Goal: Task Accomplishment & Management: Use online tool/utility

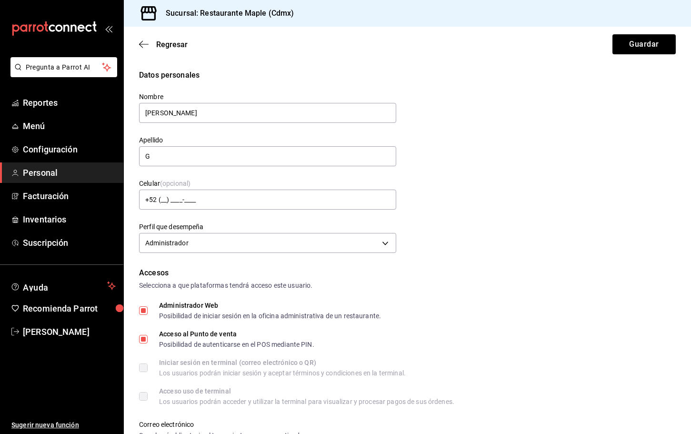
scroll to position [330, 0]
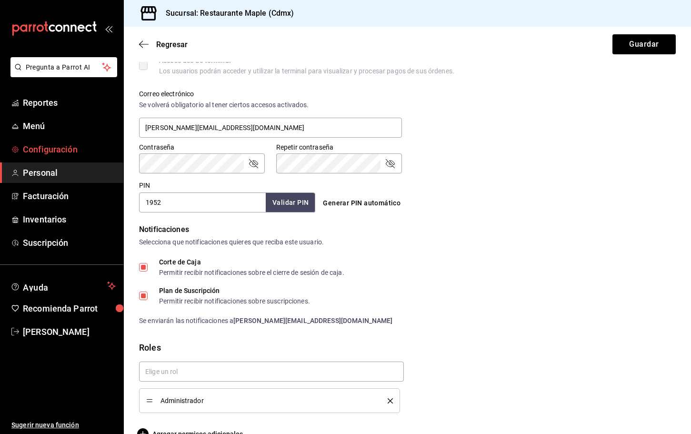
click at [43, 144] on span "Configuración" at bounding box center [69, 149] width 93 height 13
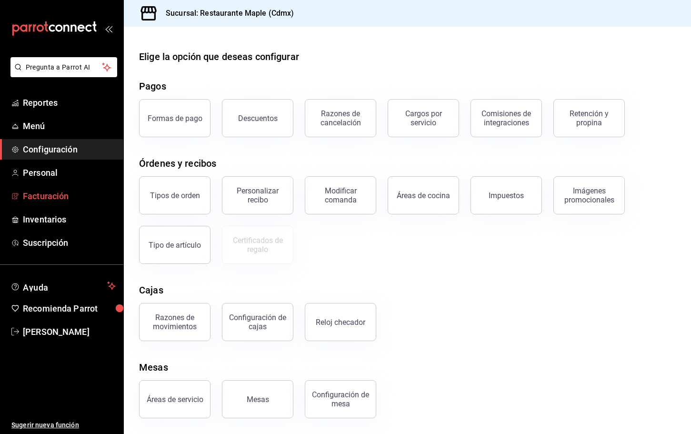
click at [54, 193] on span "Facturación" at bounding box center [69, 195] width 93 height 13
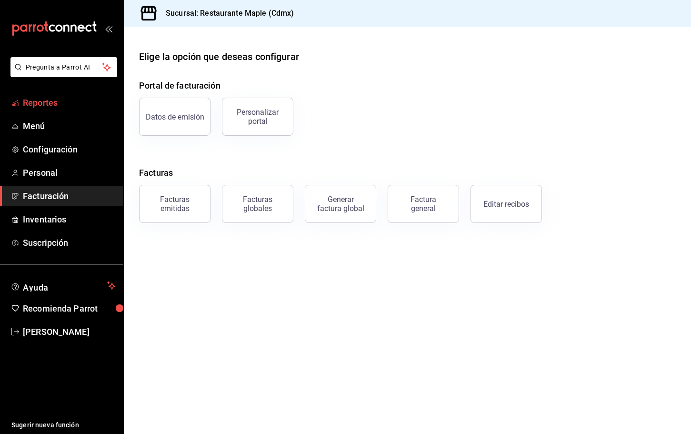
click at [42, 100] on span "Reportes" at bounding box center [69, 102] width 93 height 13
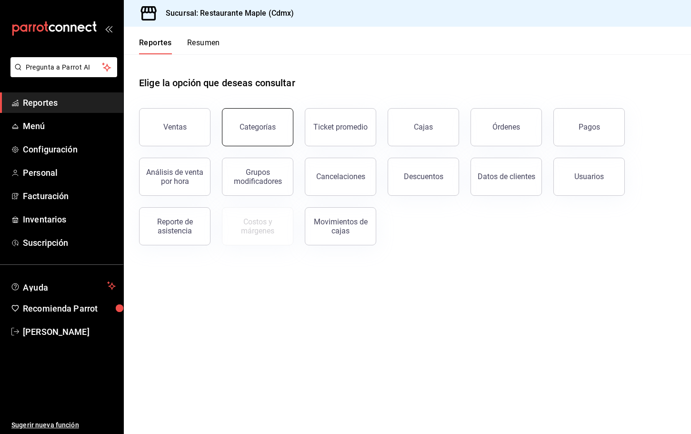
click at [262, 131] on button "Categorías" at bounding box center [257, 127] width 71 height 38
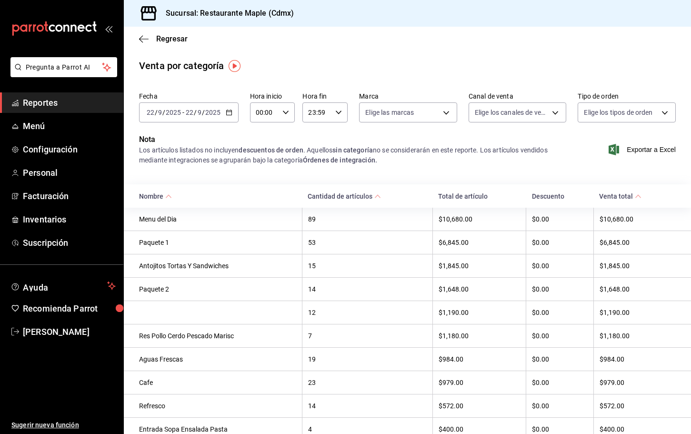
click at [198, 115] on input "9" at bounding box center [199, 113] width 5 height 8
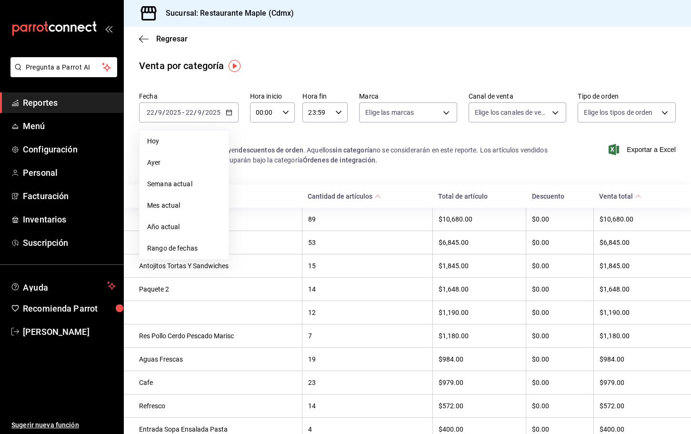
click at [181, 133] on li "Hoy" at bounding box center [183, 140] width 89 height 21
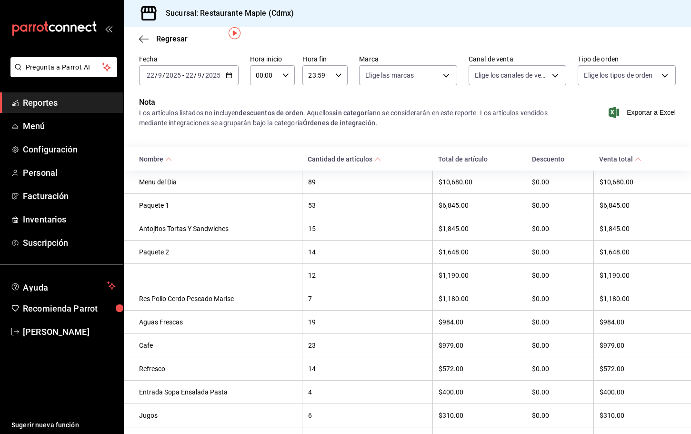
scroll to position [38, 0]
click at [393, 75] on body "Pregunta a Parrot AI Reportes Menú Configuración Personal Facturación Inventari…" at bounding box center [345, 217] width 691 height 434
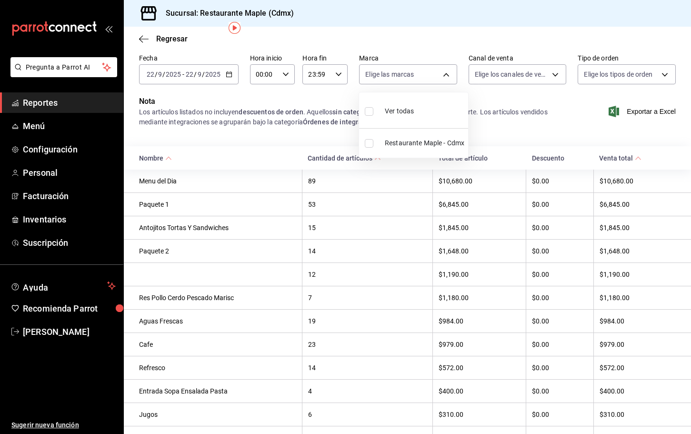
click at [367, 143] on input "checkbox" at bounding box center [369, 143] width 9 height 9
checkbox input "true"
type input "9367c8d0-d5bf-442c-b6f8-a503c691c07e"
checkbox input "true"
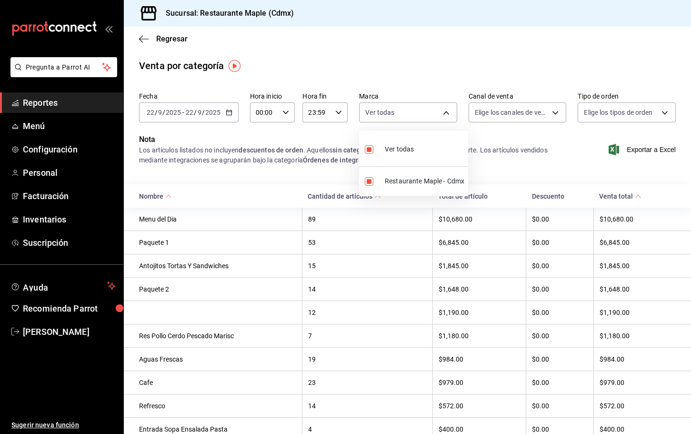
click at [518, 114] on div at bounding box center [345, 217] width 691 height 434
click at [518, 115] on body "Pregunta a Parrot AI Reportes Menú Configuración Personal Facturación Inventari…" at bounding box center [345, 217] width 691 height 434
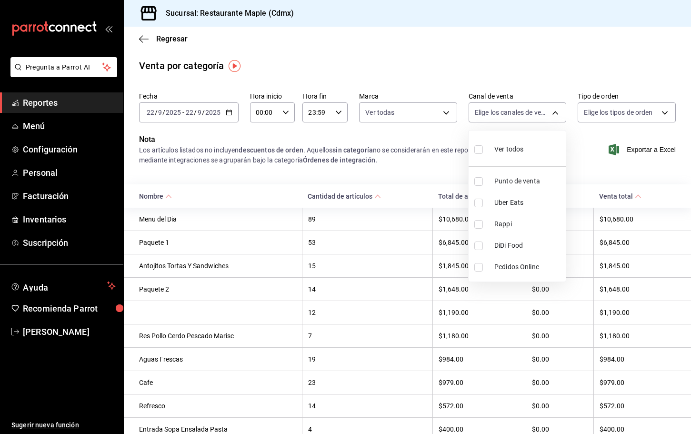
click at [561, 64] on div at bounding box center [345, 217] width 691 height 434
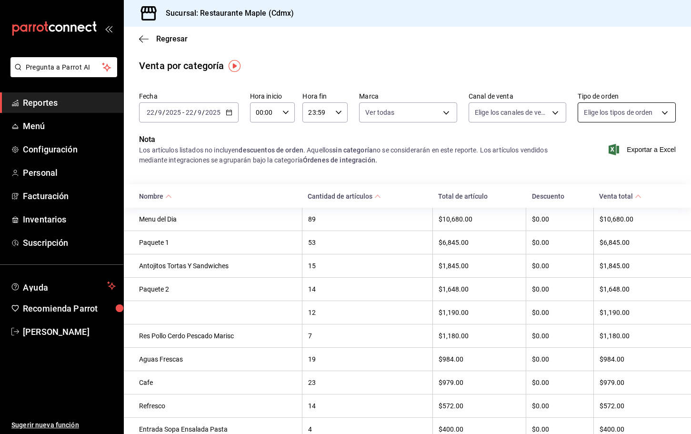
click at [586, 112] on body "Pregunta a Parrot AI Reportes Menú Configuración Personal Facturación Inventari…" at bounding box center [345, 217] width 691 height 434
click at [453, 169] on div at bounding box center [345, 217] width 691 height 434
click at [400, 111] on body "Pregunta a Parrot AI Reportes Menú Configuración Personal Facturación Inventari…" at bounding box center [345, 217] width 691 height 434
click at [400, 111] on div at bounding box center [345, 217] width 691 height 434
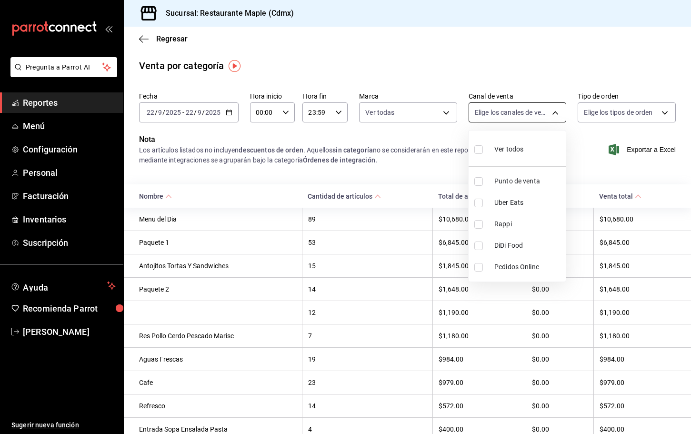
click at [512, 118] on body "Pregunta a Parrot AI Reportes Menú Configuración Personal Facturación Inventari…" at bounding box center [345, 217] width 691 height 434
click at [502, 180] on span "Punto de venta" at bounding box center [528, 181] width 68 height 10
type input "PARROT"
checkbox input "true"
click at [611, 155] on div at bounding box center [345, 217] width 691 height 434
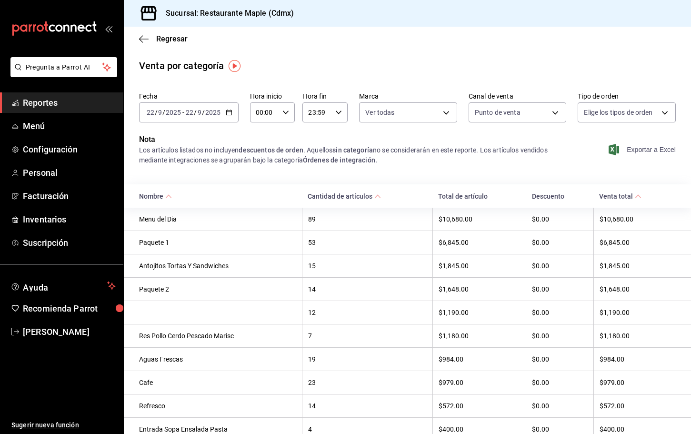
click at [639, 153] on span "Exportar a Excel" at bounding box center [642, 149] width 65 height 11
click at [145, 38] on icon "button" at bounding box center [144, 39] width 10 height 9
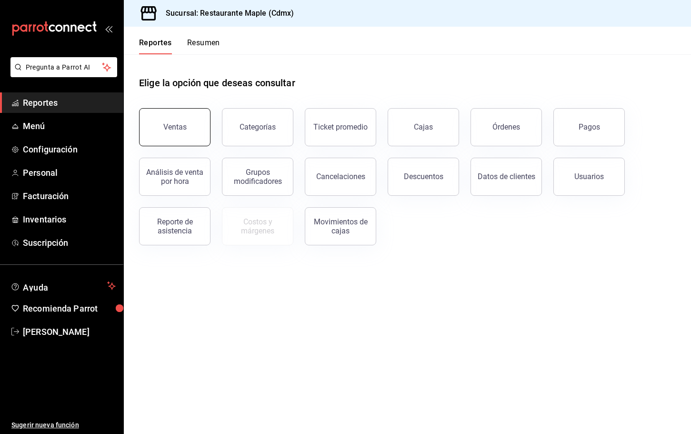
click at [178, 124] on div "Ventas" at bounding box center [174, 126] width 23 height 9
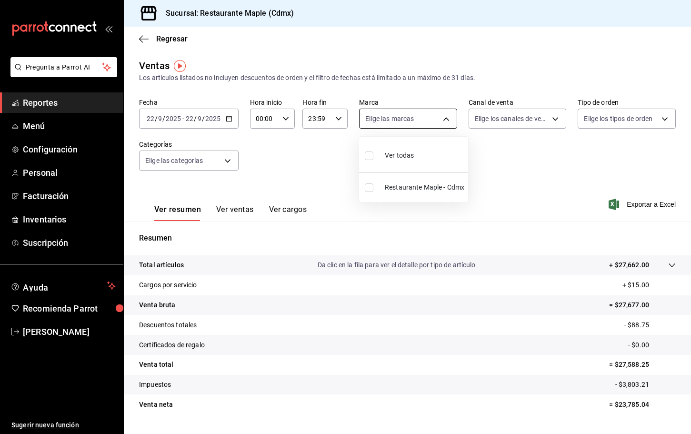
click at [379, 125] on body "Pregunta a Parrot AI Reportes Menú Configuración Personal Facturación Inventari…" at bounding box center [345, 217] width 691 height 434
click at [314, 169] on div at bounding box center [345, 217] width 691 height 434
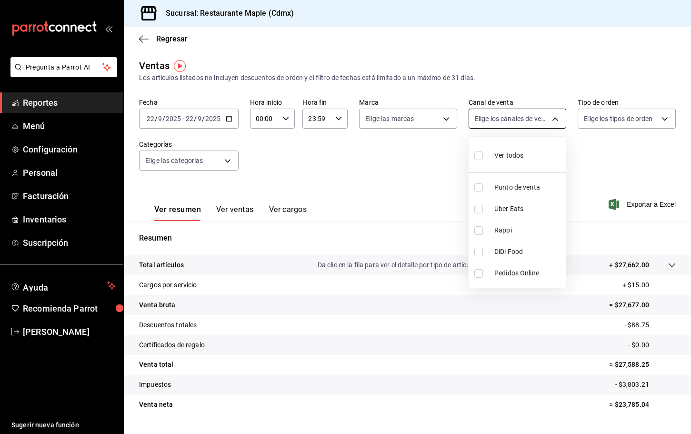
click at [523, 118] on body "Pregunta a Parrot AI Reportes Menú Configuración Personal Facturación Inventari…" at bounding box center [345, 217] width 691 height 434
click at [449, 156] on div at bounding box center [345, 217] width 691 height 434
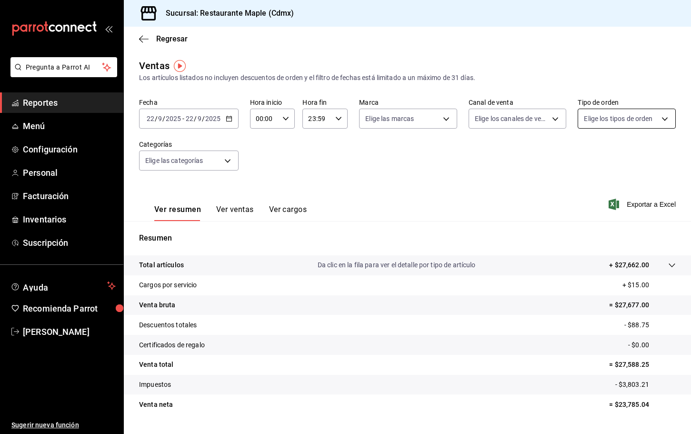
click at [595, 126] on body "Pregunta a Parrot AI Reportes Menú Configuración Personal Facturación Inventari…" at bounding box center [345, 217] width 691 height 434
click at [195, 159] on div at bounding box center [345, 217] width 691 height 434
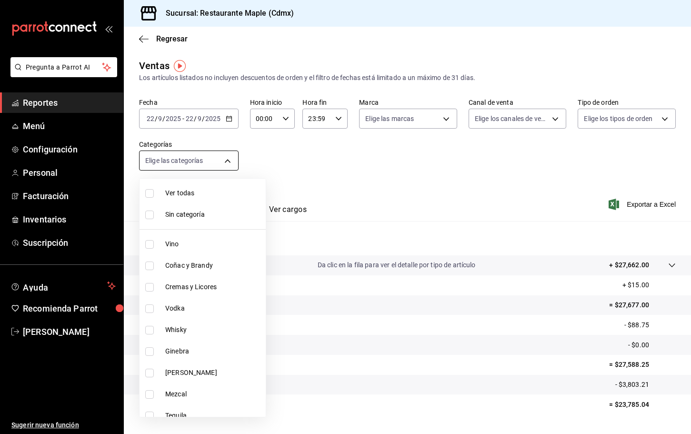
click at [225, 160] on body "Pregunta a Parrot AI Reportes Menú Configuración Personal Facturación Inventari…" at bounding box center [345, 217] width 691 height 434
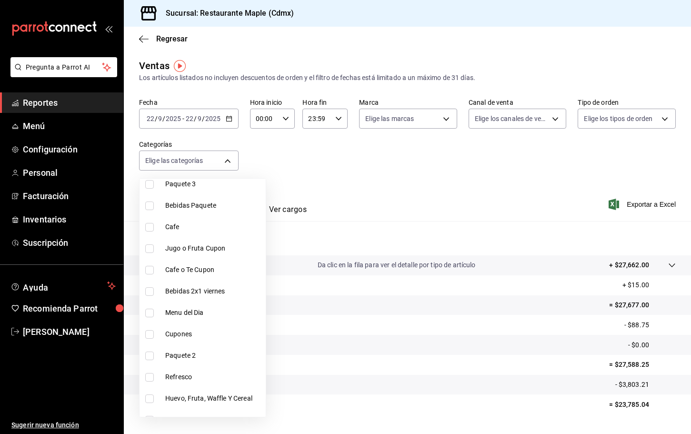
scroll to position [251, 0]
click at [204, 316] on span "Menu del Dia" at bounding box center [213, 314] width 97 height 10
type input "56d99432-692b-4047-a0cf-b199318a5987"
checkbox input "true"
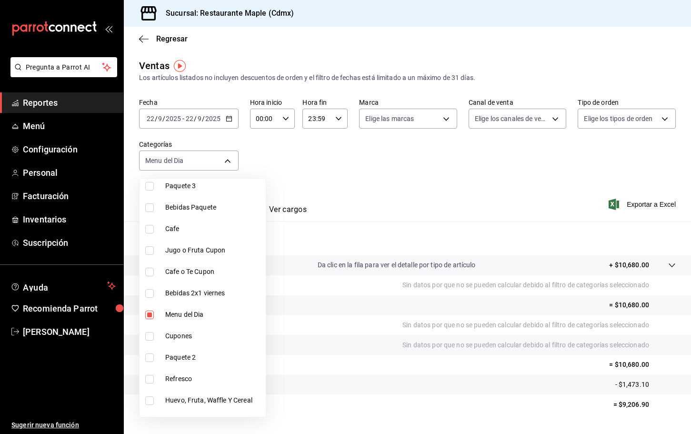
click at [371, 175] on div at bounding box center [345, 217] width 691 height 434
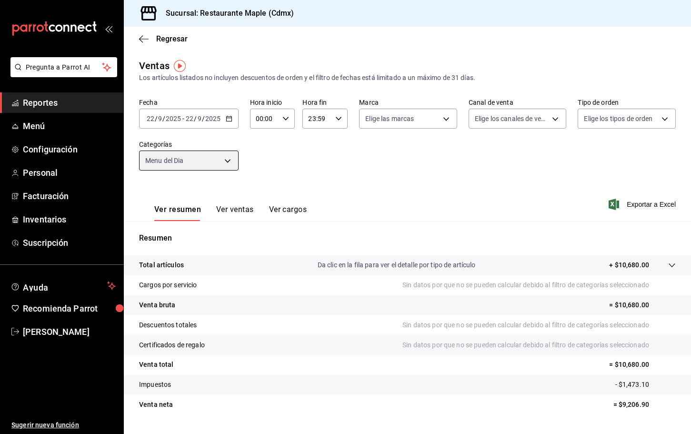
scroll to position [22, 0]
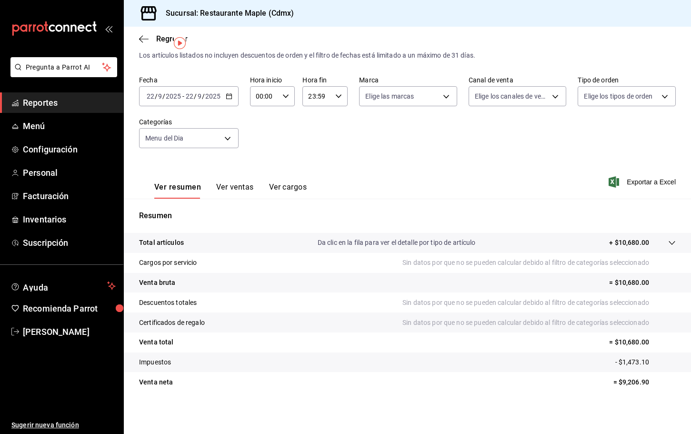
click at [235, 187] on button "Ver ventas" at bounding box center [235, 190] width 38 height 16
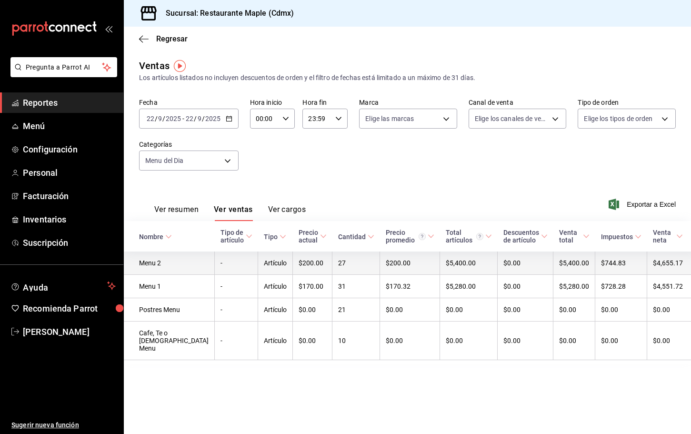
click at [160, 264] on td "Menu 2" at bounding box center [169, 262] width 91 height 23
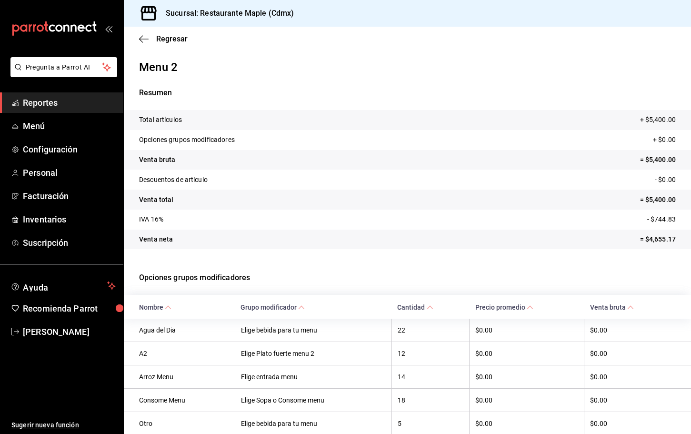
click at [167, 305] on icon at bounding box center [168, 307] width 7 height 7
click at [142, 41] on icon "button" at bounding box center [144, 39] width 10 height 9
click at [142, 39] on icon "button" at bounding box center [144, 39] width 10 height 9
click at [139, 40] on icon "button" at bounding box center [141, 38] width 4 height 7
click at [163, 302] on th "Nombre" at bounding box center [179, 306] width 111 height 23
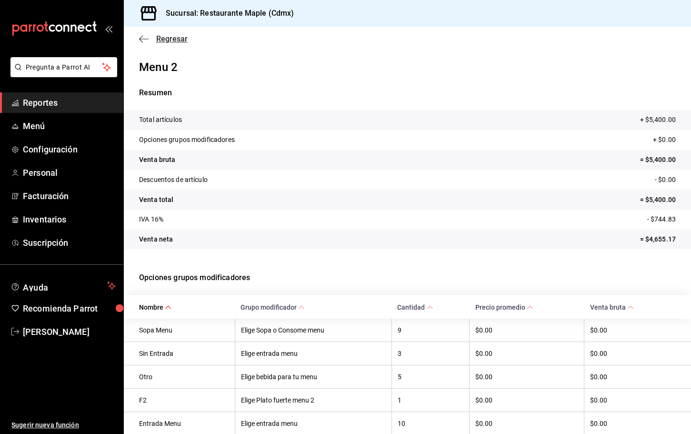
click at [141, 39] on icon "button" at bounding box center [144, 39] width 10 height 0
click at [55, 106] on span "Reportes" at bounding box center [69, 102] width 93 height 13
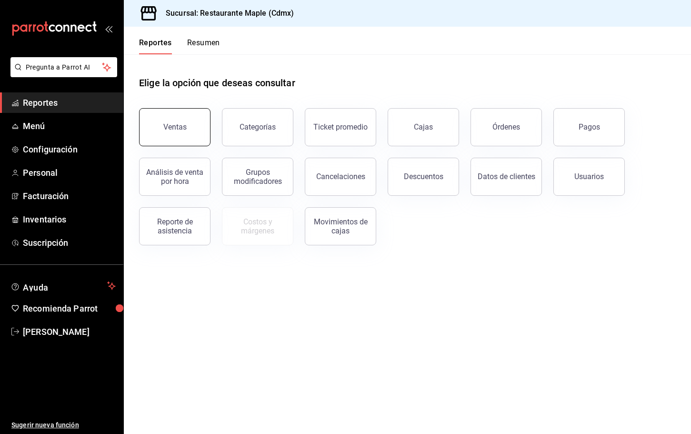
click at [189, 123] on button "Ventas" at bounding box center [174, 127] width 71 height 38
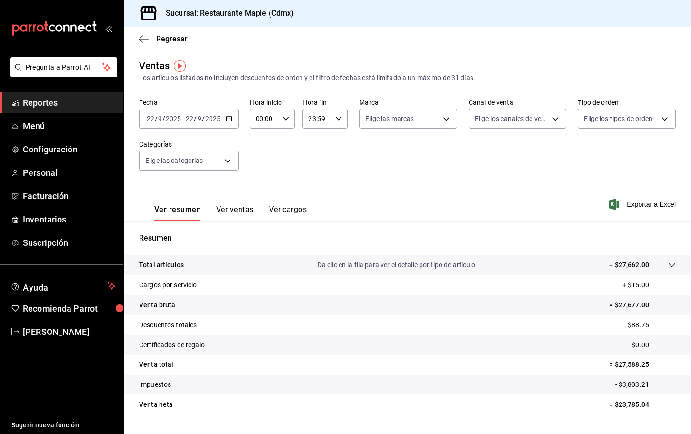
click at [244, 212] on button "Ver ventas" at bounding box center [235, 213] width 38 height 16
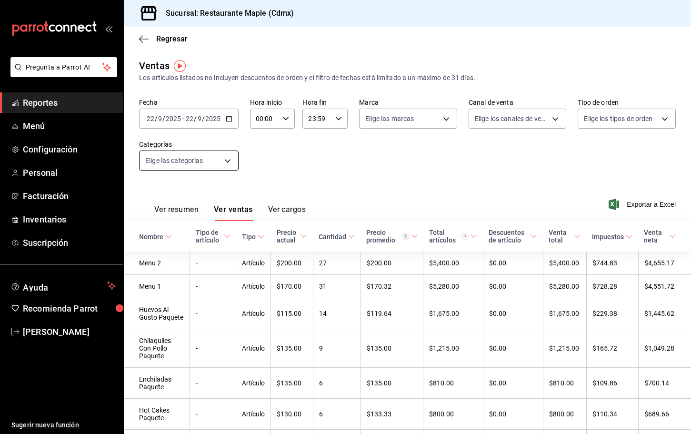
click at [220, 159] on body "Pregunta a Parrot AI Reportes Menú Configuración Personal Facturación Inventari…" at bounding box center [345, 217] width 691 height 434
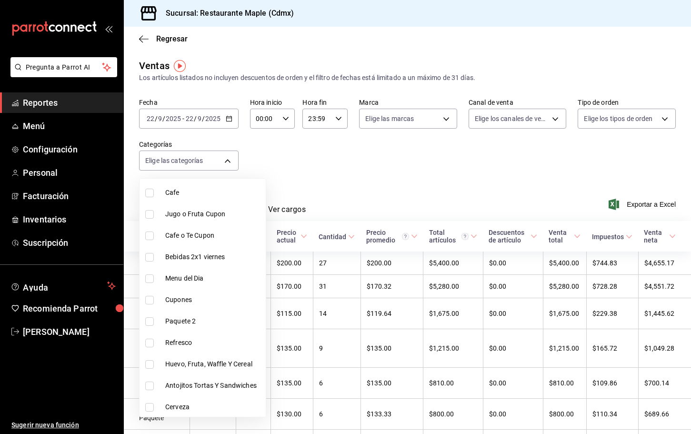
scroll to position [279, 0]
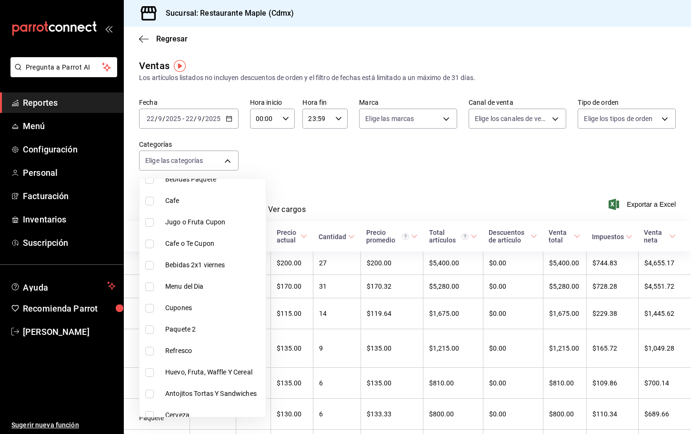
click at [180, 278] on li "Menu del Dia" at bounding box center [202, 286] width 126 height 21
type input "56d99432-692b-4047-a0cf-b199318a5987"
checkbox input "true"
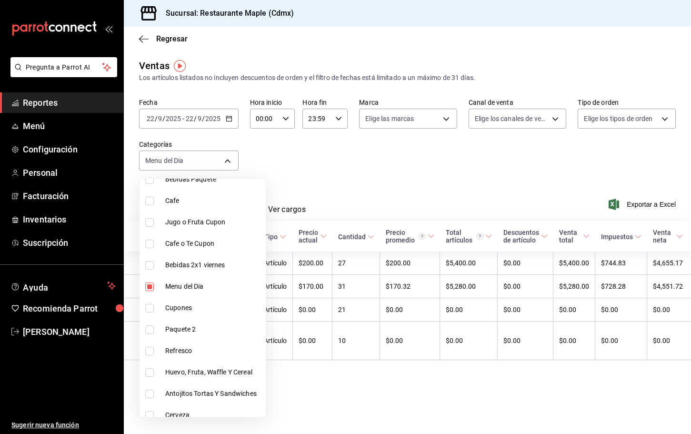
click at [355, 179] on div at bounding box center [345, 217] width 691 height 434
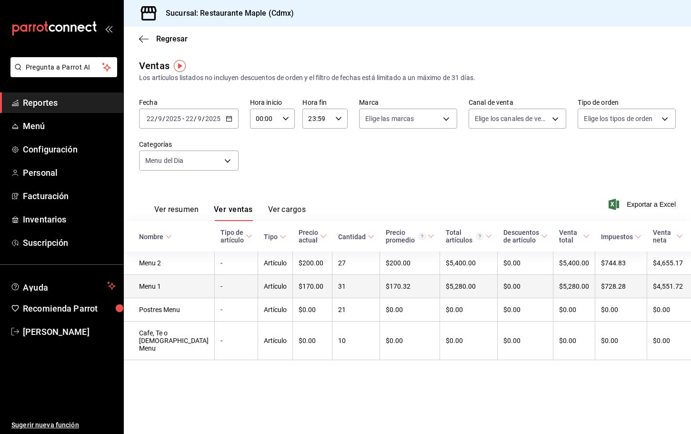
click at [159, 288] on td "Menu 1" at bounding box center [169, 286] width 91 height 23
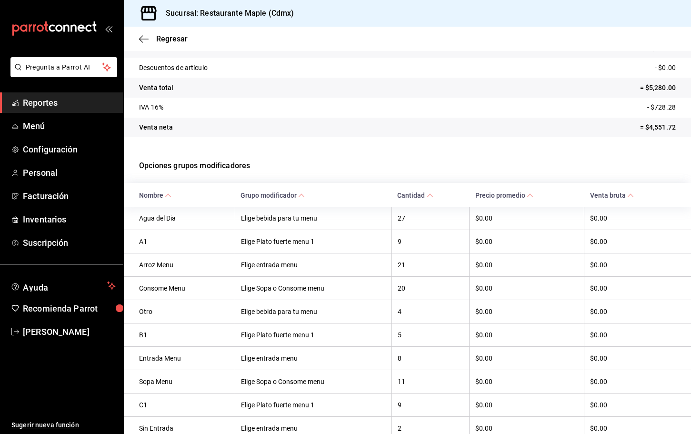
scroll to position [117, 0]
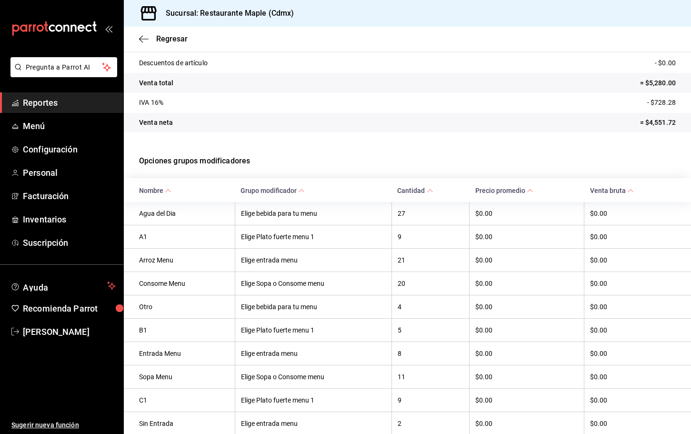
click at [171, 197] on th "Nombre" at bounding box center [179, 189] width 111 height 23
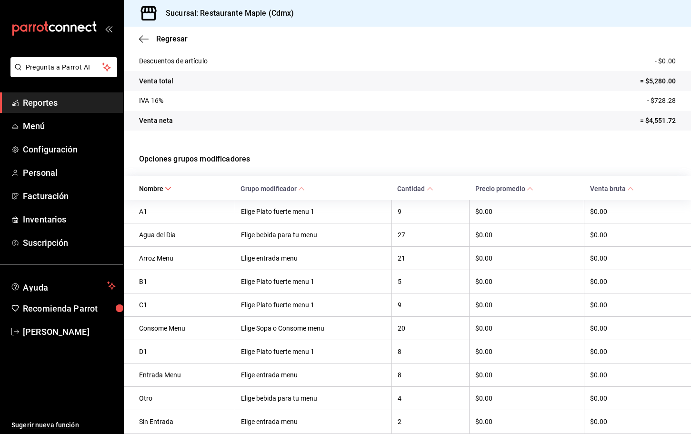
scroll to position [182, 0]
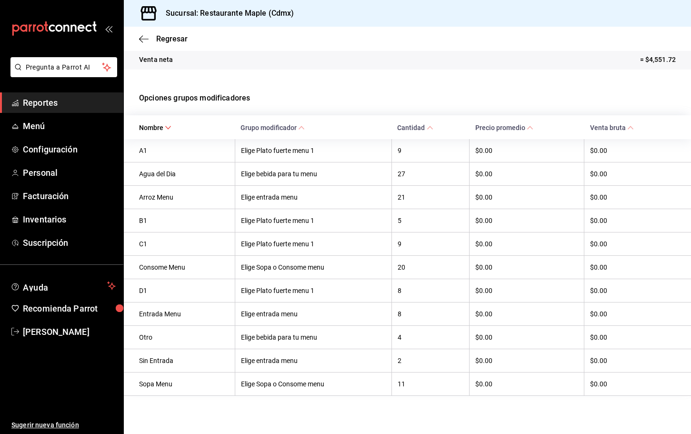
click at [163, 128] on span "Nombre" at bounding box center [155, 128] width 32 height 8
click at [290, 124] on span "Grupo modificador" at bounding box center [272, 128] width 64 height 8
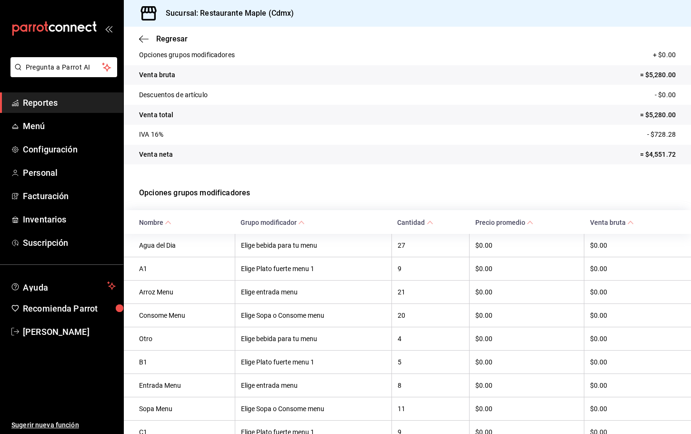
scroll to position [155, 0]
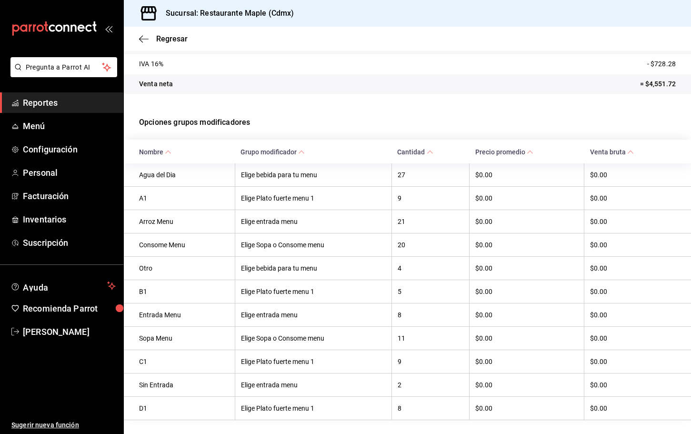
click at [169, 240] on th "Consome Menu" at bounding box center [179, 244] width 111 height 23
click at [274, 247] on th "Elige Sopa o Consome menu" at bounding box center [313, 244] width 157 height 23
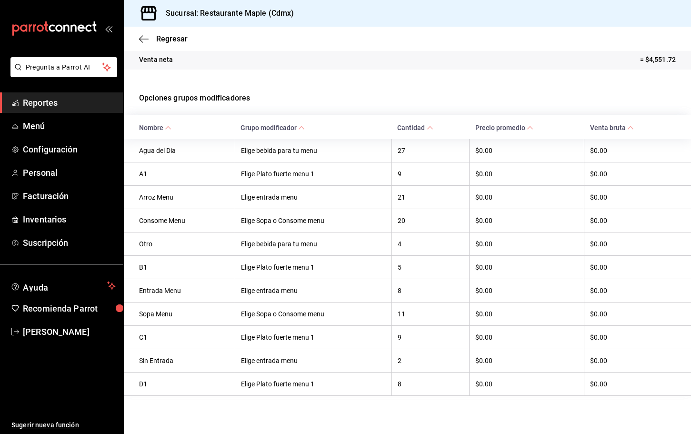
scroll to position [182, 0]
click at [516, 125] on span "Precio promedio" at bounding box center [504, 128] width 58 height 8
click at [606, 124] on span "Venta bruta" at bounding box center [612, 128] width 44 height 8
click at [171, 119] on th "Nombre" at bounding box center [179, 126] width 111 height 23
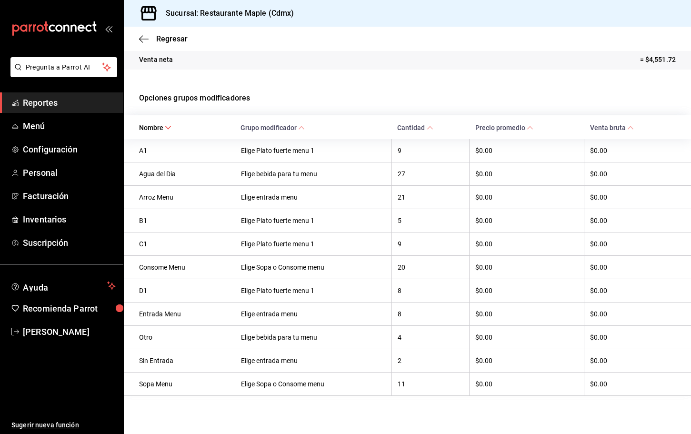
click at [279, 125] on span "Grupo modificador" at bounding box center [272, 128] width 64 height 8
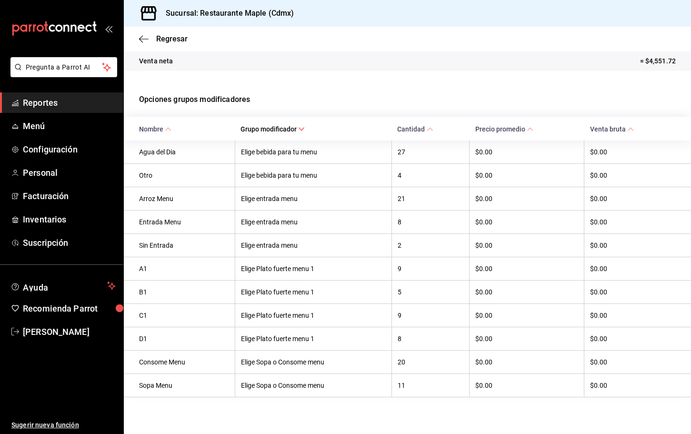
scroll to position [181, 0]
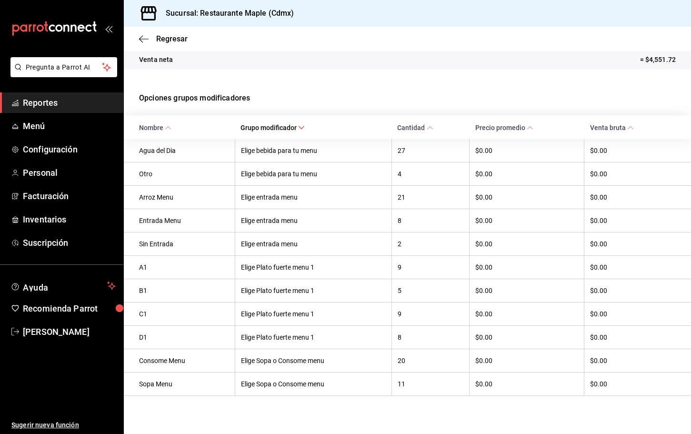
click at [142, 44] on div "Regresar" at bounding box center [407, 39] width 567 height 24
click at [142, 39] on icon "button" at bounding box center [144, 39] width 10 height 9
click at [160, 67] on tr "Venta neta = $4,551.72" at bounding box center [407, 60] width 567 height 20
click at [160, 57] on p "Venta neta" at bounding box center [156, 60] width 34 height 10
click at [145, 42] on icon "button" at bounding box center [144, 39] width 10 height 9
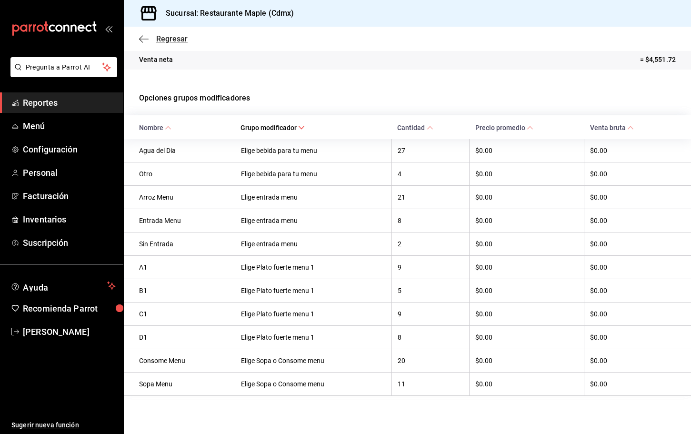
click at [144, 40] on icon "button" at bounding box center [144, 39] width 10 height 9
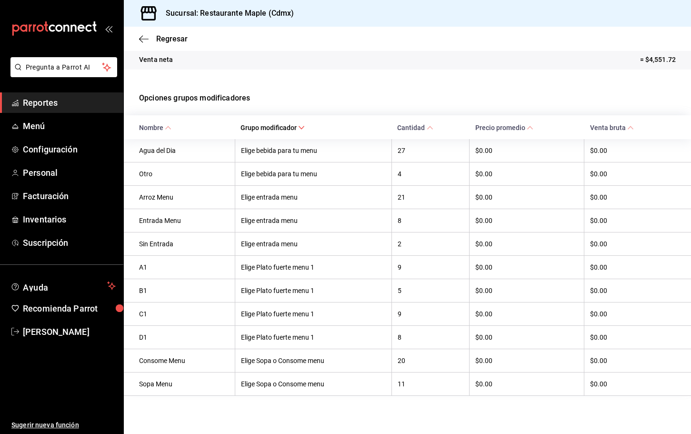
click at [200, 10] on h3 "Sucursal: Restaurante Maple (Cdmx)" at bounding box center [226, 13] width 136 height 11
click at [145, 38] on icon "button" at bounding box center [144, 39] width 10 height 9
click at [53, 142] on link "Configuración" at bounding box center [61, 149] width 123 height 20
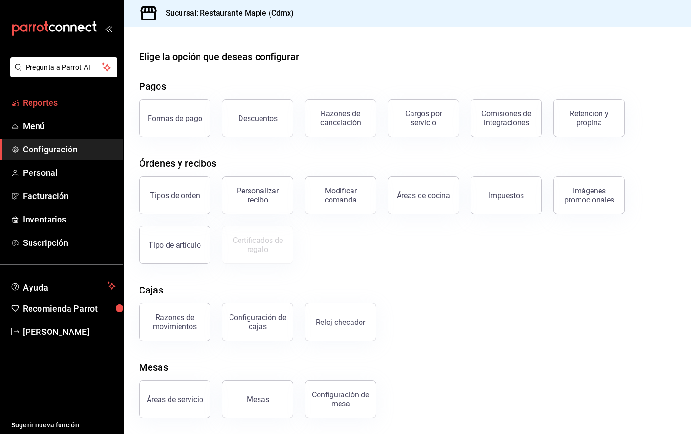
click at [49, 99] on span "Reportes" at bounding box center [69, 102] width 93 height 13
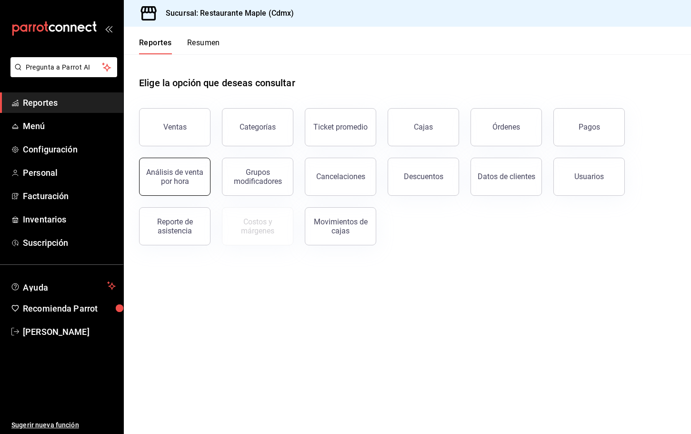
click at [173, 167] on button "Análisis de venta por hora" at bounding box center [174, 177] width 71 height 38
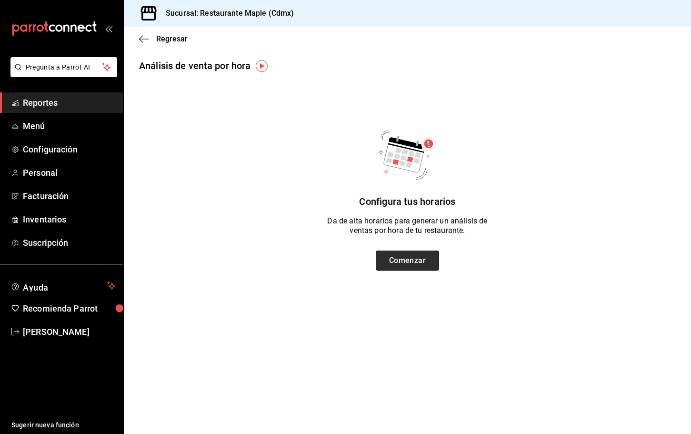
click at [394, 260] on button "Comenzar" at bounding box center [407, 260] width 63 height 20
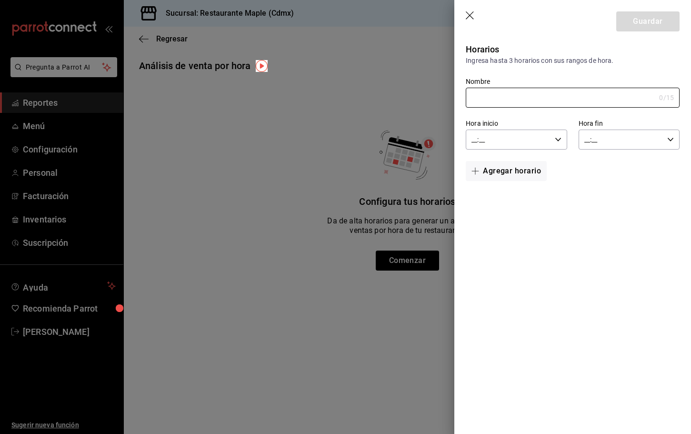
click at [290, 186] on div at bounding box center [345, 217] width 691 height 434
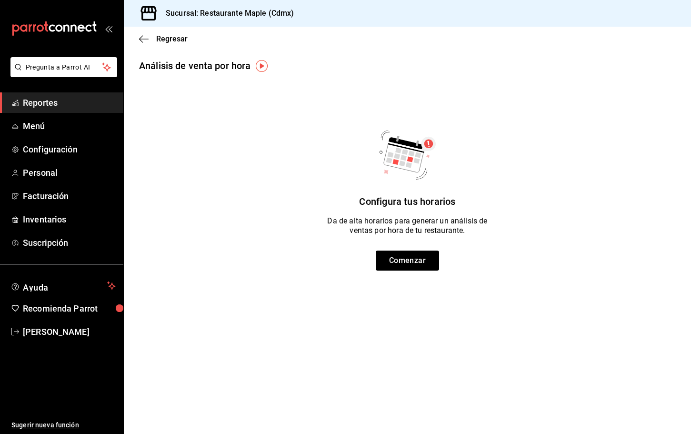
click at [264, 62] on img "button" at bounding box center [262, 66] width 12 height 12
click at [251, 104] on span "Ir a video" at bounding box center [262, 105] width 28 height 10
click at [417, 268] on button "Comenzar" at bounding box center [407, 260] width 63 height 20
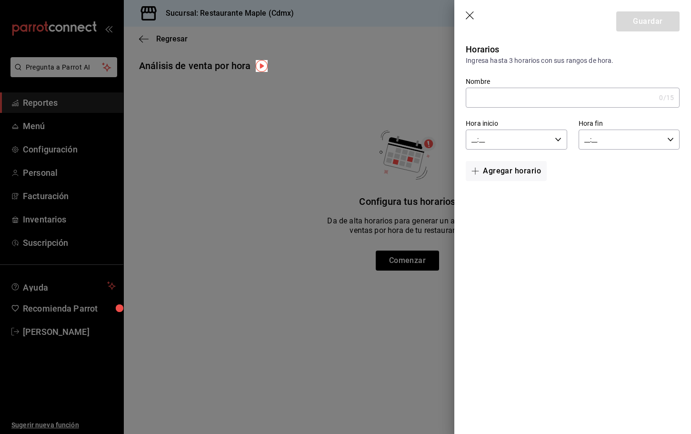
click at [490, 96] on input "Nombre" at bounding box center [560, 97] width 189 height 19
type input "Desayuno"
click at [484, 137] on input "__:__" at bounding box center [508, 139] width 85 height 19
click at [492, 187] on span "07" at bounding box center [490, 184] width 35 height 8
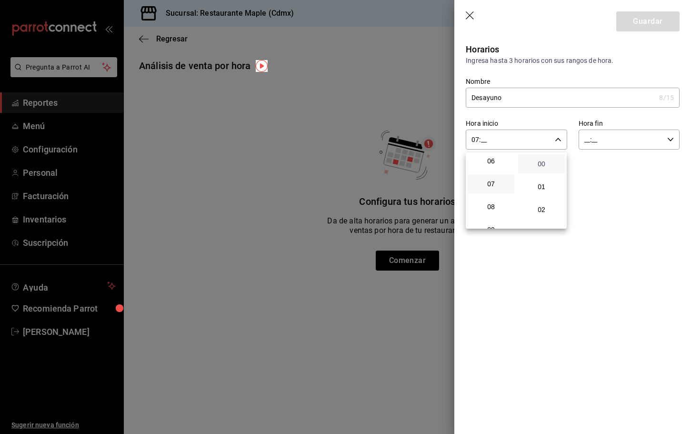
click at [546, 162] on span "00" at bounding box center [541, 164] width 35 height 8
type input "07:00"
click at [605, 144] on div at bounding box center [345, 217] width 691 height 434
click at [590, 141] on input "__:__" at bounding box center [620, 139] width 85 height 19
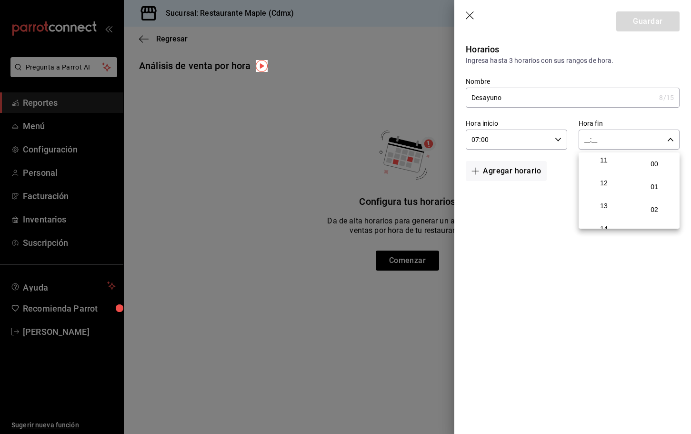
scroll to position [260, 0]
click at [605, 179] on span "12" at bounding box center [603, 178] width 35 height 8
click at [655, 216] on span "59" at bounding box center [653, 217] width 35 height 8
type input "12:59"
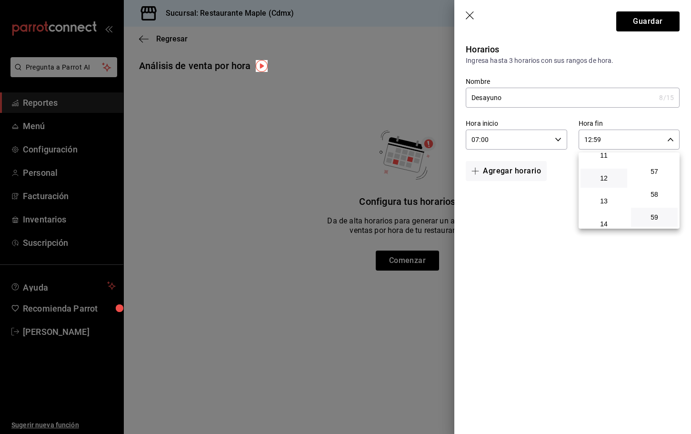
click at [651, 20] on div at bounding box center [345, 217] width 691 height 434
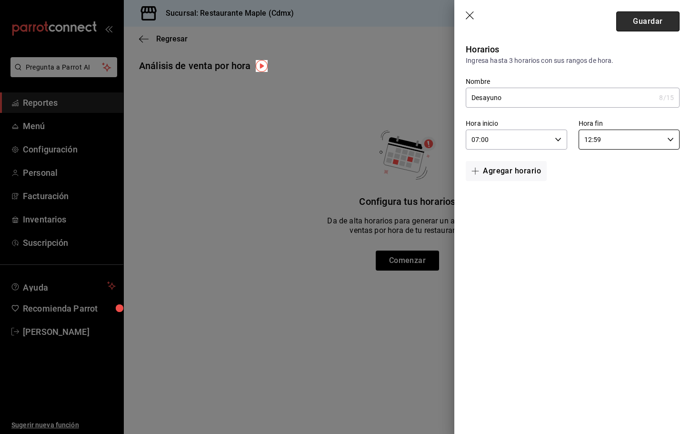
click at [644, 22] on button "Guardar" at bounding box center [647, 21] width 63 height 20
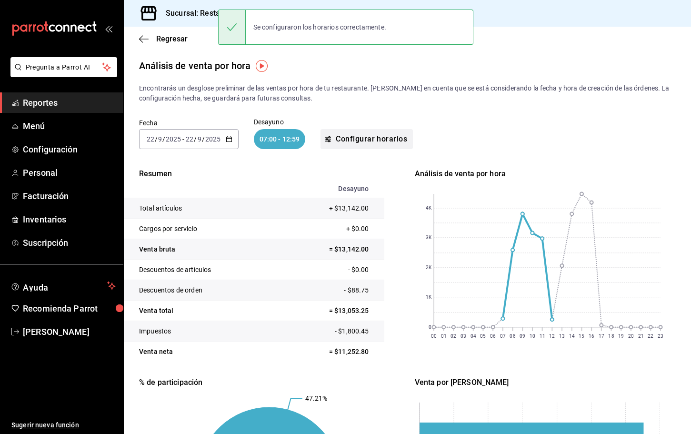
click at [377, 142] on button "Configurar horarios" at bounding box center [366, 139] width 92 height 20
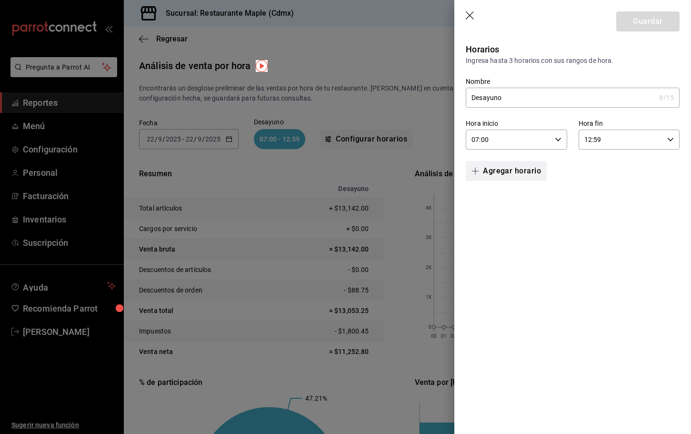
click at [496, 169] on button "Agregar horario" at bounding box center [506, 171] width 81 height 20
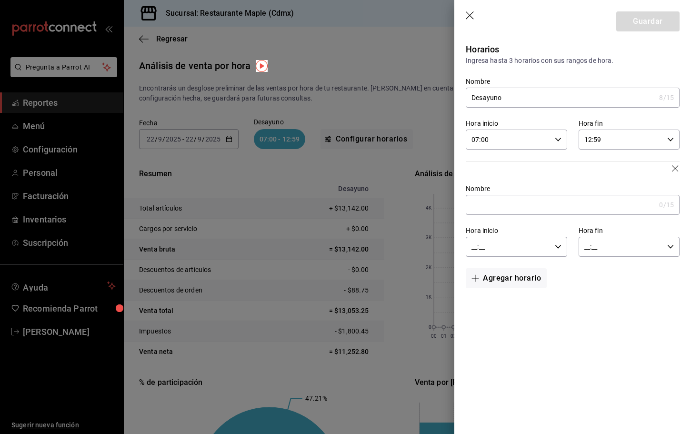
click at [497, 200] on input "Nombre" at bounding box center [560, 204] width 189 height 19
type input "Comida"
click at [506, 246] on input "__:__" at bounding box center [508, 246] width 85 height 19
click at [493, 298] on button "01" at bounding box center [490, 293] width 47 height 19
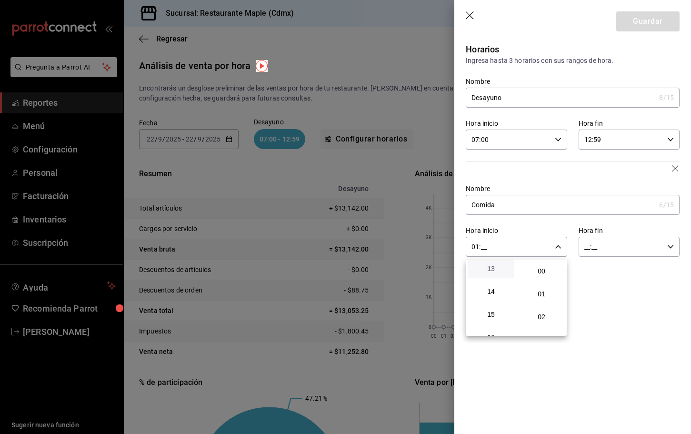
click at [493, 271] on span "13" at bounding box center [490, 269] width 35 height 8
click at [538, 274] on span "00" at bounding box center [541, 271] width 35 height 8
type input "13:00"
click at [667, 248] on div at bounding box center [345, 217] width 691 height 434
click at [668, 247] on icon "button" at bounding box center [670, 246] width 7 height 7
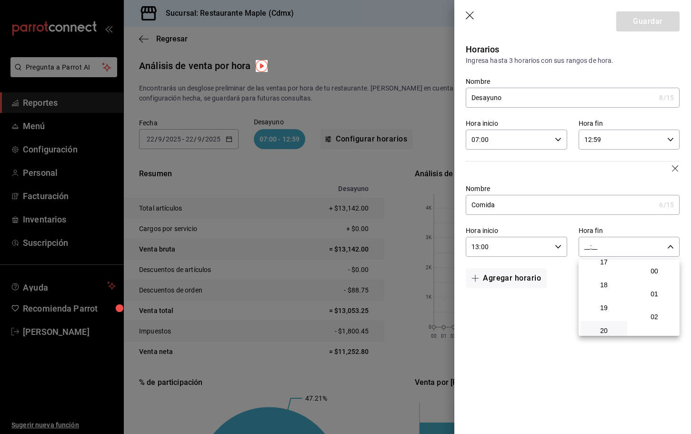
scroll to position [394, 0]
click at [613, 312] on span "19" at bounding box center [603, 312] width 35 height 8
click at [656, 267] on span "00" at bounding box center [653, 271] width 35 height 8
type input "19:00"
click at [514, 285] on div at bounding box center [345, 217] width 691 height 434
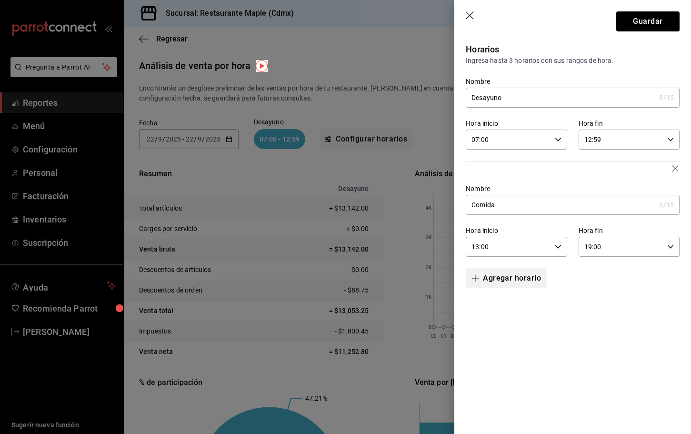
click at [507, 276] on button "Agregar horario" at bounding box center [506, 278] width 81 height 20
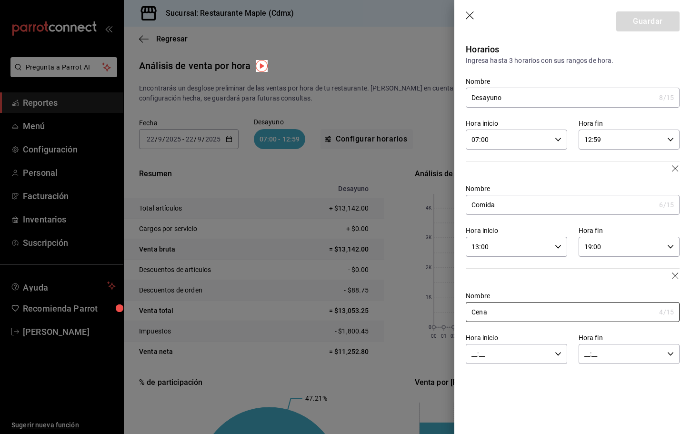
type input "Cena"
click at [492, 355] on input "__:__" at bounding box center [508, 353] width 85 height 19
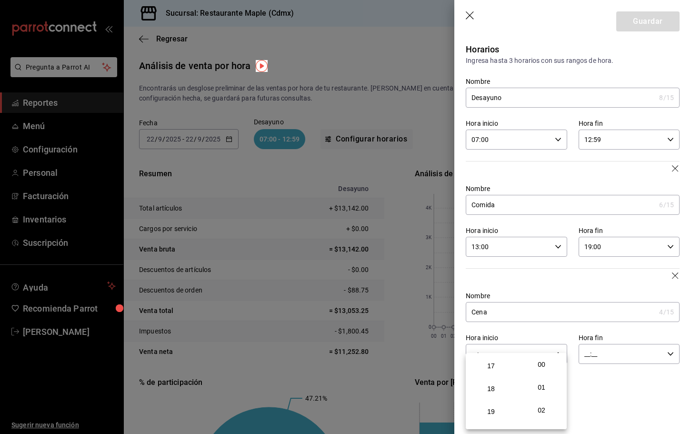
scroll to position [383, 0]
click at [491, 393] on span "18" at bounding box center [490, 393] width 35 height 8
click at [542, 367] on span "00" at bounding box center [541, 364] width 35 height 8
type input "18:00"
click at [610, 355] on div at bounding box center [345, 217] width 691 height 434
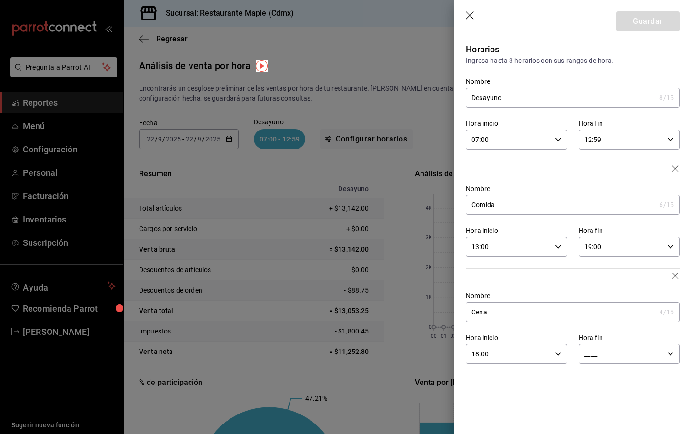
click at [651, 356] on input "__:__" at bounding box center [620, 353] width 85 height 19
click at [608, 394] on span "22" at bounding box center [603, 395] width 35 height 8
click at [649, 364] on span "00" at bounding box center [653, 364] width 35 height 8
type input "22:00"
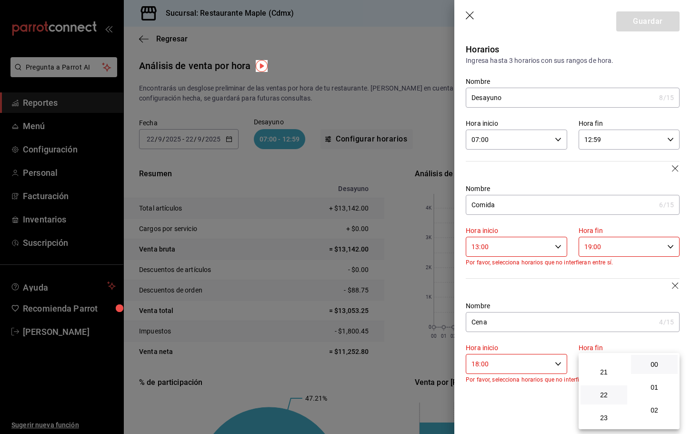
click at [584, 284] on div at bounding box center [345, 217] width 691 height 434
click at [526, 364] on input "18:00" at bounding box center [508, 363] width 85 height 19
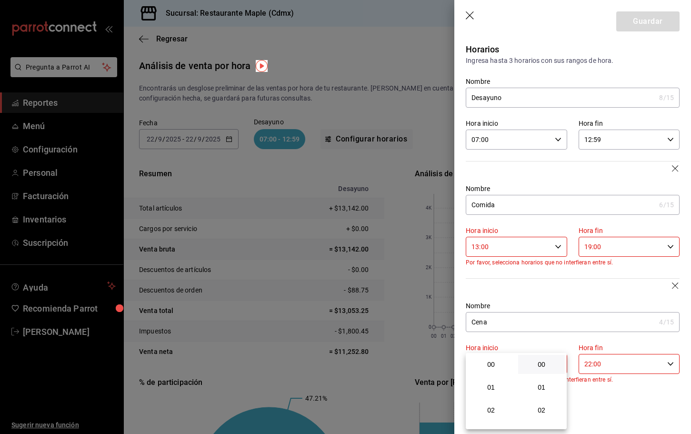
scroll to position [411, 0]
click at [496, 390] on span "19" at bounding box center [490, 387] width 35 height 8
type input "19:00"
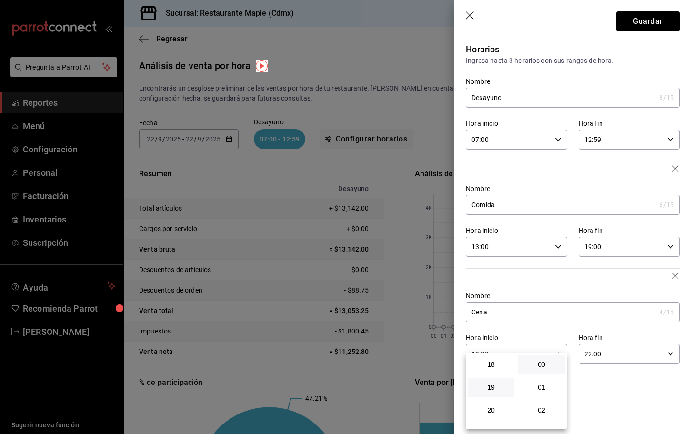
click at [615, 383] on div at bounding box center [345, 217] width 691 height 434
click at [639, 26] on button "Guardar" at bounding box center [647, 21] width 63 height 20
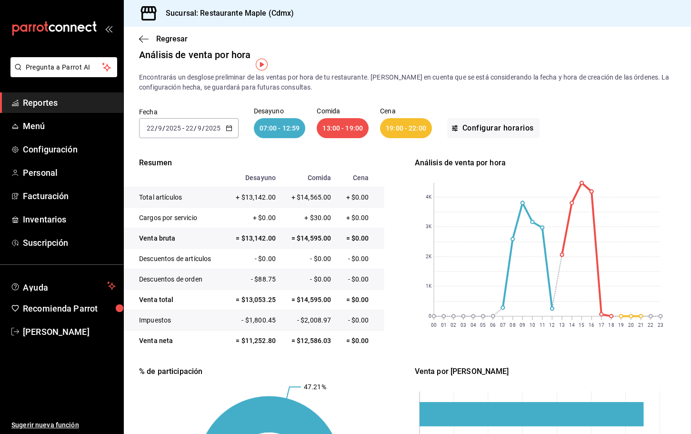
scroll to position [0, 0]
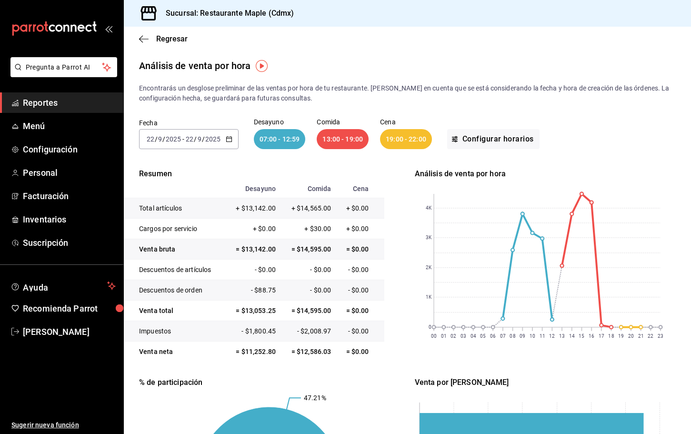
click at [225, 139] on div "2025-09-22 22 / 9 / 2025 - 2025-09-22 22 / 9 / 2025" at bounding box center [188, 139] width 99 height 20
click at [169, 175] on li "Hoy" at bounding box center [183, 167] width 89 height 21
click at [330, 140] on div "13:00 - 19:00" at bounding box center [343, 139] width 52 height 20
click at [297, 143] on div "07:00 - 12:59" at bounding box center [280, 139] width 52 height 20
click at [145, 42] on icon "button" at bounding box center [144, 39] width 10 height 9
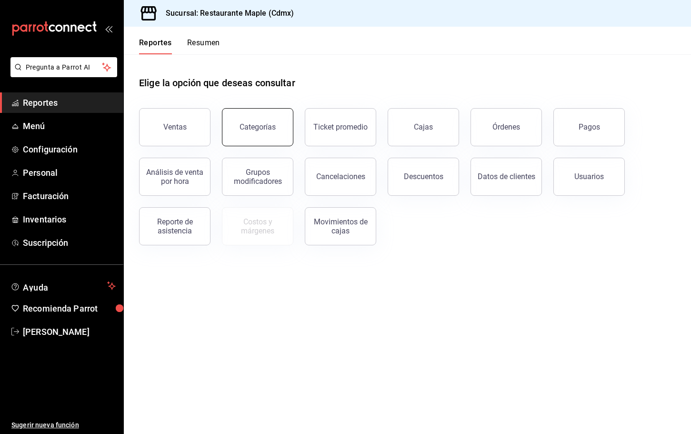
click at [265, 141] on button "Categorías" at bounding box center [257, 127] width 71 height 38
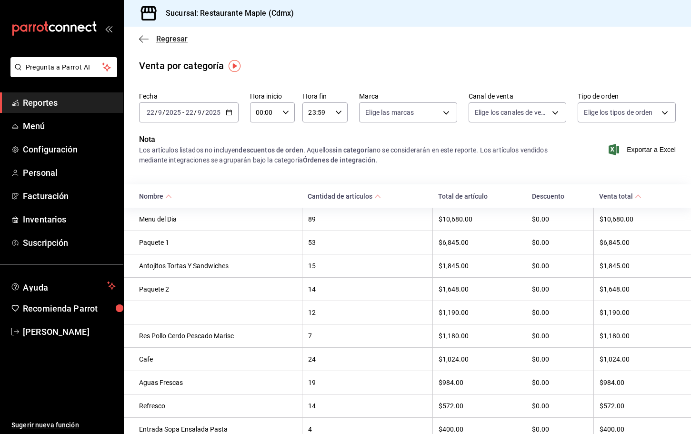
click at [140, 39] on icon "button" at bounding box center [144, 39] width 10 height 9
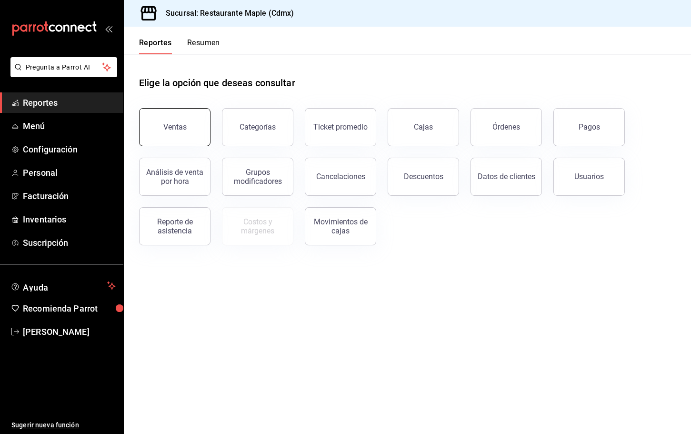
click at [187, 139] on button "Ventas" at bounding box center [174, 127] width 71 height 38
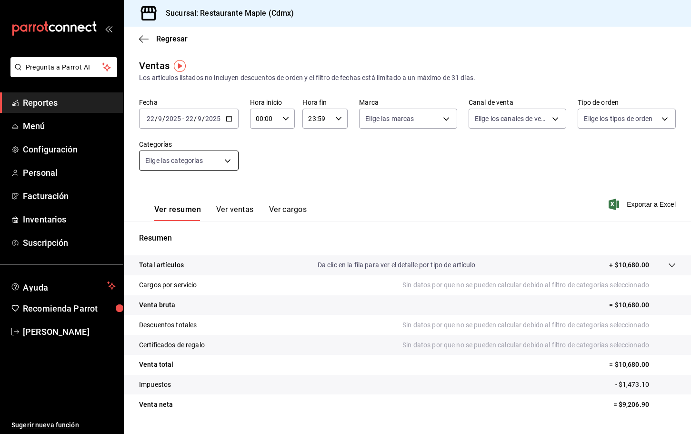
click at [223, 166] on body "Pregunta a Parrot AI Reportes Menú Configuración Personal Facturación Inventari…" at bounding box center [345, 217] width 691 height 434
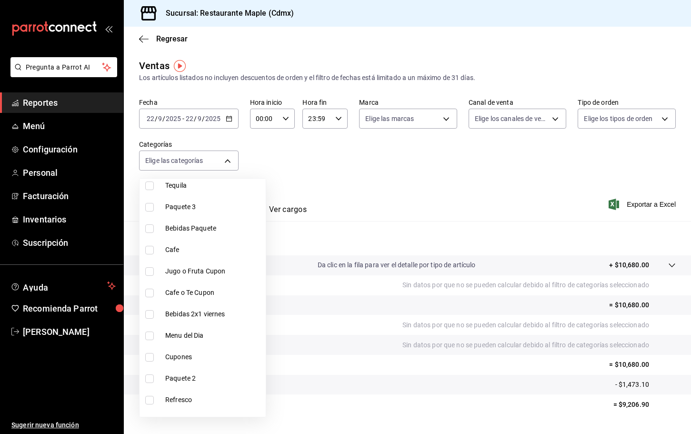
scroll to position [545, 0]
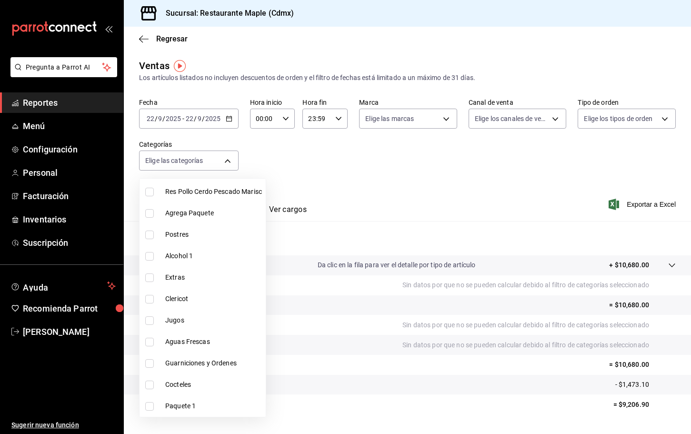
click at [176, 410] on span "Paquete 1" at bounding box center [213, 406] width 97 height 10
type input "83171d72-8dc8-4f5a-8b38-964668ba93aa"
checkbox input "true"
click at [356, 183] on div at bounding box center [345, 217] width 691 height 434
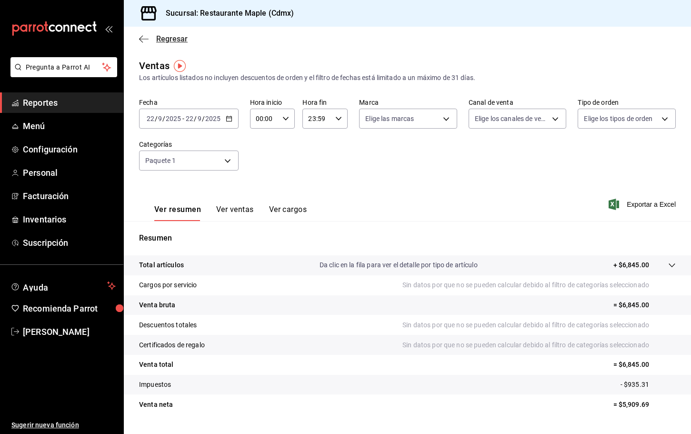
click at [142, 39] on icon "button" at bounding box center [144, 39] width 10 height 9
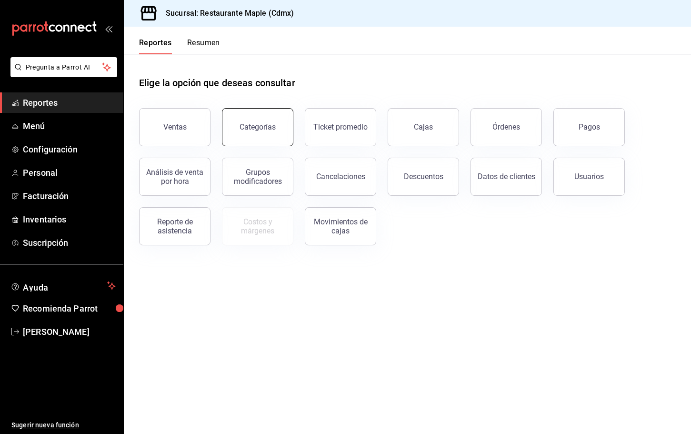
click at [275, 124] on button "Categorías" at bounding box center [257, 127] width 71 height 38
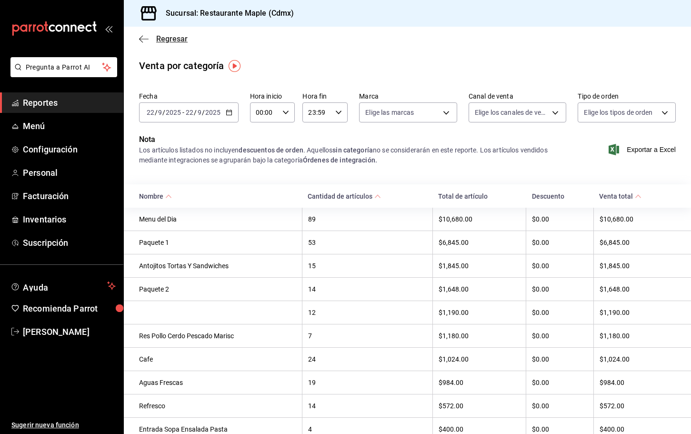
click at [146, 39] on icon "button" at bounding box center [144, 39] width 10 height 0
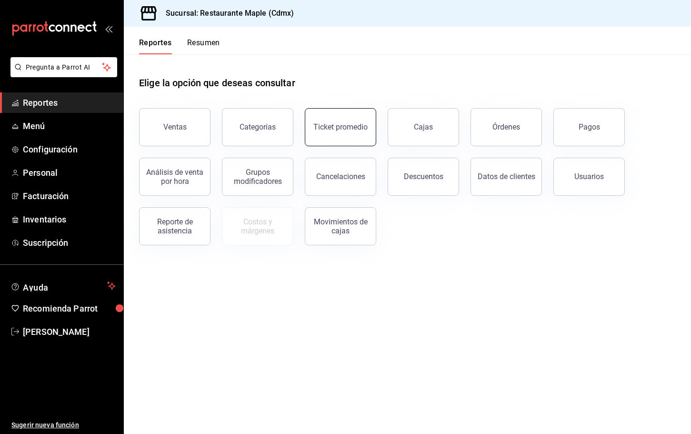
click at [353, 130] on div "Ticket promedio" at bounding box center [340, 126] width 54 height 9
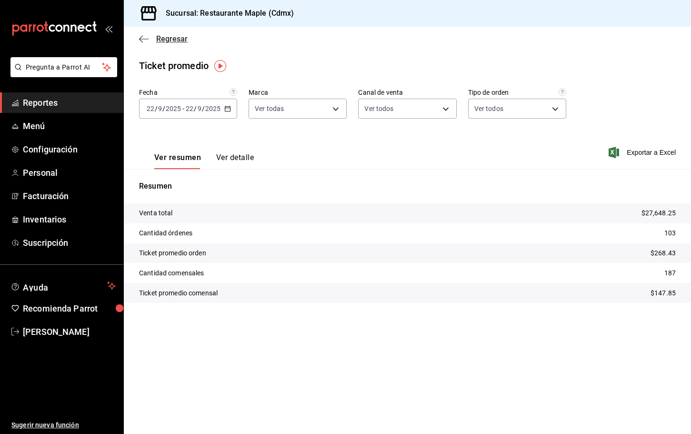
click at [143, 41] on icon "button" at bounding box center [144, 39] width 10 height 9
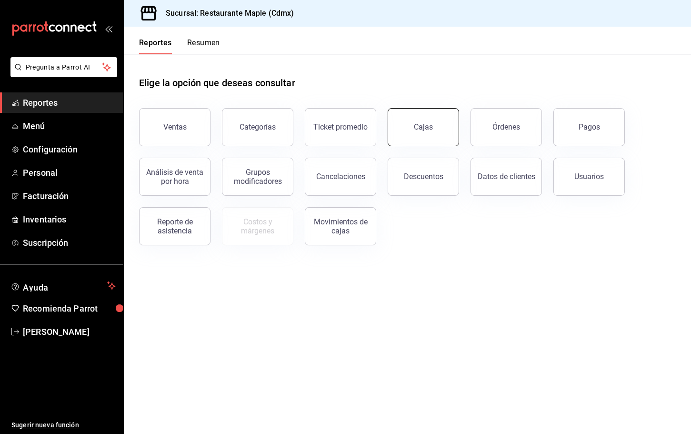
click at [401, 130] on link "Cajas" at bounding box center [422, 127] width 71 height 38
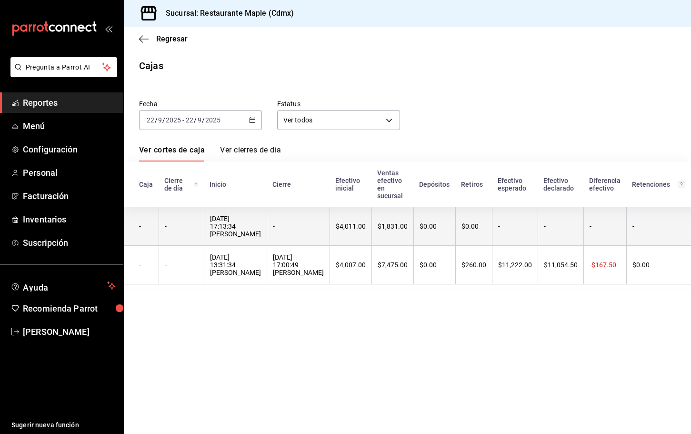
scroll to position [0, 45]
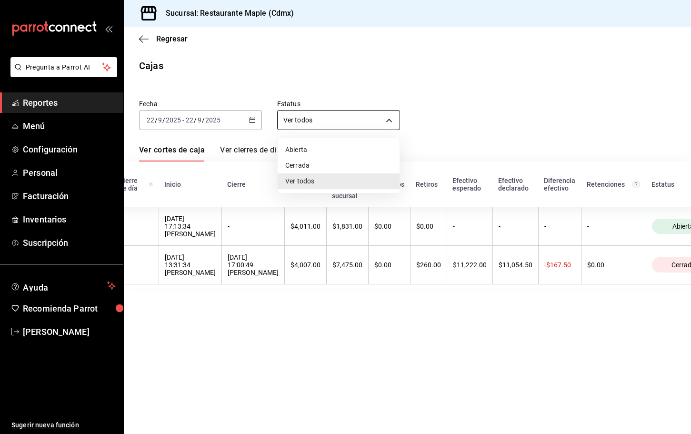
click at [316, 128] on body "Pregunta a Parrot AI Reportes Menú Configuración Personal Facturación Inventari…" at bounding box center [345, 217] width 691 height 434
click at [298, 164] on li "Cerrada" at bounding box center [339, 166] width 122 height 16
type input "CLOSED"
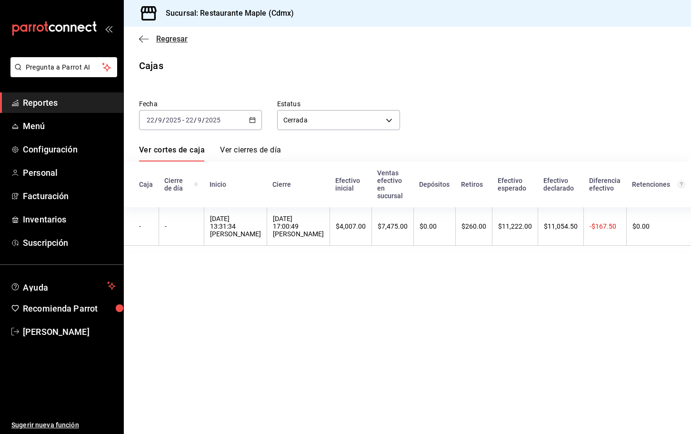
click at [142, 37] on icon "button" at bounding box center [144, 39] width 10 height 9
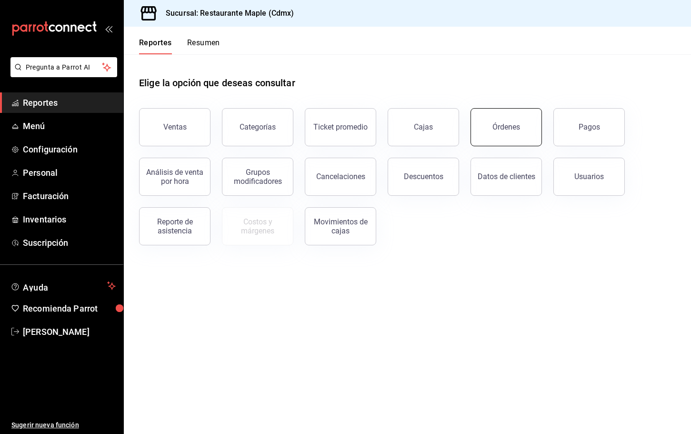
click at [512, 144] on div "Órdenes" at bounding box center [500, 122] width 83 height 50
click at [492, 130] on button "Órdenes" at bounding box center [505, 127] width 71 height 38
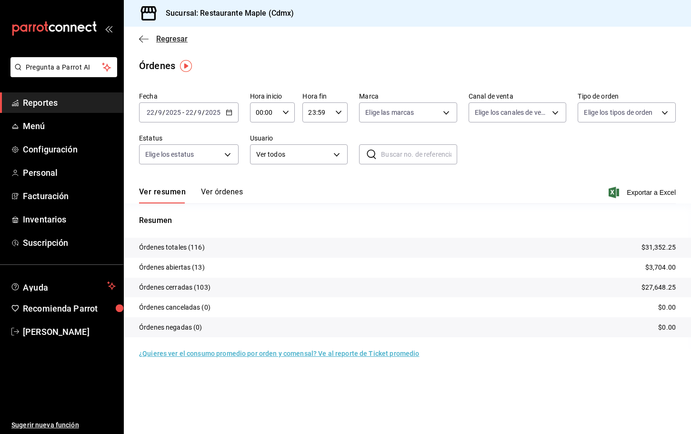
click at [149, 37] on span "Regresar" at bounding box center [163, 38] width 49 height 9
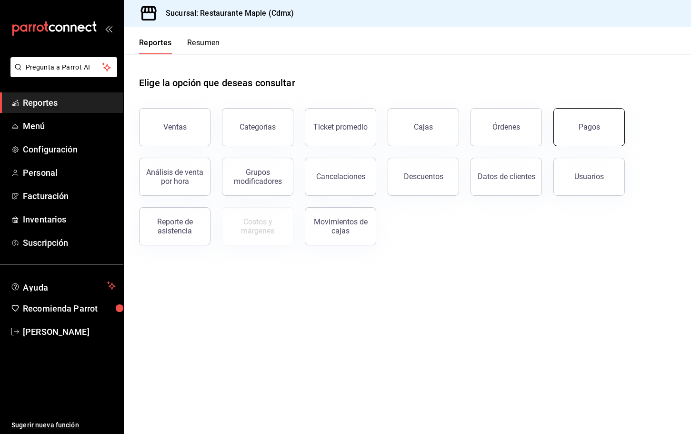
click at [595, 140] on button "Pagos" at bounding box center [588, 127] width 71 height 38
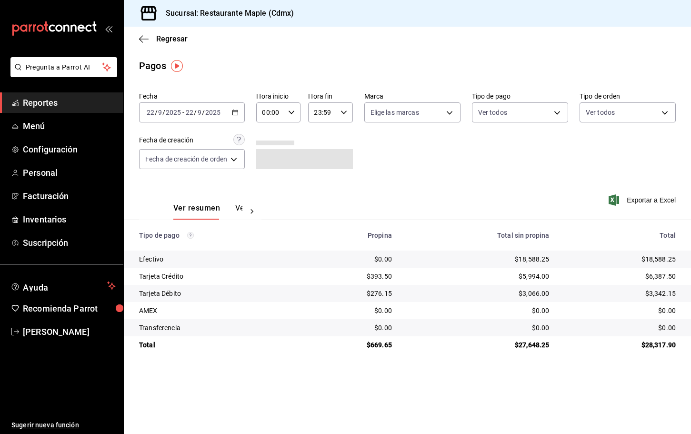
click at [143, 32] on div "Regresar" at bounding box center [407, 39] width 567 height 24
click at [143, 37] on icon "button" at bounding box center [144, 39] width 10 height 9
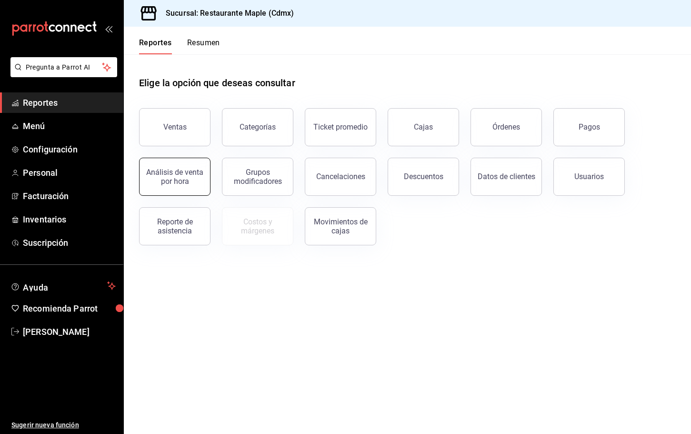
click at [197, 181] on div "Análisis de venta por hora" at bounding box center [174, 177] width 59 height 18
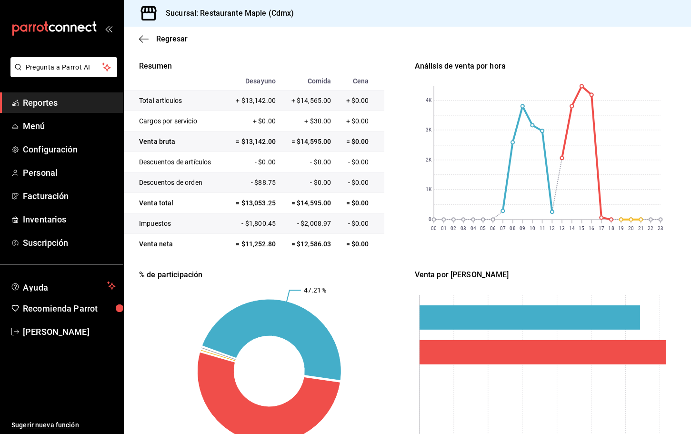
scroll to position [166, 0]
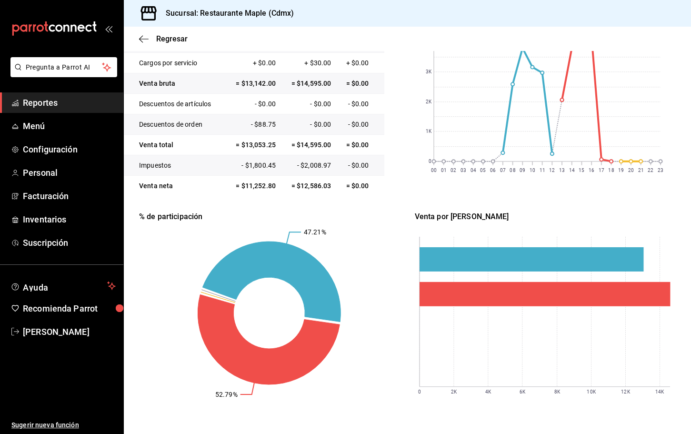
click at [143, 43] on div "Regresar" at bounding box center [407, 39] width 567 height 24
click at [141, 32] on div "Regresar" at bounding box center [407, 39] width 567 height 24
click at [142, 37] on icon "button" at bounding box center [144, 39] width 10 height 9
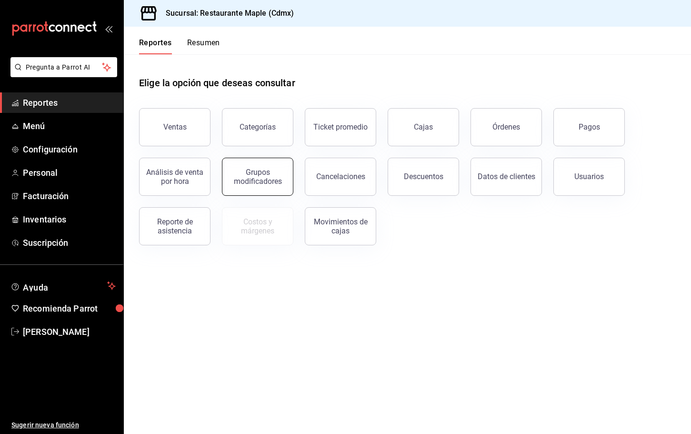
click at [263, 176] on div "Grupos modificadores" at bounding box center [257, 177] width 59 height 18
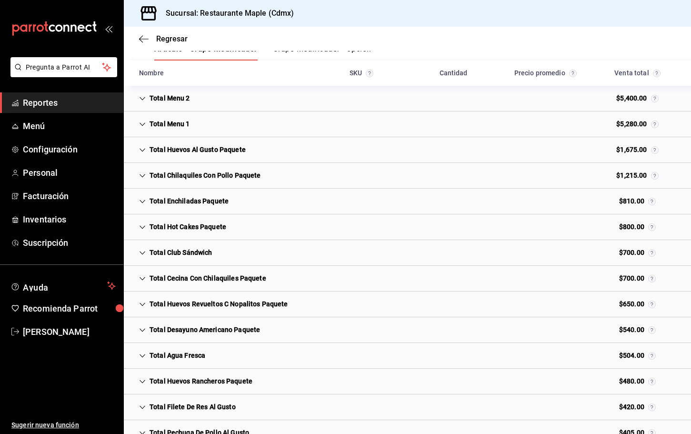
scroll to position [92, 0]
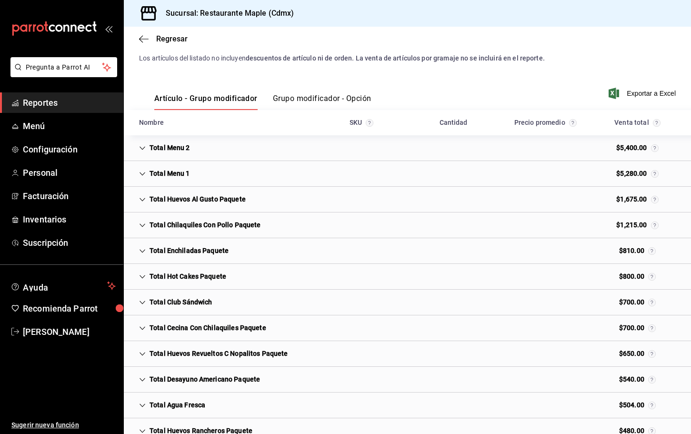
click at [145, 146] on icon "Cell" at bounding box center [142, 148] width 7 height 7
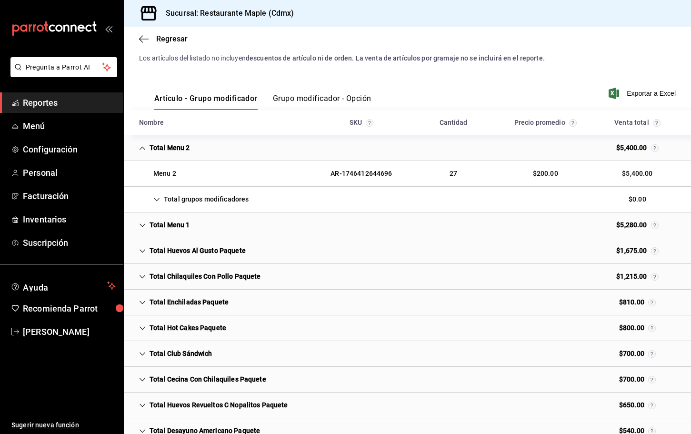
click at [159, 198] on icon "Cell" at bounding box center [156, 199] width 7 height 7
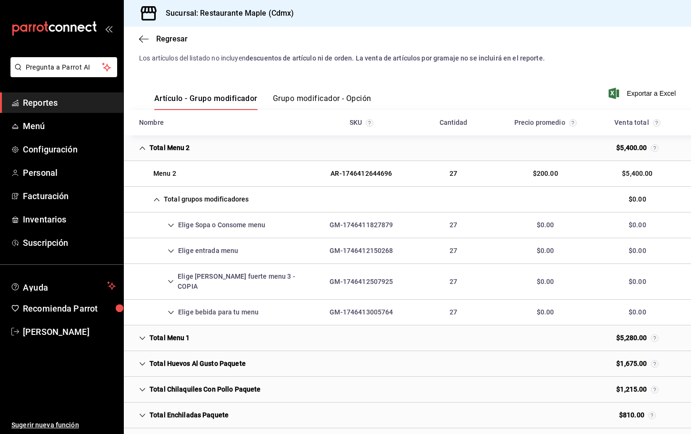
click at [171, 226] on icon "Cell" at bounding box center [171, 225] width 7 height 7
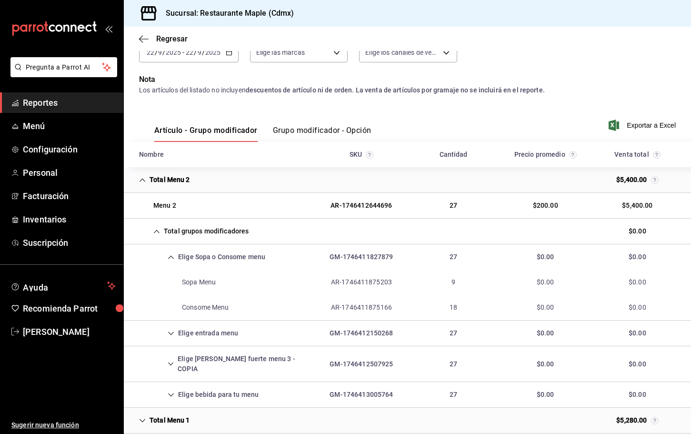
scroll to position [73, 0]
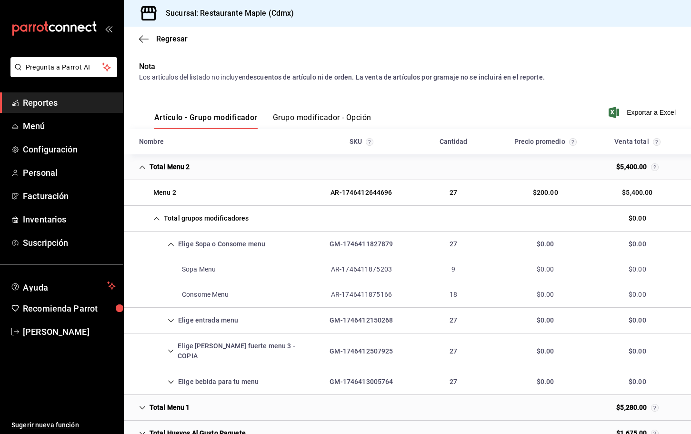
click at [170, 246] on icon "Cell" at bounding box center [171, 244] width 7 height 7
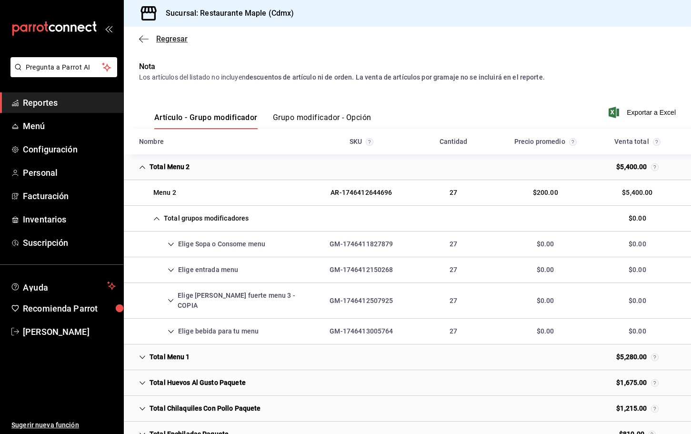
click at [140, 41] on icon "button" at bounding box center [144, 39] width 10 height 9
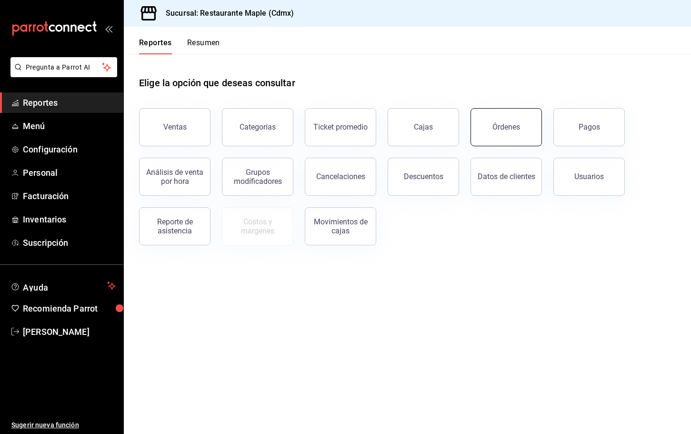
click at [510, 136] on button "Órdenes" at bounding box center [505, 127] width 71 height 38
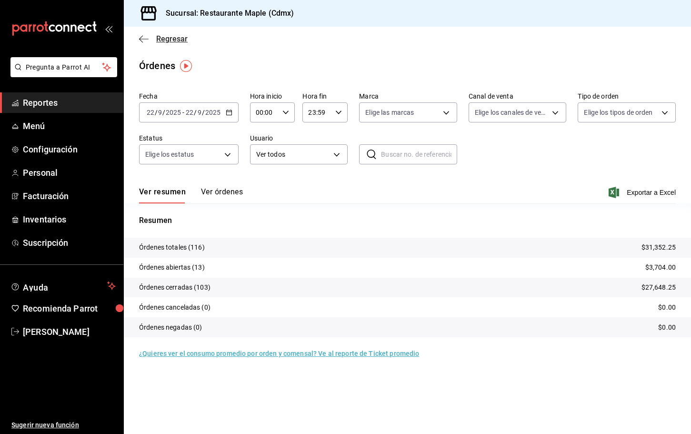
click at [142, 37] on icon "button" at bounding box center [144, 39] width 10 height 9
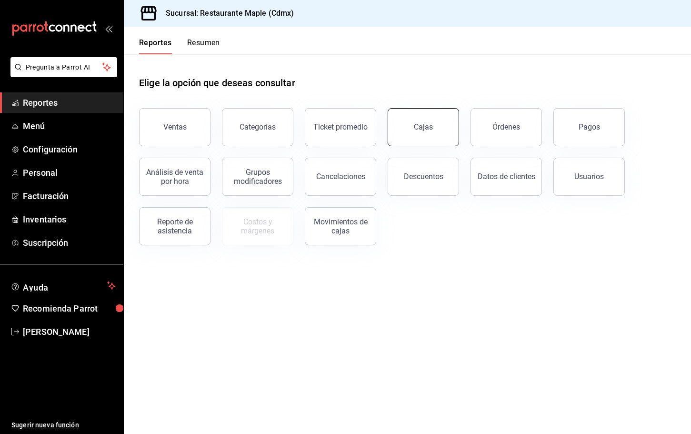
click at [441, 126] on link "Cajas" at bounding box center [422, 127] width 71 height 38
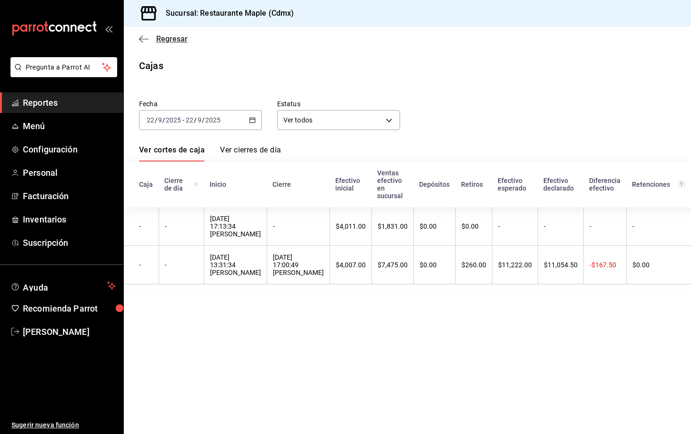
click at [142, 41] on icon "button" at bounding box center [144, 39] width 10 height 9
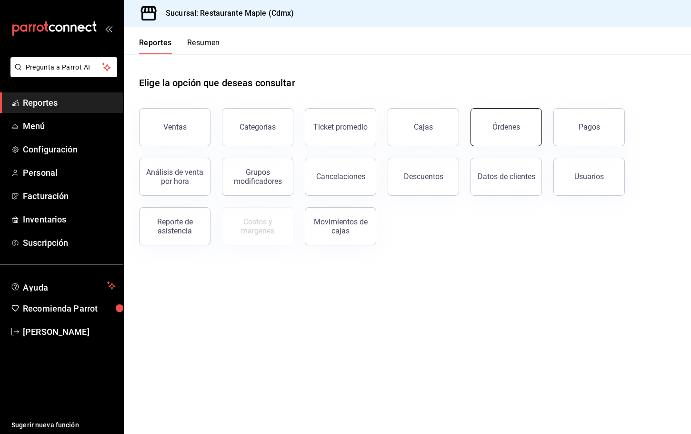
click at [503, 136] on button "Órdenes" at bounding box center [505, 127] width 71 height 38
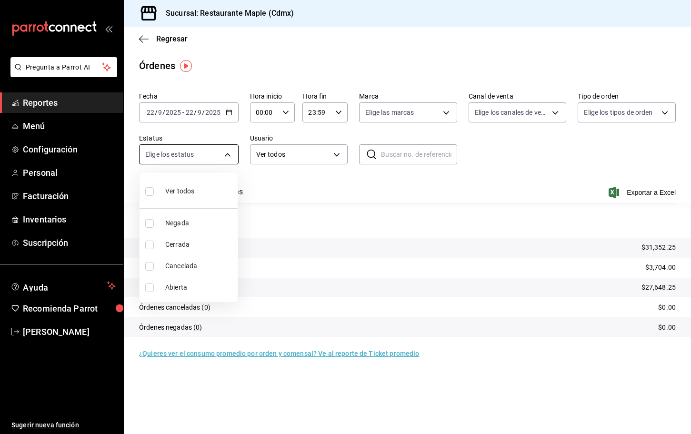
click at [217, 156] on body "Pregunta a Parrot AI Reportes Menú Configuración Personal Facturación Inventari…" at bounding box center [345, 217] width 691 height 434
click at [287, 162] on div at bounding box center [345, 217] width 691 height 434
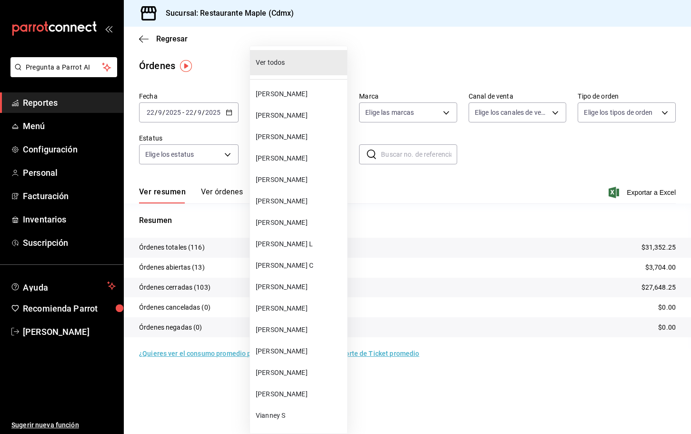
click at [287, 154] on body "Pregunta a Parrot AI Reportes Menú Configuración Personal Facturación Inventari…" at bounding box center [345, 217] width 691 height 434
click at [287, 154] on span "Ricardo G" at bounding box center [300, 158] width 88 height 10
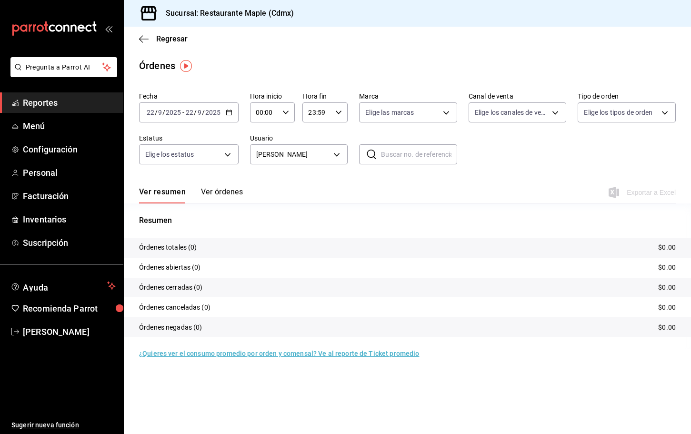
click at [287, 154] on body "Pregunta a Parrot AI Reportes Menú Configuración Personal Facturación Inventari…" at bounding box center [345, 217] width 691 height 434
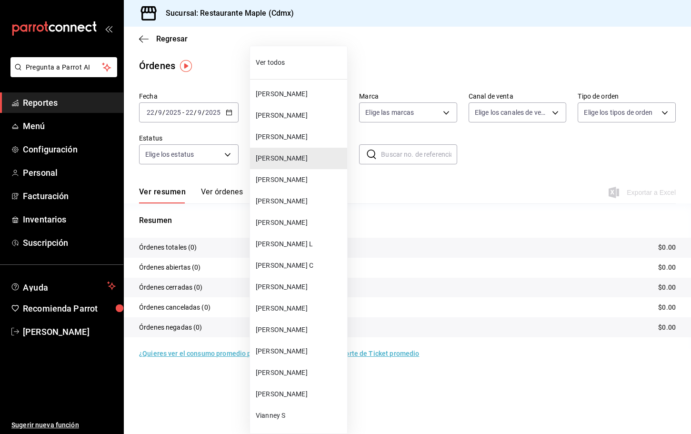
click at [275, 315] on li "[PERSON_NAME]" at bounding box center [298, 308] width 97 height 21
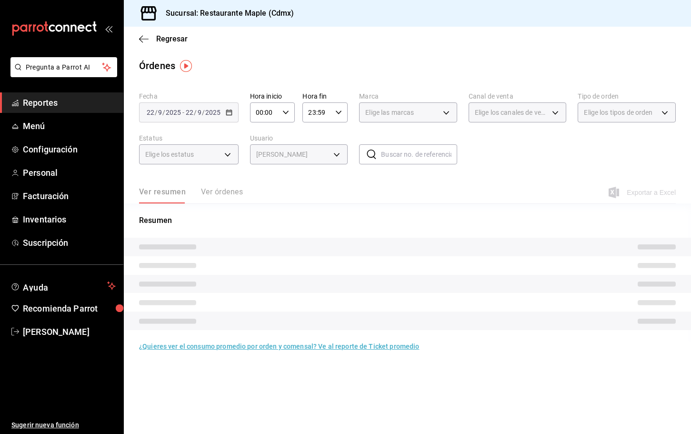
type input "a50bd48e-dabe-4d2b-9cdf-05617b3fd541"
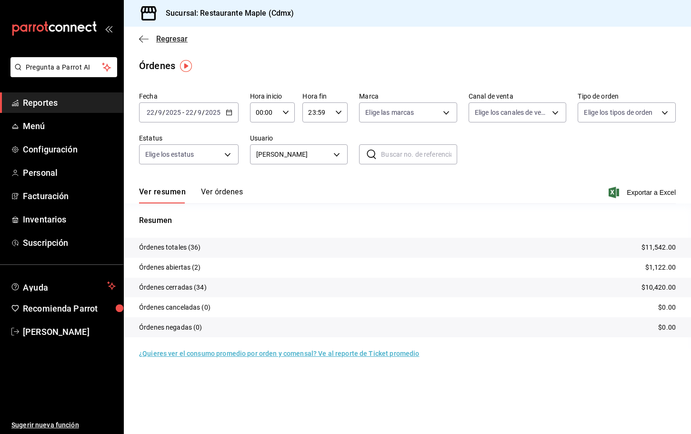
click at [142, 36] on icon "button" at bounding box center [144, 39] width 10 height 9
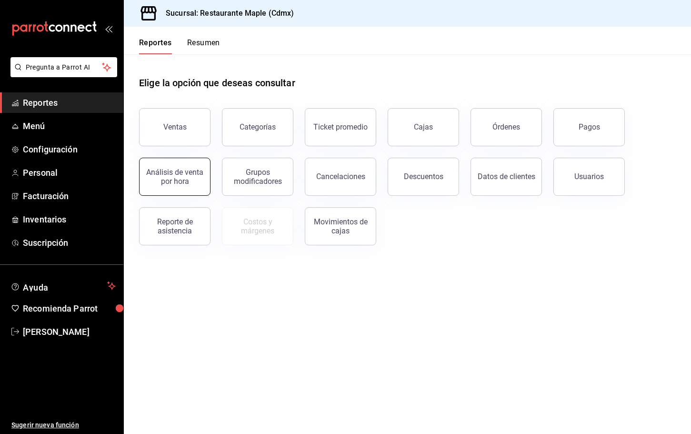
click at [204, 176] on button "Análisis de venta por hora" at bounding box center [174, 177] width 71 height 38
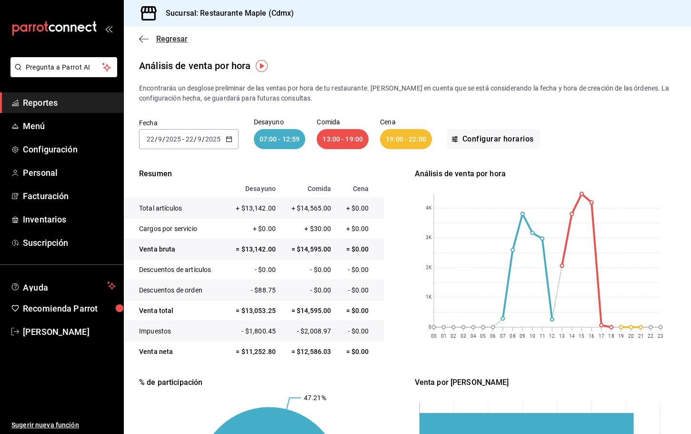
click at [142, 37] on icon "button" at bounding box center [144, 39] width 10 height 9
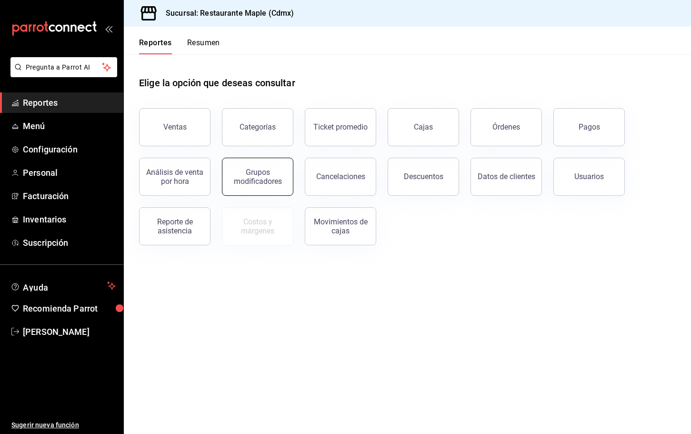
click at [252, 170] on div "Grupos modificadores" at bounding box center [257, 177] width 59 height 18
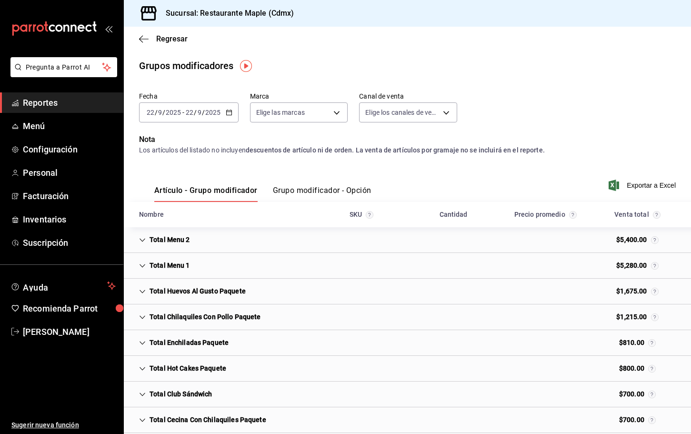
click at [144, 265] on icon "Cell" at bounding box center [142, 265] width 6 height 3
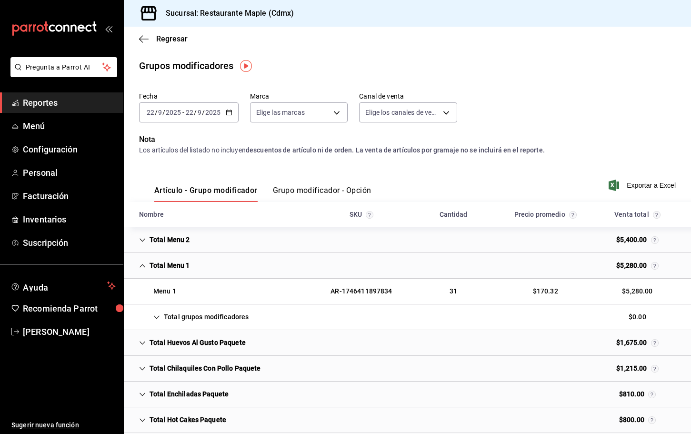
click at [159, 314] on icon "Cell" at bounding box center [156, 317] width 7 height 7
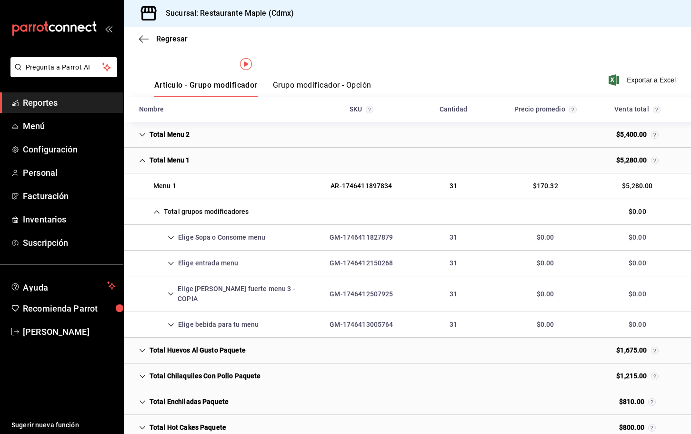
scroll to position [115, 0]
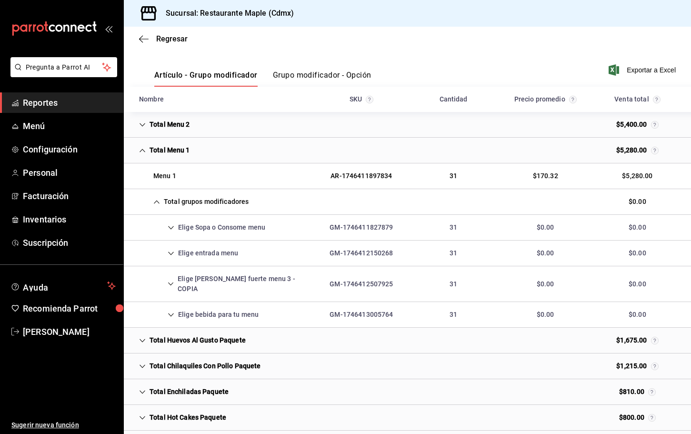
click at [171, 224] on icon "Cell" at bounding box center [171, 227] width 7 height 7
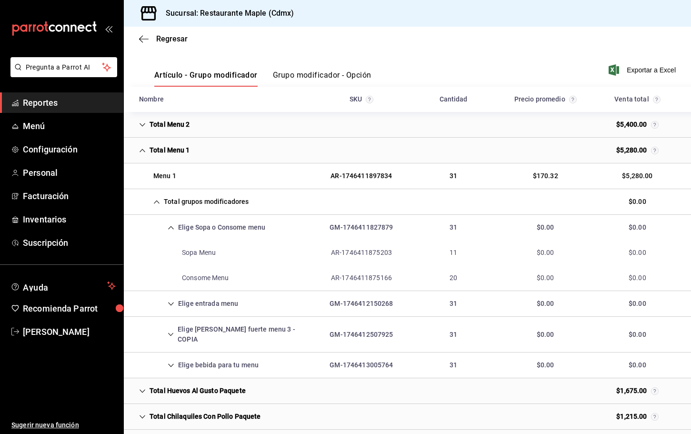
click at [175, 301] on div "Elige entrada menu" at bounding box center [188, 304] width 114 height 18
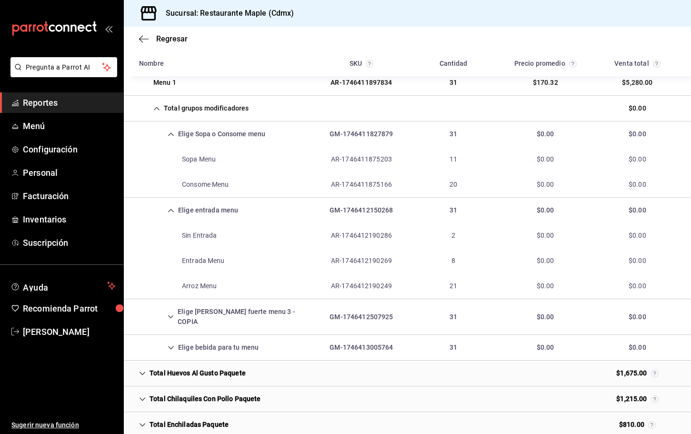
scroll to position [215, 0]
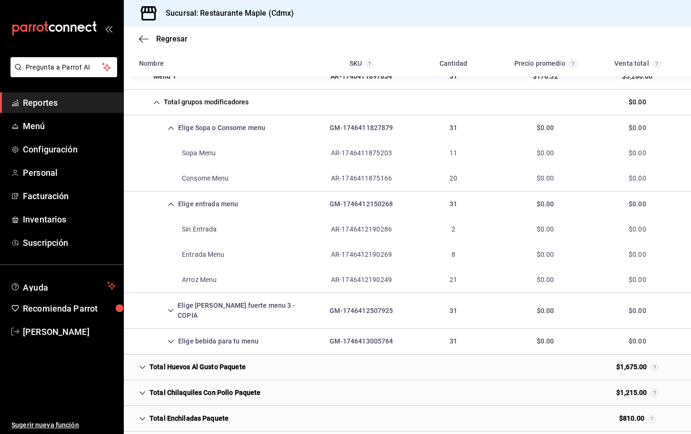
click at [172, 307] on icon "Cell" at bounding box center [171, 310] width 6 height 7
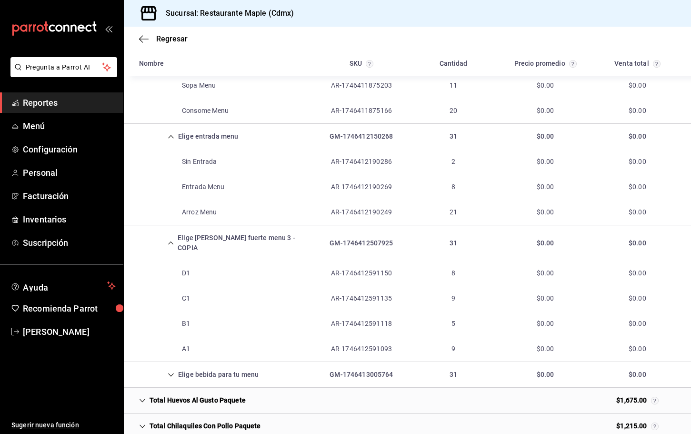
scroll to position [290, 0]
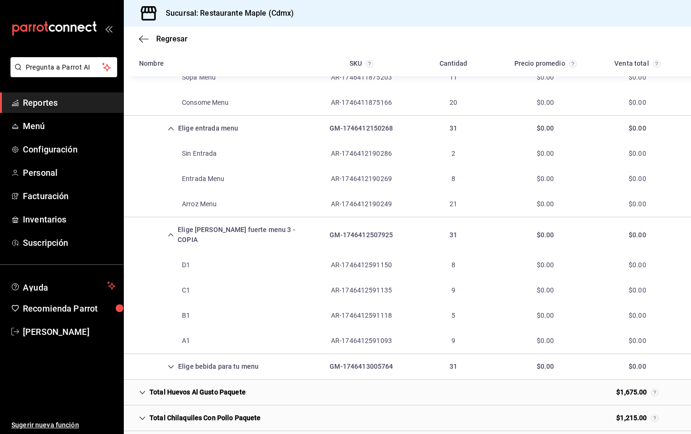
click at [168, 363] on icon "Cell" at bounding box center [171, 366] width 7 height 7
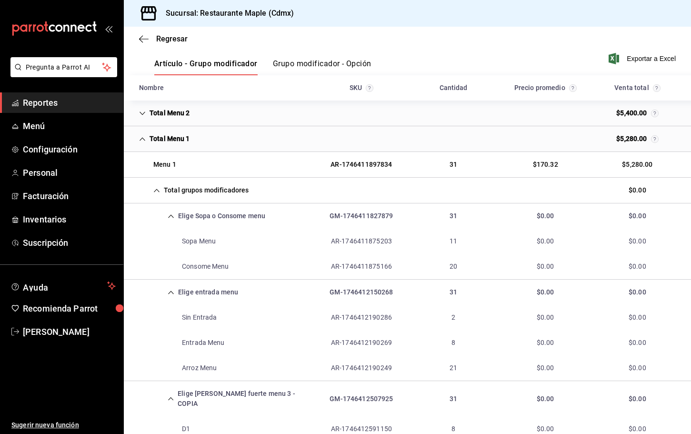
scroll to position [121, 0]
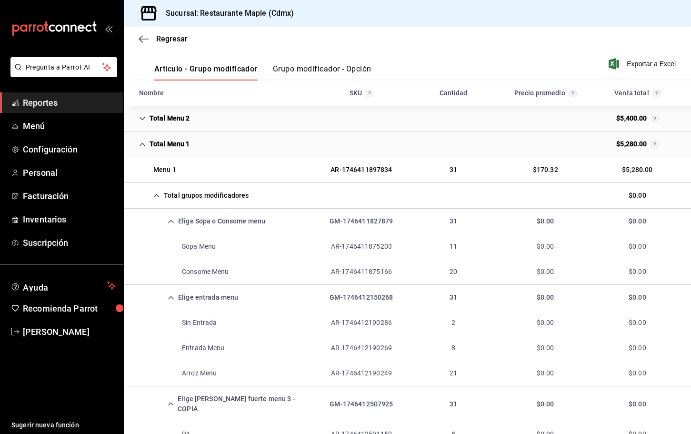
click at [141, 115] on icon "Cell" at bounding box center [142, 118] width 7 height 7
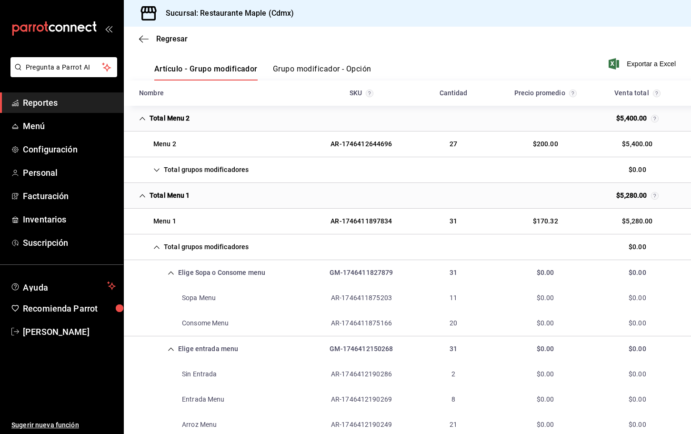
click at [157, 169] on icon "Cell" at bounding box center [156, 170] width 7 height 7
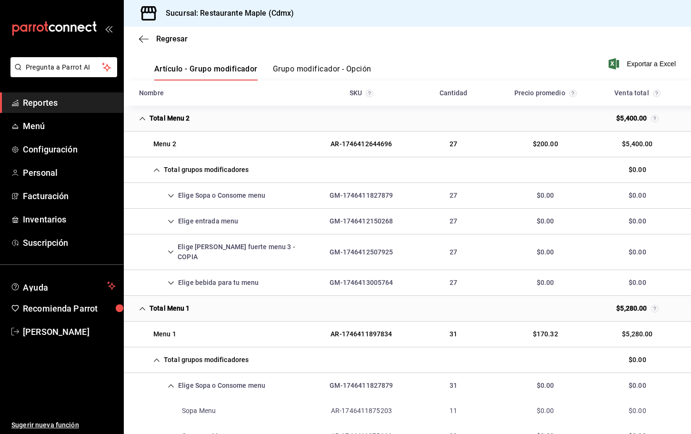
click at [172, 193] on icon "Cell" at bounding box center [171, 195] width 7 height 7
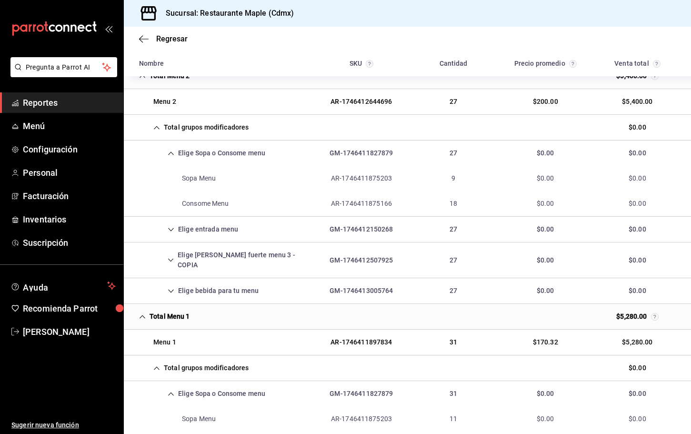
scroll to position [164, 0]
click at [171, 228] on icon "Cell" at bounding box center [171, 229] width 7 height 7
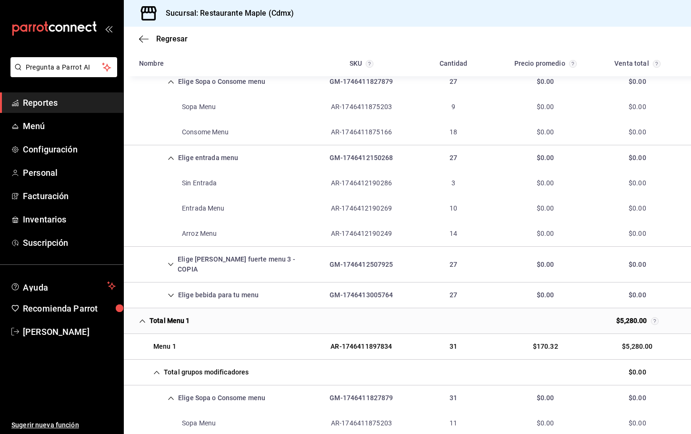
scroll to position [247, 0]
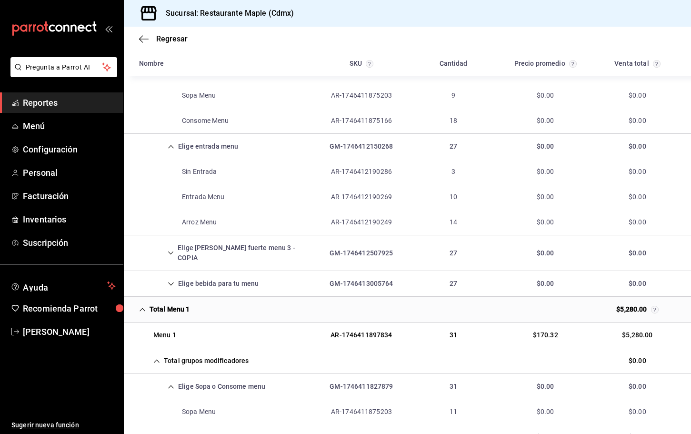
click at [168, 250] on icon "Cell" at bounding box center [171, 252] width 6 height 7
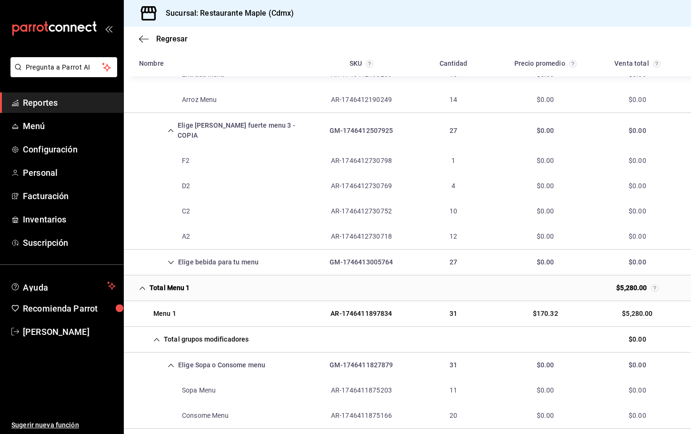
scroll to position [372, 0]
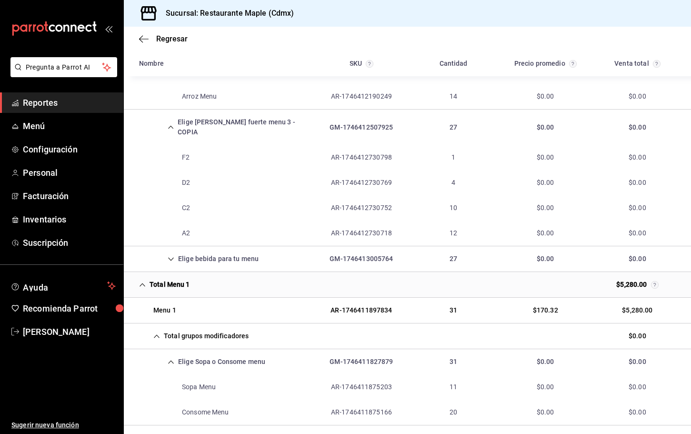
click at [165, 250] on div "Elige bebida para tu menu" at bounding box center [198, 259] width 135 height 18
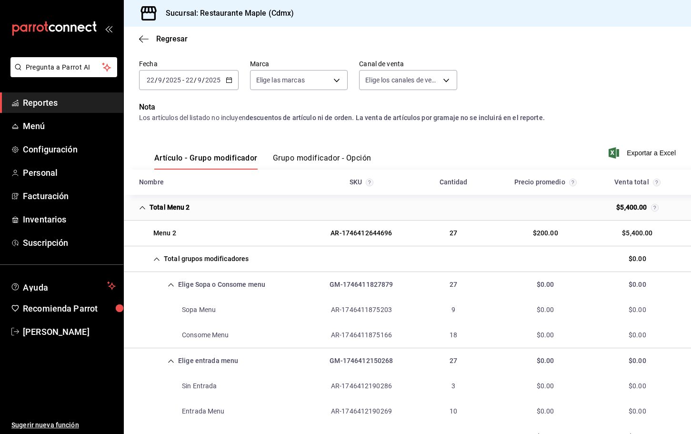
scroll to position [0, 0]
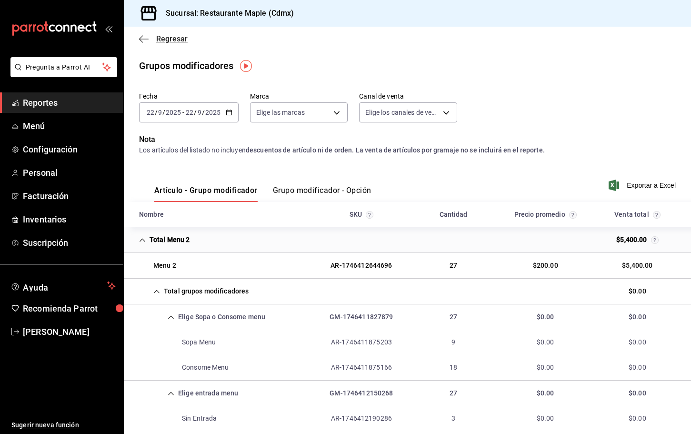
click at [141, 39] on icon "button" at bounding box center [144, 39] width 10 height 9
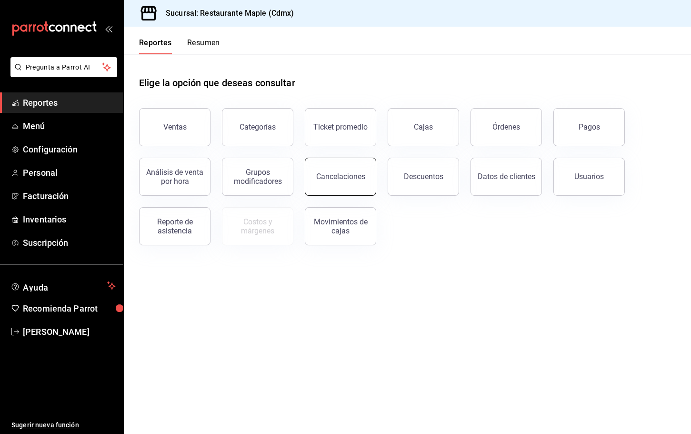
click at [349, 183] on button "Cancelaciones" at bounding box center [340, 177] width 71 height 38
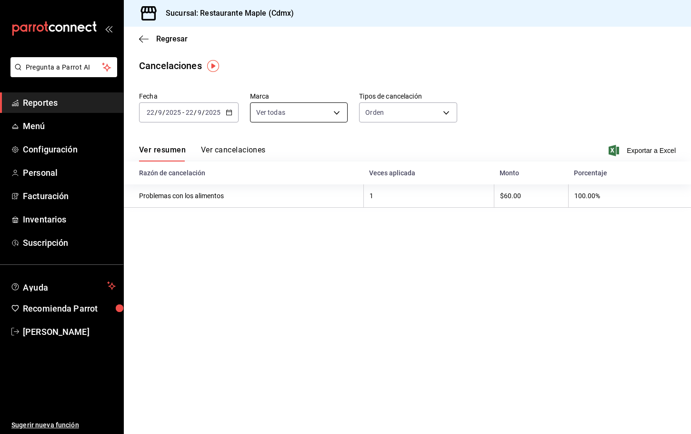
click at [292, 114] on body "Pregunta a Parrot AI Reportes Menú Configuración Personal Facturación Inventari…" at bounding box center [345, 217] width 691 height 434
click at [388, 117] on div at bounding box center [345, 217] width 691 height 434
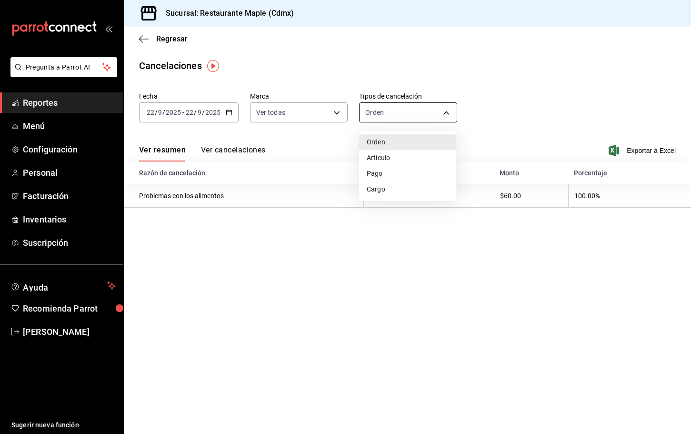
click at [376, 116] on body "Pregunta a Parrot AI Reportes Menú Configuración Personal Facturación Inventari…" at bounding box center [345, 217] width 691 height 434
click at [384, 152] on li "Artículo" at bounding box center [407, 158] width 97 height 16
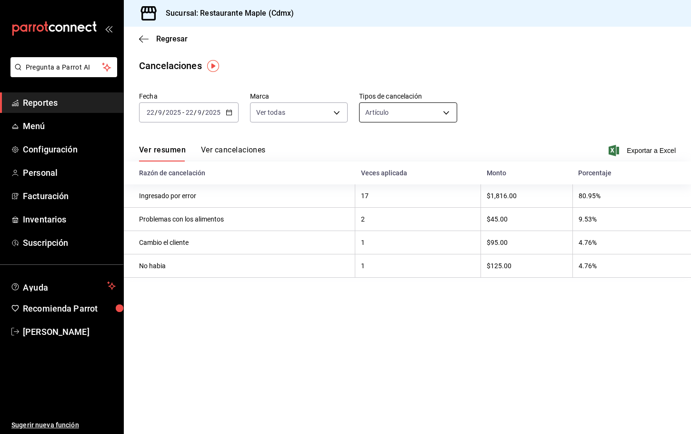
click at [393, 113] on body "Pregunta a Parrot AI Reportes Menú Configuración Personal Facturación Inventari…" at bounding box center [345, 217] width 691 height 434
click at [379, 169] on li "Pago" at bounding box center [407, 174] width 97 height 16
type input "ORDER_PAYMENT"
click at [248, 145] on button "Ver cancelaciones" at bounding box center [233, 153] width 65 height 16
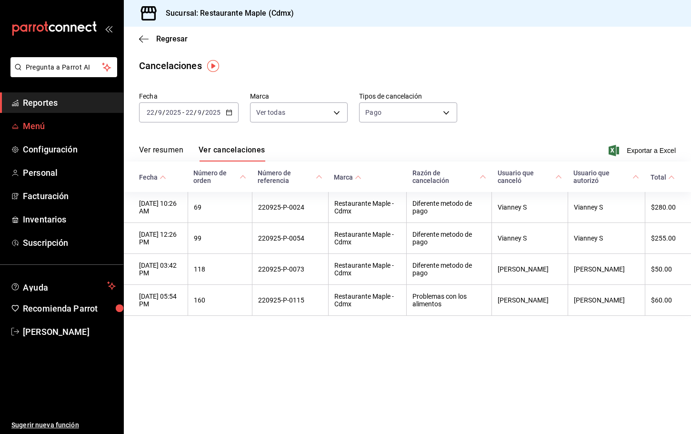
click at [41, 130] on span "Menú" at bounding box center [69, 125] width 93 height 13
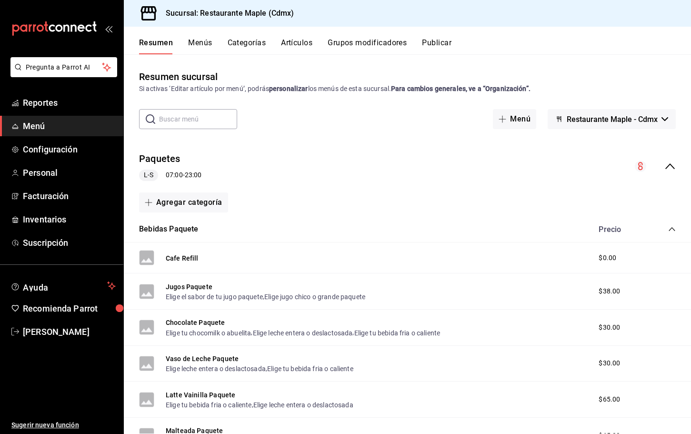
click at [296, 44] on button "Artículos" at bounding box center [296, 46] width 31 height 16
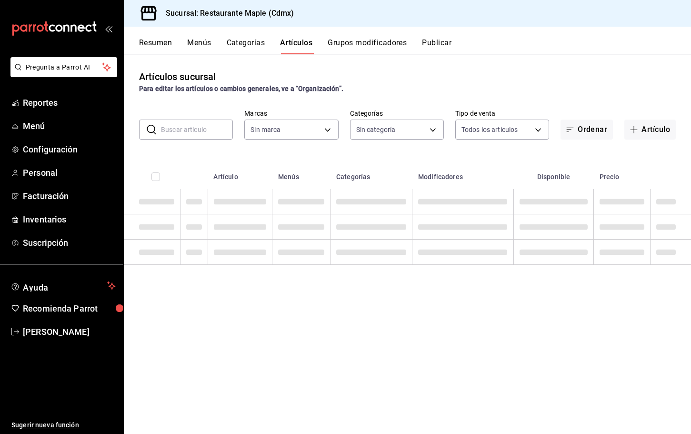
type input "9367c8d0-d5bf-442c-b6f8-a503c691c07e"
type input "a5b80c37-7917-455f-95a0-19e3c5faa88c,f7a30707-b9cf-4dff-b750-559a05d3e702,13bc9…"
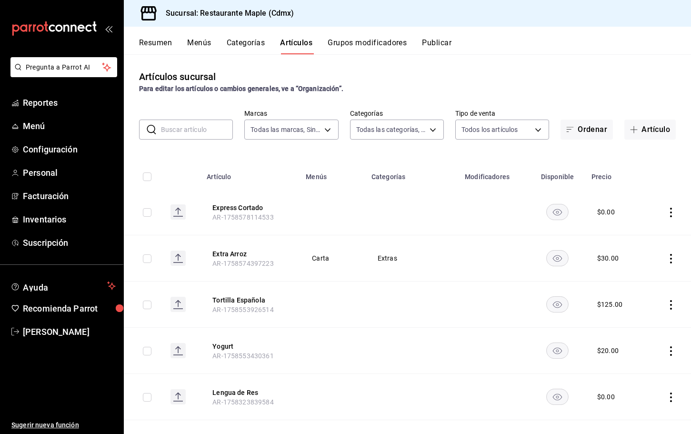
click at [186, 130] on input "text" at bounding box center [197, 129] width 72 height 19
click at [516, 72] on div "Artículos sucursal Para editar los artículos o cambios generales, ve a “Organiz…" at bounding box center [407, 81] width 567 height 24
click at [427, 70] on div "Artículos sucursal Para editar los artículos o cambios generales, ve a “Organiz…" at bounding box center [407, 81] width 567 height 24
click at [55, 101] on span "Reportes" at bounding box center [69, 102] width 93 height 13
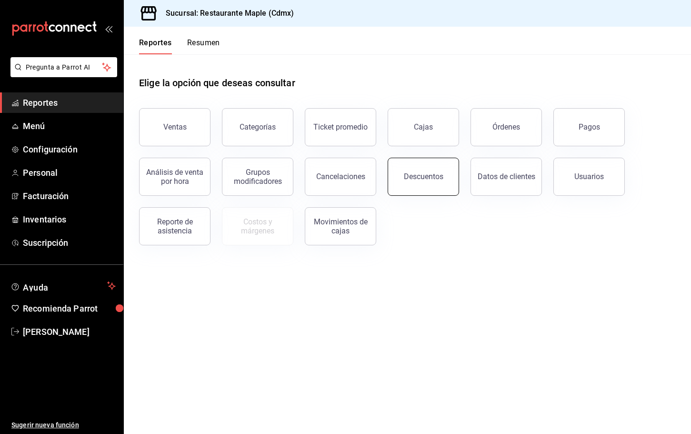
click at [402, 170] on button "Descuentos" at bounding box center [422, 177] width 71 height 38
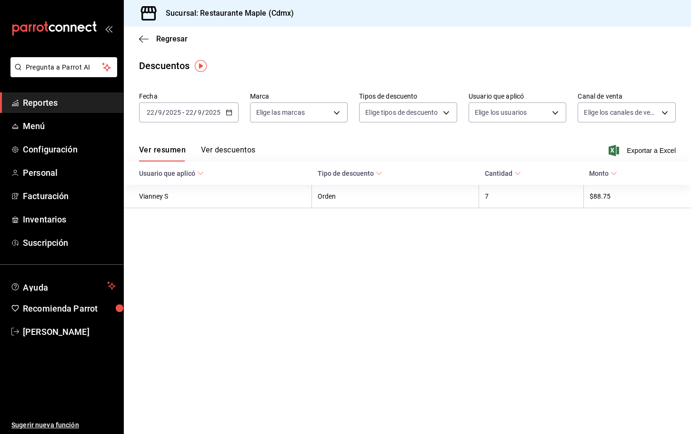
click at [349, 167] on th "Tipo de descuento" at bounding box center [395, 172] width 167 height 23
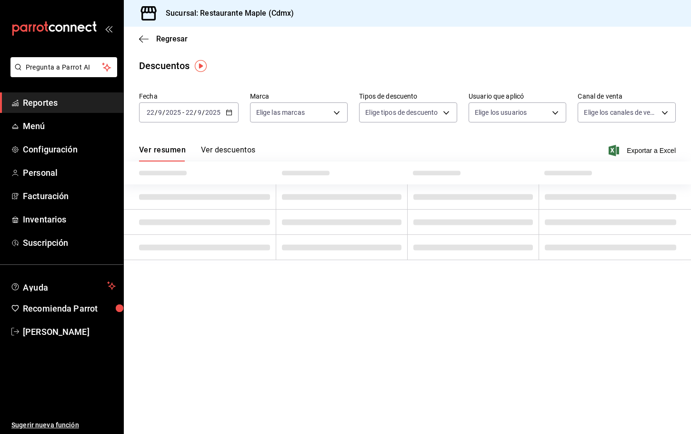
click at [349, 171] on div at bounding box center [342, 173] width 120 height 8
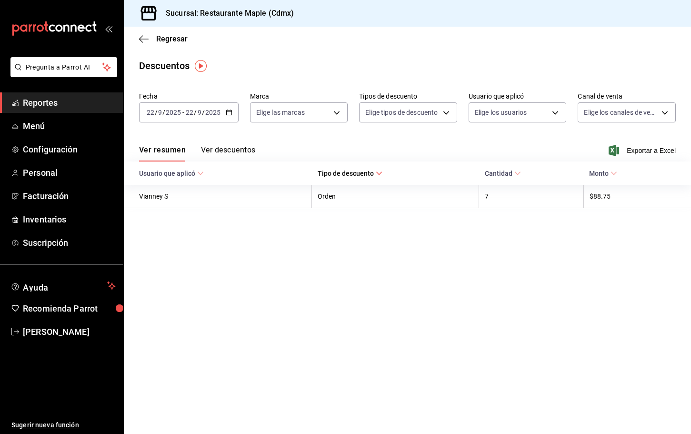
click at [349, 171] on span "Tipo de descuento" at bounding box center [349, 173] width 65 height 8
click at [381, 148] on div "Ver resumen Ver descuentos Exportar a Excel" at bounding box center [407, 148] width 567 height 28
click at [227, 147] on button "Ver descuentos" at bounding box center [228, 153] width 54 height 16
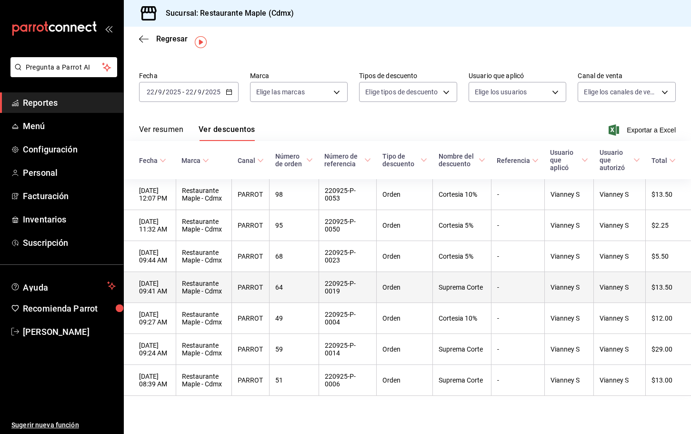
scroll to position [24, 0]
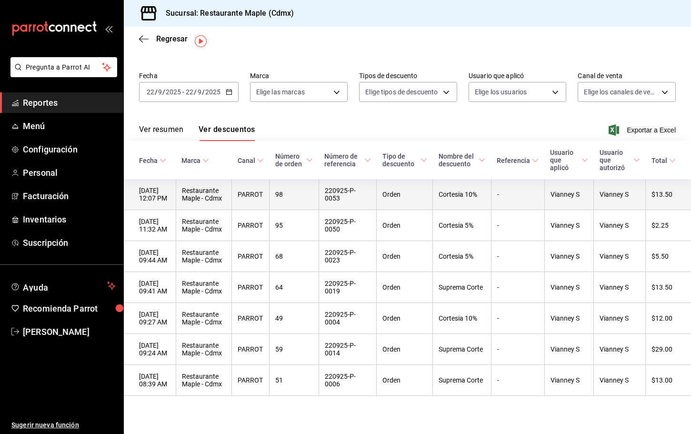
click at [464, 192] on th "Cortesia 10%" at bounding box center [462, 194] width 59 height 31
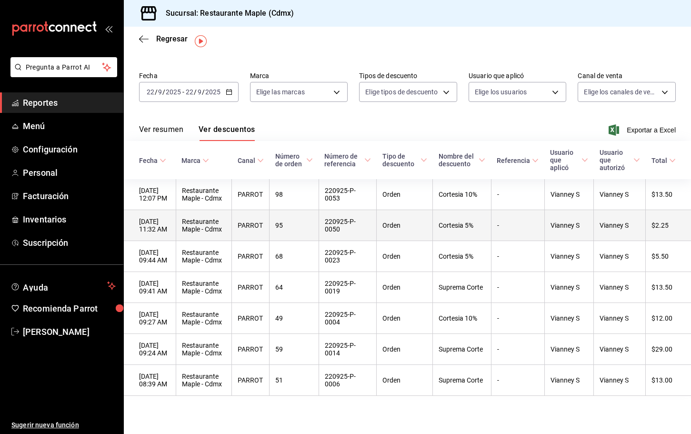
click at [458, 214] on th "Cortesia 5%" at bounding box center [462, 225] width 59 height 31
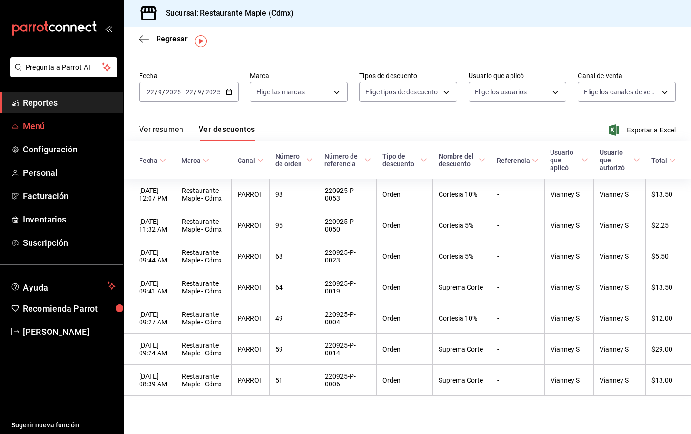
click at [46, 128] on span "Menú" at bounding box center [69, 125] width 93 height 13
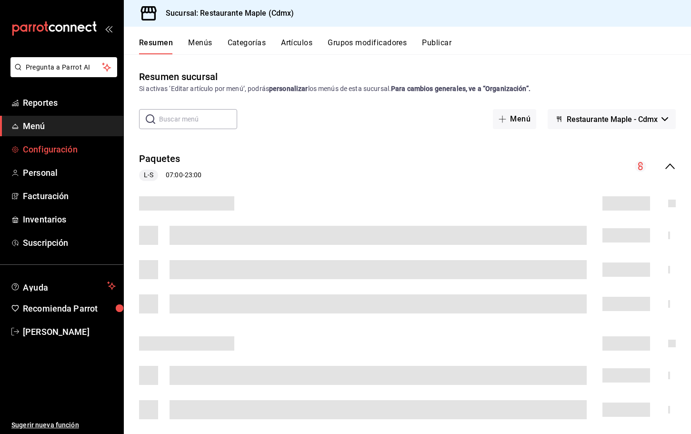
click at [53, 153] on span "Configuración" at bounding box center [69, 149] width 93 height 13
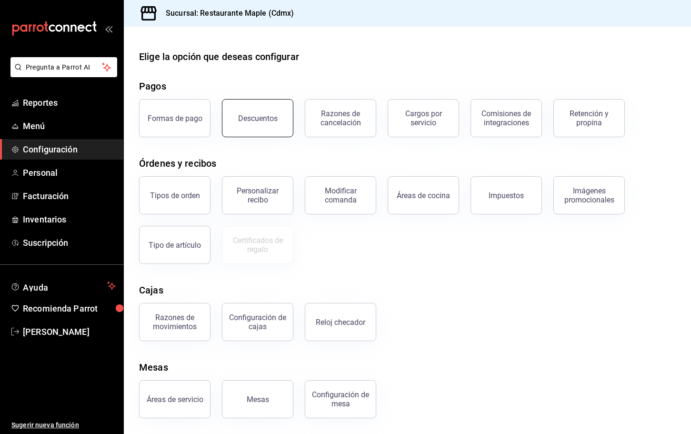
click at [253, 117] on div "Descuentos" at bounding box center [258, 118] width 40 height 9
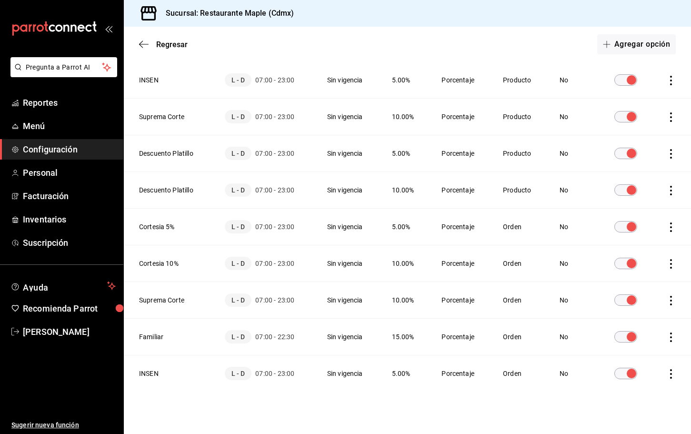
scroll to position [133, 0]
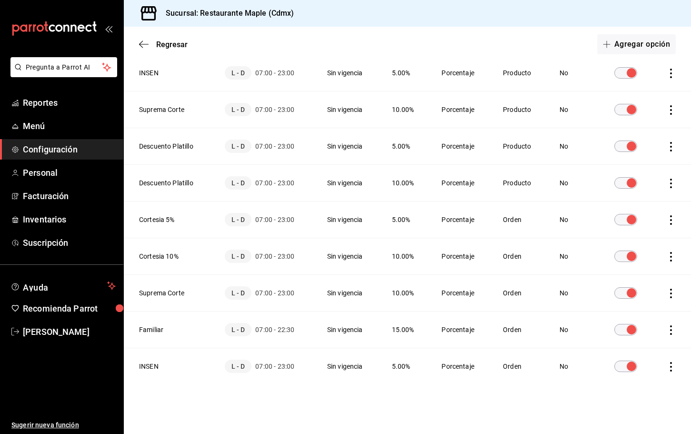
click at [674, 256] on icon "actions" at bounding box center [671, 257] width 10 height 10
click at [640, 247] on span "Duplicar" at bounding box center [627, 242] width 41 height 11
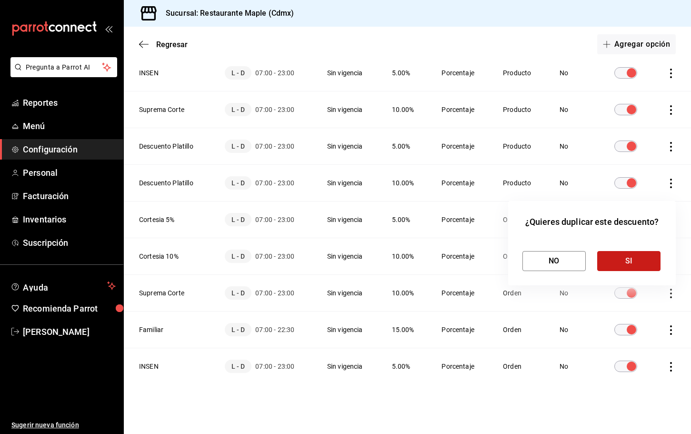
click at [623, 260] on button "SI" at bounding box center [628, 261] width 63 height 20
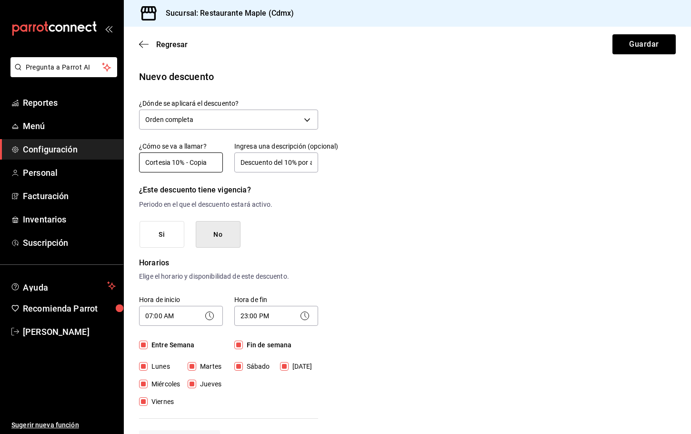
click at [174, 161] on input "Cortesia 10% - Copia" at bounding box center [181, 162] width 84 height 20
type input "Cliente Frecuente 10%"
click at [270, 162] on input "Descuento del 10% por algun inconveniente" at bounding box center [276, 162] width 84 height 20
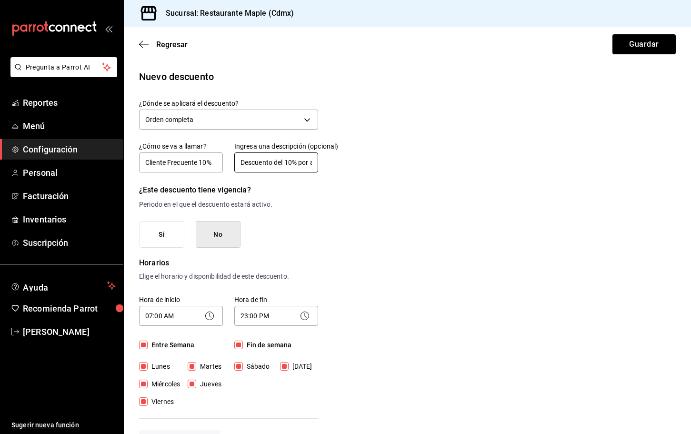
click at [270, 162] on input "Descuento del 10% por algun inconveniente" at bounding box center [276, 162] width 84 height 20
click at [632, 49] on button "Guardar" at bounding box center [643, 44] width 63 height 20
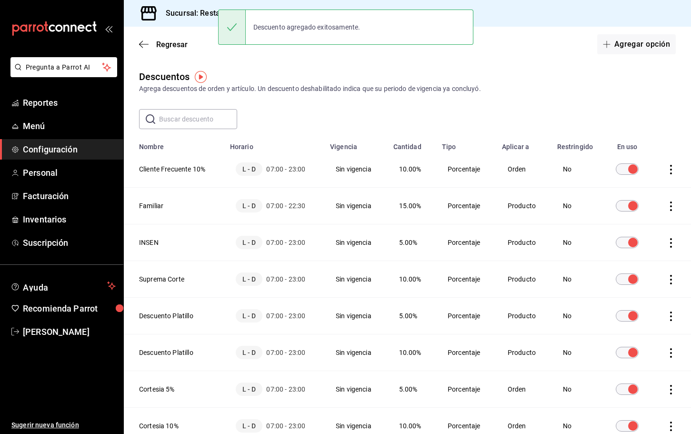
click at [666, 168] on icon "actions" at bounding box center [671, 170] width 10 height 10
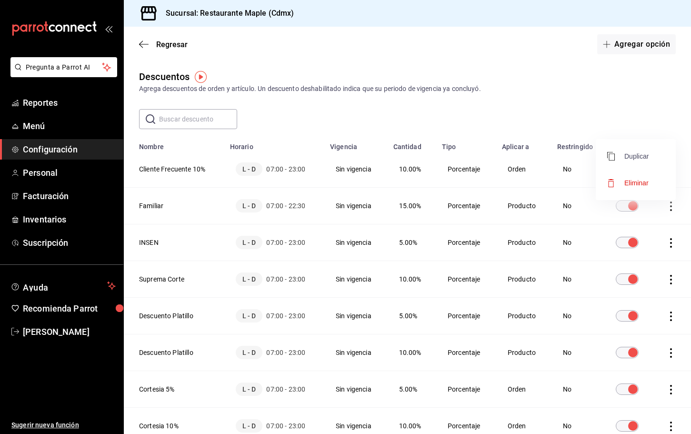
click at [641, 161] on span "Duplicar" at bounding box center [627, 155] width 41 height 11
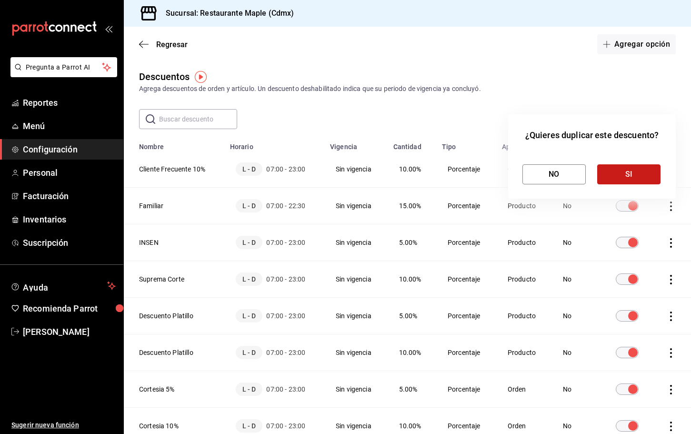
click at [639, 173] on button "SI" at bounding box center [628, 174] width 63 height 20
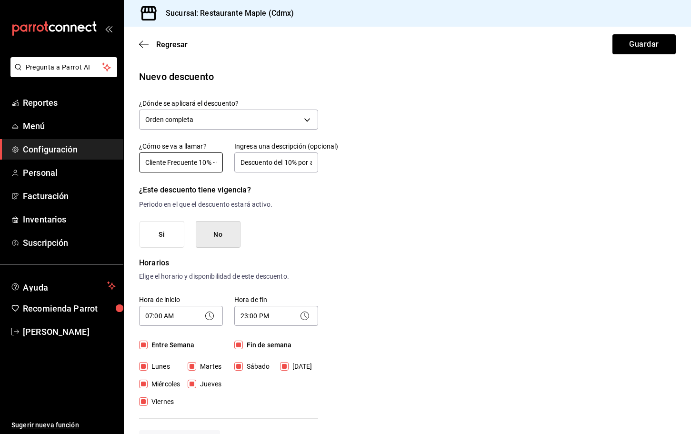
click at [208, 163] on input "Cliente Frecuente 10% - Copia" at bounding box center [181, 162] width 84 height 20
type input "Cliente Frecuente 5% - Copia"
click at [293, 162] on input "Descuento del 10% por algun inconveniente" at bounding box center [276, 162] width 84 height 20
click at [308, 165] on input "Descuento del 5% por algun inconveniente" at bounding box center [276, 162] width 84 height 20
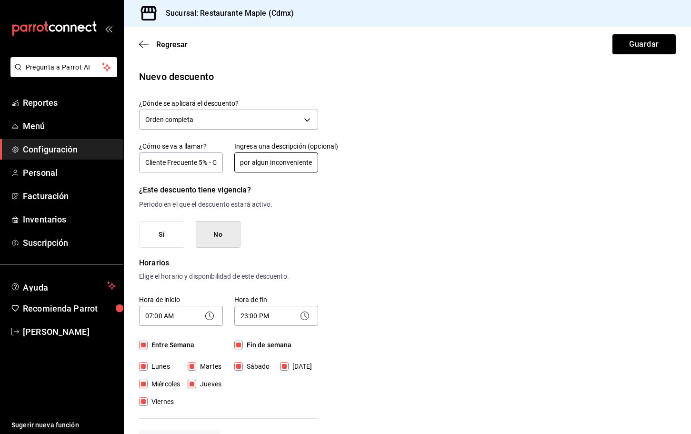
drag, startPoint x: 258, startPoint y: 162, endPoint x: 362, endPoint y: 163, distance: 103.3
click at [362, 162] on div "Nuevo descuento ¿Dónde se aplicará el descuento? Orden completa ORDER ¿Cómo se …" at bounding box center [407, 429] width 567 height 721
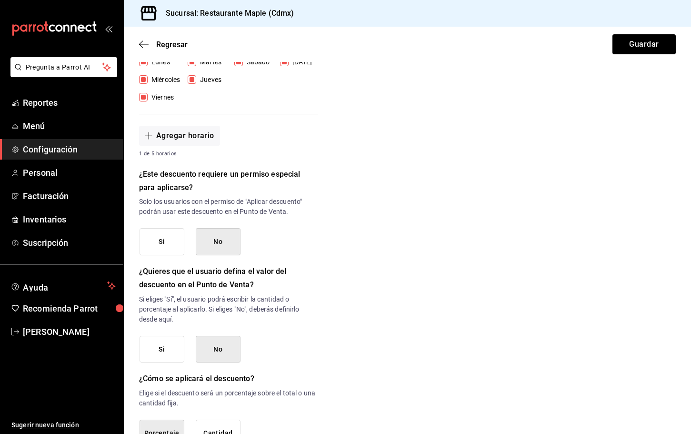
scroll to position [372, 0]
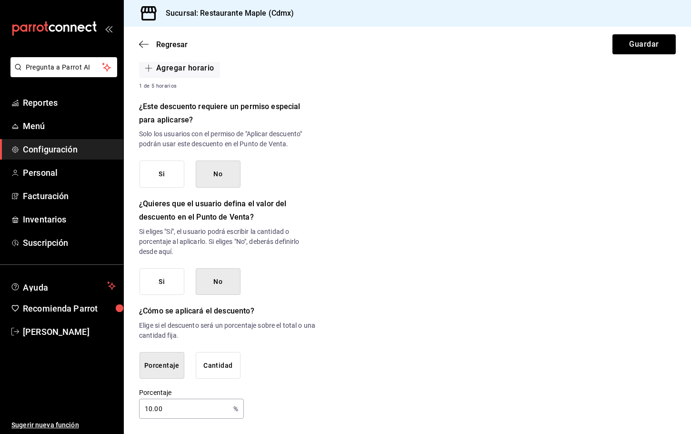
type input "Descuento del 5% cliente frecuente"
click at [149, 411] on input "10.00" at bounding box center [184, 408] width 90 height 19
type input "1.00"
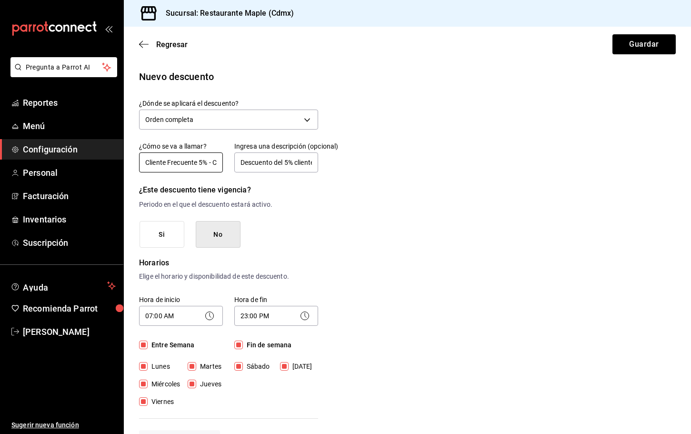
type input "5"
click at [210, 161] on input "Cliente Frecuente 5% - Copia" at bounding box center [181, 162] width 84 height 20
drag, startPoint x: 193, startPoint y: 163, endPoint x: 244, endPoint y: 163, distance: 50.5
click at [244, 163] on div "¿Cómo se va a llamar? Cliente Frecuente 5% - Copia Ingresa una descripción (opc…" at bounding box center [223, 151] width 190 height 43
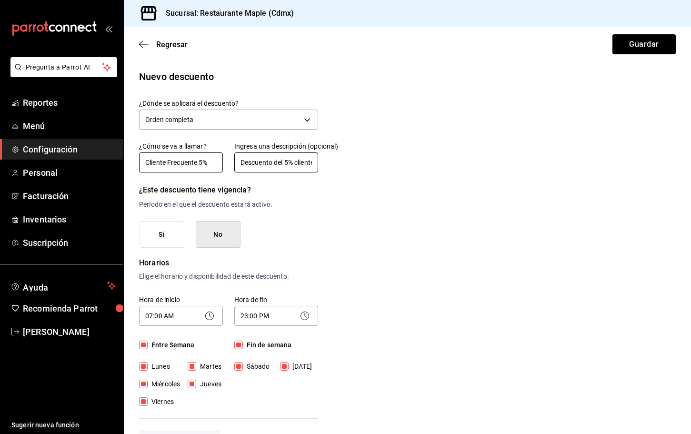
scroll to position [0, 0]
type input "Cliente Frecuente 5%"
click at [631, 48] on button "Guardar" at bounding box center [643, 44] width 63 height 20
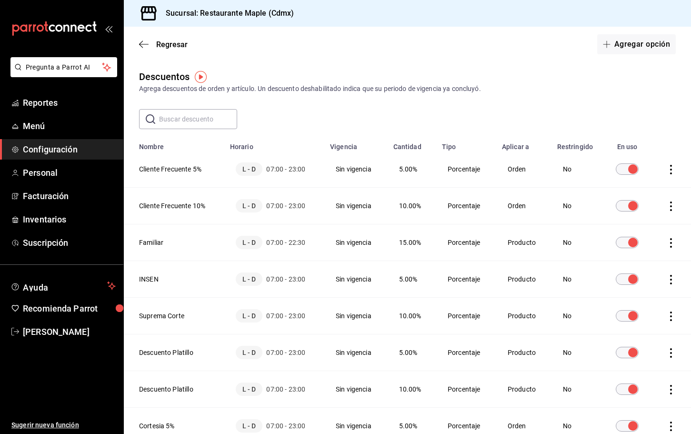
click at [671, 204] on icon "actions" at bounding box center [671, 206] width 10 height 10
click at [654, 221] on li "Eliminar" at bounding box center [635, 219] width 80 height 27
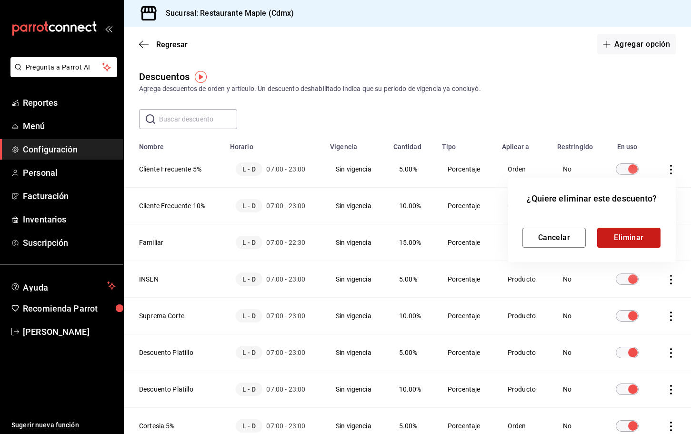
click at [628, 234] on button "Eliminar" at bounding box center [628, 238] width 63 height 20
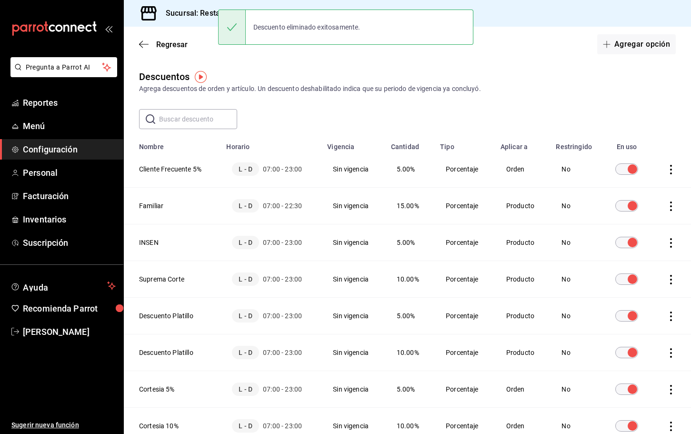
click at [670, 171] on icon "actions" at bounding box center [671, 170] width 10 height 10
click at [645, 156] on span "Duplicar" at bounding box center [627, 155] width 41 height 11
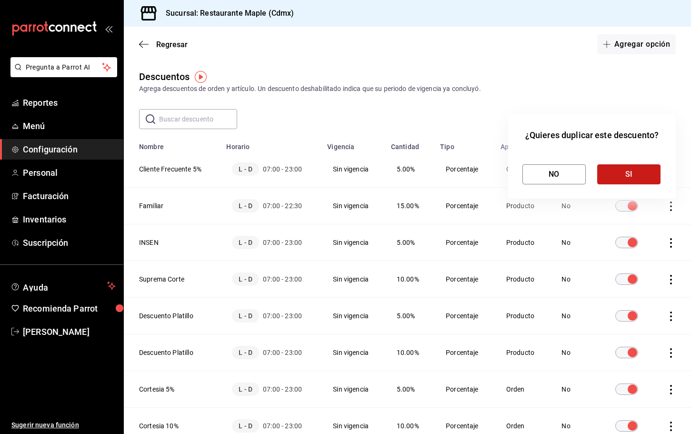
click at [647, 172] on button "SI" at bounding box center [628, 174] width 63 height 20
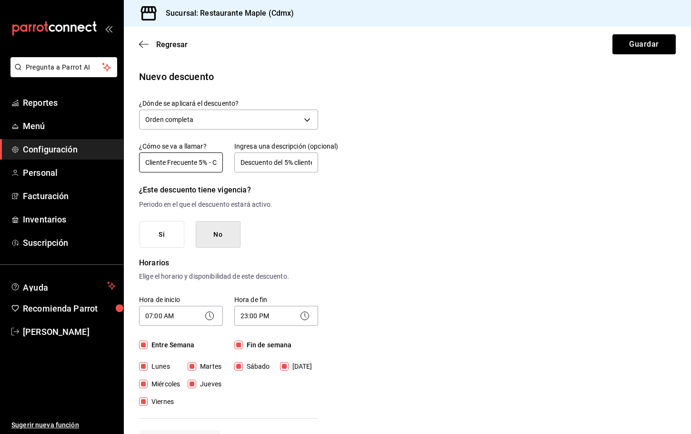
click at [176, 165] on input "Cliente Frecuente 5% - Copia" at bounding box center [181, 162] width 84 height 20
click at [204, 161] on input "Cliente Frecuente 5% - Copia" at bounding box center [181, 162] width 84 height 20
type input "Cliente Frecuente 10% - Copia"
click at [288, 163] on input "Descuento del 5% cliente frecuente" at bounding box center [276, 162] width 84 height 20
type input "Descuento del 10% cliente frecuente"
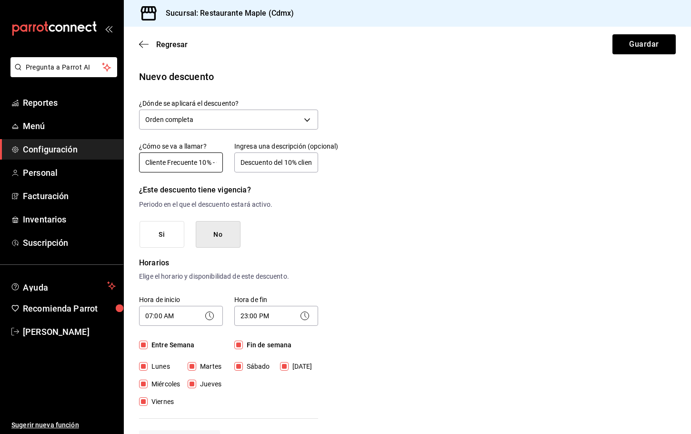
click at [219, 161] on input "Cliente Frecuente 10% - Copia" at bounding box center [181, 162] width 84 height 20
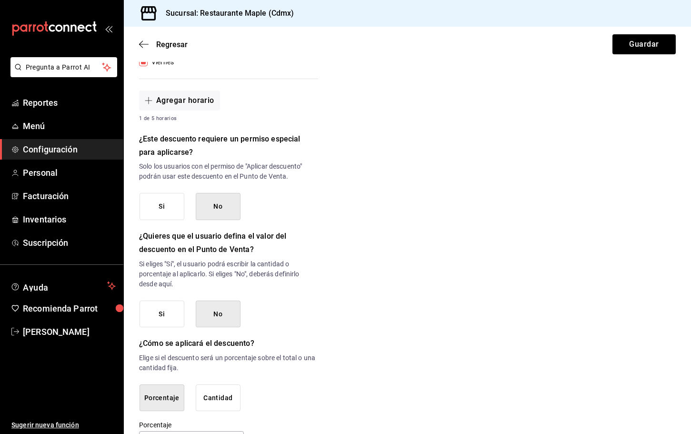
scroll to position [372, 0]
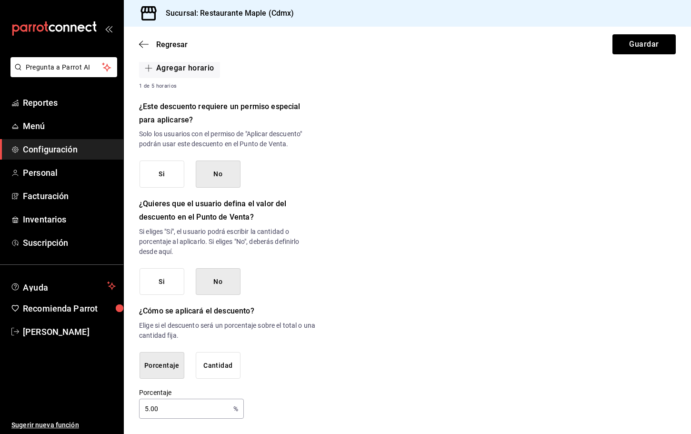
type input "Cliente Frecuente 10%"
click at [147, 409] on input "5.00" at bounding box center [184, 408] width 90 height 19
type input "10"
click at [631, 40] on button "Guardar" at bounding box center [643, 44] width 63 height 20
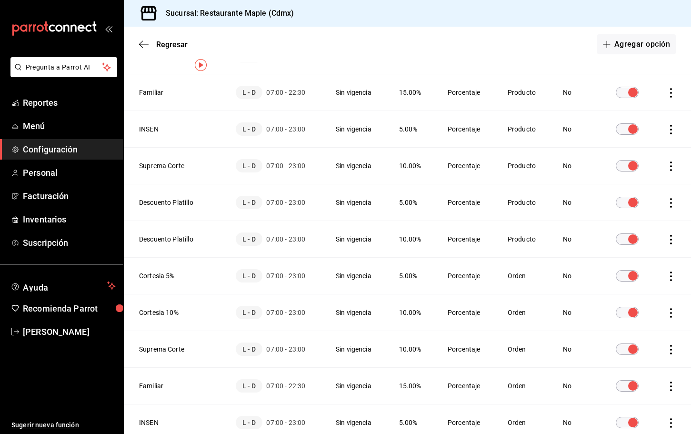
scroll to position [206, 0]
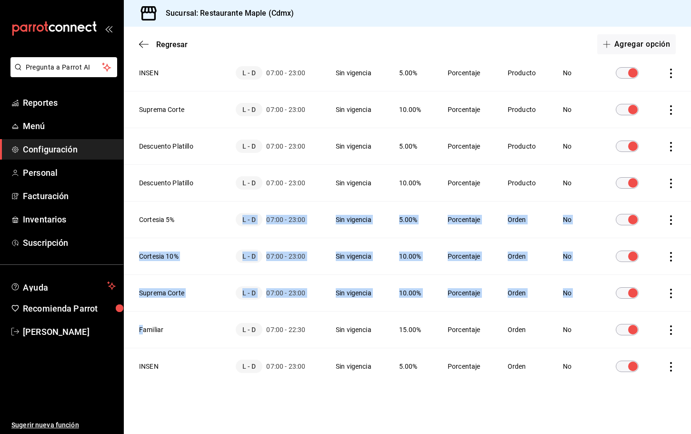
drag, startPoint x: 144, startPoint y: 328, endPoint x: 168, endPoint y: 227, distance: 103.6
click at [168, 227] on tbody "Cliente Frecuente 10% L - D 07:00 - 23:00 Sin vigencia 10.00% Porcentaje Orden …" at bounding box center [407, 164] width 567 height 439
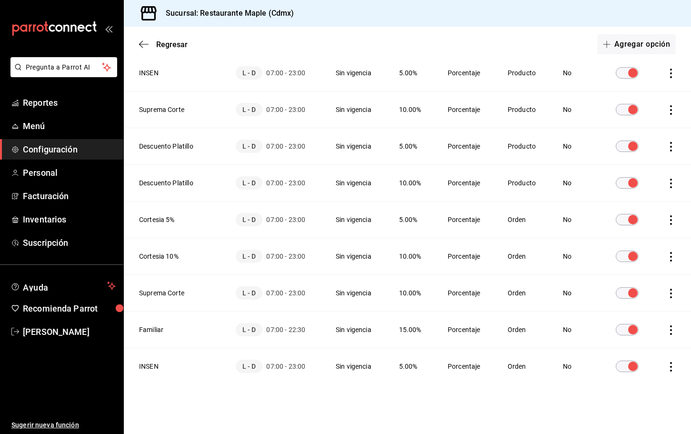
click at [280, 395] on div "Descuentos Agrega descuentos de orden y artículo. Un descuento deshabilitado in…" at bounding box center [407, 140] width 567 height 555
click at [38, 124] on span "Menú" at bounding box center [69, 125] width 93 height 13
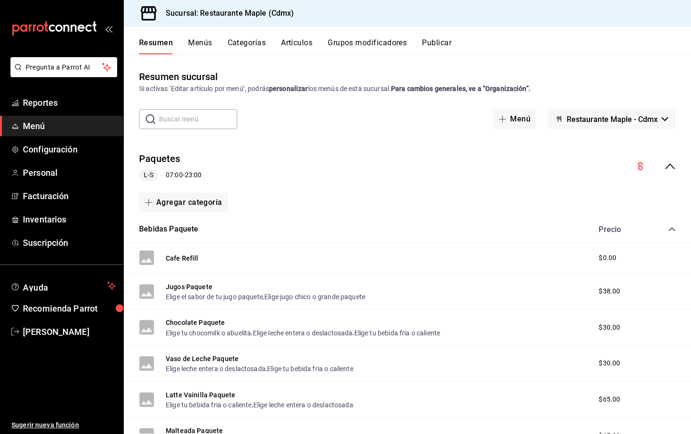
click at [368, 48] on button "Grupos modificadores" at bounding box center [366, 46] width 79 height 16
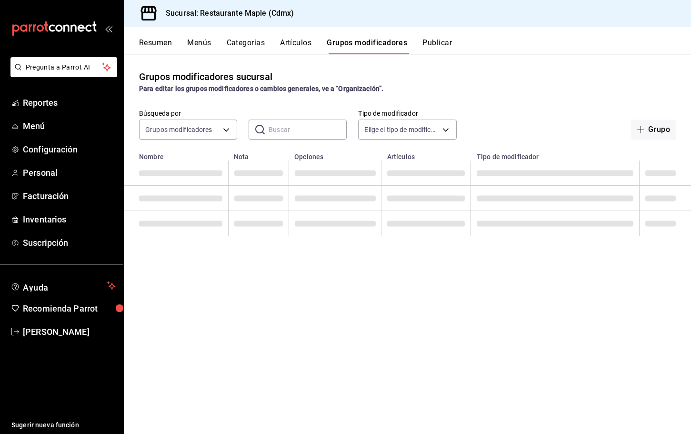
click at [284, 128] on input "text" at bounding box center [307, 129] width 78 height 19
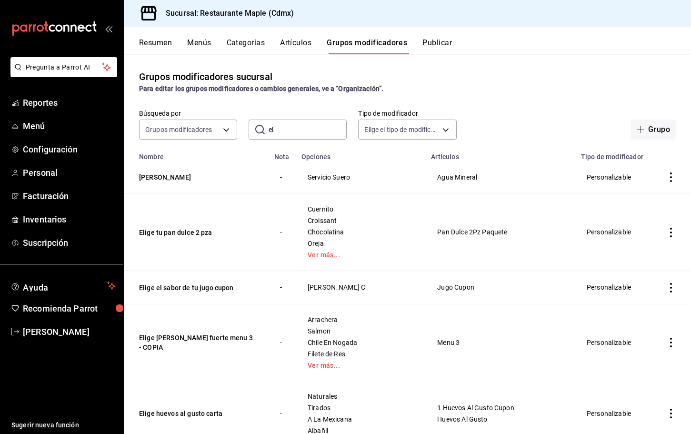
type input "e"
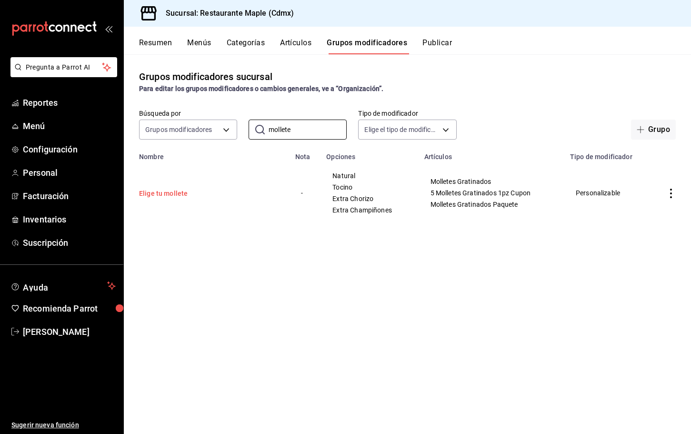
type input "mollete"
click at [173, 191] on button "Elige tu mollete" at bounding box center [196, 194] width 114 height 10
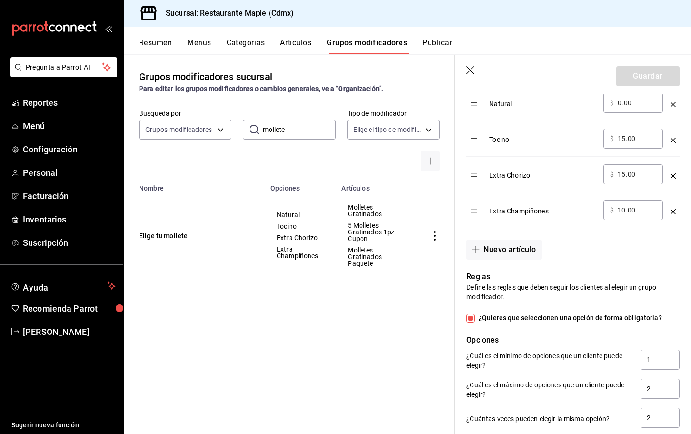
scroll to position [317, 0]
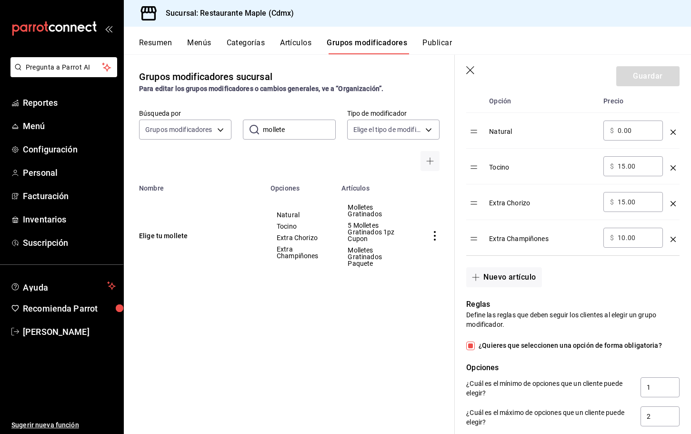
click at [625, 239] on input "10.00" at bounding box center [636, 238] width 39 height 10
type input "15.00"
click at [502, 274] on button "Nuevo artículo" at bounding box center [503, 277] width 75 height 20
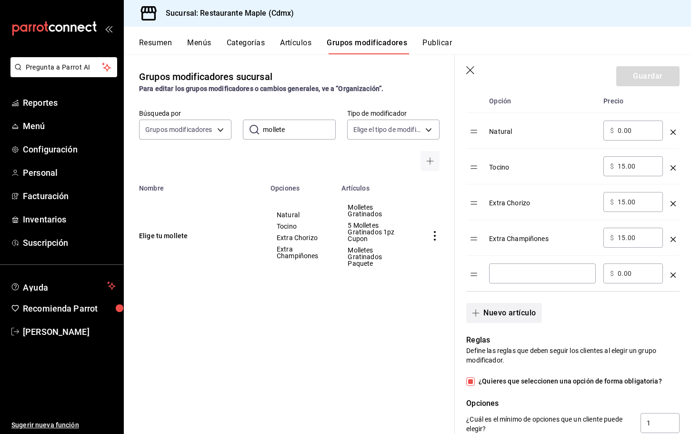
click at [502, 274] on input "optionsTable" at bounding box center [542, 273] width 93 height 10
type input "Extra Jamon"
click at [619, 277] on input "0.00" at bounding box center [636, 273] width 39 height 10
type input "15.00"
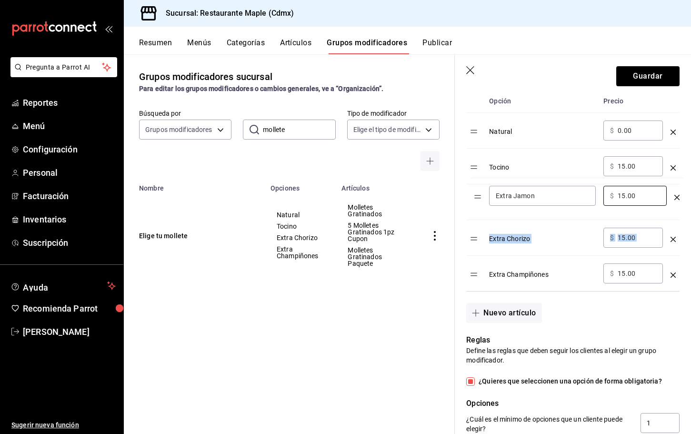
drag, startPoint x: 476, startPoint y: 274, endPoint x: 480, endPoint y: 197, distance: 77.2
click at [480, 197] on table "Opción Precio Natural ​ $ 0.00 ​ Tocino ​ $ 15.00 ​ Extra Chorizo ​ $ 15.00 ​ E…" at bounding box center [572, 189] width 213 height 201
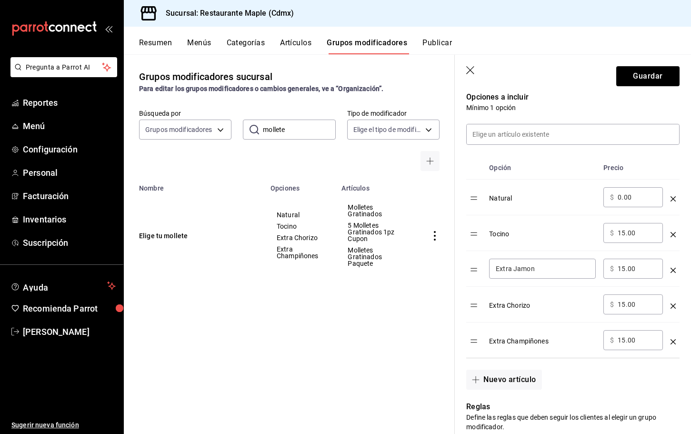
scroll to position [263, 0]
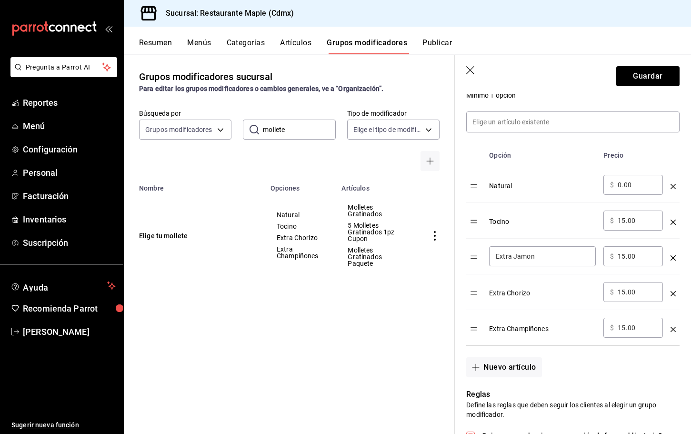
click at [514, 259] on input "Extra Jamon" at bounding box center [542, 256] width 93 height 10
type input "Jamon"
click at [587, 95] on p "Mínimo 1 opción" at bounding box center [572, 95] width 213 height 10
click at [671, 292] on icon "optionsTable" at bounding box center [672, 293] width 5 height 5
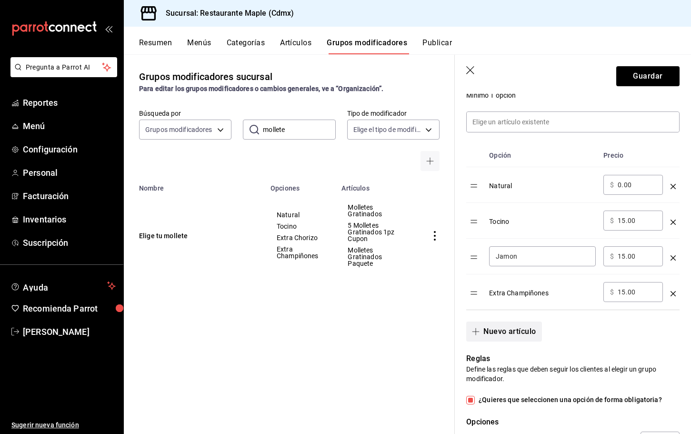
click at [478, 329] on icon "button" at bounding box center [476, 331] width 8 height 8
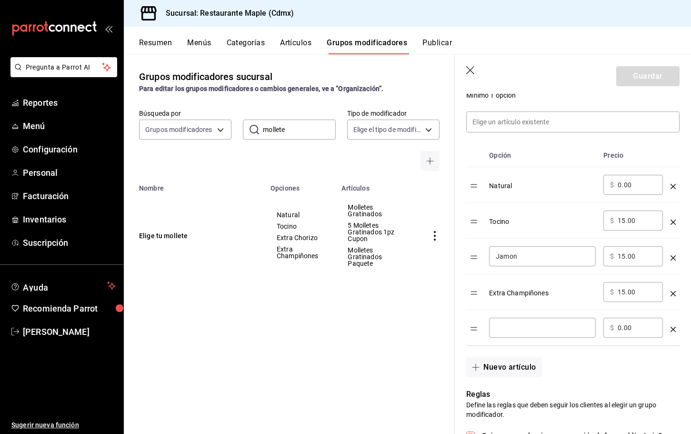
click at [496, 330] on input "optionsTable" at bounding box center [542, 328] width 93 height 10
type input "Chorizo"
click at [621, 327] on input "0.00" at bounding box center [636, 328] width 39 height 10
type input "15.00"
click at [574, 337] on div "Chorizo ​" at bounding box center [542, 327] width 107 height 20
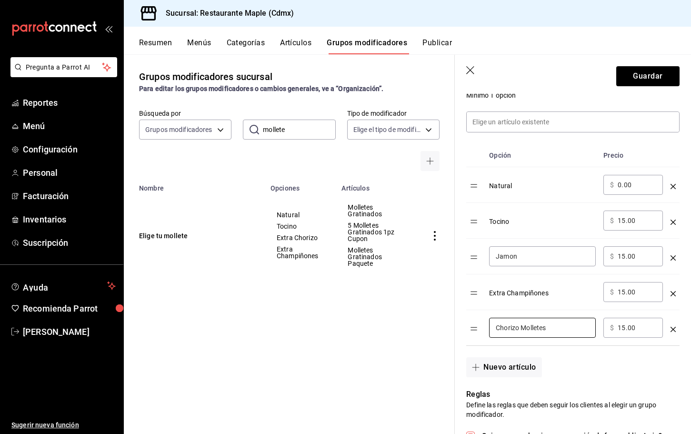
type input "Chorizo Molletes"
click at [559, 255] on input "Jamon" at bounding box center [542, 256] width 93 height 10
type input "[PERSON_NAME]"
click at [614, 348] on div "Nuevo artículo" at bounding box center [567, 361] width 225 height 31
click at [539, 289] on div "Extra Champiñones" at bounding box center [542, 290] width 107 height 16
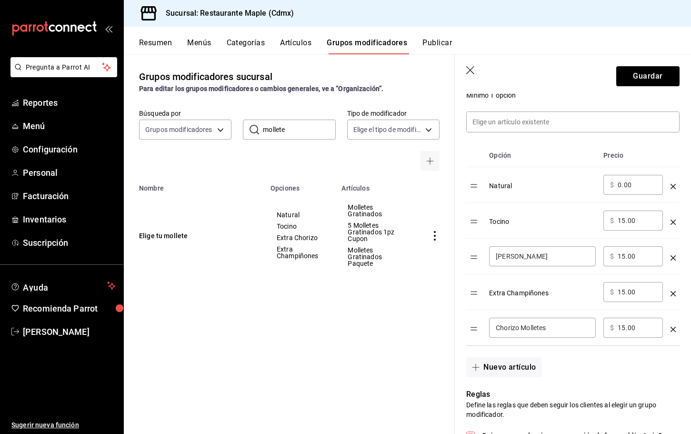
click at [675, 291] on icon "optionsTable" at bounding box center [672, 293] width 5 height 5
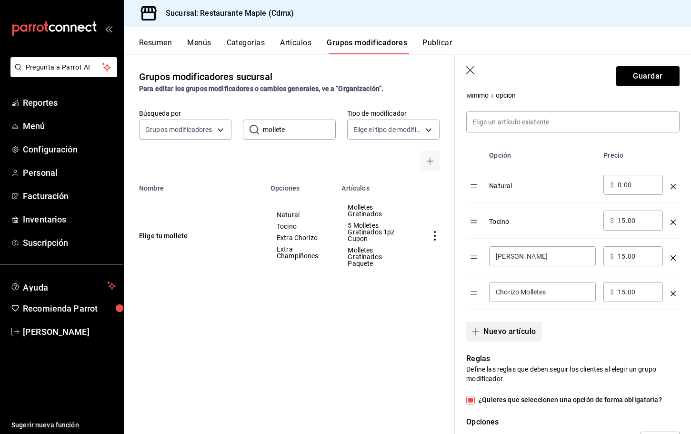
click at [490, 327] on button "Nuevo artículo" at bounding box center [503, 331] width 75 height 20
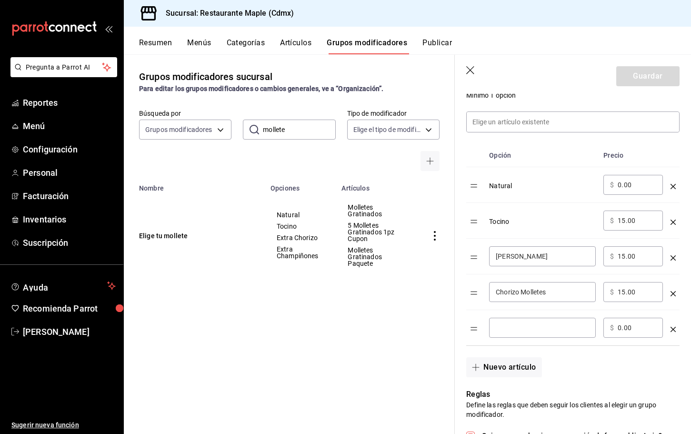
click at [501, 327] on input "optionsTable" at bounding box center [542, 328] width 93 height 10
type input "Champiñones Molletes"
click at [620, 328] on input "0.00" at bounding box center [636, 328] width 39 height 10
type input "15.00"
click at [643, 78] on button "Guardar" at bounding box center [647, 76] width 63 height 20
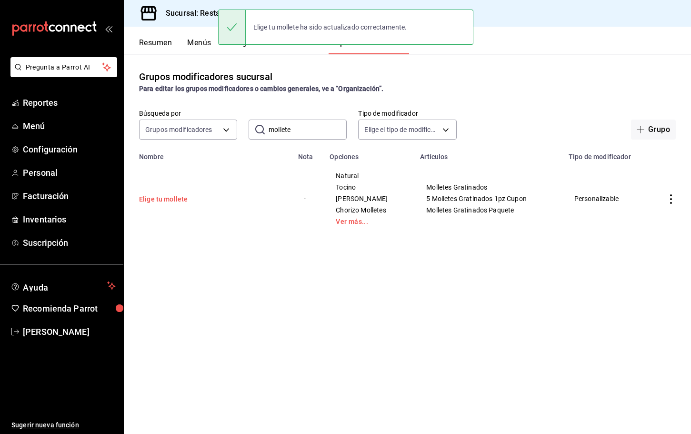
click at [179, 197] on button "Elige tu mollete" at bounding box center [196, 199] width 114 height 10
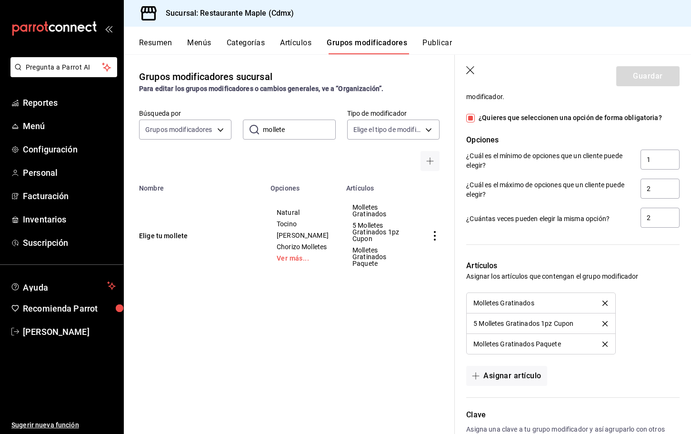
scroll to position [581, 0]
click at [470, 72] on icon "button" at bounding box center [471, 71] width 10 height 10
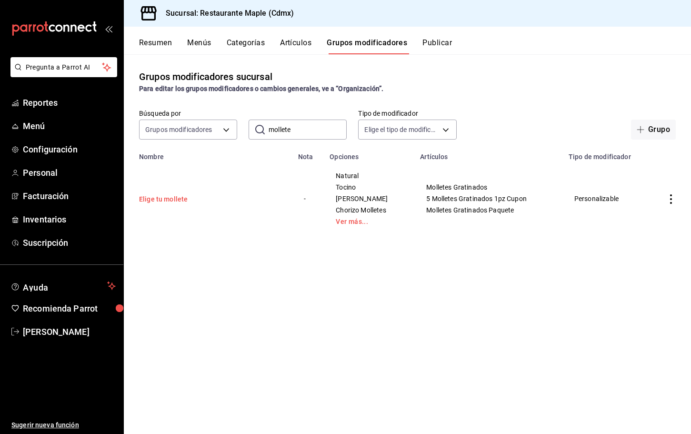
click at [169, 201] on button "Elige tu mollete" at bounding box center [196, 199] width 114 height 10
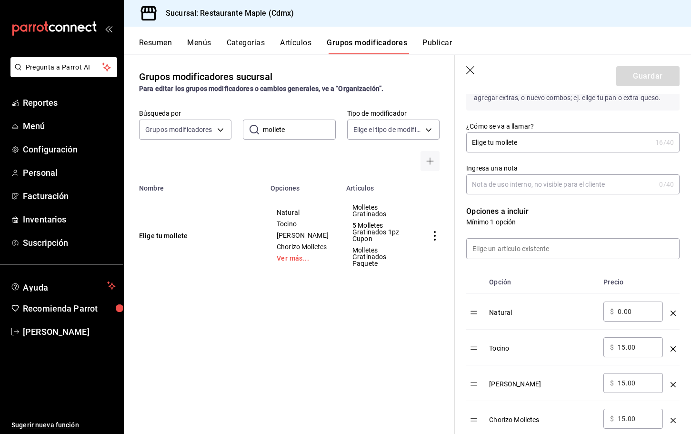
scroll to position [279, 0]
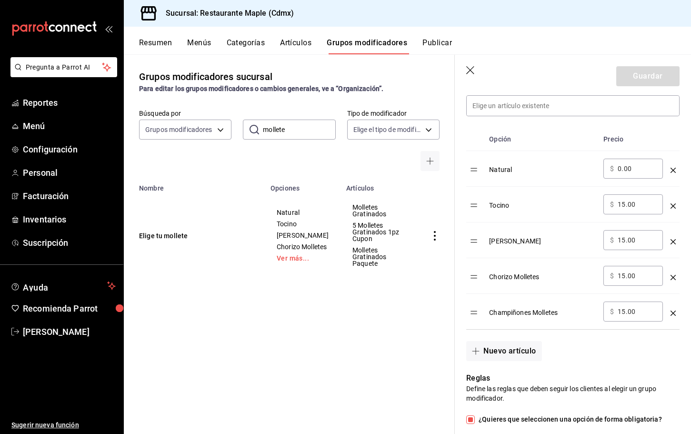
click at [471, 68] on icon "button" at bounding box center [471, 71] width 10 height 10
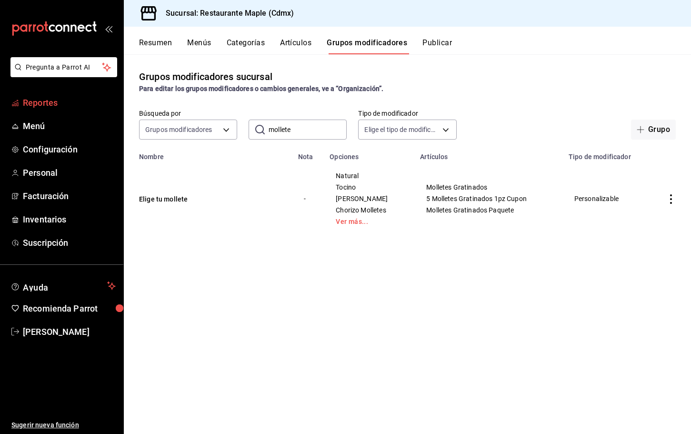
click at [50, 99] on span "Reportes" at bounding box center [69, 102] width 93 height 13
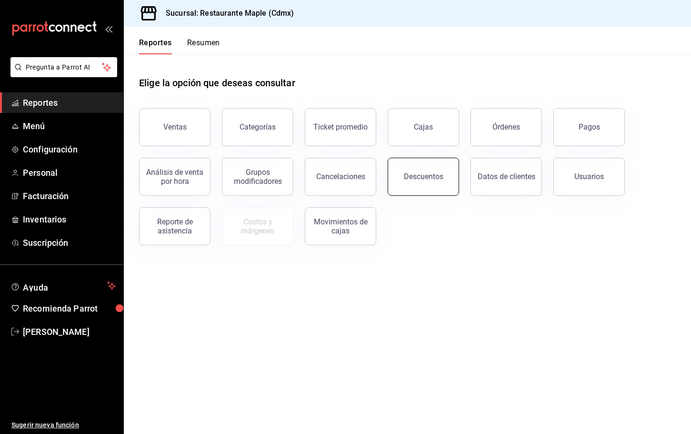
click at [431, 178] on div "Descuentos" at bounding box center [424, 176] width 40 height 9
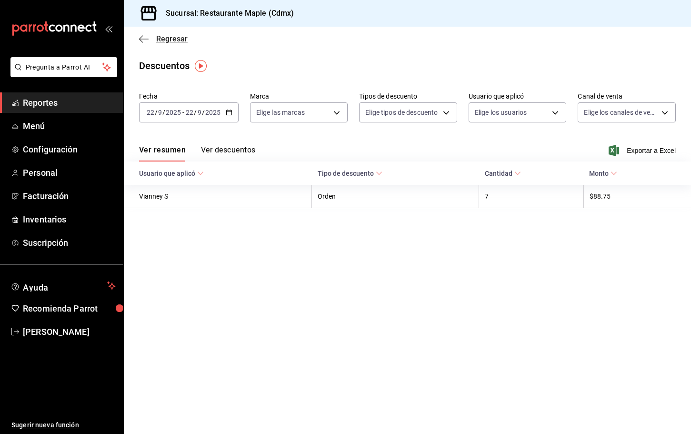
click at [143, 39] on icon "button" at bounding box center [144, 39] width 10 height 9
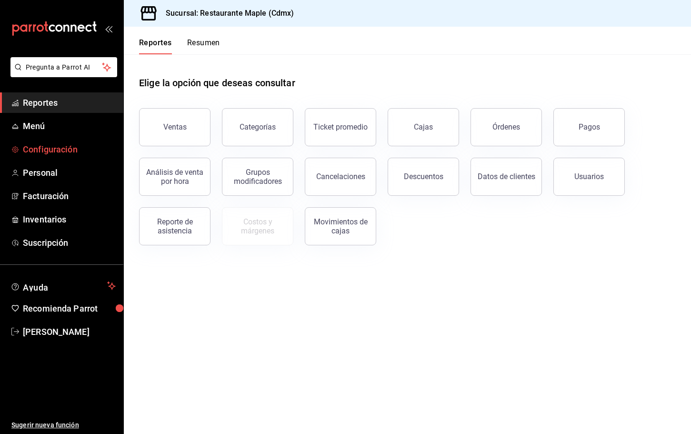
click at [76, 158] on link "Configuración" at bounding box center [61, 149] width 123 height 20
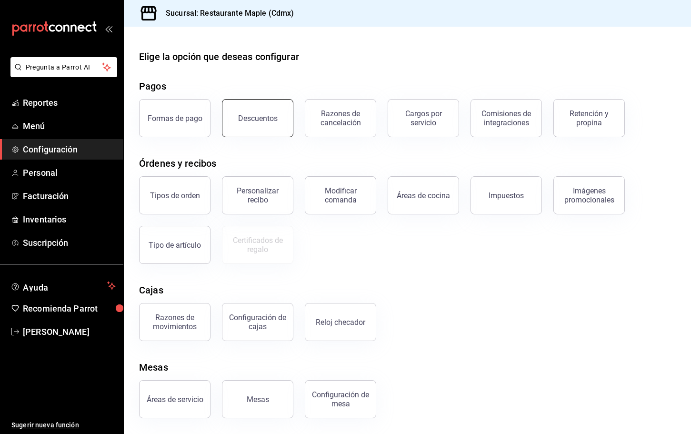
click at [264, 131] on button "Descuentos" at bounding box center [257, 118] width 71 height 38
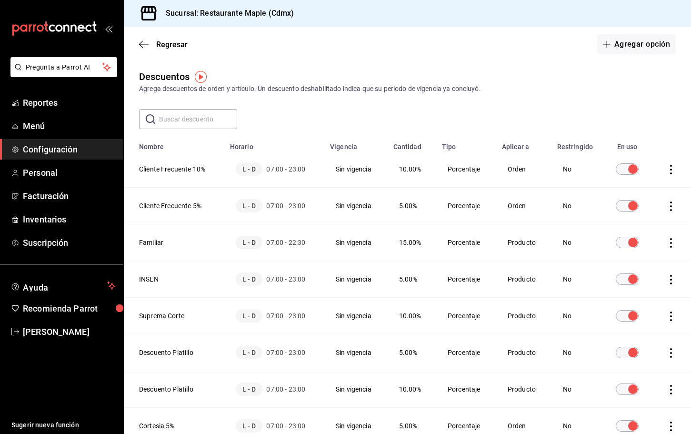
click at [670, 167] on icon "actions" at bounding box center [671, 170] width 10 height 10
click at [648, 161] on span "Duplicar" at bounding box center [627, 155] width 41 height 11
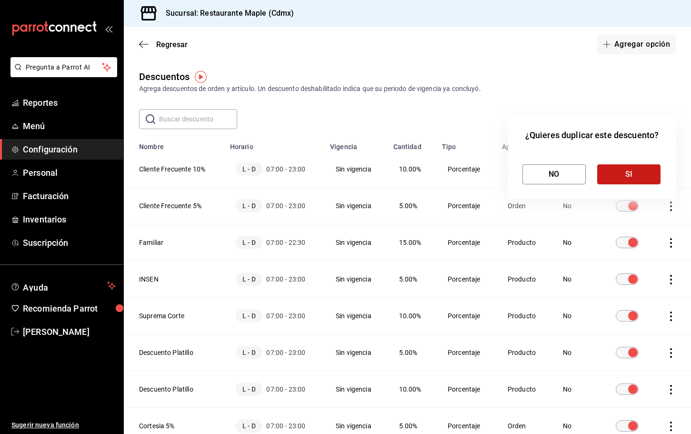
click at [639, 175] on button "SI" at bounding box center [628, 174] width 63 height 20
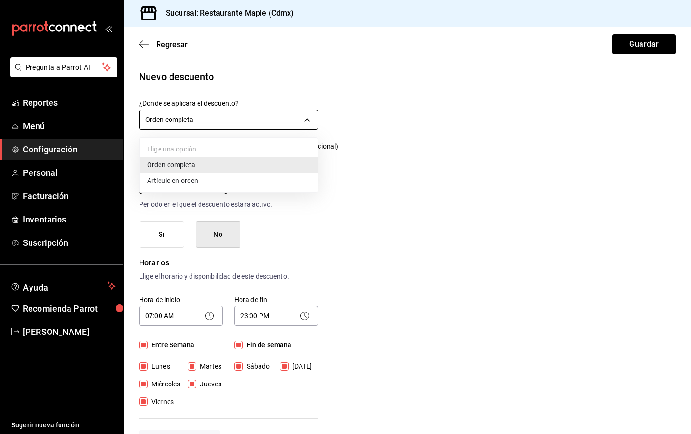
click at [230, 125] on body "Pregunta a Parrot AI Reportes Menú Configuración Personal Facturación Inventari…" at bounding box center [345, 217] width 691 height 434
click at [190, 181] on li "Artículo en orden" at bounding box center [228, 181] width 178 height 16
type input "ORDER_ITEM"
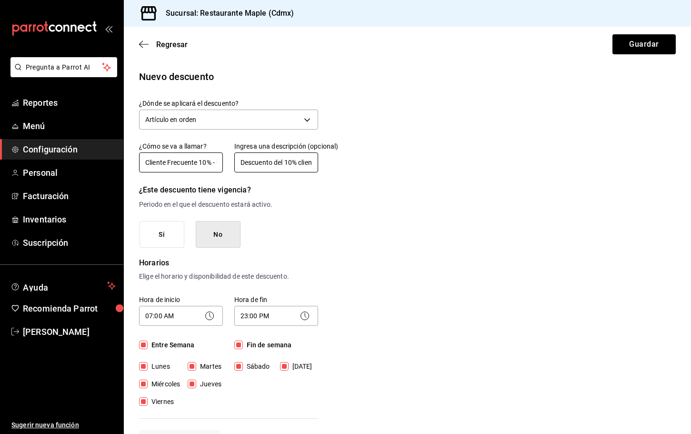
scroll to position [0, 18]
drag, startPoint x: 212, startPoint y: 162, endPoint x: 307, endPoint y: 165, distance: 94.3
click at [306, 168] on div "¿Cómo se va a llamar? Cliente Frecuente 10% - Copia Ingresa una descripción (op…" at bounding box center [223, 151] width 190 height 43
type input "Cliente Frecuente 10%"
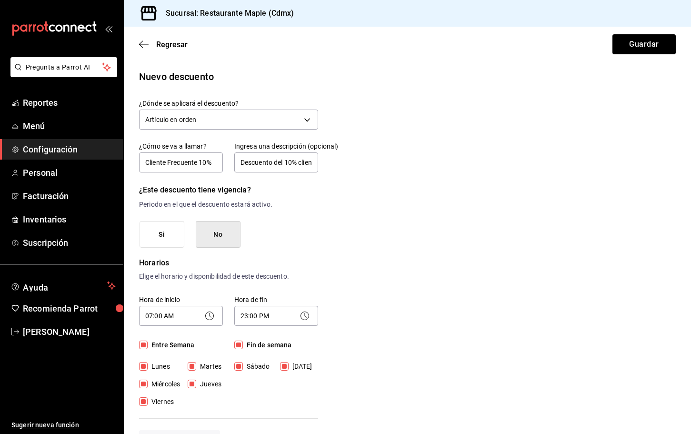
click at [343, 217] on div "Nuevo descuento ¿Dónde se aplicará el descuento? Artículo en orden ORDER_ITEM ¿…" at bounding box center [407, 429] width 567 height 721
click at [311, 167] on input "Descuento del 10% cliente frecuente" at bounding box center [276, 162] width 84 height 20
click at [301, 163] on input "Descuento del 10% cliente frecuente" at bounding box center [276, 162] width 84 height 20
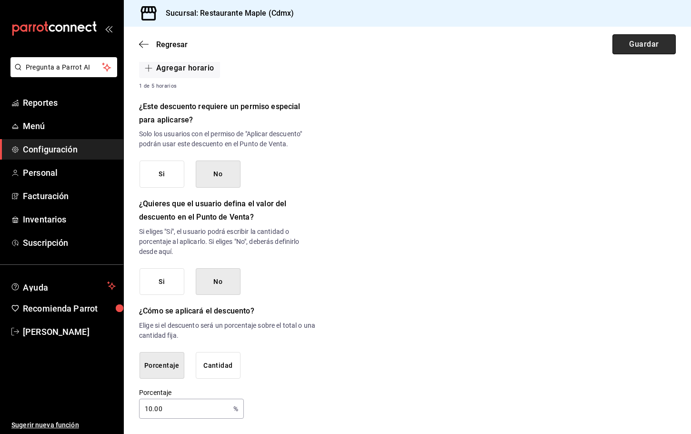
click at [647, 38] on button "Guardar" at bounding box center [643, 44] width 63 height 20
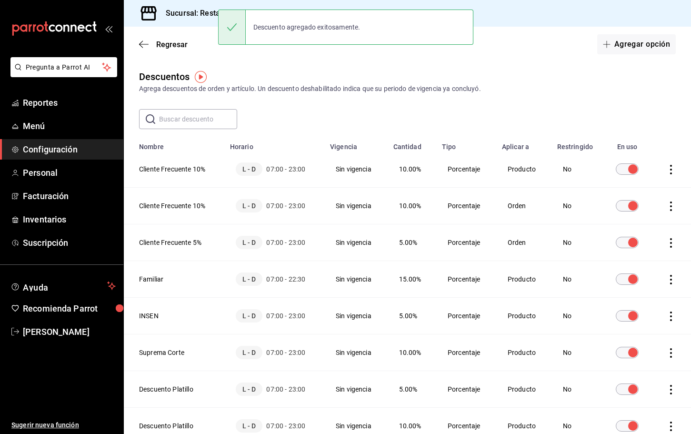
click at [670, 240] on icon "actions" at bounding box center [671, 243] width 10 height 10
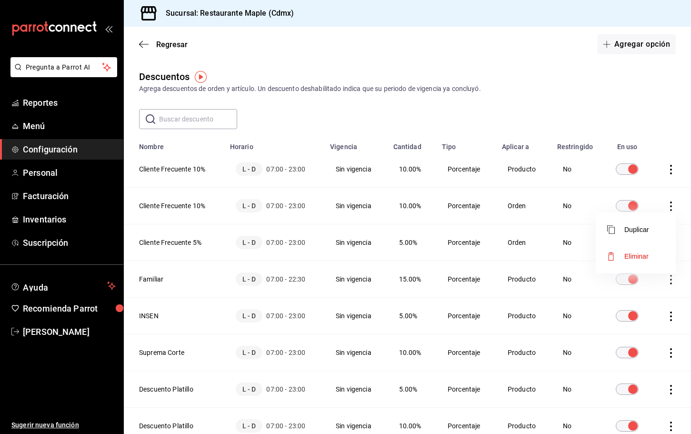
click at [642, 237] on li "Duplicar" at bounding box center [635, 229] width 80 height 27
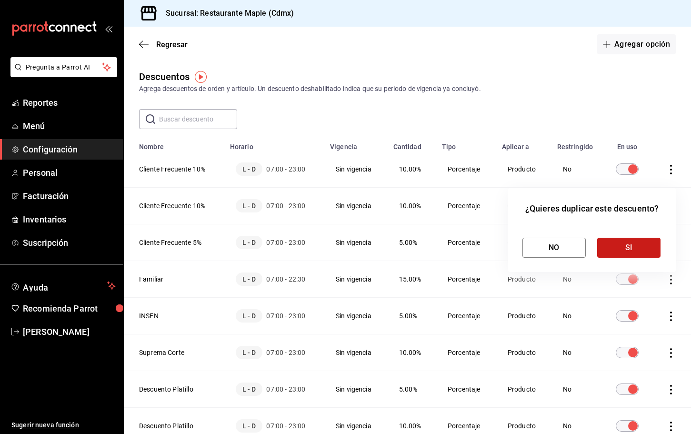
click at [629, 246] on button "SI" at bounding box center [628, 248] width 63 height 20
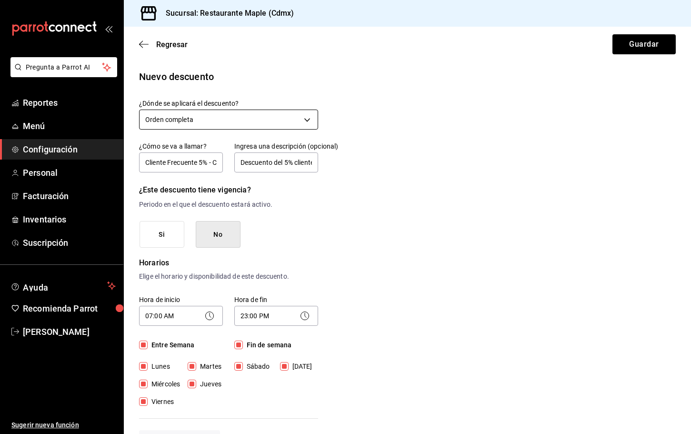
click at [194, 119] on body "Pregunta a Parrot AI Reportes Menú Configuración Personal Facturación Inventari…" at bounding box center [345, 217] width 691 height 434
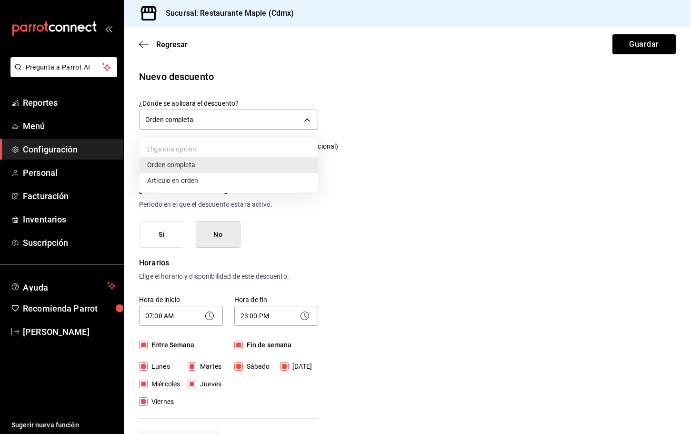
click at [161, 174] on li "Artículo en orden" at bounding box center [228, 181] width 178 height 16
type input "ORDER_ITEM"
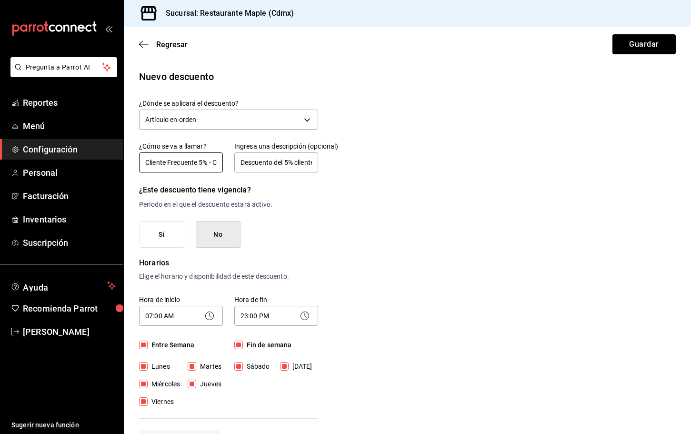
click at [191, 165] on input "Cliente Frecuente 5% - Copia" at bounding box center [181, 162] width 84 height 20
drag, startPoint x: 213, startPoint y: 165, endPoint x: 313, endPoint y: 165, distance: 99.5
click at [313, 165] on div "¿Cómo se va a llamar? Cliente Frecuente 5% - Copia Ingresa una descripción (opc…" at bounding box center [223, 151] width 190 height 43
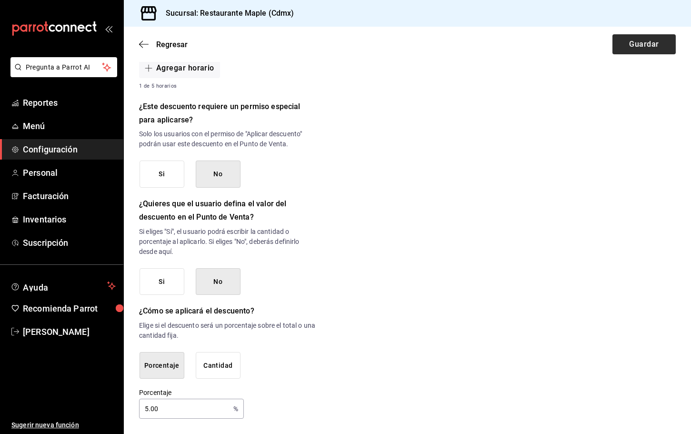
type input "Cliente Frecuente 5%"
click at [641, 47] on button "Guardar" at bounding box center [643, 44] width 63 height 20
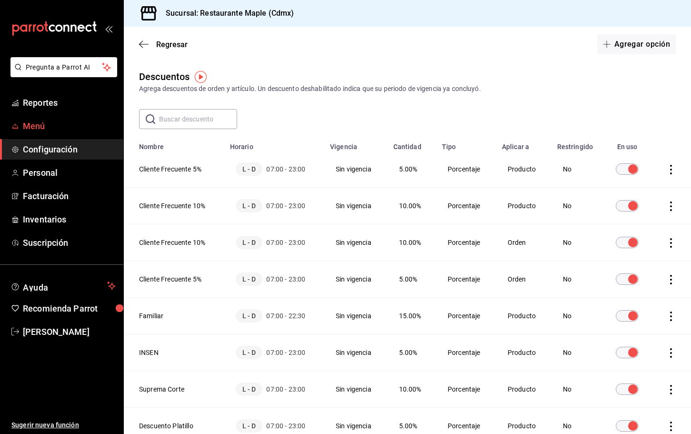
click at [46, 132] on link "Menú" at bounding box center [61, 126] width 123 height 20
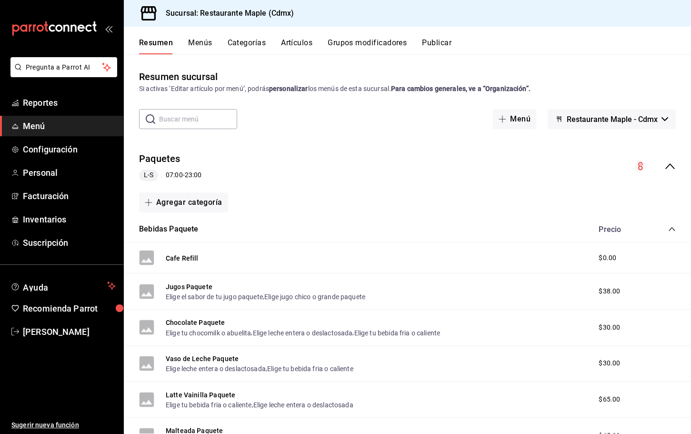
click at [367, 41] on button "Grupos modificadores" at bounding box center [366, 46] width 79 height 16
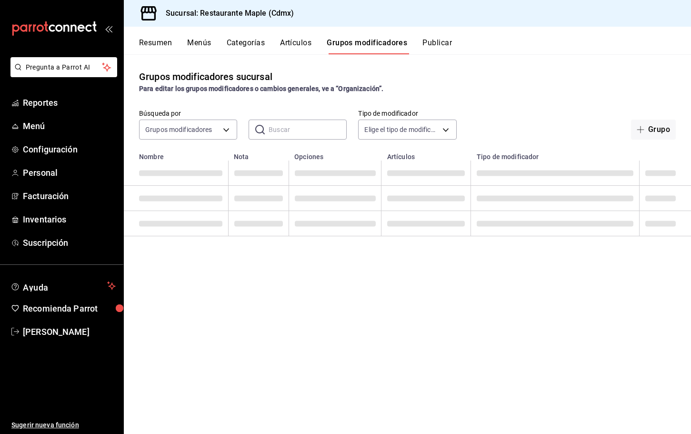
click at [291, 130] on input "text" at bounding box center [307, 129] width 78 height 19
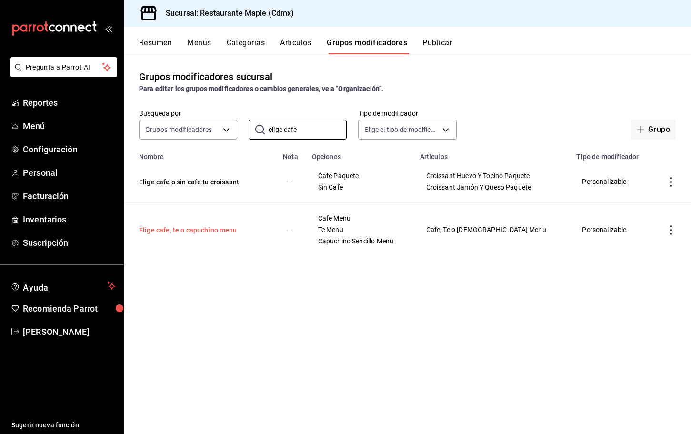
type input "elige cafe"
click at [219, 231] on button "Elige cafe, te o capuchino menu" at bounding box center [196, 230] width 114 height 10
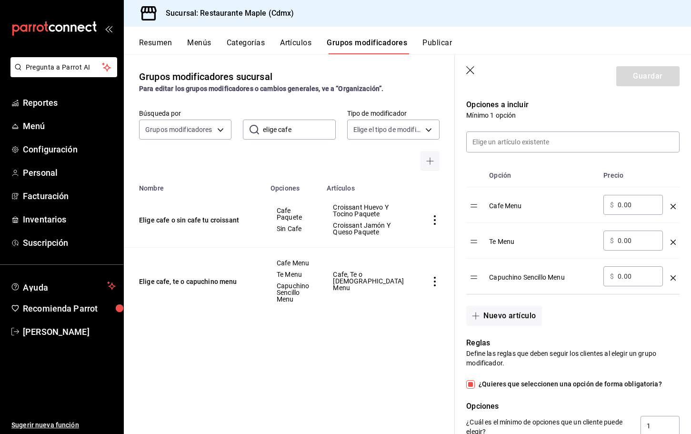
scroll to position [214, 0]
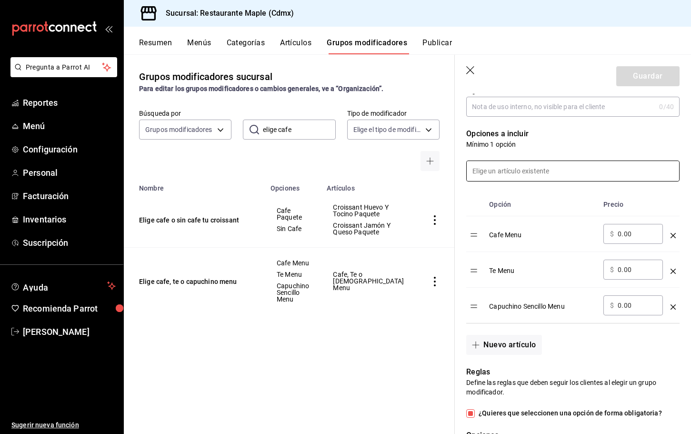
click at [521, 176] on input at bounding box center [572, 171] width 212 height 20
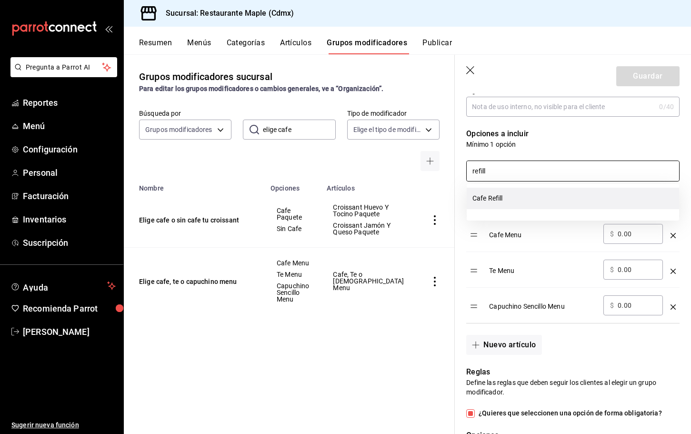
click at [528, 196] on li "Cafe Refill" at bounding box center [572, 198] width 212 height 21
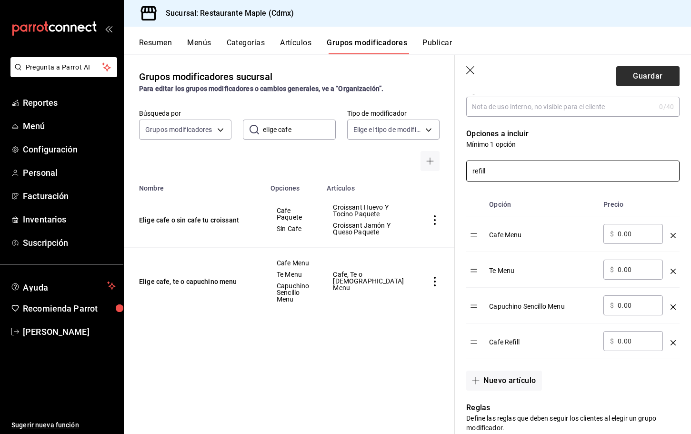
type input "refill"
click at [636, 76] on button "Guardar" at bounding box center [647, 76] width 63 height 20
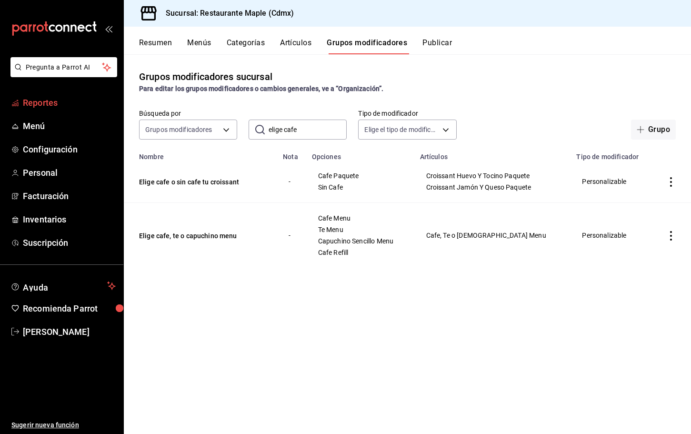
click at [57, 99] on span "Reportes" at bounding box center [69, 102] width 93 height 13
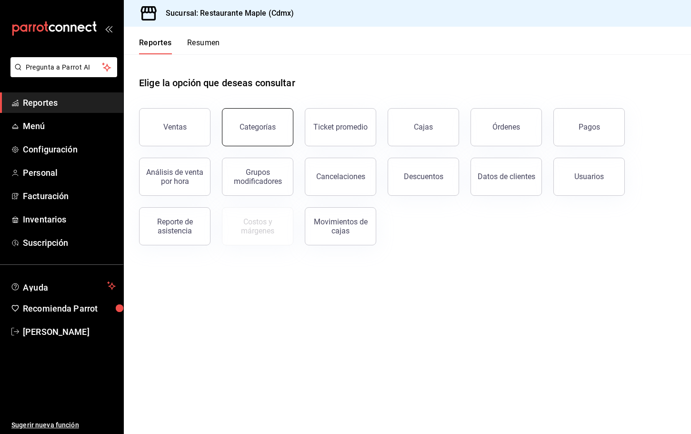
click at [266, 132] on button "Categorías" at bounding box center [257, 127] width 71 height 38
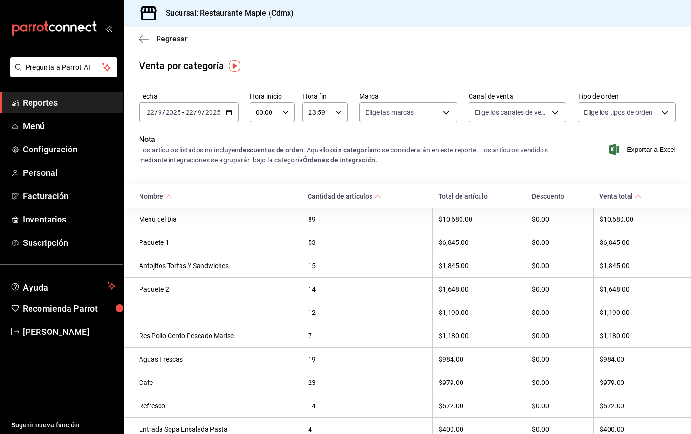
click at [149, 42] on span "Regresar" at bounding box center [163, 38] width 49 height 9
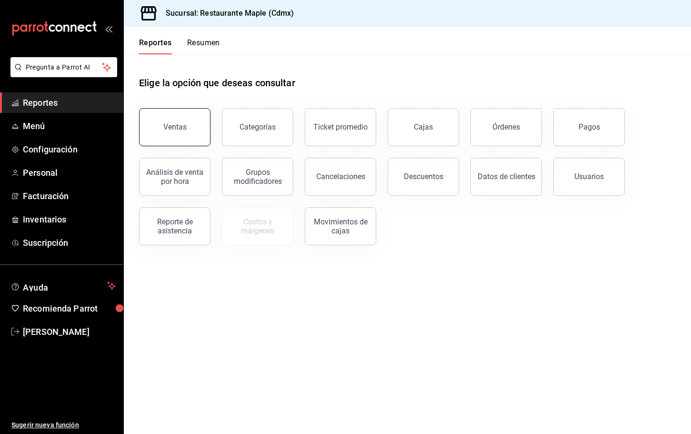
click at [184, 125] on div "Ventas" at bounding box center [174, 126] width 23 height 9
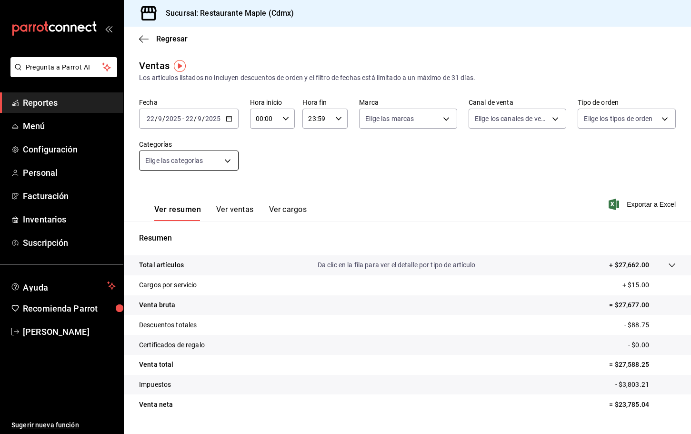
click at [200, 160] on body "Pregunta a Parrot AI Reportes Menú Configuración Personal Facturación Inventari…" at bounding box center [345, 217] width 691 height 434
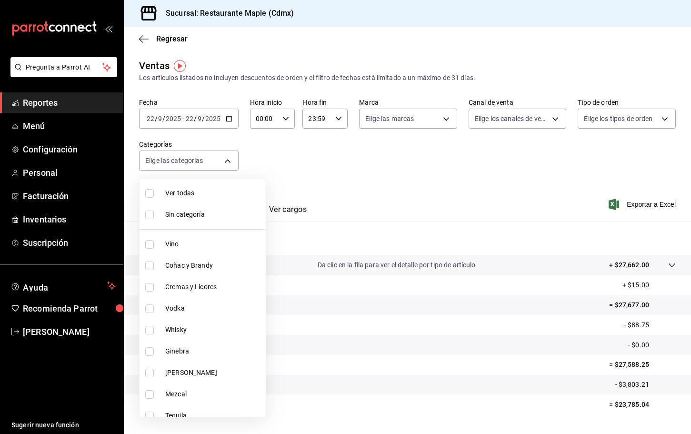
click at [306, 162] on div at bounding box center [345, 217] width 691 height 434
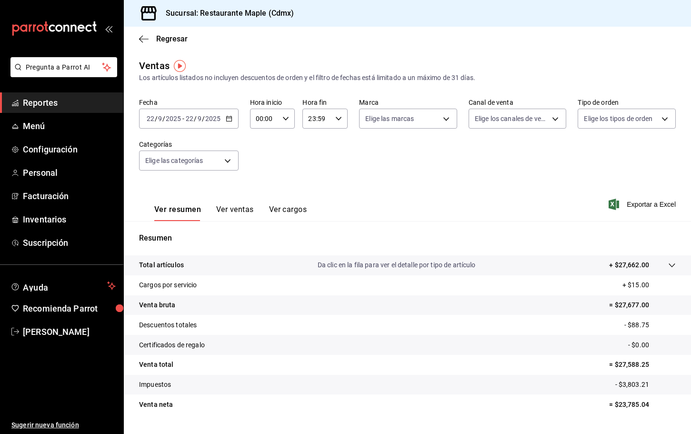
click at [238, 206] on button "Ver ventas" at bounding box center [235, 213] width 38 height 16
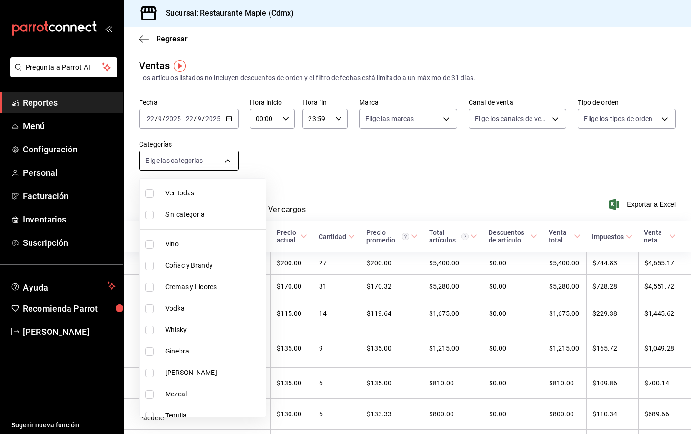
click at [225, 159] on body "Pregunta a Parrot AI Reportes Menú Configuración Personal Facturación Inventari…" at bounding box center [345, 217] width 691 height 434
click at [267, 157] on div at bounding box center [345, 217] width 691 height 434
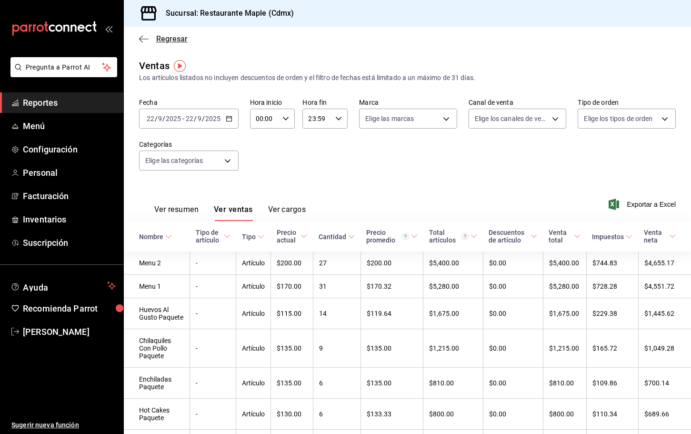
click at [142, 36] on icon "button" at bounding box center [144, 39] width 10 height 9
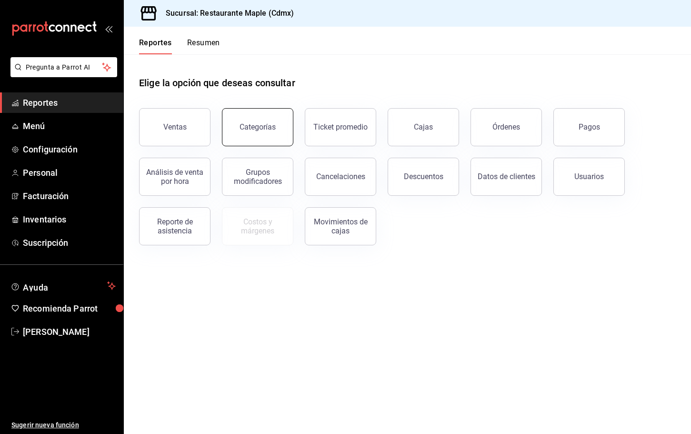
click at [237, 124] on button "Categorías" at bounding box center [257, 127] width 71 height 38
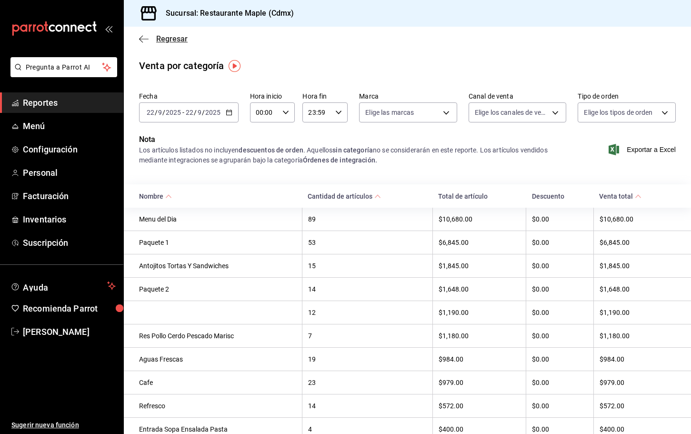
click at [142, 37] on icon "button" at bounding box center [144, 39] width 10 height 9
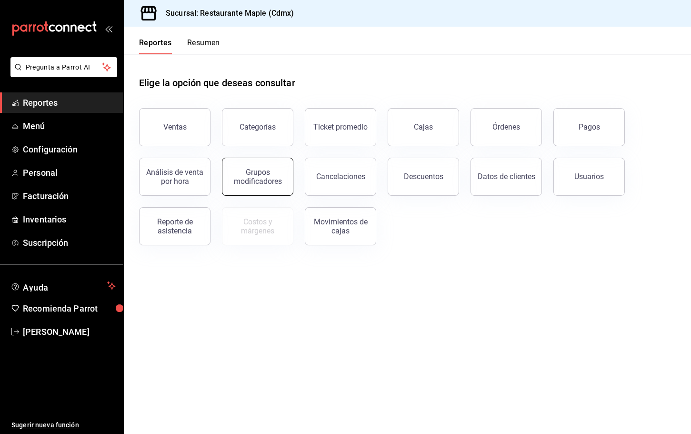
click at [264, 166] on button "Grupos modificadores" at bounding box center [257, 177] width 71 height 38
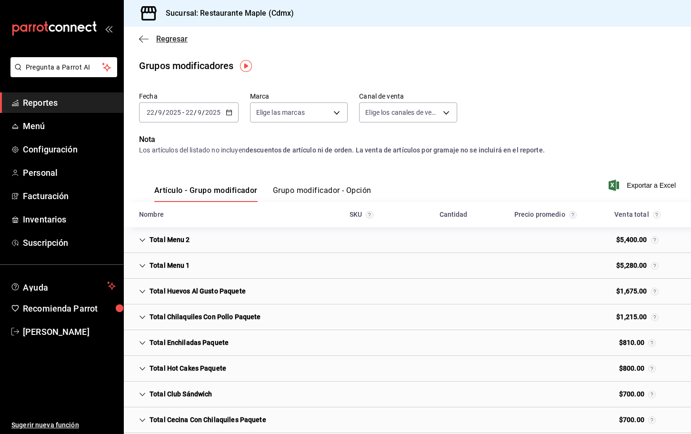
click at [141, 38] on icon "button" at bounding box center [144, 39] width 10 height 9
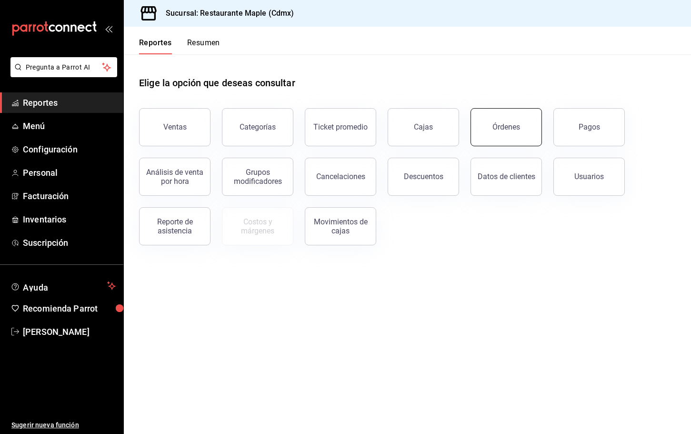
click at [513, 110] on button "Órdenes" at bounding box center [505, 127] width 71 height 38
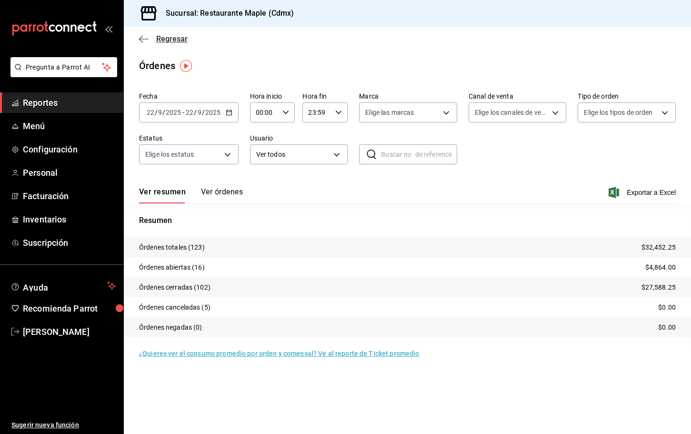
click at [143, 38] on icon "button" at bounding box center [144, 39] width 10 height 9
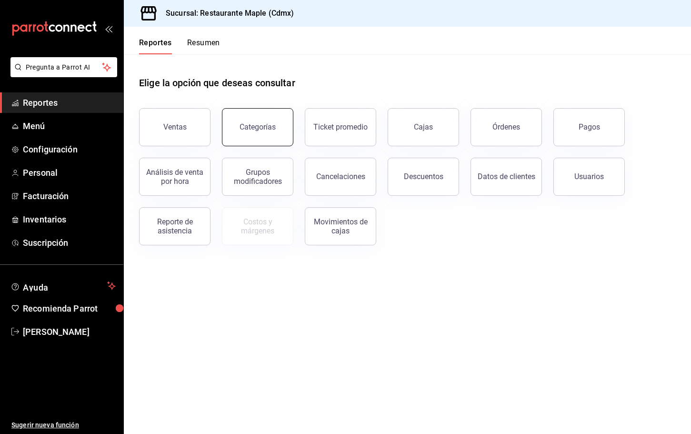
click at [245, 124] on div "Categorías" at bounding box center [257, 126] width 36 height 9
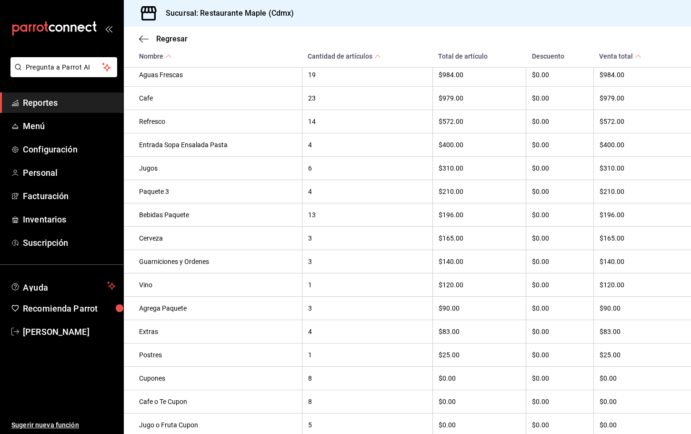
scroll to position [301, 0]
click at [153, 194] on div "Paquete 3" at bounding box center [217, 193] width 157 height 8
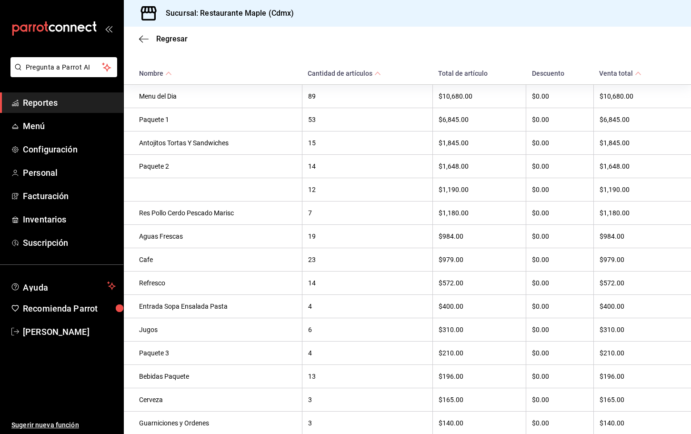
scroll to position [0, 0]
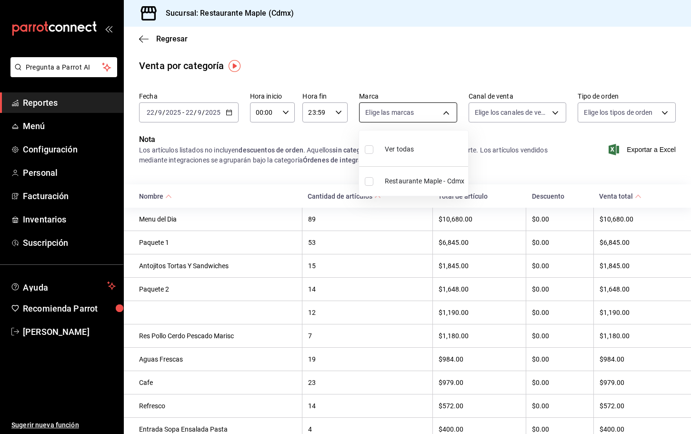
click at [391, 119] on body "Pregunta a Parrot AI Reportes Menú Configuración Personal Facturación Inventari…" at bounding box center [345, 217] width 691 height 434
click at [391, 119] on div at bounding box center [345, 217] width 691 height 434
click at [145, 43] on icon "button" at bounding box center [144, 39] width 10 height 9
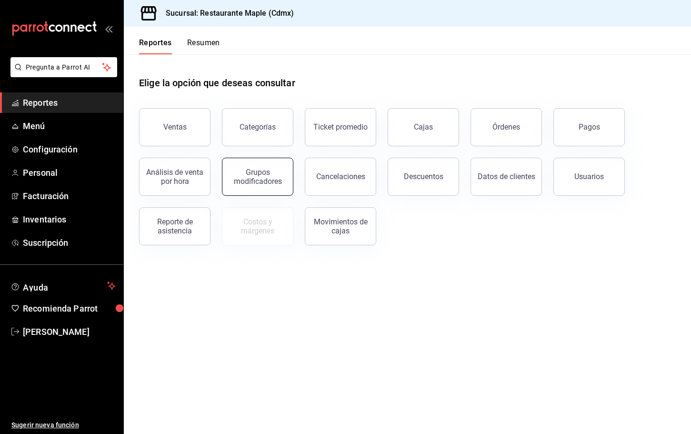
click at [280, 175] on div "Grupos modificadores" at bounding box center [257, 177] width 59 height 18
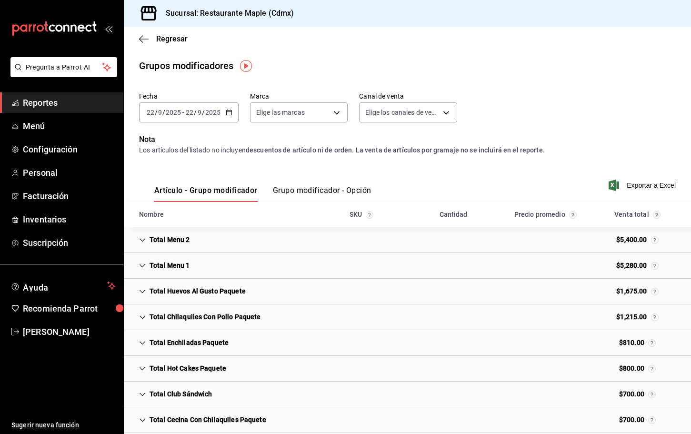
click at [145, 239] on icon "Cell" at bounding box center [142, 240] width 7 height 7
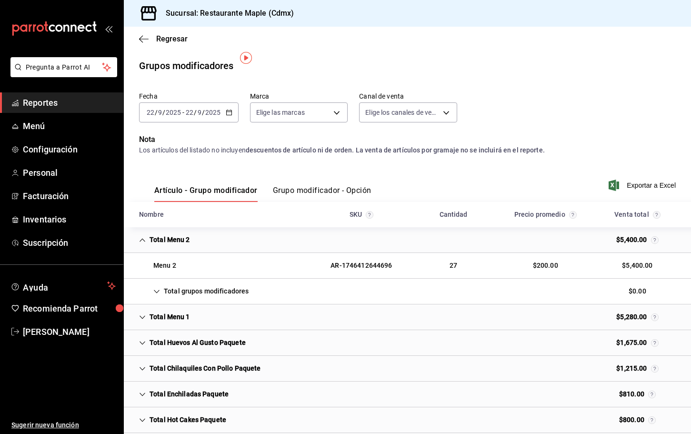
scroll to position [159, 0]
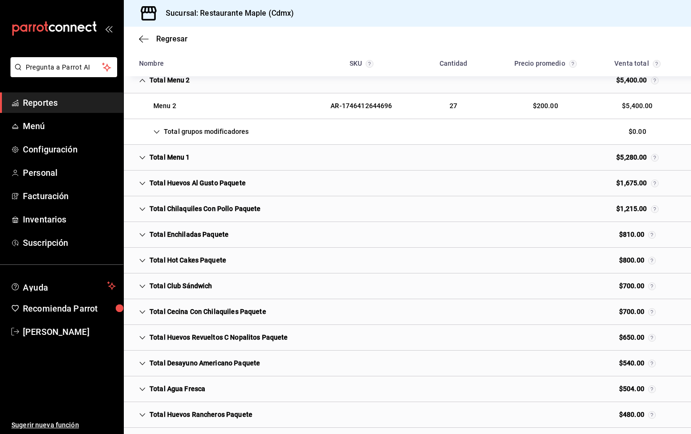
click at [158, 137] on div "Total grupos modificadores" at bounding box center [193, 132] width 125 height 18
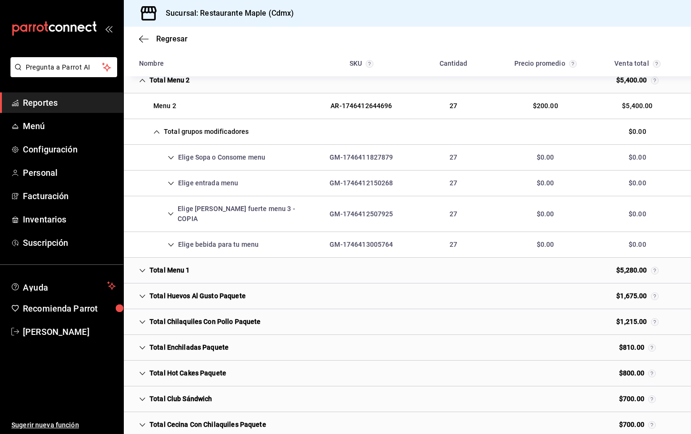
click at [172, 156] on icon "Cell" at bounding box center [171, 157] width 7 height 7
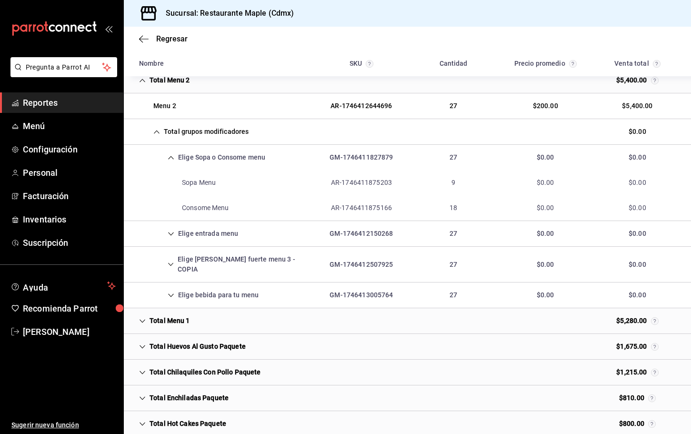
click at [169, 232] on icon "Cell" at bounding box center [171, 233] width 6 height 3
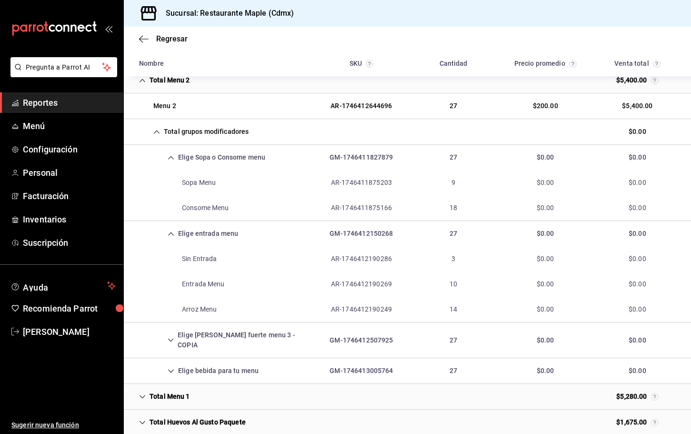
click at [170, 337] on icon "Cell" at bounding box center [171, 340] width 6 height 7
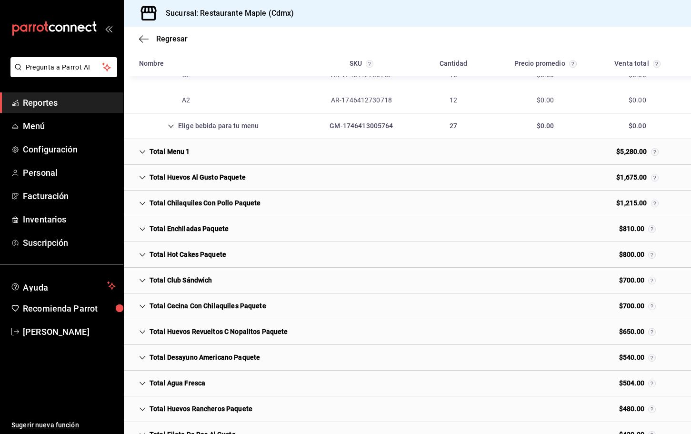
scroll to position [517, 0]
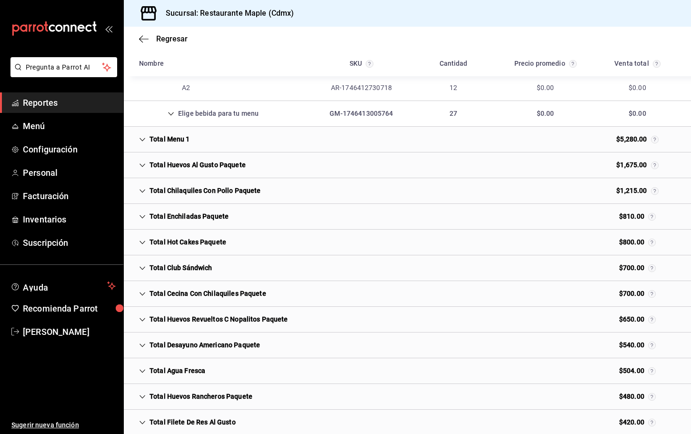
click at [170, 112] on icon "Cell" at bounding box center [171, 113] width 6 height 3
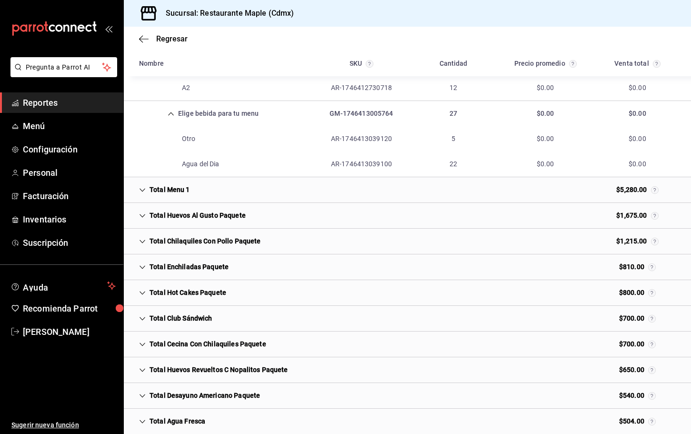
click at [148, 181] on div "Total Menu 1" at bounding box center [164, 190] width 66 height 18
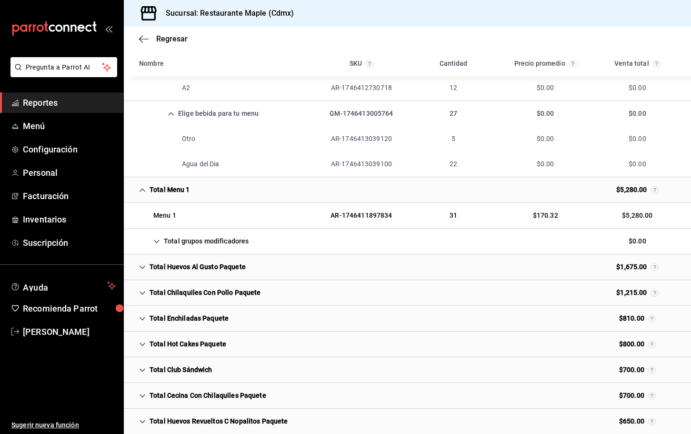
click at [158, 238] on icon "Cell" at bounding box center [156, 241] width 7 height 7
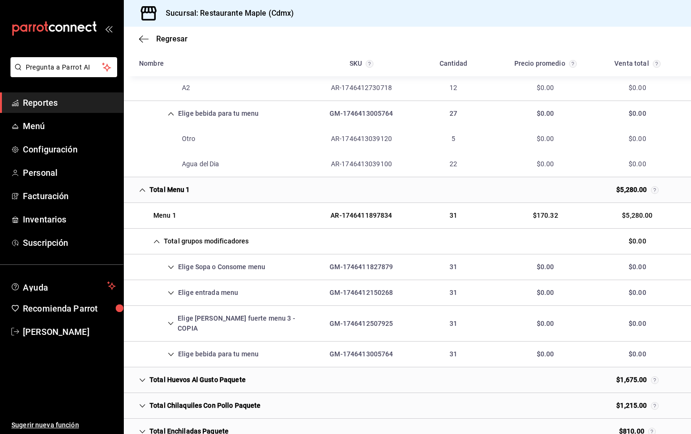
click at [169, 264] on icon "Cell" at bounding box center [171, 267] width 7 height 7
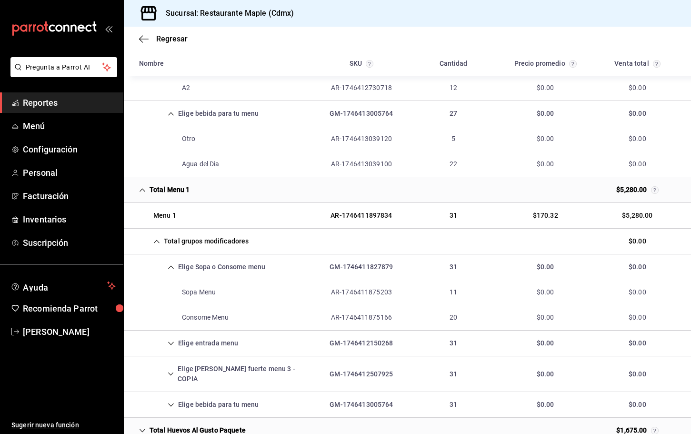
click at [172, 341] on icon "Cell" at bounding box center [171, 342] width 6 height 3
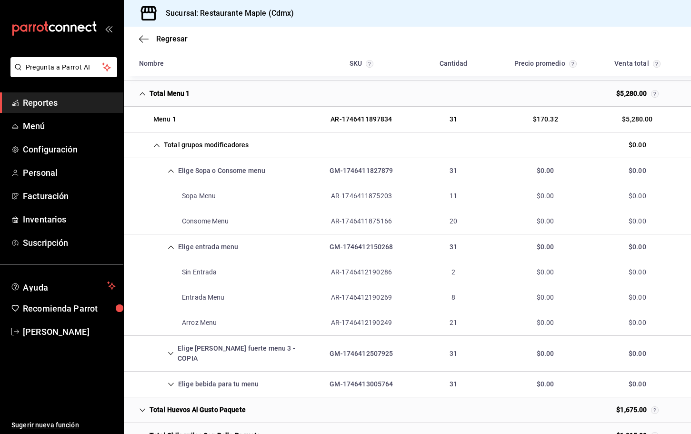
scroll to position [622, 0]
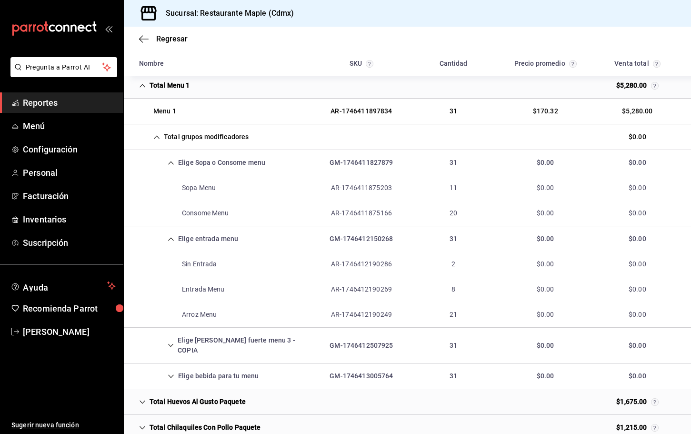
click at [171, 342] on icon "Cell" at bounding box center [171, 345] width 6 height 7
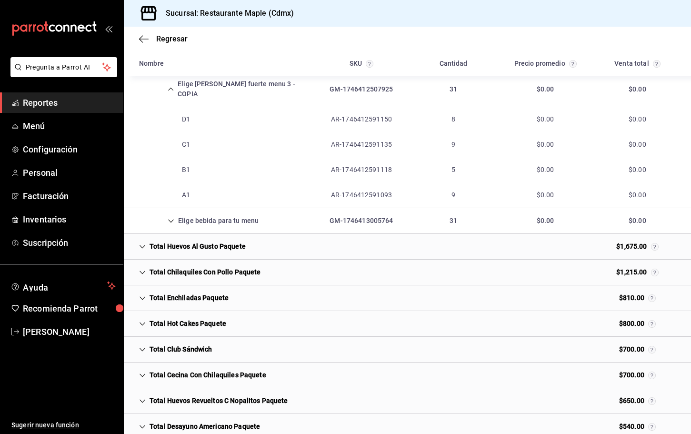
scroll to position [965, 0]
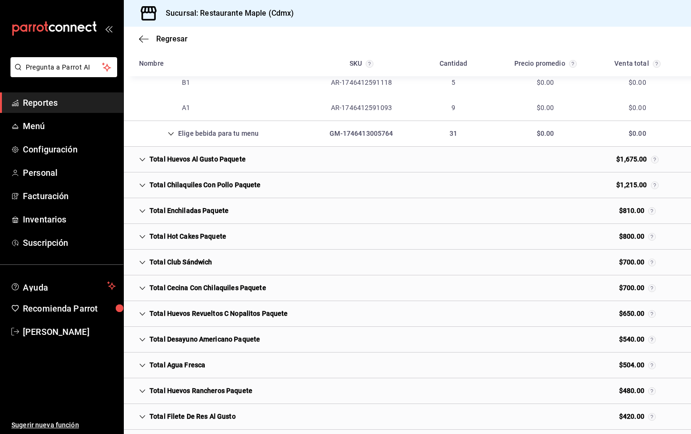
click at [151, 176] on div "Total Chilaquiles Con Pollo Paquete" at bounding box center [199, 185] width 137 height 18
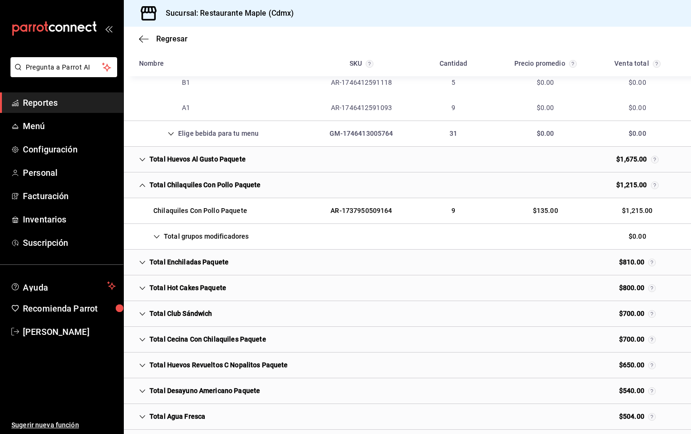
click at [156, 233] on icon "Cell" at bounding box center [156, 236] width 7 height 7
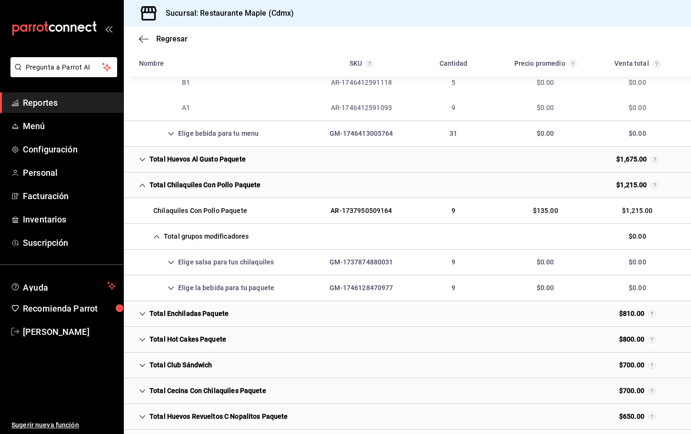
click at [177, 253] on div "Elige salsa para tus chilaquiles" at bounding box center [206, 262] width 150 height 18
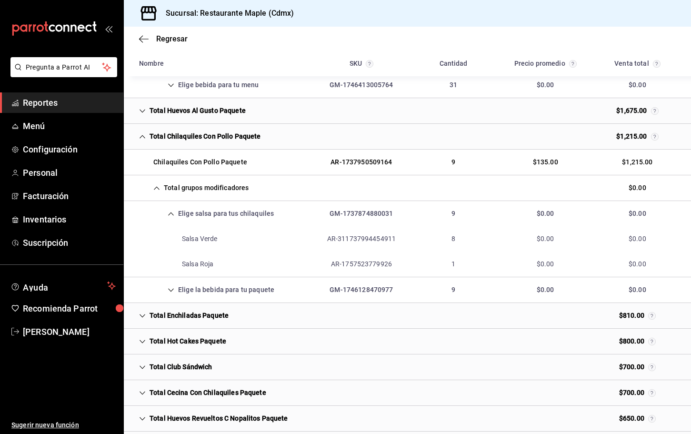
scroll to position [1015, 0]
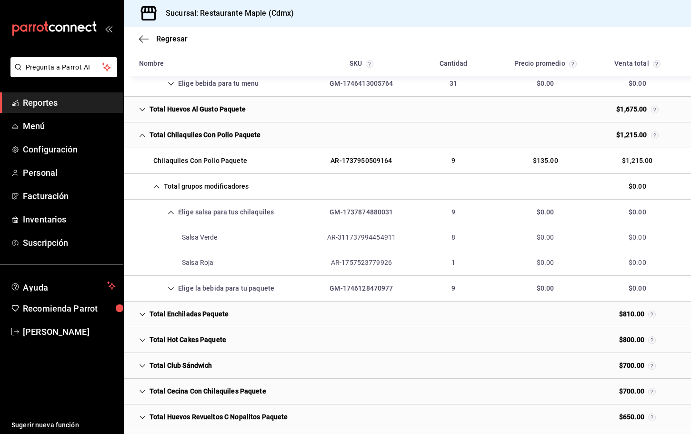
click at [174, 285] on icon "Cell" at bounding box center [171, 288] width 7 height 7
click at [204, 330] on div "Total Enchiladas Paquete" at bounding box center [183, 339] width 105 height 18
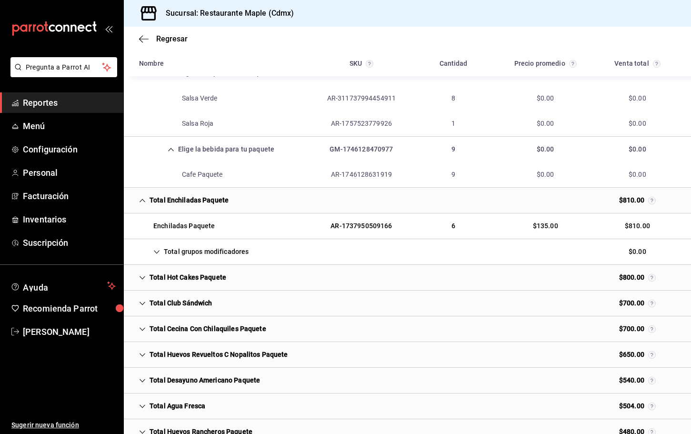
scroll to position [1195, 0]
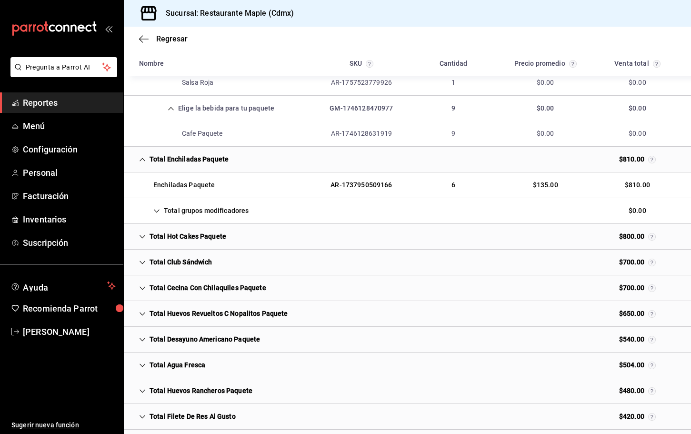
click at [157, 208] on icon "Cell" at bounding box center [156, 211] width 7 height 7
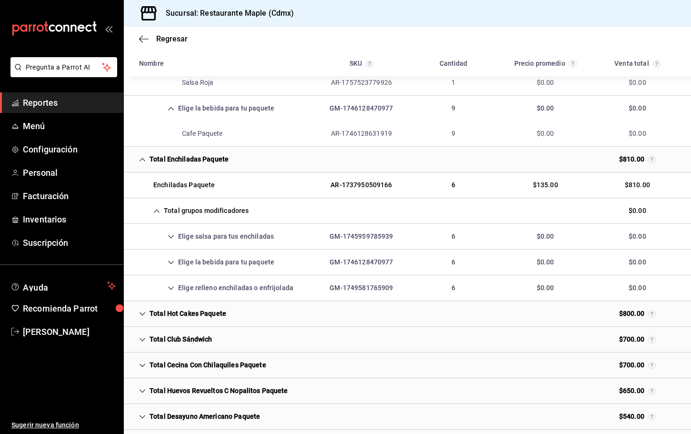
click at [170, 233] on icon "Cell" at bounding box center [171, 236] width 7 height 7
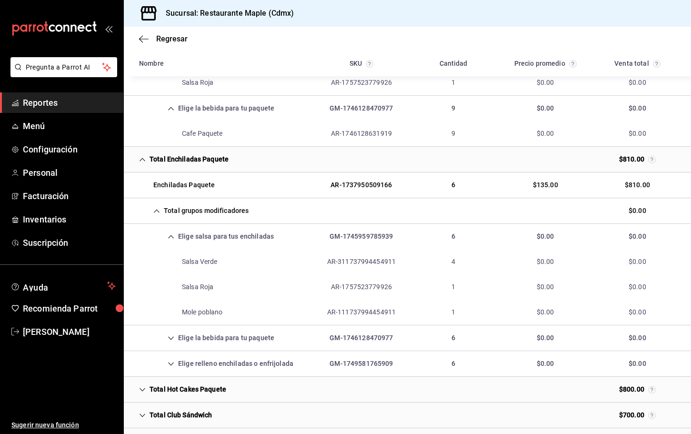
click at [171, 335] on icon "Cell" at bounding box center [171, 338] width 7 height 7
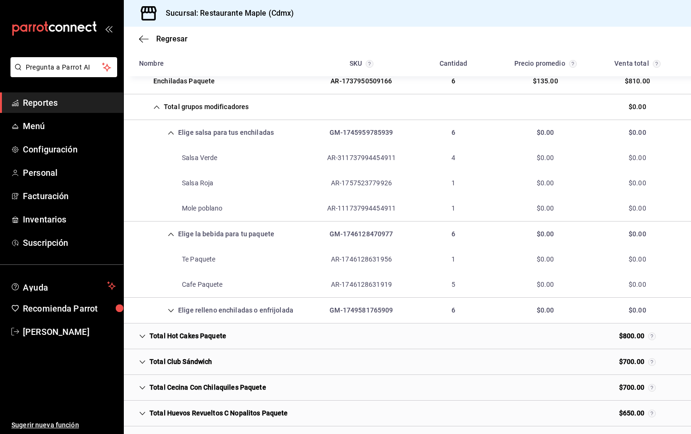
scroll to position [1301, 0]
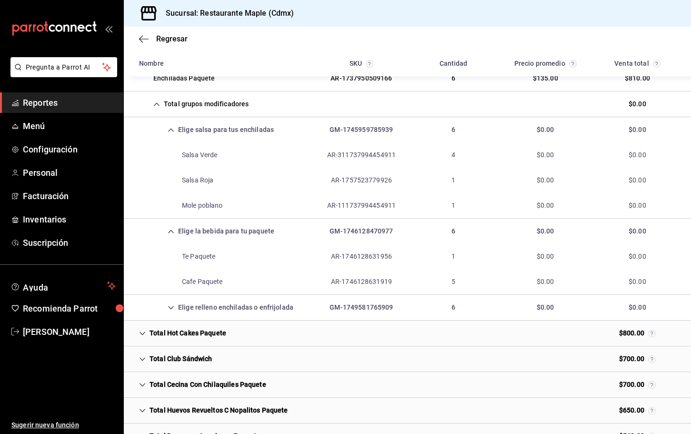
click at [177, 298] on div "Elige relleno enchiladas o enfrijolada" at bounding box center [215, 307] width 169 height 18
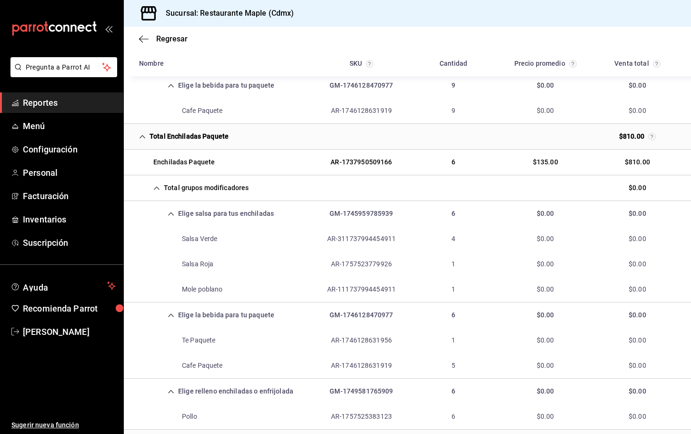
scroll to position [1173, 0]
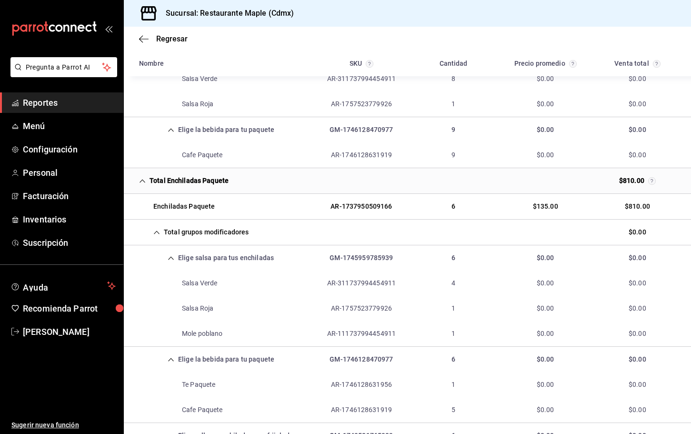
click at [143, 178] on icon "Cell" at bounding box center [142, 181] width 7 height 7
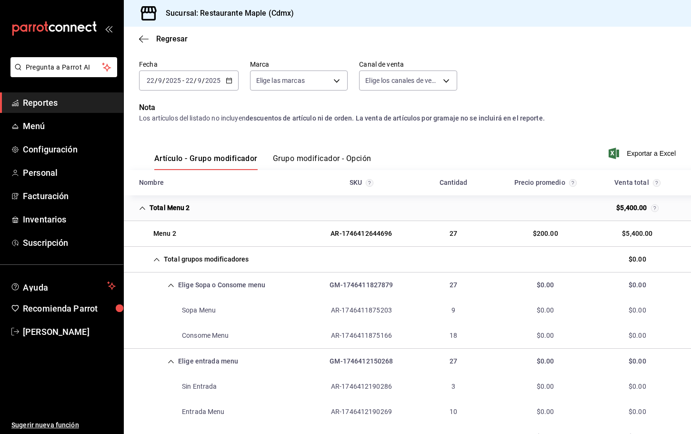
scroll to position [0, 0]
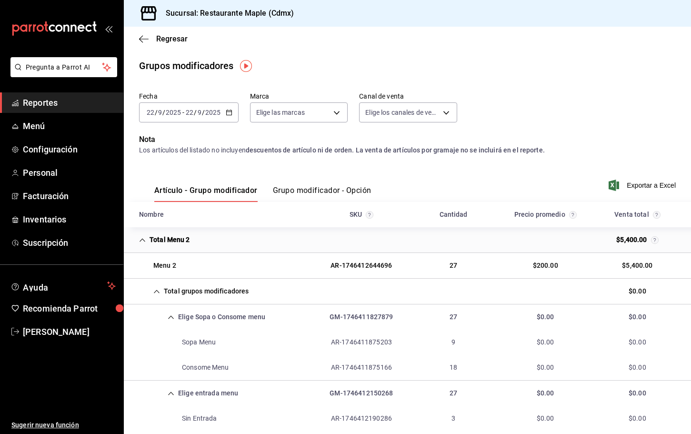
click at [140, 43] on div "Regresar" at bounding box center [407, 39] width 567 height 24
click at [141, 40] on icon "button" at bounding box center [144, 39] width 10 height 9
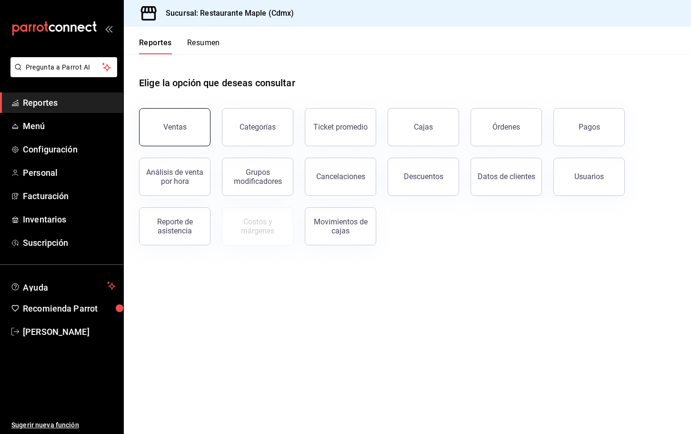
click at [204, 126] on button "Ventas" at bounding box center [174, 127] width 71 height 38
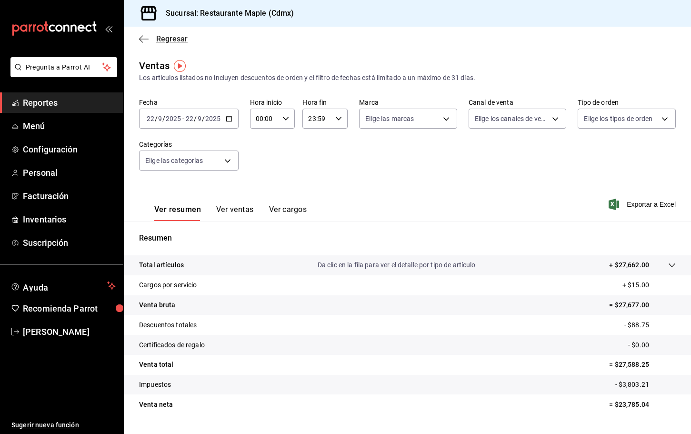
click at [142, 41] on icon "button" at bounding box center [144, 39] width 10 height 9
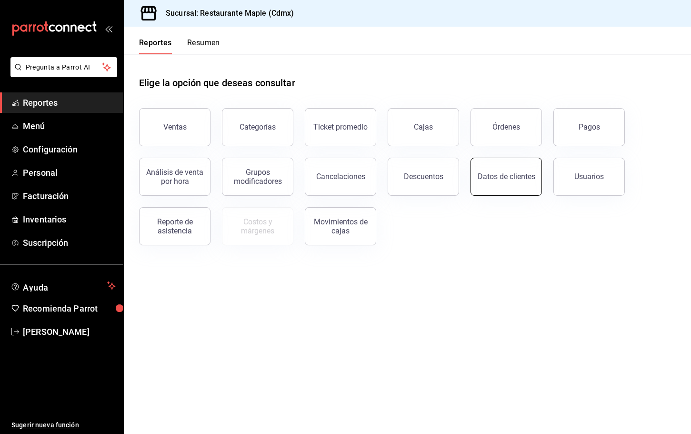
click at [487, 174] on div "Datos de clientes" at bounding box center [506, 176] width 58 height 9
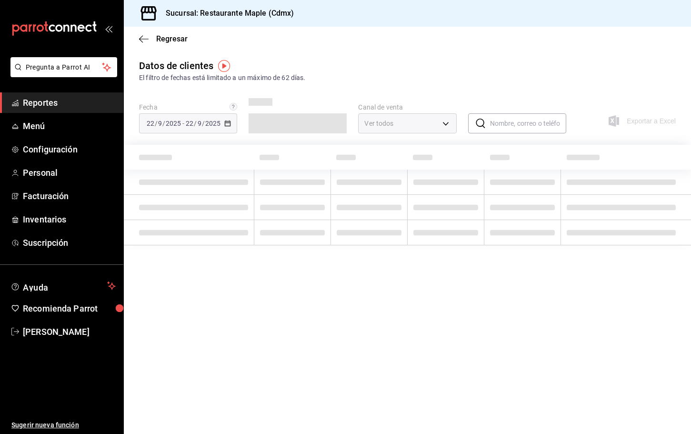
type input "PARROT,DIDI_FOOD,ONLINE"
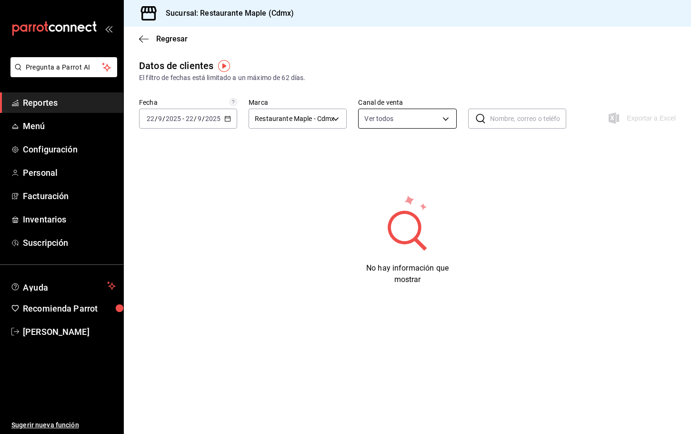
click at [384, 122] on body "Pregunta a Parrot AI Reportes Menú Configuración Personal Facturación Inventari…" at bounding box center [345, 217] width 691 height 434
click at [427, 69] on div at bounding box center [345, 217] width 691 height 434
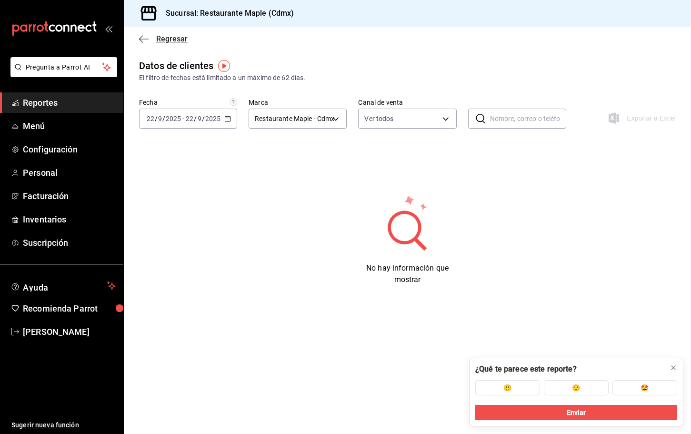
click at [144, 37] on icon "button" at bounding box center [144, 39] width 10 height 9
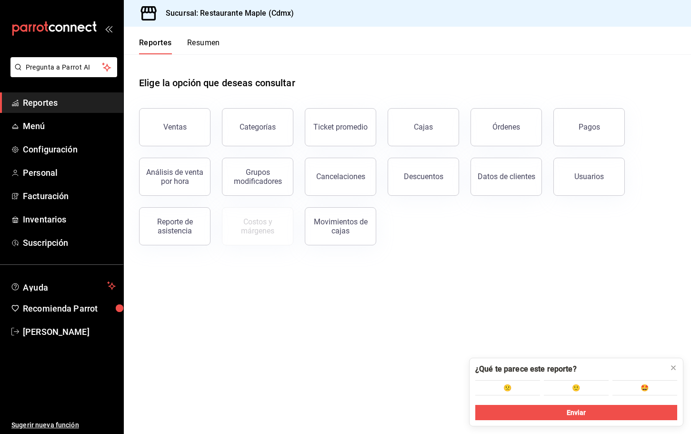
click at [671, 364] on icon at bounding box center [673, 368] width 8 height 8
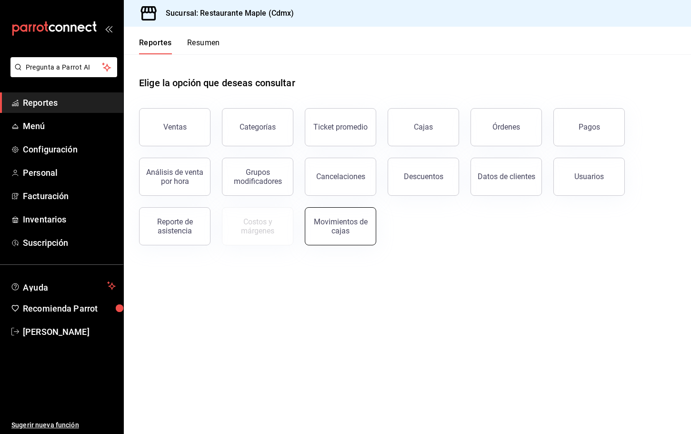
click at [325, 228] on div "Movimientos de cajas" at bounding box center [340, 226] width 59 height 18
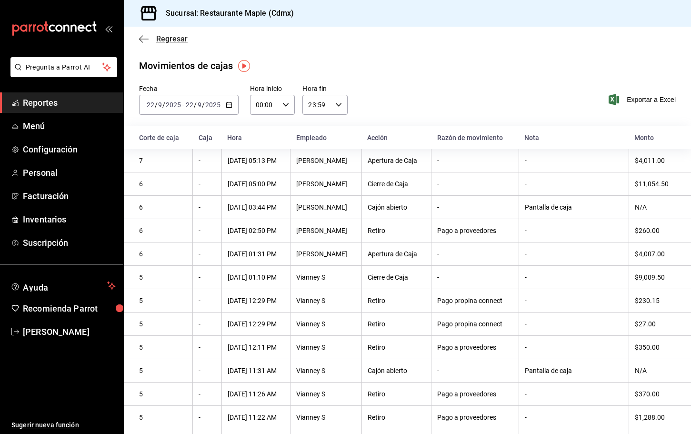
click at [144, 39] on icon "button" at bounding box center [144, 39] width 10 height 0
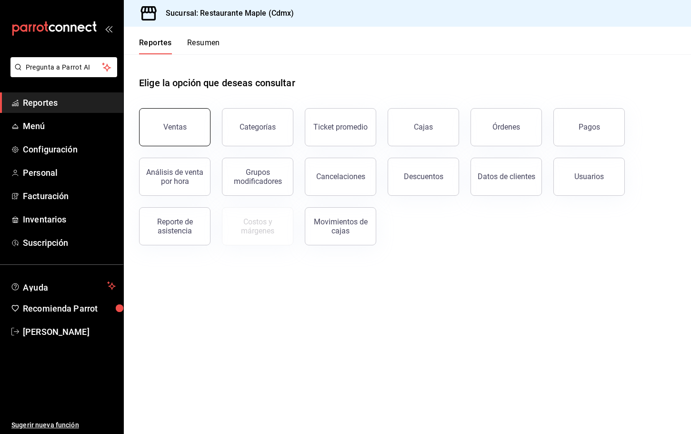
click at [185, 134] on button "Ventas" at bounding box center [174, 127] width 71 height 38
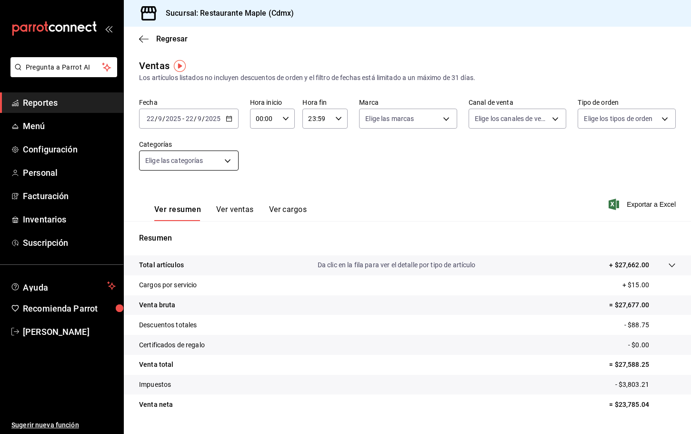
click at [212, 162] on body "Pregunta a Parrot AI Reportes Menú Configuración Personal Facturación Inventari…" at bounding box center [345, 217] width 691 height 434
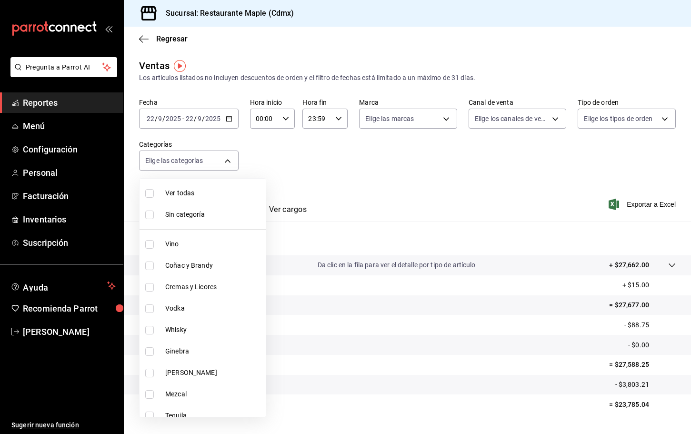
click at [198, 200] on li "Ver todas" at bounding box center [202, 192] width 126 height 21
type input "a5b80c37-7917-455f-95a0-19e3c5faa88c,f7a30707-b9cf-4dff-b750-559a05d3e702,13bc9…"
checkbox input "true"
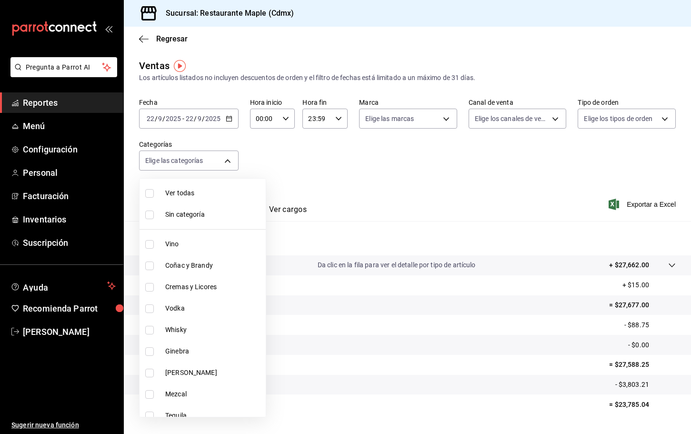
checkbox input "true"
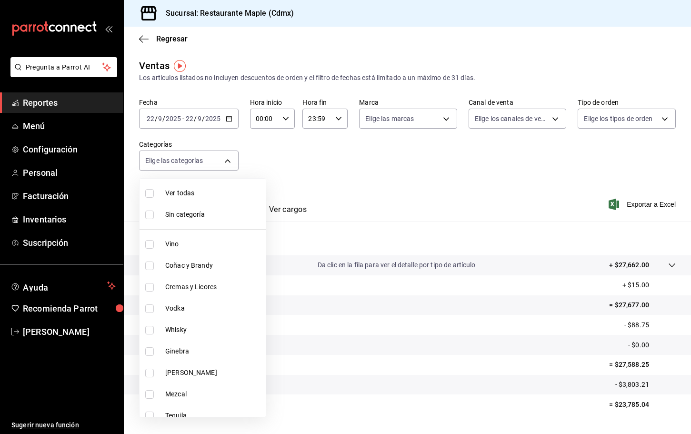
checkbox input "true"
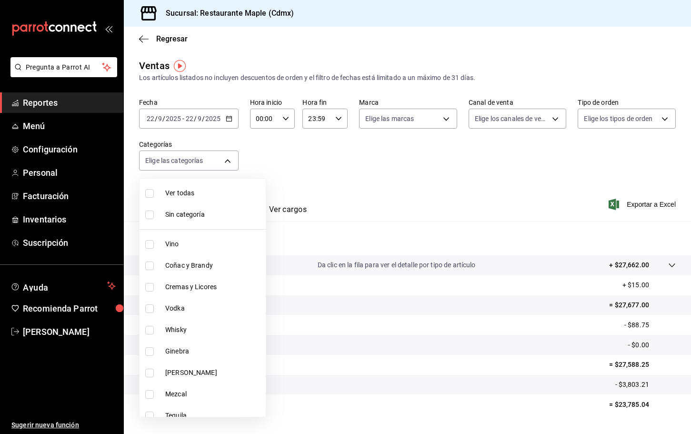
checkbox input "true"
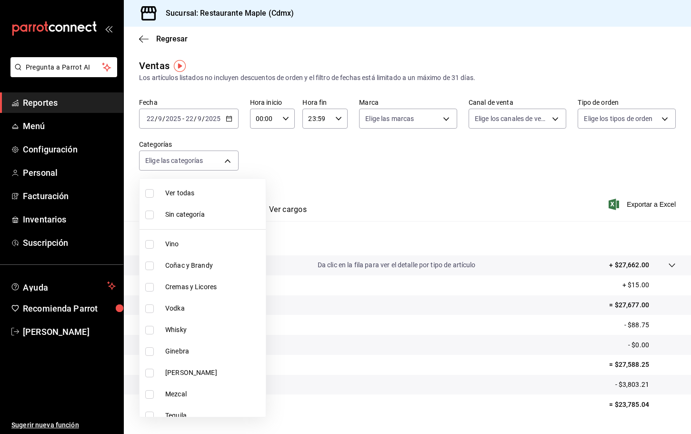
checkbox input "true"
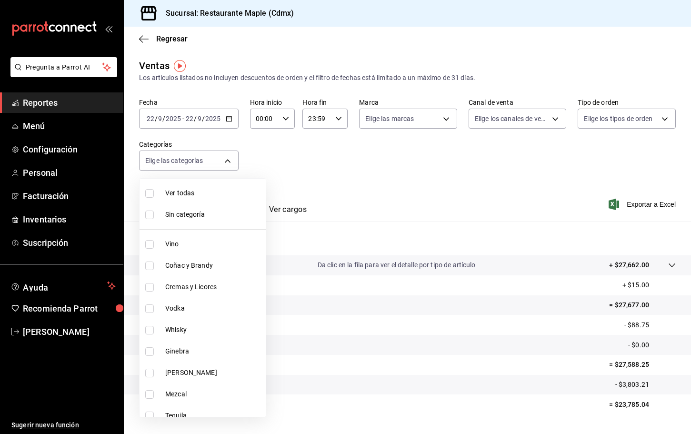
checkbox input "true"
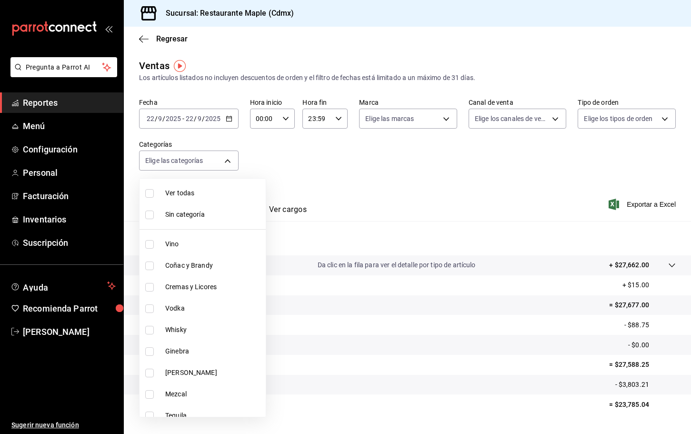
checkbox input "true"
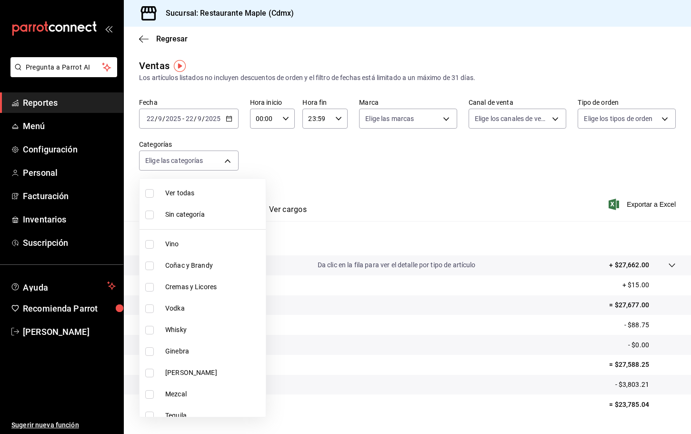
checkbox input "true"
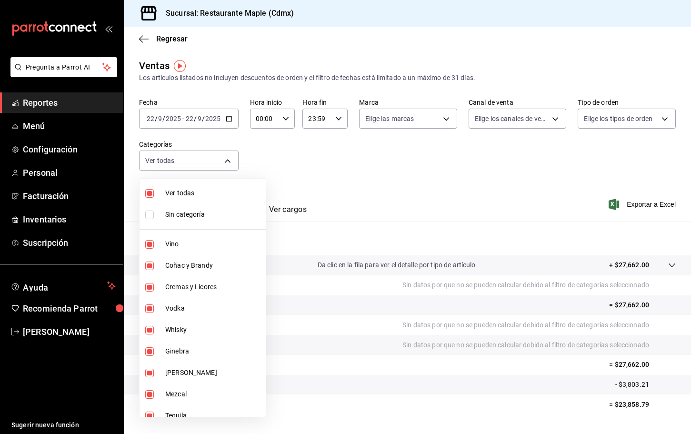
click at [306, 182] on div at bounding box center [345, 217] width 691 height 434
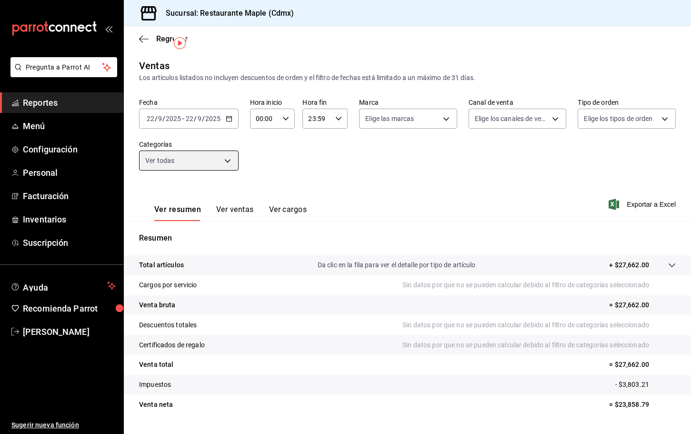
scroll to position [22, 0]
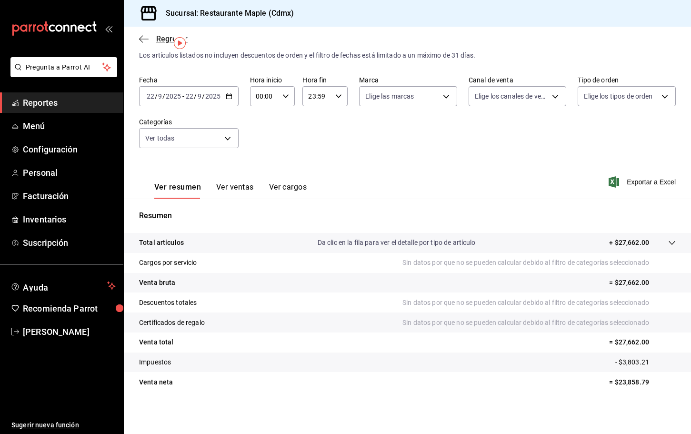
click at [146, 39] on icon "button" at bounding box center [144, 39] width 10 height 0
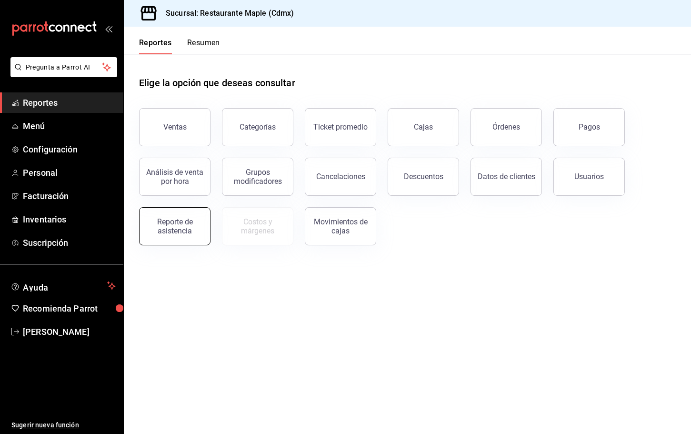
click at [181, 227] on div "Reporte de asistencia" at bounding box center [174, 226] width 59 height 18
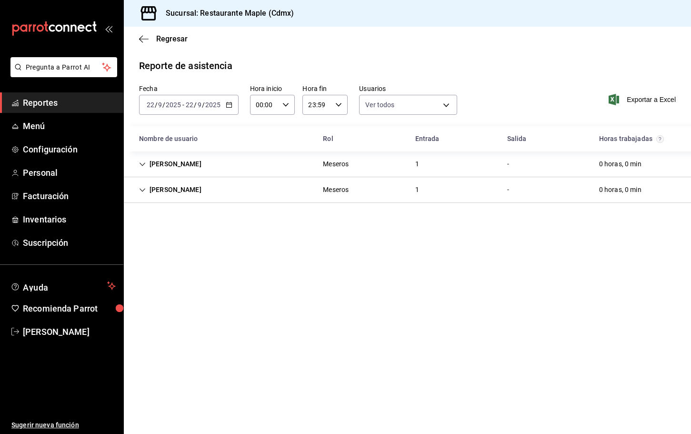
click at [142, 167] on div "[PERSON_NAME]" at bounding box center [170, 164] width 78 height 18
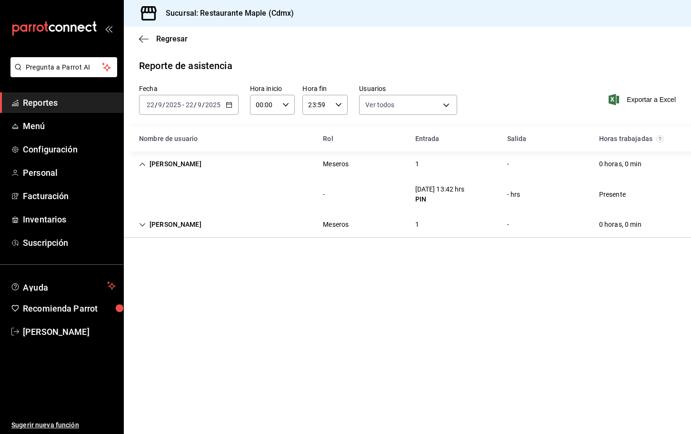
click at [142, 167] on div "[PERSON_NAME]" at bounding box center [170, 164] width 78 height 18
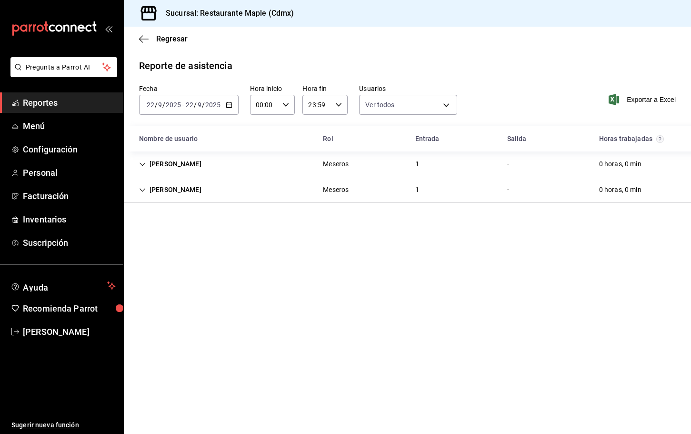
click at [142, 167] on div "[PERSON_NAME]" at bounding box center [170, 164] width 78 height 18
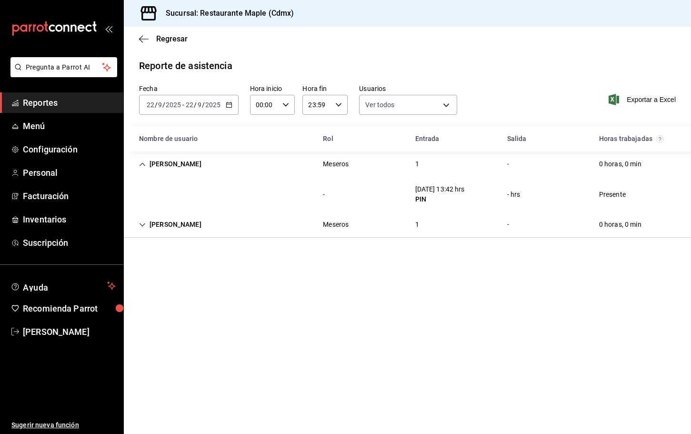
click at [143, 224] on icon "Cell" at bounding box center [142, 224] width 7 height 7
click at [144, 40] on icon "button" at bounding box center [144, 39] width 10 height 9
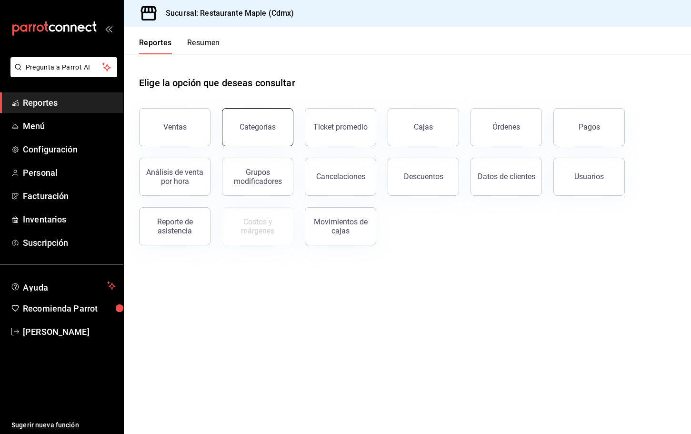
click at [229, 133] on button "Categorías" at bounding box center [257, 127] width 71 height 38
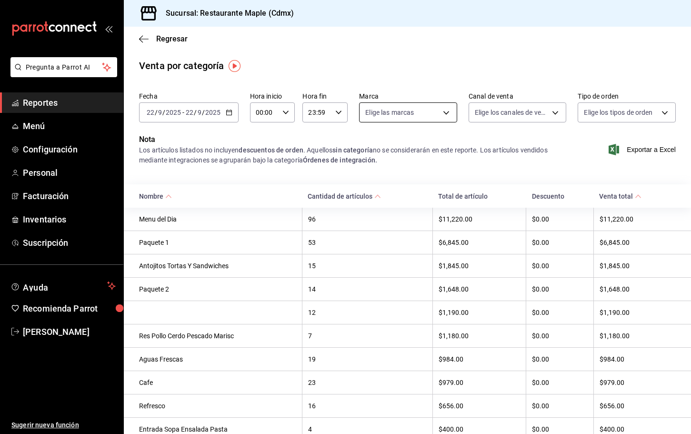
click at [403, 115] on body "Pregunta a Parrot AI Reportes Menú Configuración Personal Facturación Inventari…" at bounding box center [345, 217] width 691 height 434
click at [496, 107] on div at bounding box center [345, 217] width 691 height 434
click at [496, 112] on body "Pregunta a Parrot AI Reportes Menú Configuración Personal Facturación Inventari…" at bounding box center [345, 217] width 691 height 434
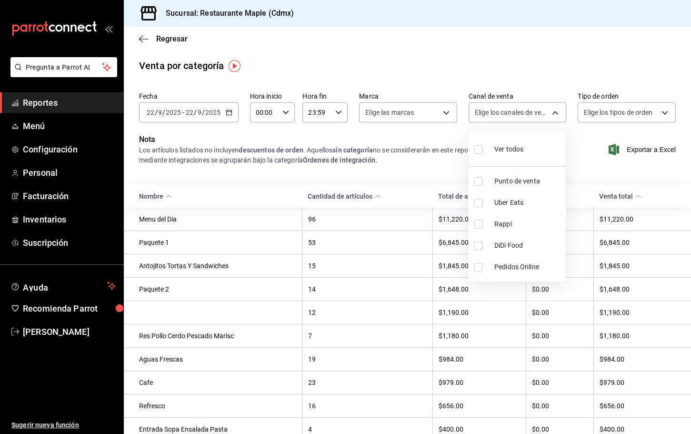
click at [578, 114] on div at bounding box center [345, 217] width 691 height 434
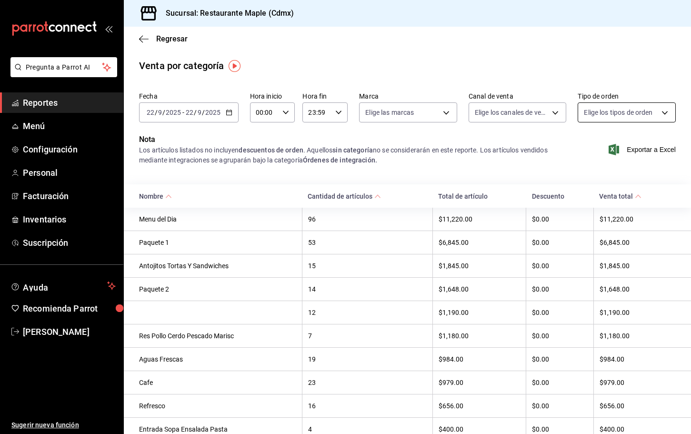
click at [597, 120] on body "Pregunta a Parrot AI Reportes Menú Configuración Personal Facturación Inventari…" at bounding box center [345, 217] width 691 height 434
click at [596, 223] on li "Comer aqui" at bounding box center [626, 223] width 97 height 21
type input "bad30d9b-b523-4dd2-9166-b4ce582f30fb"
checkbox input "true"
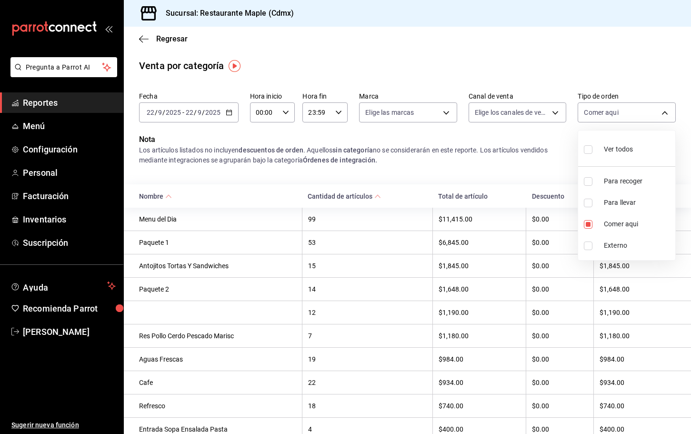
click at [430, 175] on div at bounding box center [345, 217] width 691 height 434
click at [311, 324] on th "12" at bounding box center [367, 312] width 130 height 23
click at [328, 311] on div "12" at bounding box center [367, 312] width 119 height 8
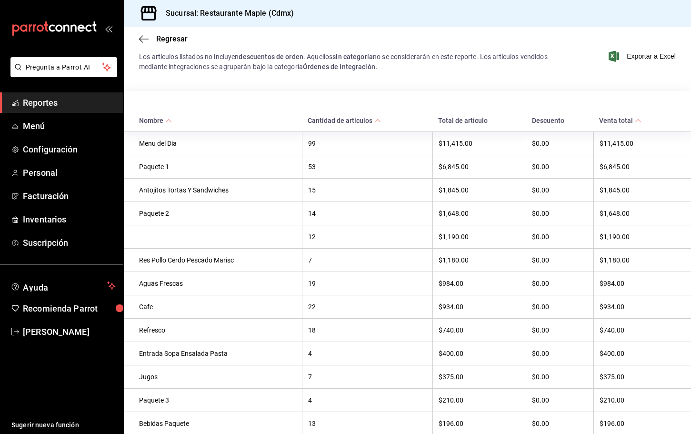
scroll to position [198, 0]
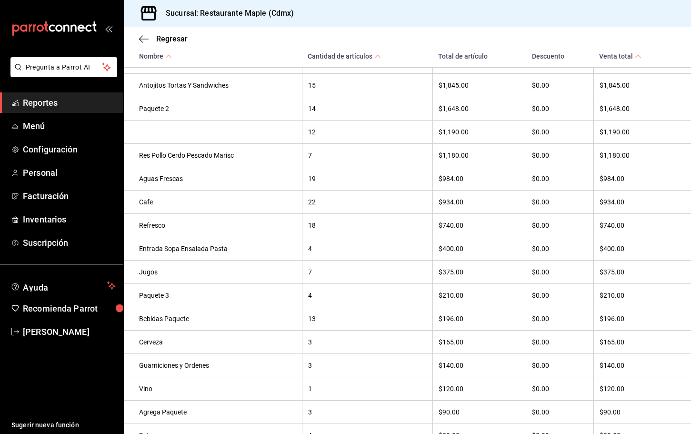
click at [198, 154] on div "Res Pollo Cerdo Pescado Marisc" at bounding box center [217, 155] width 157 height 8
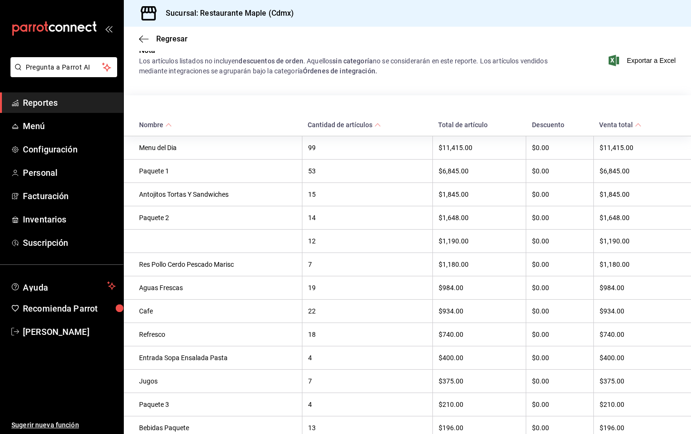
scroll to position [0, 0]
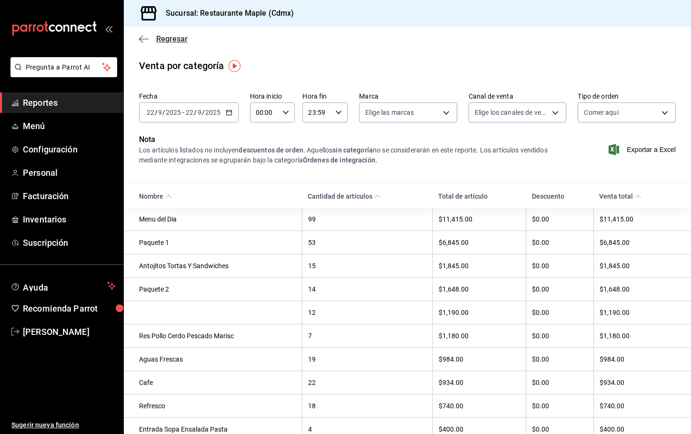
click at [143, 40] on icon "button" at bounding box center [144, 39] width 10 height 9
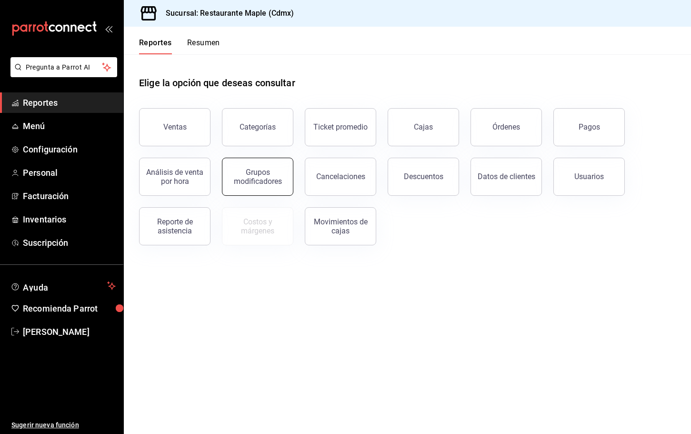
click at [257, 179] on div "Grupos modificadores" at bounding box center [257, 177] width 59 height 18
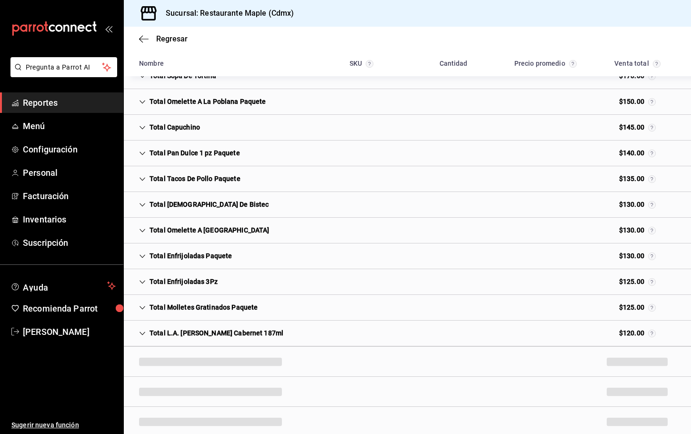
scroll to position [917, 0]
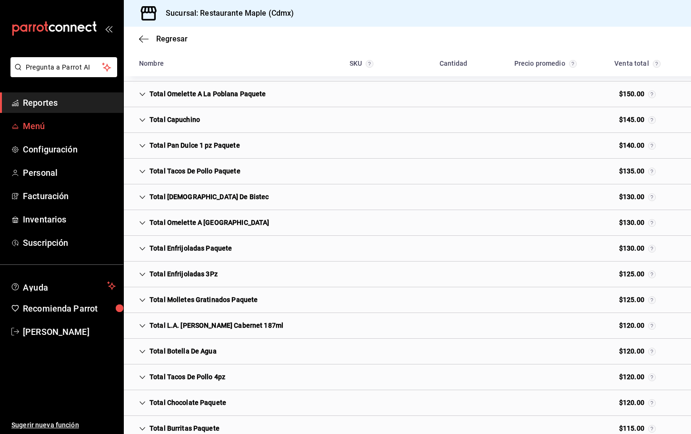
click at [44, 126] on span "Menú" at bounding box center [69, 125] width 93 height 13
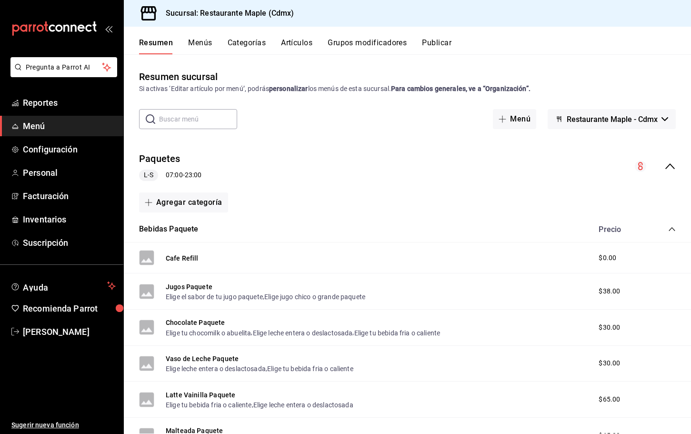
click at [300, 47] on button "Artículos" at bounding box center [296, 46] width 31 height 16
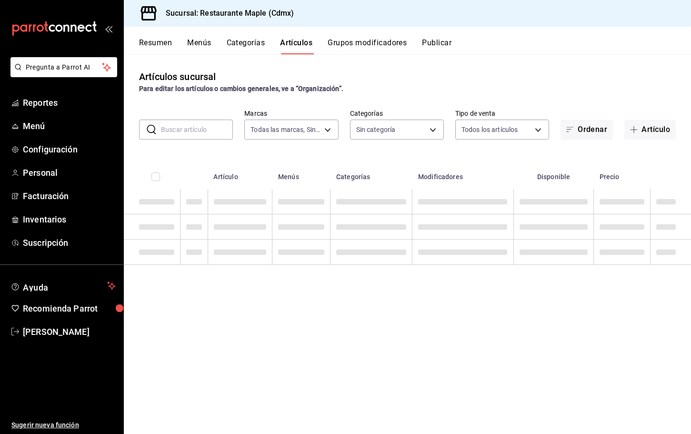
type input "9367c8d0-d5bf-442c-b6f8-a503c691c07e"
type input "a5b80c37-7917-455f-95a0-19e3c5faa88c,f7a30707-b9cf-4dff-b750-559a05d3e702,13bc9…"
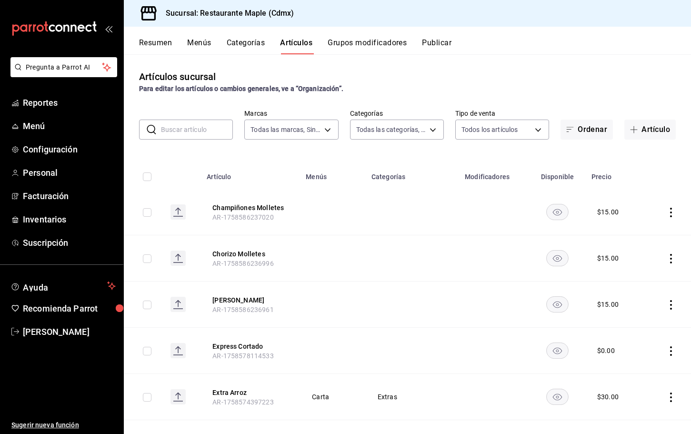
click at [202, 132] on input "text" at bounding box center [197, 129] width 72 height 19
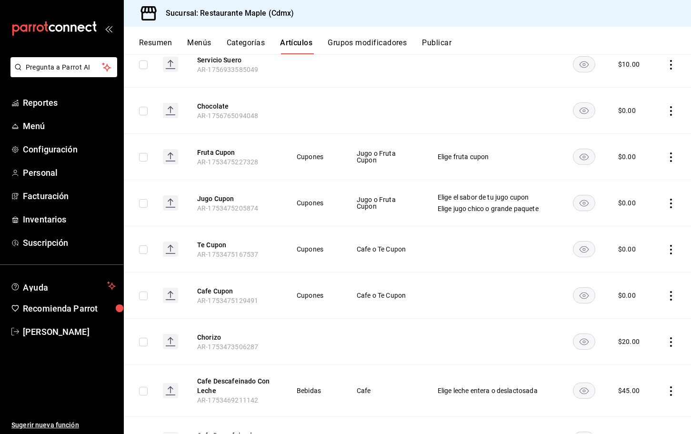
scroll to position [1744, 0]
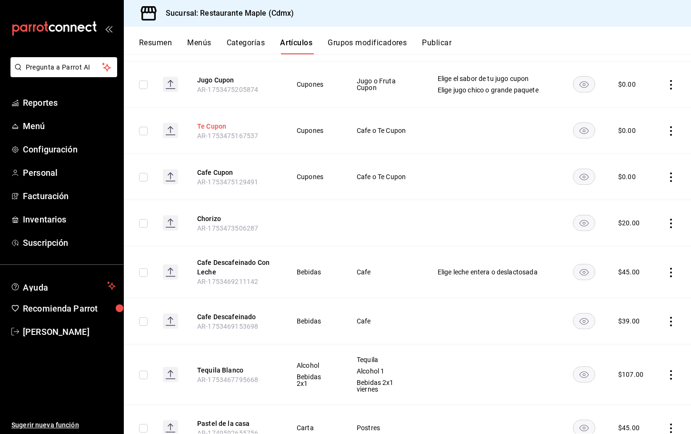
type input "te"
click at [209, 128] on button "Te Cupon" at bounding box center [235, 126] width 76 height 10
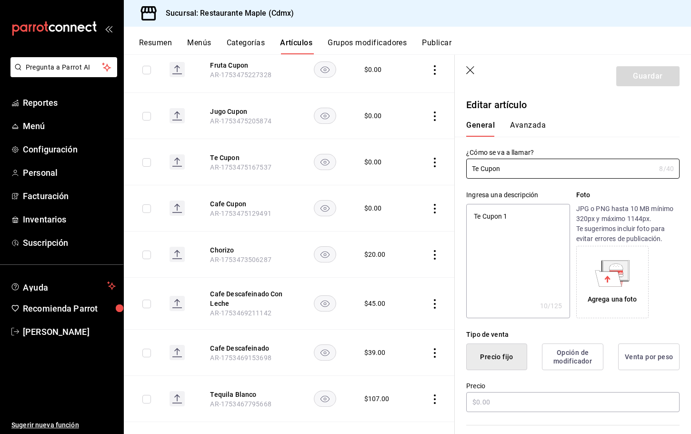
type textarea "x"
type input "$0.00"
radio input "false"
radio input "true"
click at [479, 170] on input "Te Cupon" at bounding box center [560, 168] width 189 height 19
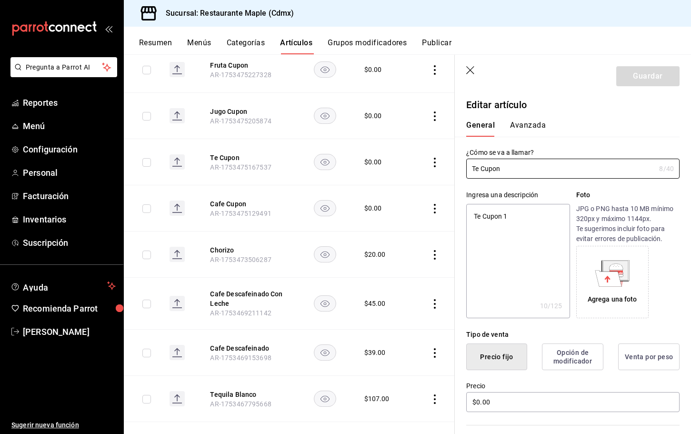
type input "T Cupon"
type textarea "x"
type input "T´ Cupon"
type textarea "x"
type input "Té Cupon"
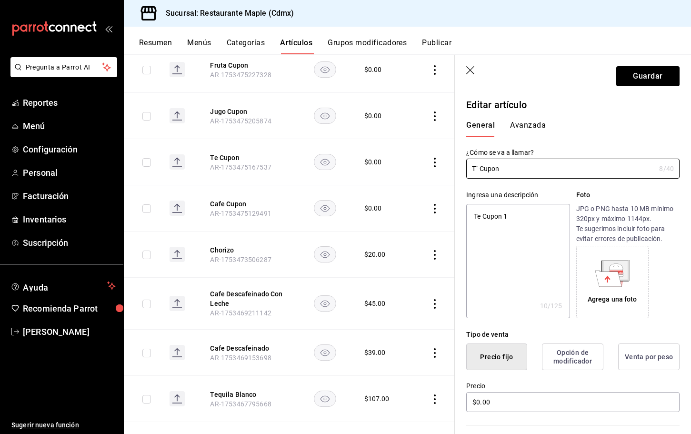
type textarea "x"
type input "Té Cupon"
type textarea "x"
click at [479, 214] on textarea "Te Cupon 1" at bounding box center [517, 261] width 103 height 114
type textarea "T Cupon 1"
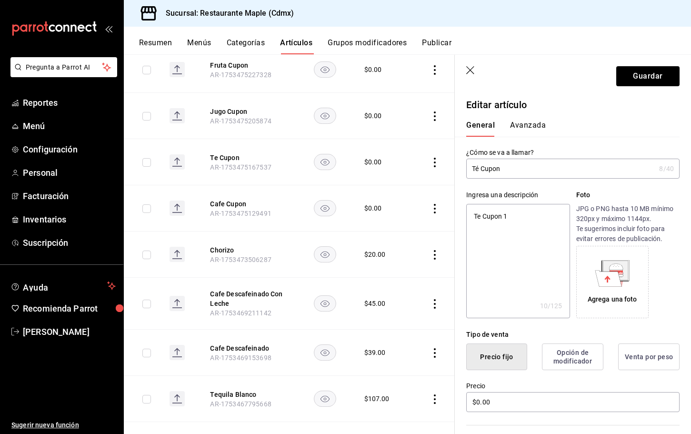
type textarea "x"
type textarea "T´ Cupon 1"
type textarea "x"
type textarea "Té Cupon 1"
type textarea "x"
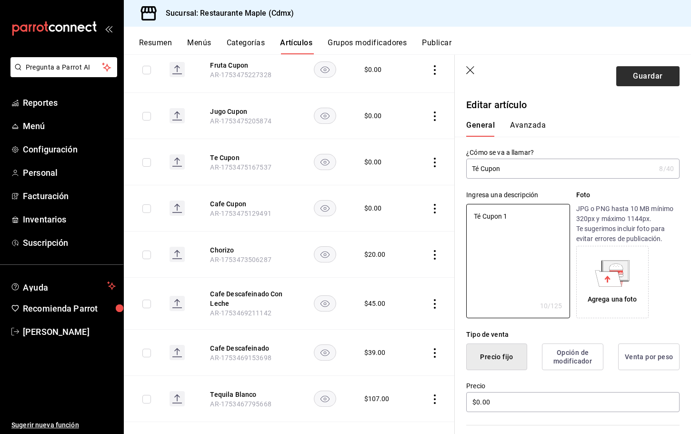
type textarea "Té Cupon 1"
click at [633, 73] on button "Guardar" at bounding box center [647, 76] width 63 height 20
type textarea "x"
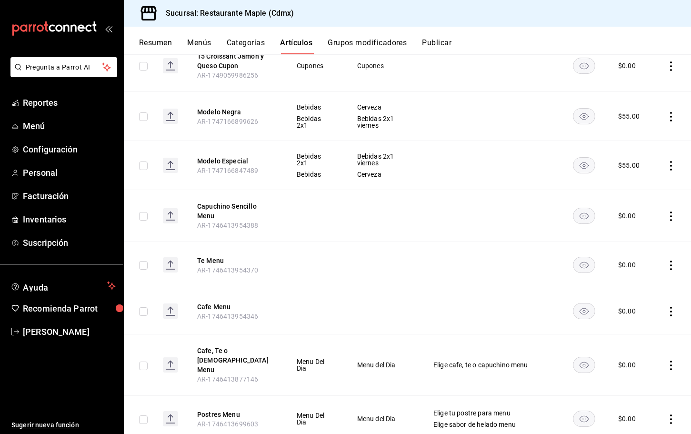
scroll to position [3731, 0]
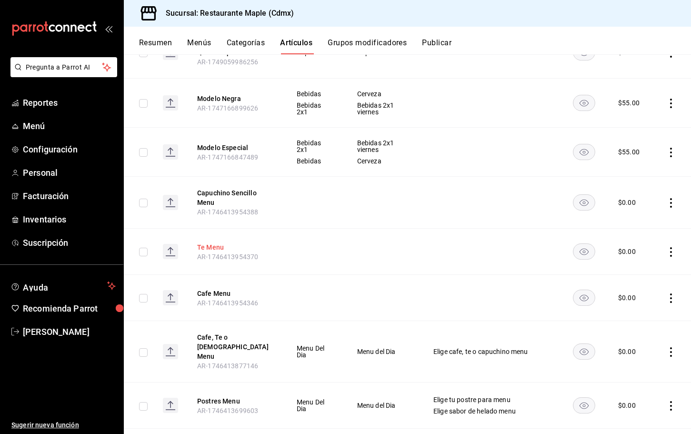
click at [210, 252] on button "Te Menu" at bounding box center [235, 247] width 76 height 10
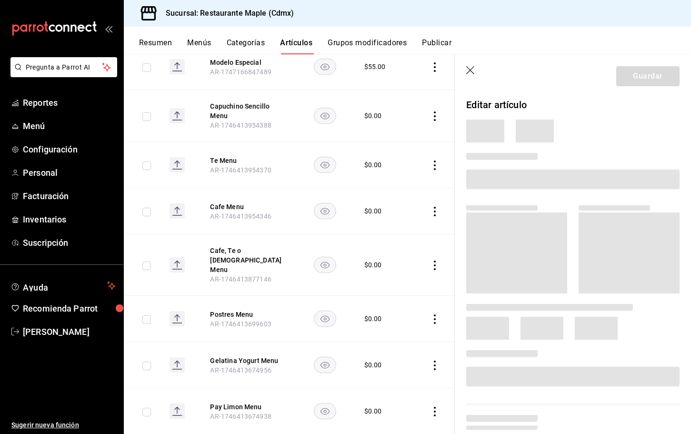
scroll to position [3599, 0]
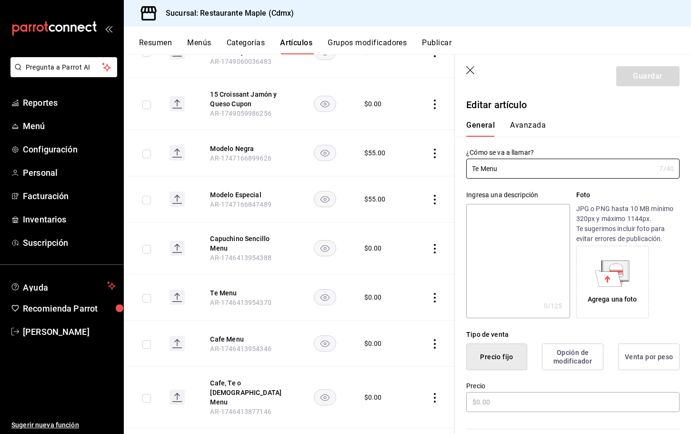
type input "$0.00"
radio input "false"
radio input "true"
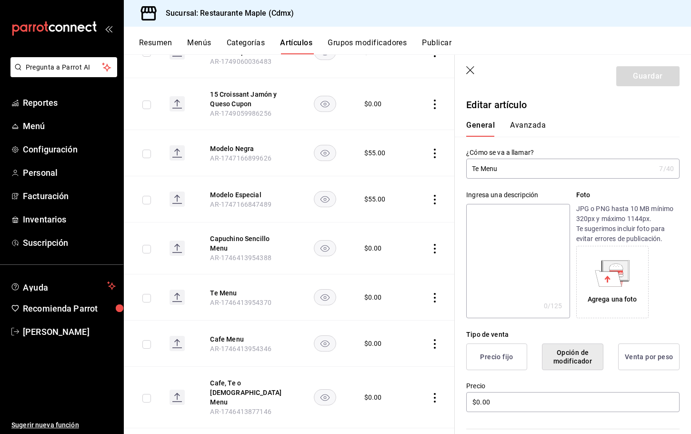
click at [478, 168] on input "Te Menu" at bounding box center [560, 168] width 189 height 19
click at [518, 164] on input "Té Menu" at bounding box center [560, 168] width 189 height 19
type input "Té Menu"
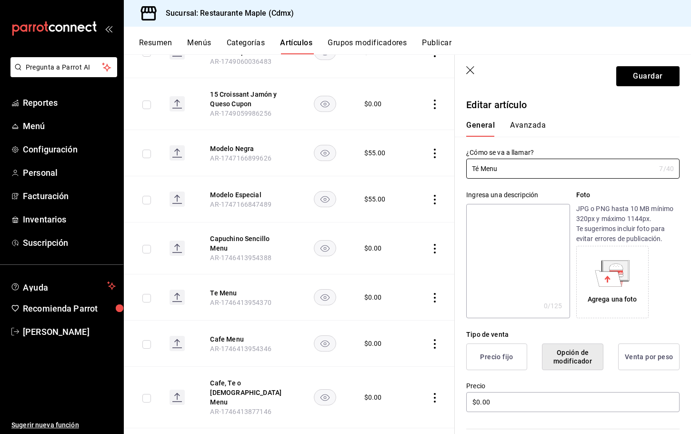
click at [505, 220] on textarea at bounding box center [517, 261] width 103 height 114
paste textarea "Té Menu"
type textarea "Té Menu"
type textarea "x"
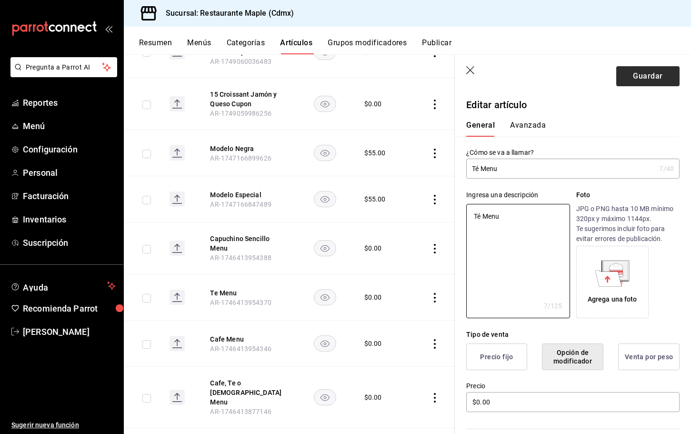
type textarea "Té Menu"
click at [625, 73] on button "Guardar" at bounding box center [647, 76] width 63 height 20
type textarea "x"
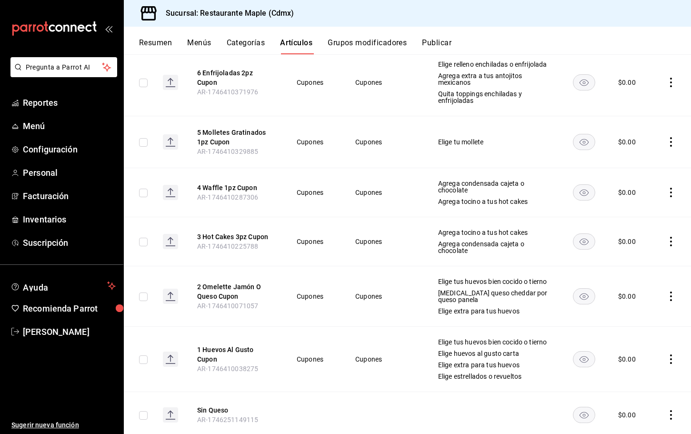
scroll to position [6746, 0]
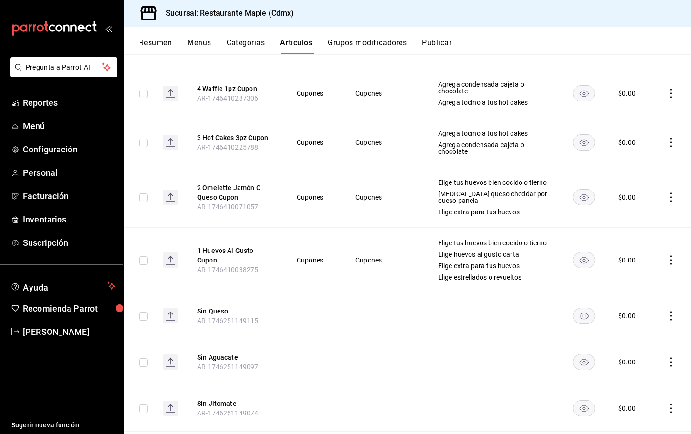
click at [365, 32] on div "Resumen Menús Categorías Artículos Grupos modificadores Publicar" at bounding box center [407, 41] width 567 height 28
click at [364, 42] on button "Grupos modificadores" at bounding box center [366, 46] width 79 height 16
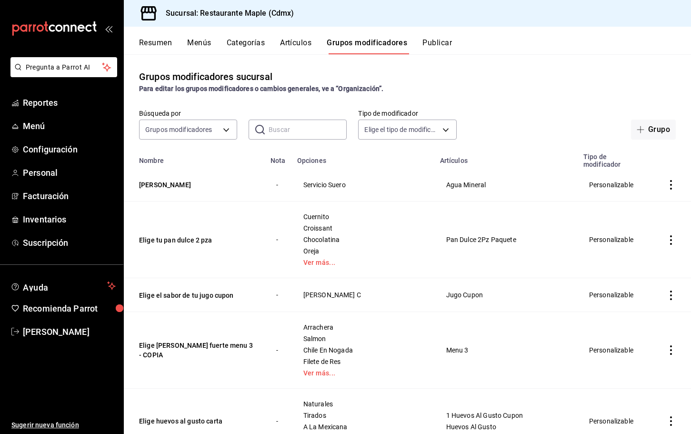
click at [279, 131] on input "text" at bounding box center [307, 129] width 78 height 19
type input "te"
click at [288, 41] on button "Artículos" at bounding box center [295, 46] width 31 height 16
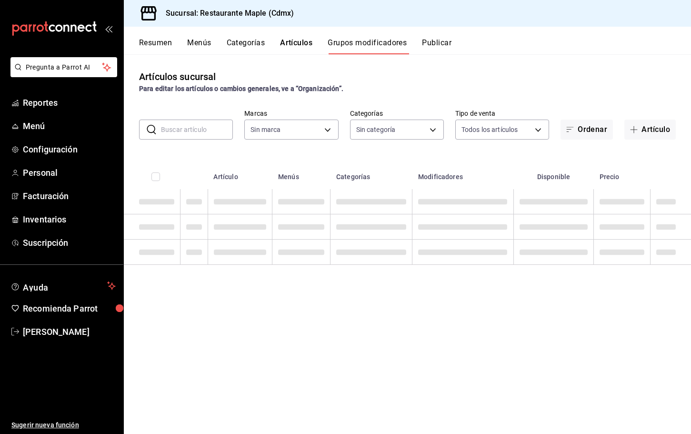
type input "9367c8d0-d5bf-442c-b6f8-a503c691c07e"
click at [197, 136] on input "text" at bounding box center [197, 129] width 72 height 19
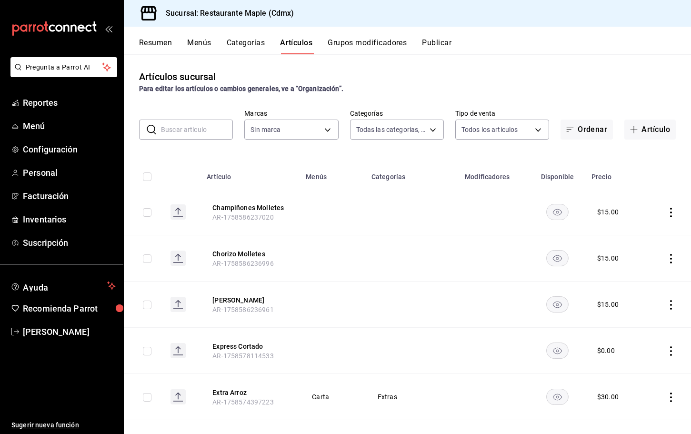
type input "a5b80c37-7917-455f-95a0-19e3c5faa88c,f7a30707-b9cf-4dff-b750-559a05d3e702,13bc9…"
type input "9367c8d0-d5bf-442c-b6f8-a503c691c07e"
type input "t"
type input "té"
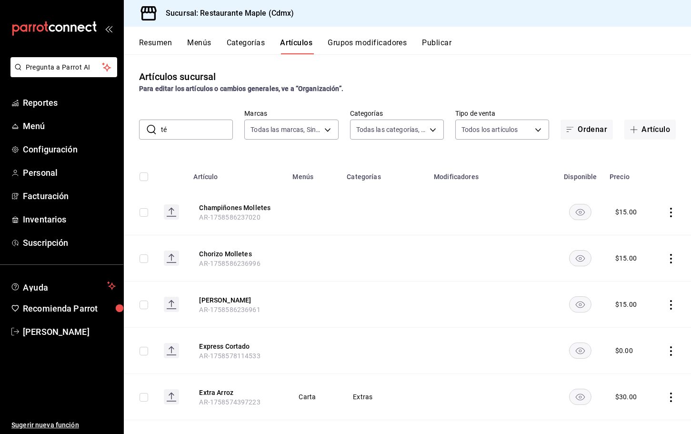
click at [185, 128] on input "té" at bounding box center [197, 129] width 72 height 19
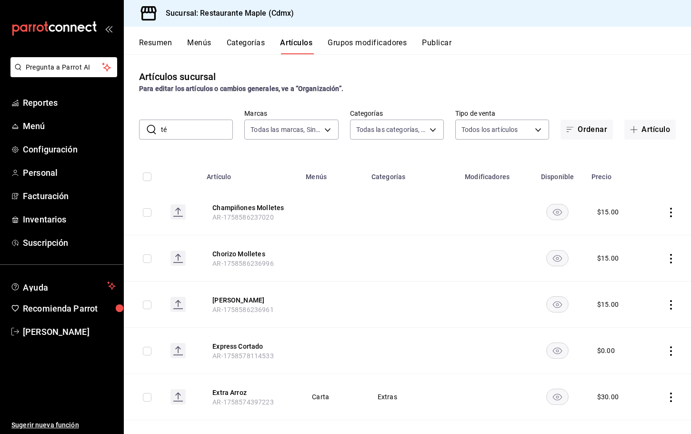
click at [209, 127] on input "té" at bounding box center [197, 129] width 72 height 19
type input "té"
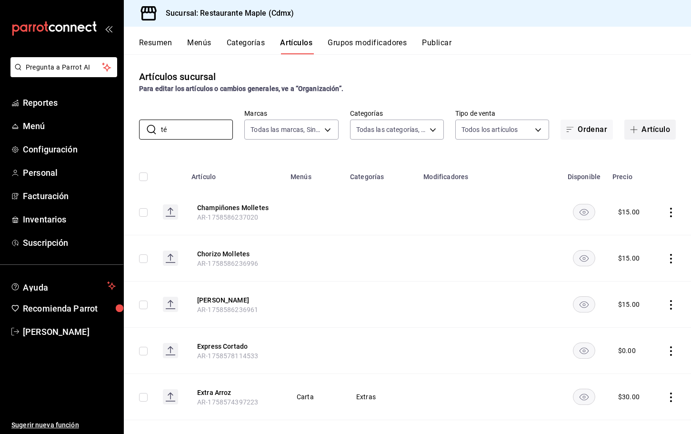
click at [645, 127] on button "Artículo" at bounding box center [649, 129] width 51 height 20
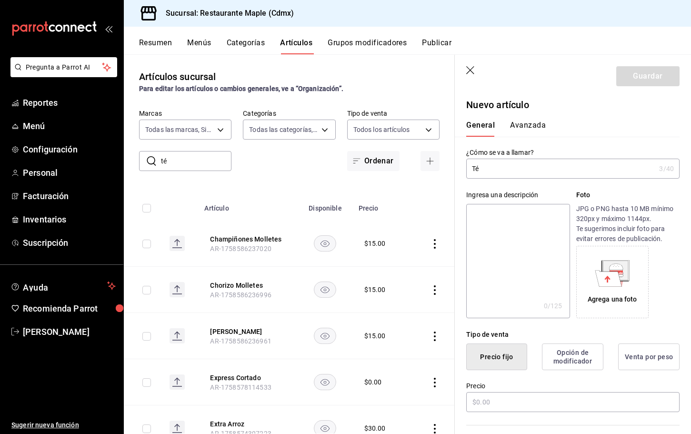
click at [512, 160] on input "Té" at bounding box center [560, 168] width 189 height 19
click at [511, 164] on input "Té" at bounding box center [560, 168] width 189 height 19
type input "Té"
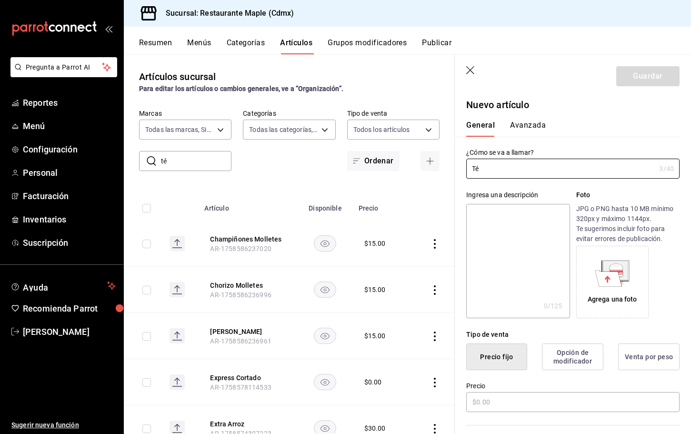
click at [486, 231] on textarea at bounding box center [517, 261] width 103 height 114
paste textarea "Té"
type textarea "Té"
type textarea "x"
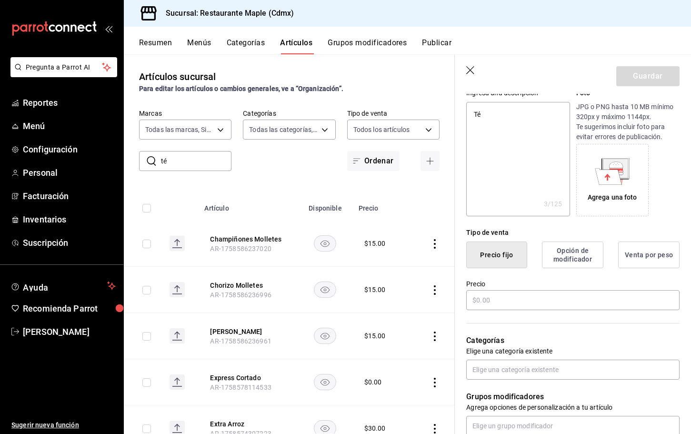
scroll to position [186, 0]
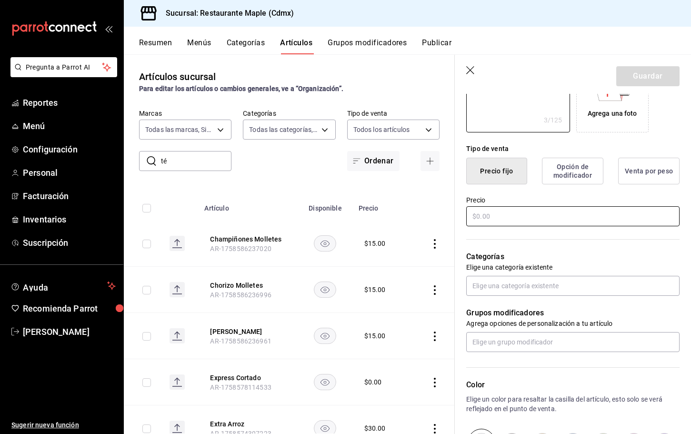
type textarea "Té"
click at [496, 213] on input "text" at bounding box center [572, 216] width 213 height 20
type textarea "x"
type input "$35.00"
type textarea "x"
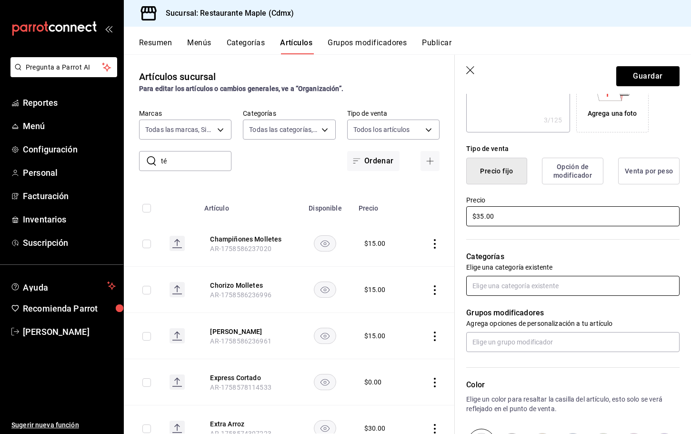
type input "$35.00"
click at [491, 288] on input "text" at bounding box center [572, 286] width 213 height 20
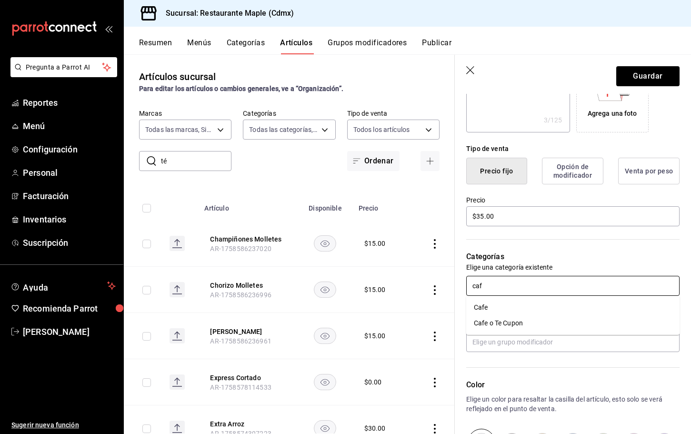
type input "cafe"
click at [488, 306] on li "Cafe" at bounding box center [572, 307] width 213 height 16
type textarea "x"
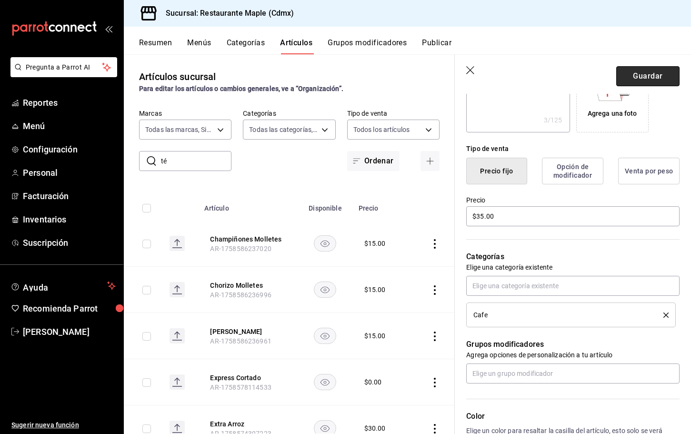
click at [642, 80] on button "Guardar" at bounding box center [647, 76] width 63 height 20
type textarea "x"
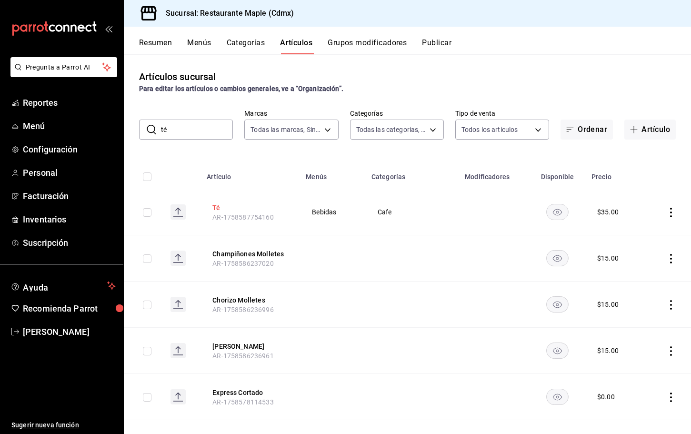
click at [216, 205] on button "Té" at bounding box center [250, 208] width 76 height 10
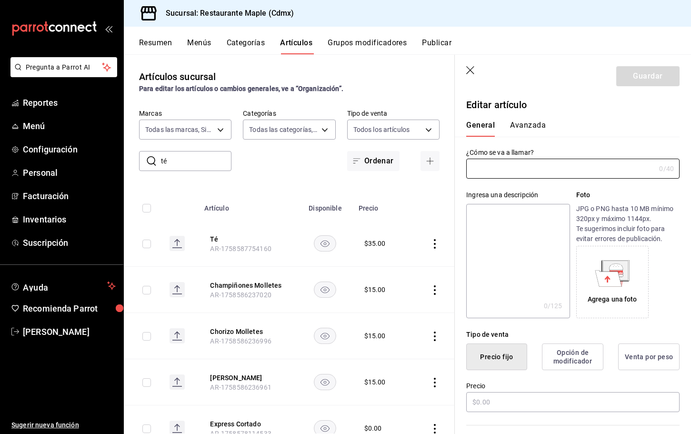
type input "Té"
type textarea "Té"
type textarea "x"
type input "AR-1758587754160"
type textarea "x"
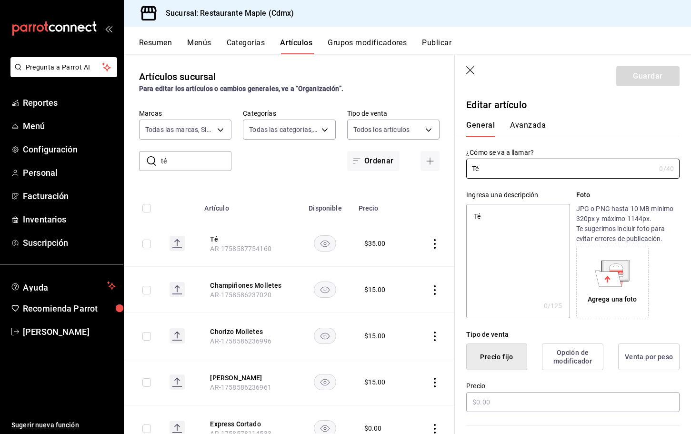
type input "$35.00"
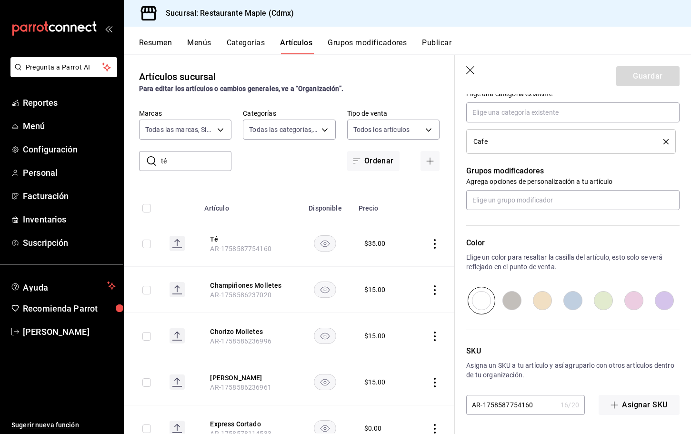
click at [663, 294] on input "radio" at bounding box center [664, 301] width 30 height 28
radio input "true"
type textarea "x"
click at [570, 303] on input "radio" at bounding box center [572, 301] width 30 height 28
radio input "true"
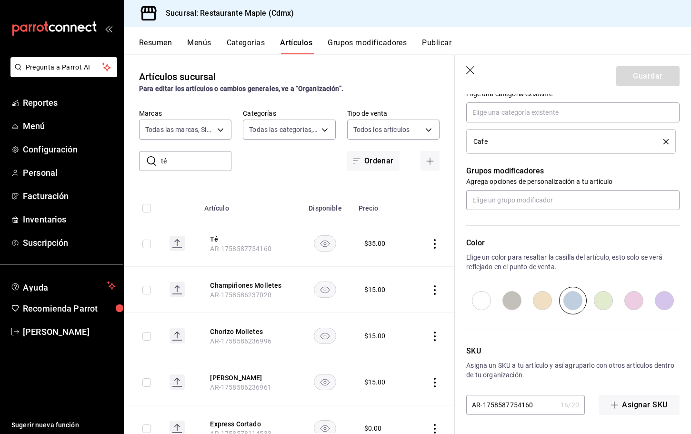
click at [470, 69] on icon "button" at bounding box center [470, 70] width 8 height 8
type textarea "x"
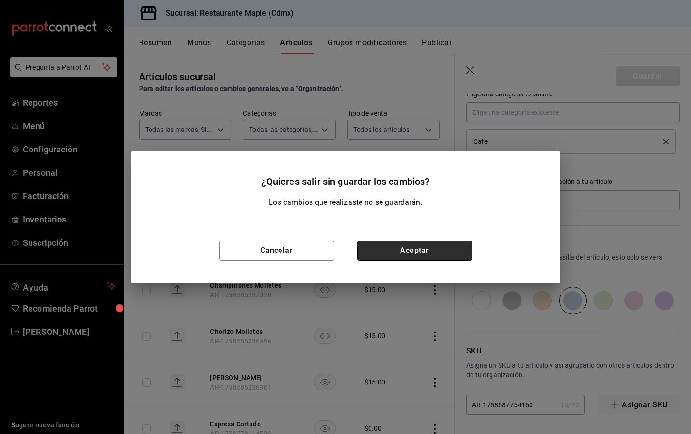
click at [410, 243] on button "Aceptar" at bounding box center [414, 250] width 115 height 20
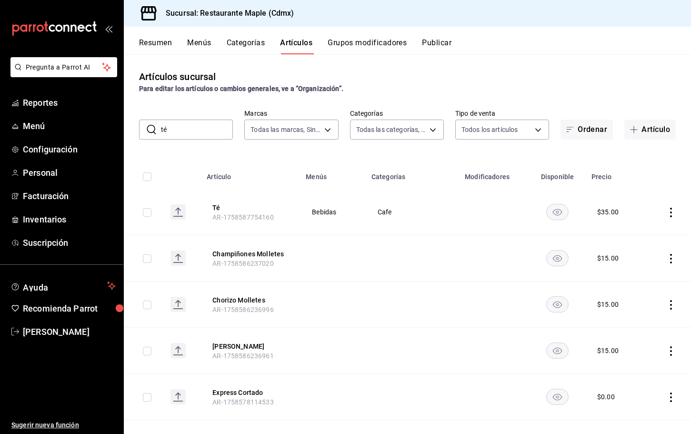
click at [216, 205] on button "Té" at bounding box center [250, 208] width 76 height 10
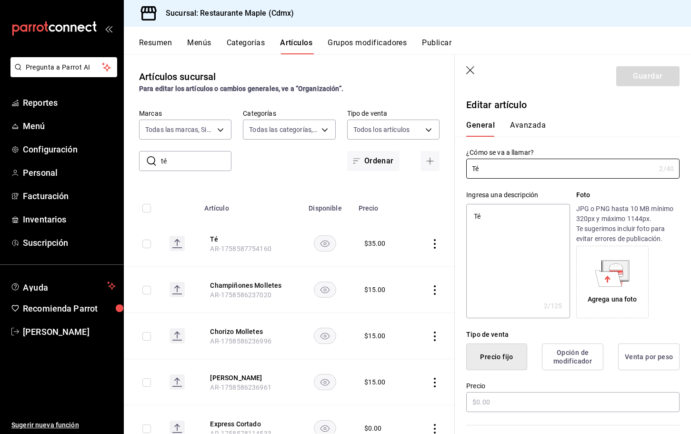
type textarea "x"
type input "$35.00"
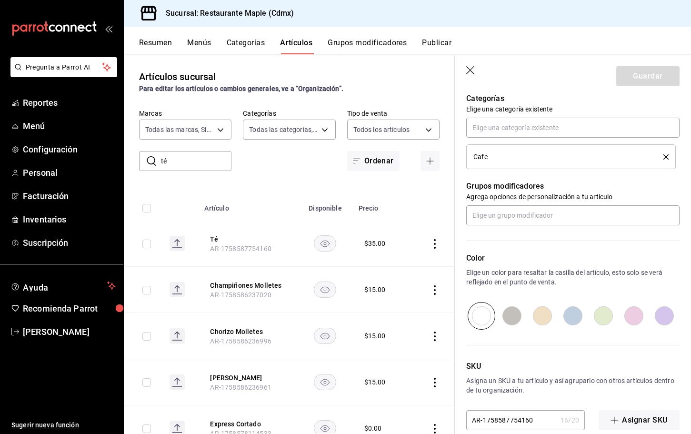
scroll to position [359, 0]
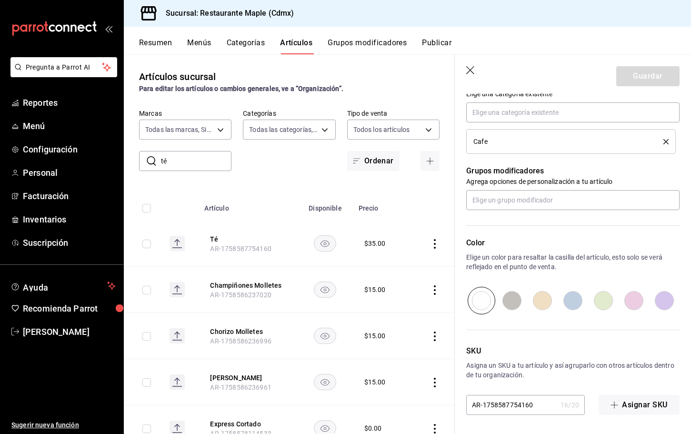
click at [581, 300] on input "radio" at bounding box center [572, 301] width 30 height 28
radio input "true"
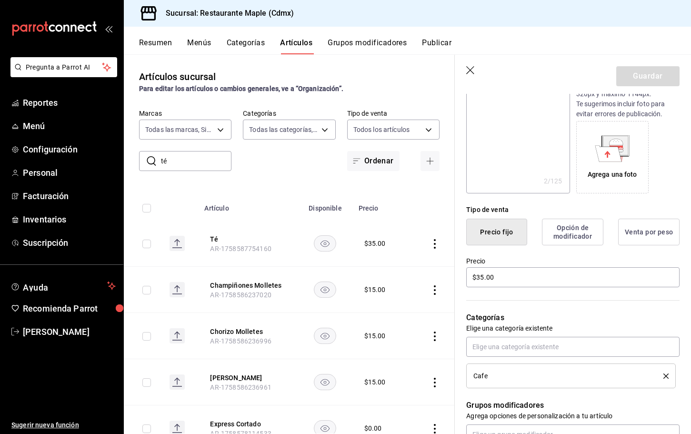
scroll to position [12, 0]
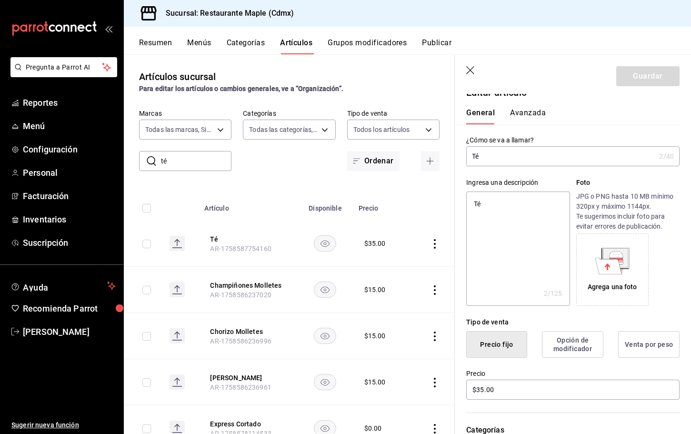
click at [489, 202] on textarea "Té" at bounding box center [517, 248] width 103 height 114
type textarea "x"
click at [489, 158] on input "Té" at bounding box center [560, 156] width 189 height 19
type input "Té"
type textarea "x"
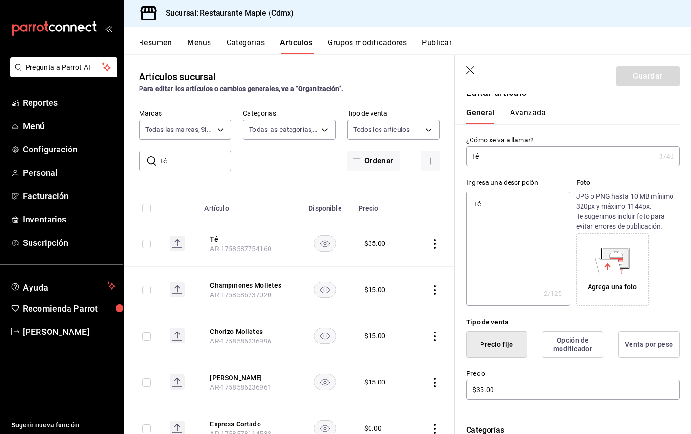
type input "Té"
type textarea "x"
type input "T"
type textarea "x"
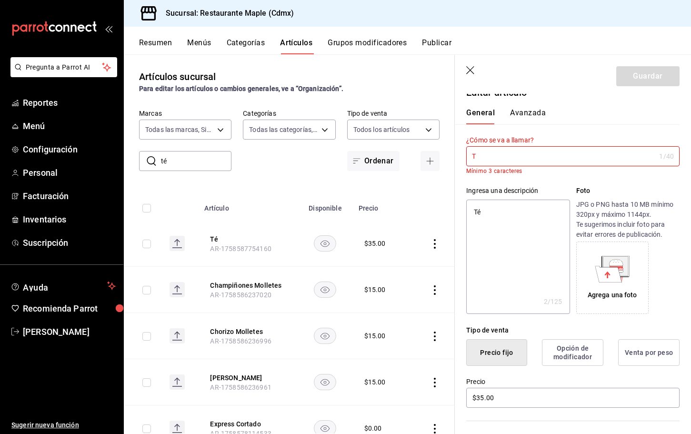
type input "Te"
type textarea "x"
type input "Te"
click at [468, 66] on icon "button" at bounding box center [471, 71] width 10 height 10
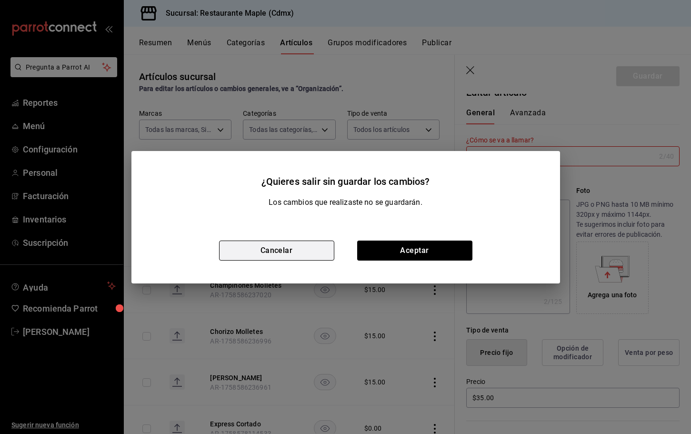
click at [322, 248] on button "Cancelar" at bounding box center [276, 250] width 115 height 20
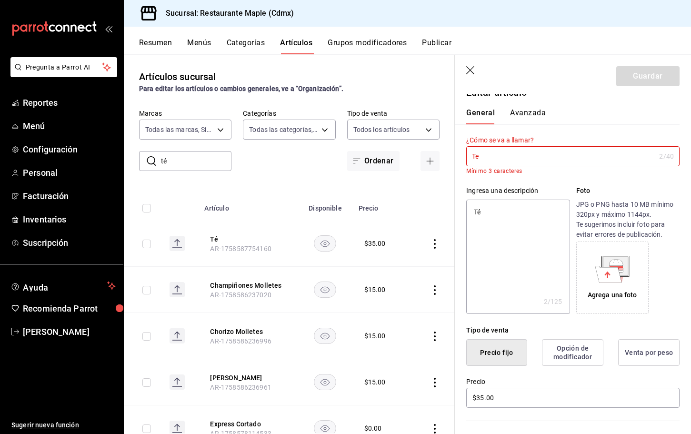
click at [472, 75] on icon "button" at bounding box center [471, 71] width 10 height 10
type textarea "x"
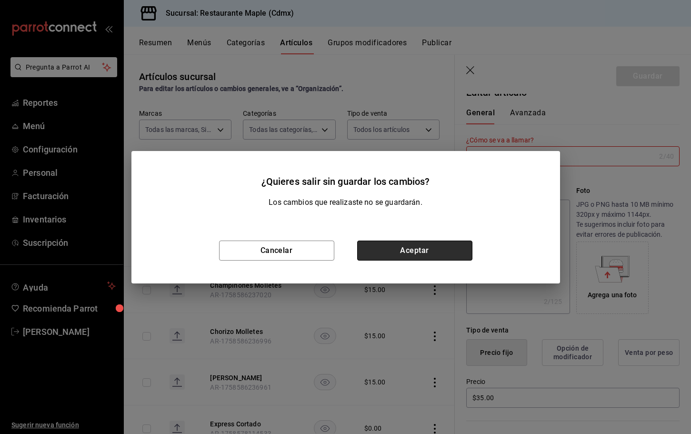
click at [397, 253] on button "Aceptar" at bounding box center [414, 250] width 115 height 20
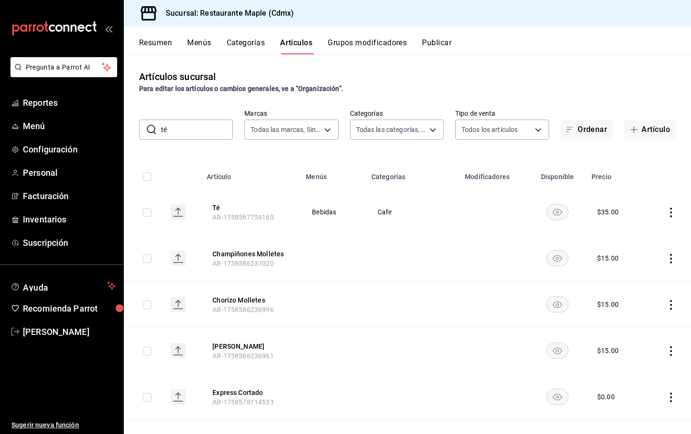
click at [669, 212] on icon "actions" at bounding box center [671, 213] width 10 height 10
click at [632, 269] on span "Eliminar" at bounding box center [642, 273] width 24 height 8
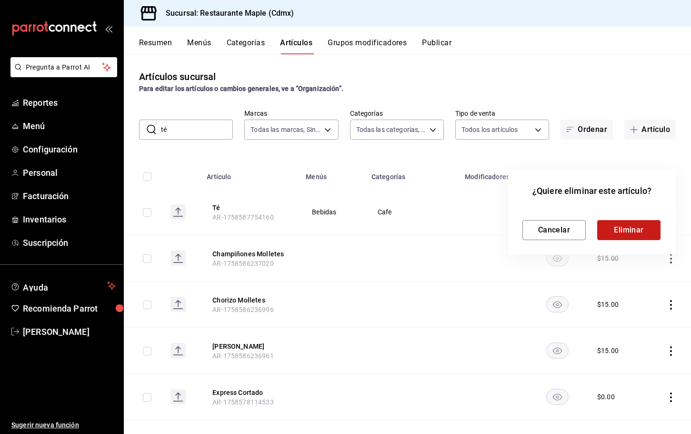
click at [627, 232] on button "Eliminar" at bounding box center [628, 230] width 63 height 20
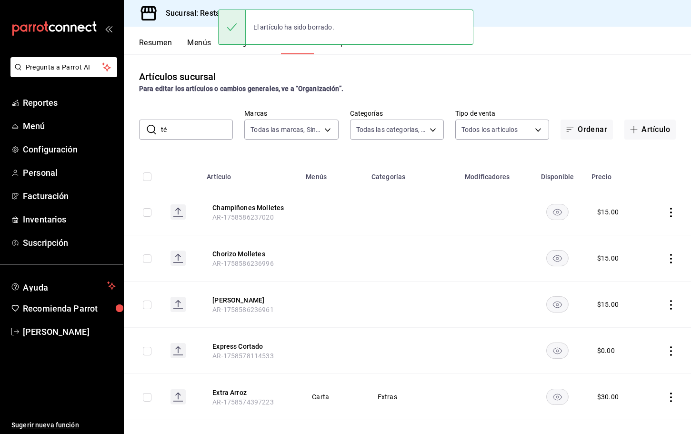
click at [243, 49] on button "Categorías" at bounding box center [246, 46] width 39 height 16
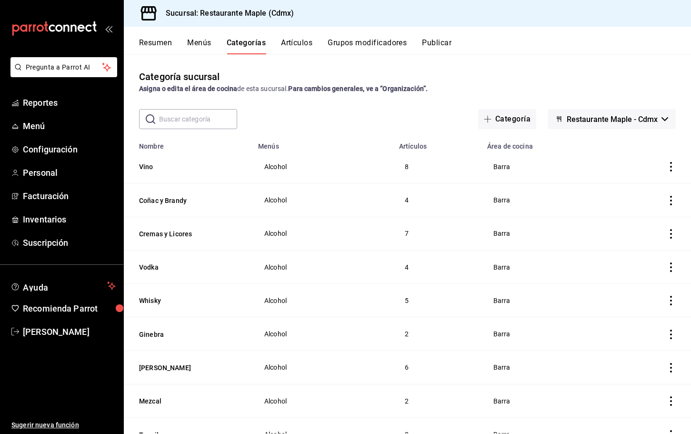
click at [189, 120] on input "text" at bounding box center [198, 118] width 78 height 19
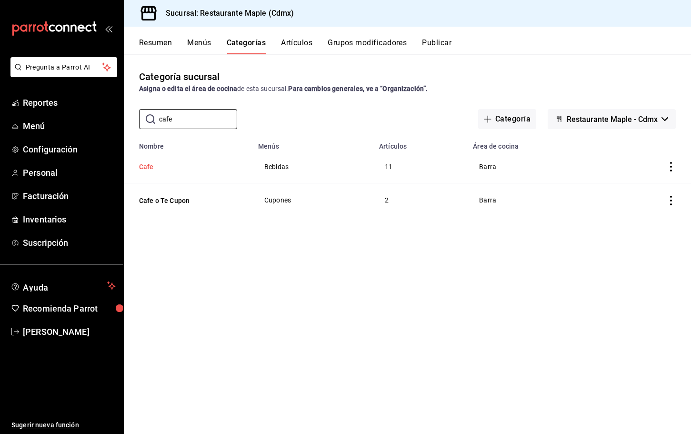
type input "cafe"
click at [152, 167] on button "Cafe" at bounding box center [186, 167] width 95 height 10
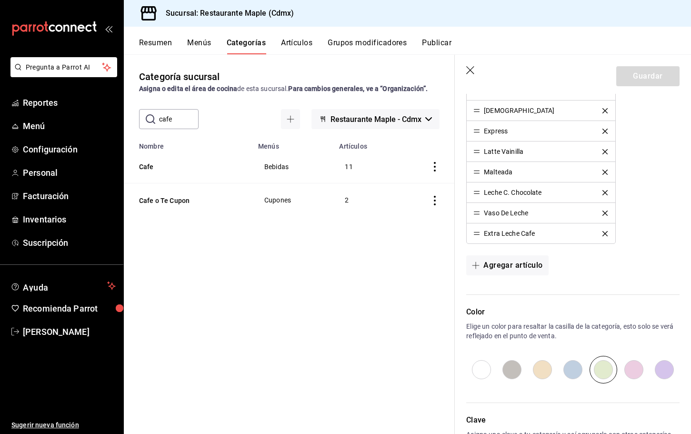
scroll to position [475, 0]
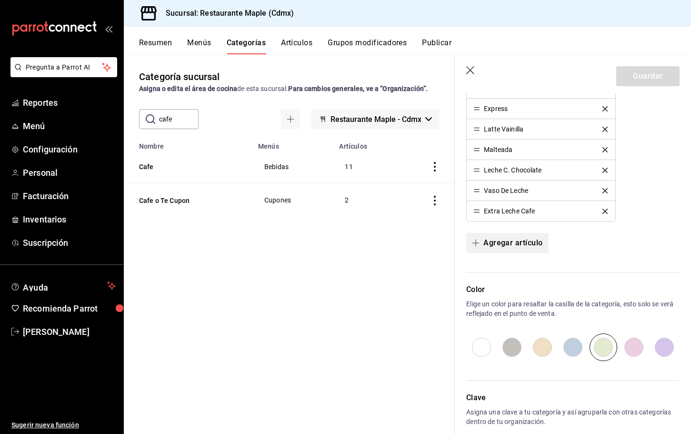
click at [496, 239] on button "Agregar artículo" at bounding box center [507, 243] width 82 height 20
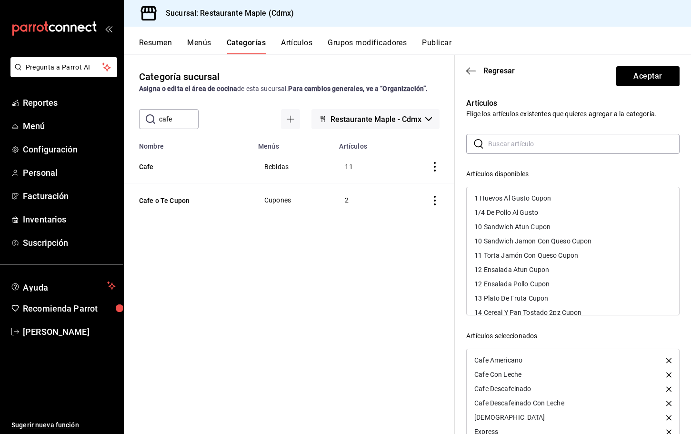
click at [506, 140] on input "text" at bounding box center [583, 143] width 191 height 19
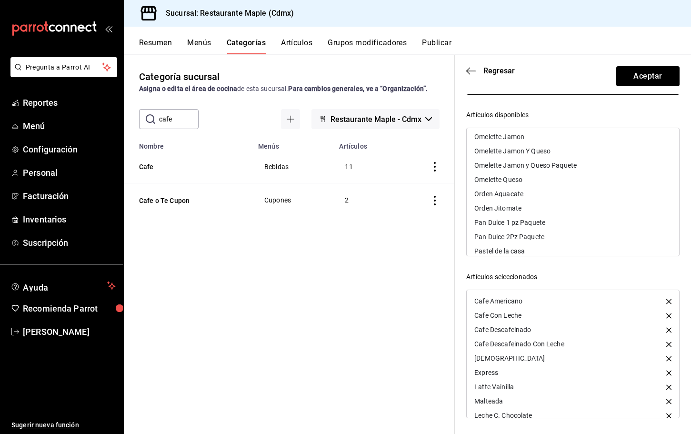
scroll to position [941, 0]
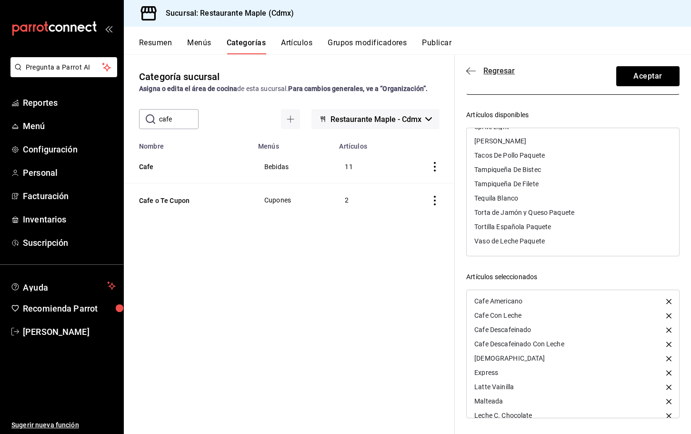
type input "Te"
click at [470, 70] on icon "button" at bounding box center [471, 71] width 10 height 9
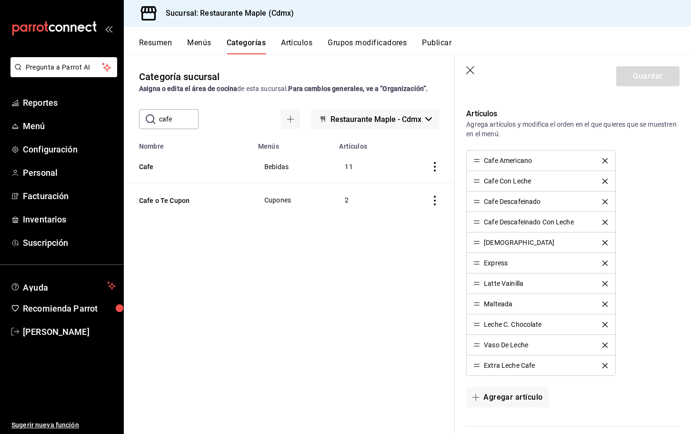
scroll to position [367, 0]
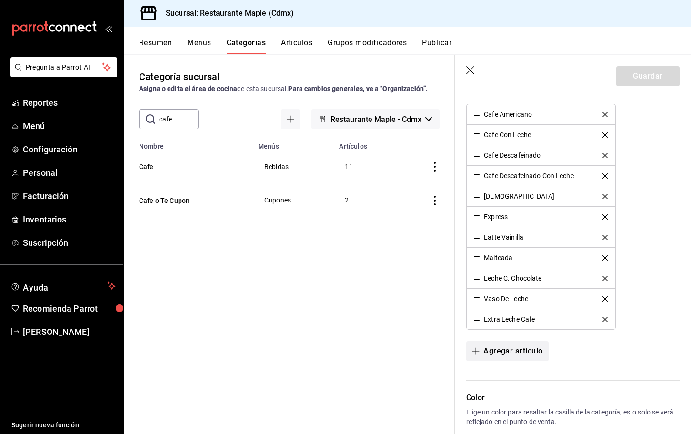
click at [499, 344] on button "Agregar artículo" at bounding box center [507, 351] width 82 height 20
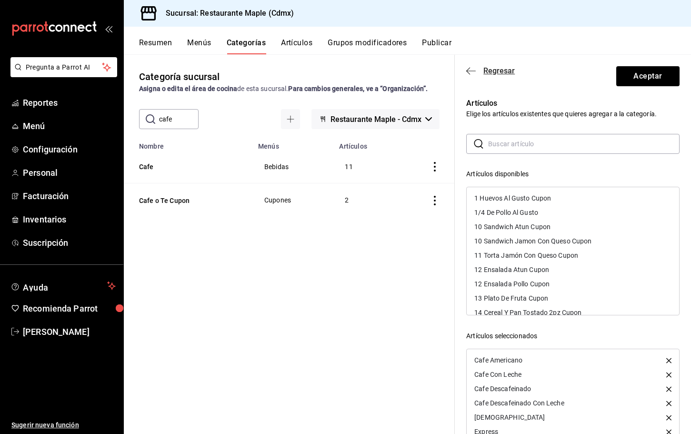
click at [467, 67] on icon "button" at bounding box center [471, 71] width 10 height 9
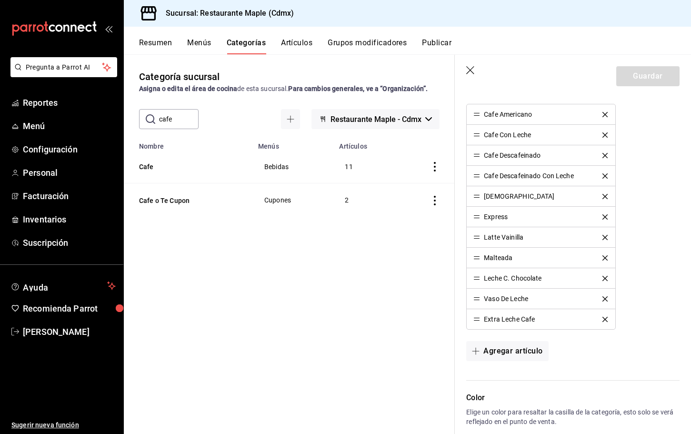
click at [467, 67] on icon "button" at bounding box center [471, 71] width 10 height 10
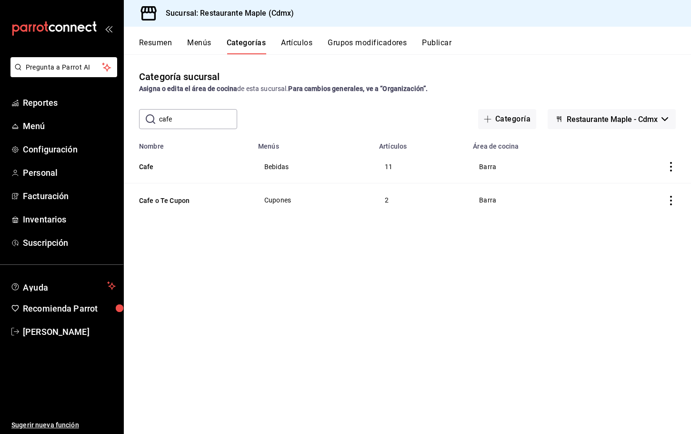
click at [313, 50] on div "Resumen Menús Categorías Artículos Grupos modificadores Publicar" at bounding box center [415, 46] width 552 height 16
click at [305, 48] on button "Artículos" at bounding box center [296, 46] width 31 height 16
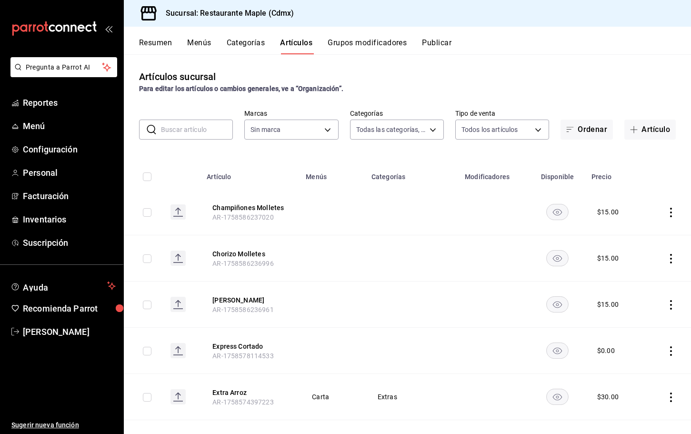
type input "a5b80c37-7917-455f-95a0-19e3c5faa88c,f7a30707-b9cf-4dff-b750-559a05d3e702,13bc9…"
type input "9367c8d0-d5bf-442c-b6f8-a503c691c07e"
click at [658, 132] on button "Artículo" at bounding box center [649, 129] width 51 height 20
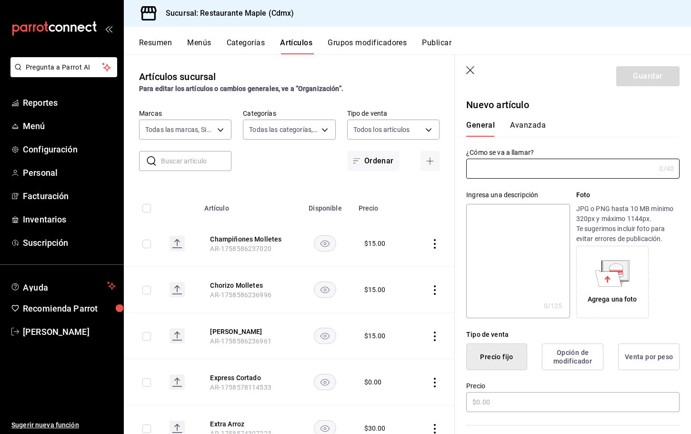
click at [205, 161] on input "text" at bounding box center [196, 160] width 70 height 19
type input "Té"
click at [482, 166] on input "text" at bounding box center [560, 168] width 189 height 19
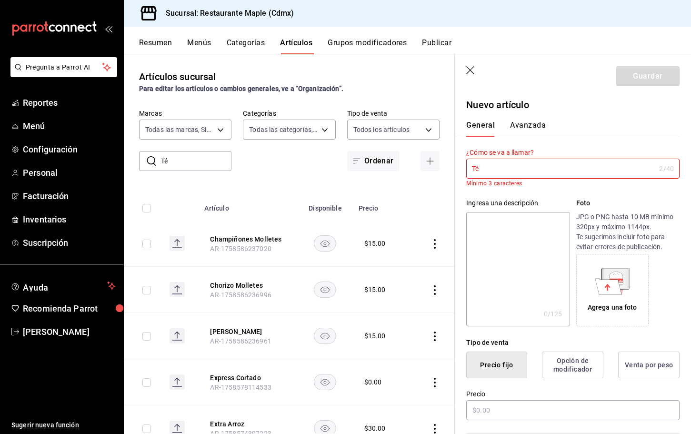
type input "Té"
click at [490, 236] on textarea at bounding box center [517, 269] width 103 height 114
type textarea "T"
type textarea "x"
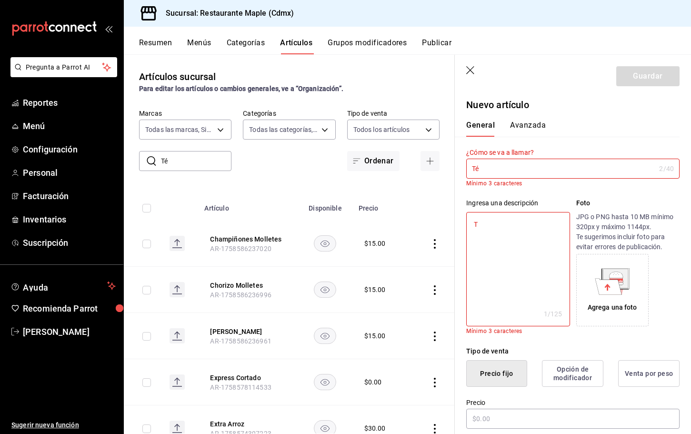
type textarea "T´"
type textarea "x"
type textarea "Té"
type textarea "x"
type textarea "Té"
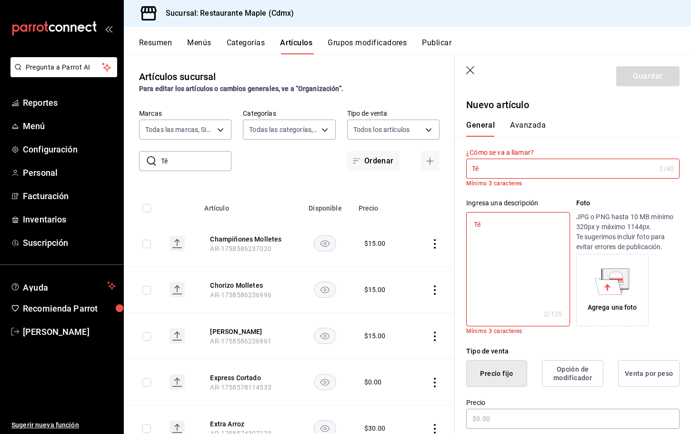
click at [513, 172] on input "Té" at bounding box center [560, 168] width 189 height 19
click at [470, 74] on icon "button" at bounding box center [471, 71] width 10 height 10
type textarea "x"
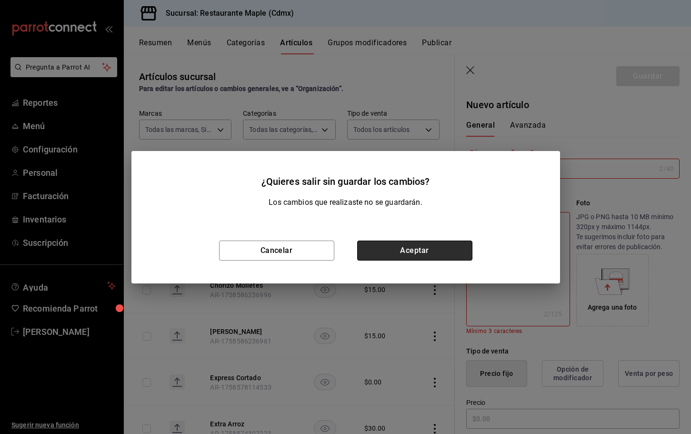
click at [385, 247] on button "Aceptar" at bounding box center [414, 250] width 115 height 20
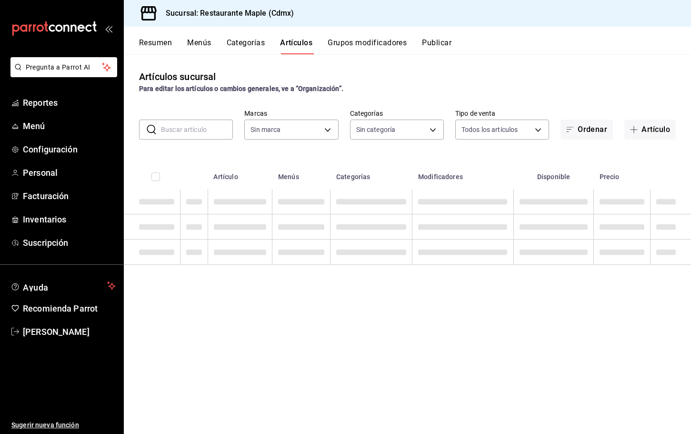
type input "a5b80c37-7917-455f-95a0-19e3c5faa88c,f7a30707-b9cf-4dff-b750-559a05d3e702,13bc9…"
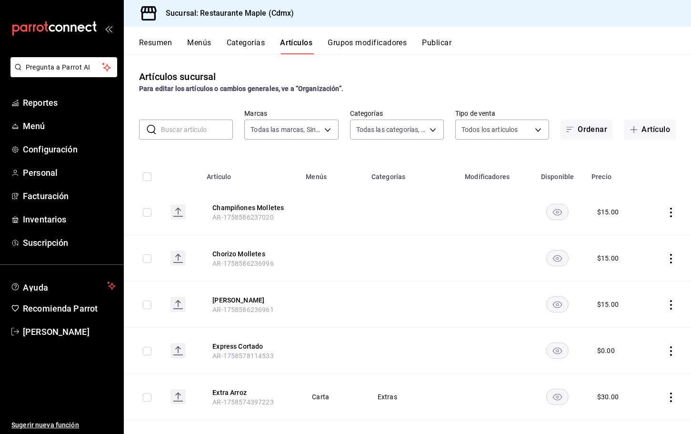
type input "9367c8d0-d5bf-442c-b6f8-a503c691c07e"
click at [651, 128] on button "Artículo" at bounding box center [649, 129] width 51 height 20
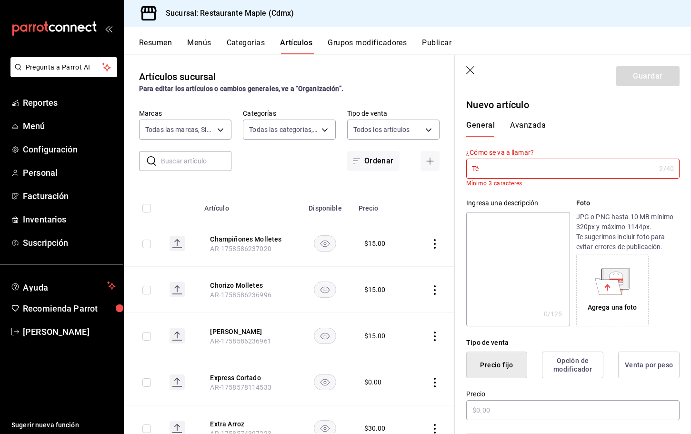
type input "Té"
click at [470, 71] on icon "button" at bounding box center [471, 71] width 10 height 10
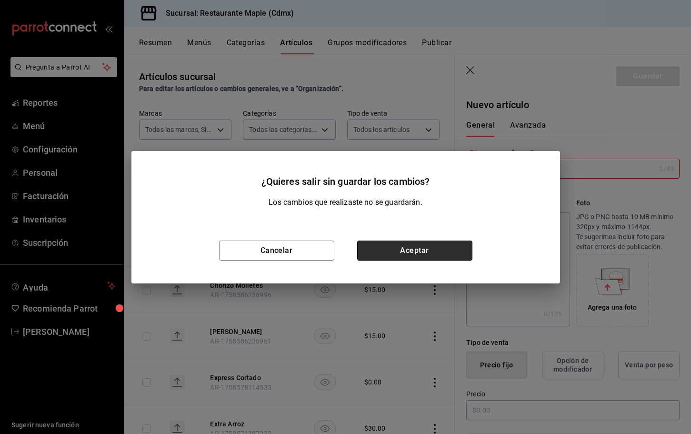
click at [414, 248] on button "Aceptar" at bounding box center [414, 250] width 115 height 20
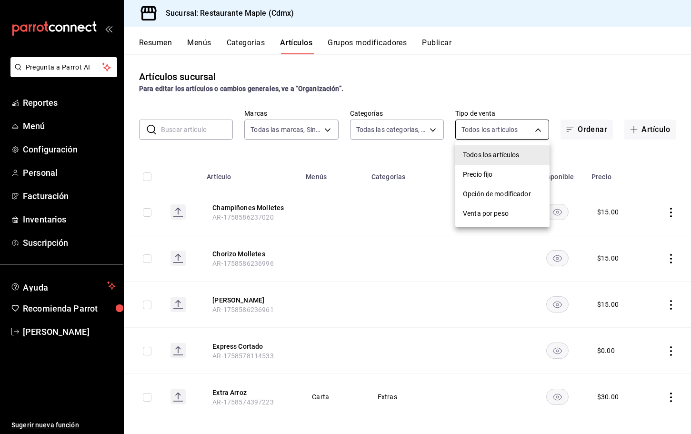
click at [533, 133] on body "Pregunta a Parrot AI Reportes Menú Configuración Personal Facturación Inventari…" at bounding box center [345, 217] width 691 height 434
click at [263, 134] on div at bounding box center [345, 217] width 691 height 434
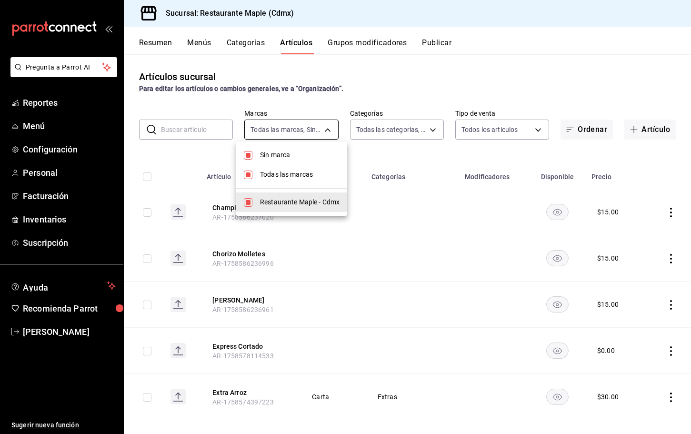
click at [282, 128] on body "Pregunta a Parrot AI Reportes Menú Configuración Personal Facturación Inventari…" at bounding box center [345, 217] width 691 height 434
click at [404, 80] on div at bounding box center [345, 217] width 691 height 434
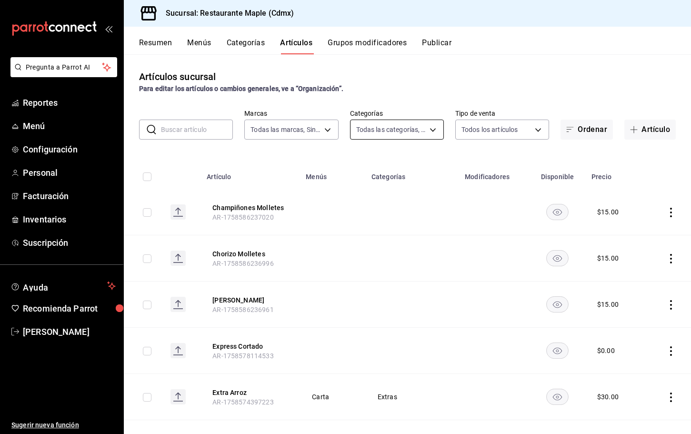
click at [389, 127] on body "Pregunta a Parrot AI Reportes Menú Configuración Personal Facturación Inventari…" at bounding box center [345, 217] width 691 height 434
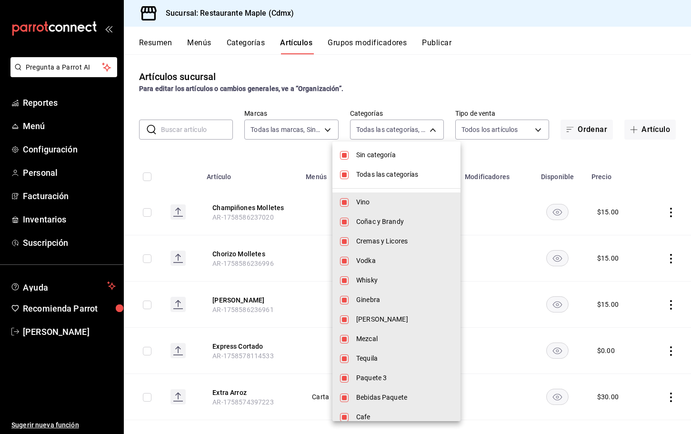
click at [368, 171] on span "Todas las categorías" at bounding box center [404, 174] width 97 height 10
checkbox input "false"
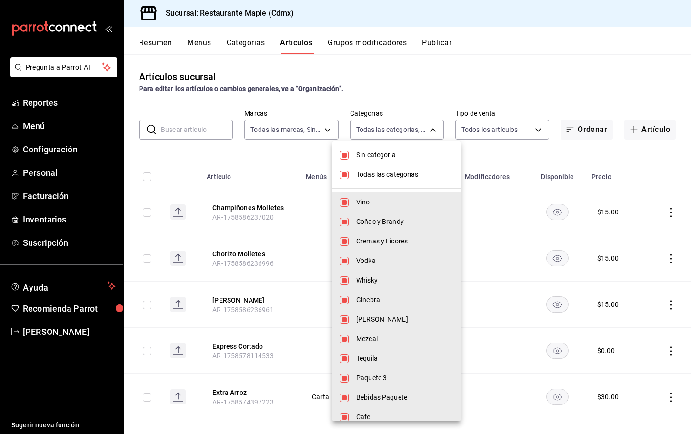
checkbox input "false"
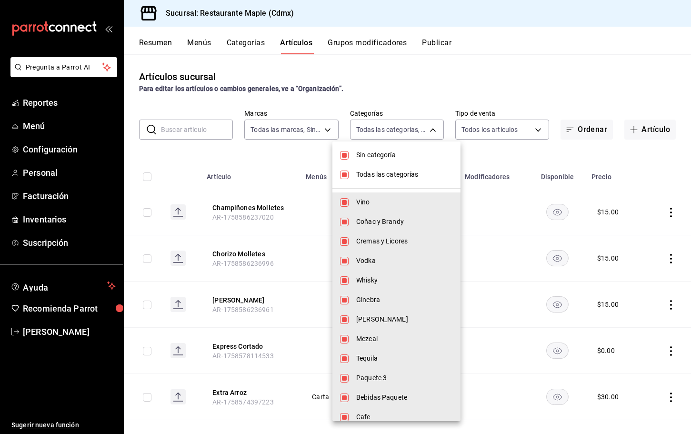
checkbox input "false"
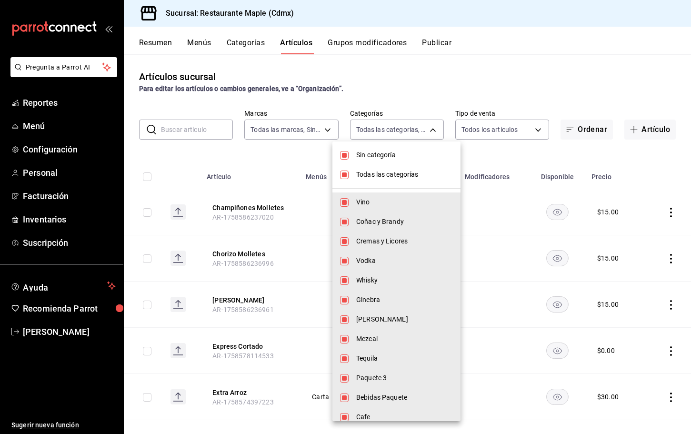
checkbox input "false"
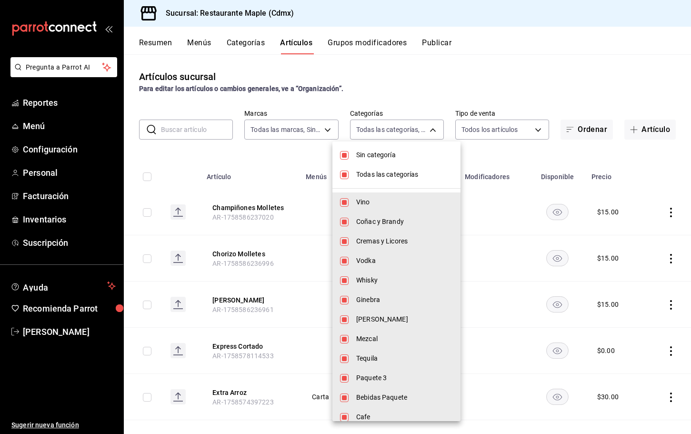
checkbox input "false"
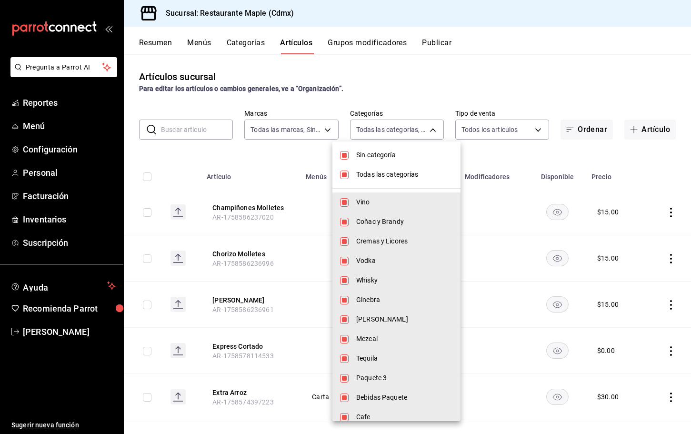
checkbox input "false"
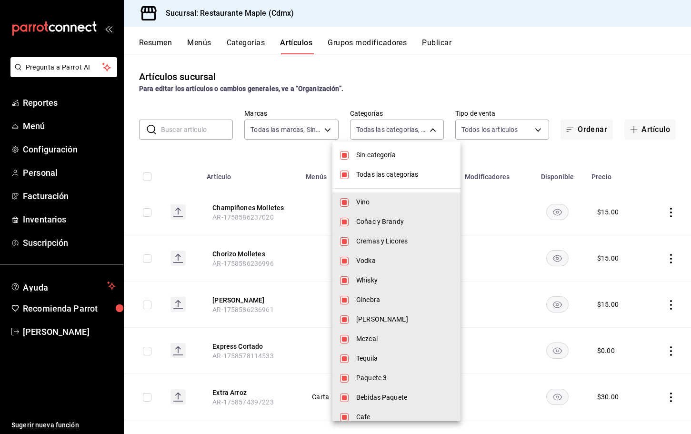
checkbox input "false"
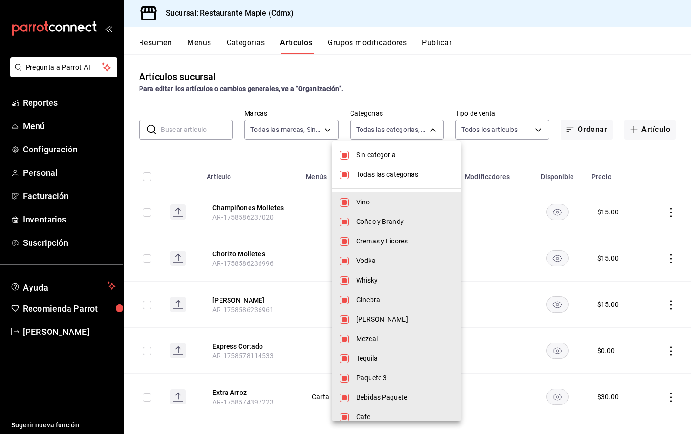
checkbox input "false"
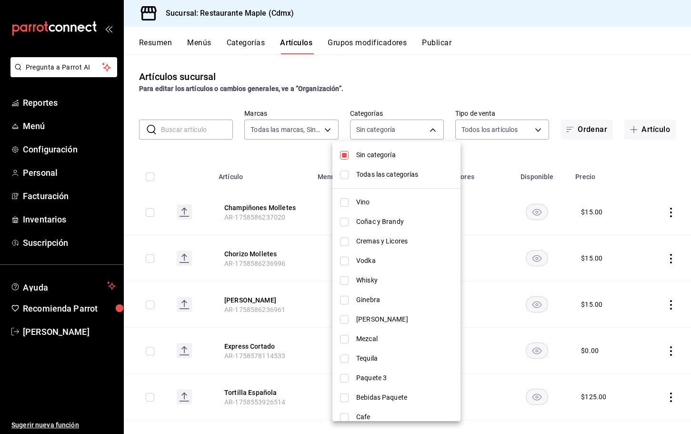
click at [207, 128] on div at bounding box center [345, 217] width 691 height 434
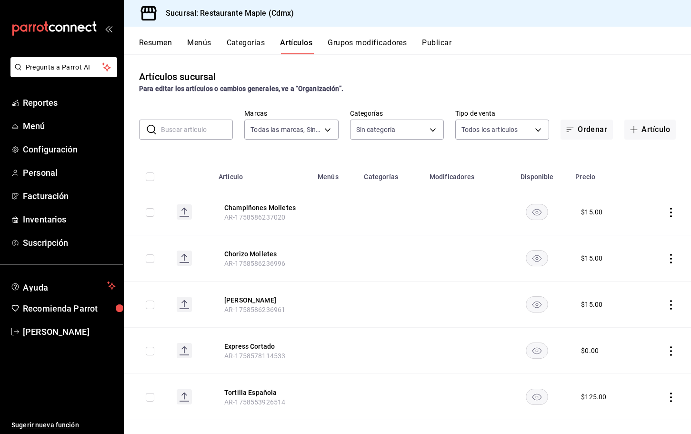
click at [202, 129] on input "text" at bounding box center [197, 129] width 72 height 19
type input "té"
click at [433, 46] on button "Publicar" at bounding box center [437, 46] width 30 height 16
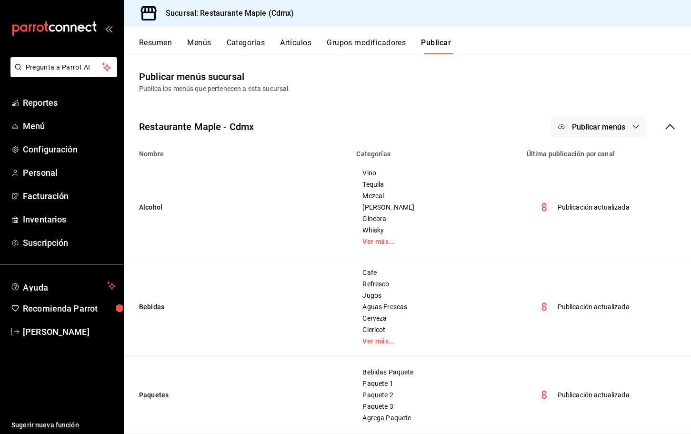
click at [598, 129] on span "Publicar menús" at bounding box center [598, 126] width 53 height 9
click at [598, 151] on li "Punto de venta" at bounding box center [599, 157] width 88 height 27
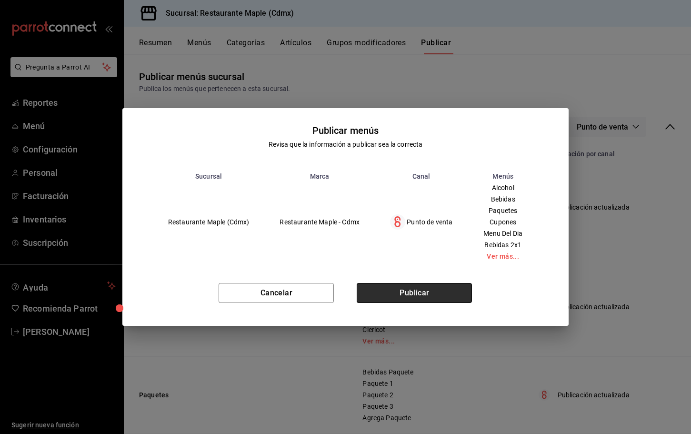
click at [419, 299] on button "Publicar" at bounding box center [414, 293] width 115 height 20
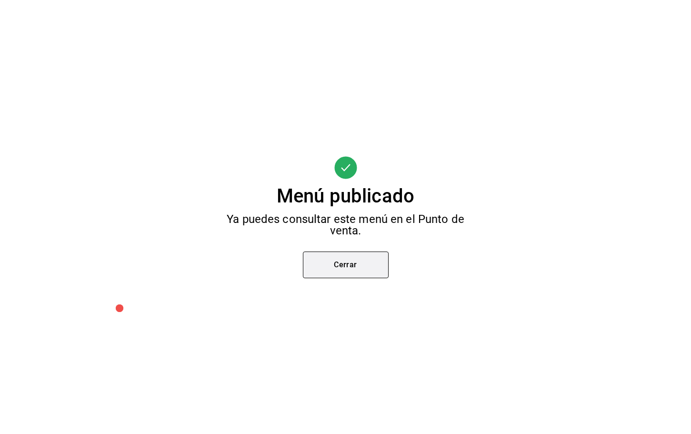
click at [363, 278] on div "Menú publicado Ya puedes consultar este menú en el Punto de venta. Cerrar" at bounding box center [345, 217] width 691 height 434
click at [362, 277] on button "Cerrar" at bounding box center [346, 264] width 86 height 27
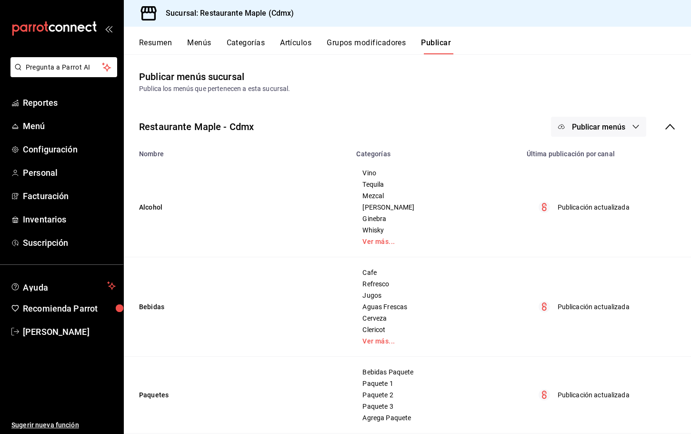
click at [288, 45] on button "Artículos" at bounding box center [295, 46] width 31 height 16
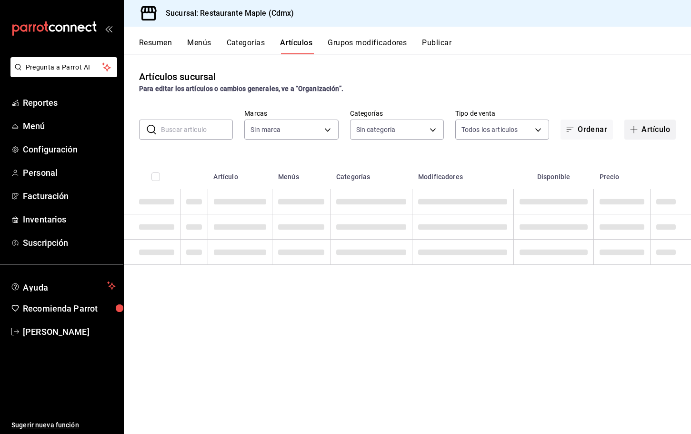
type input "9367c8d0-d5bf-442c-b6f8-a503c691c07e"
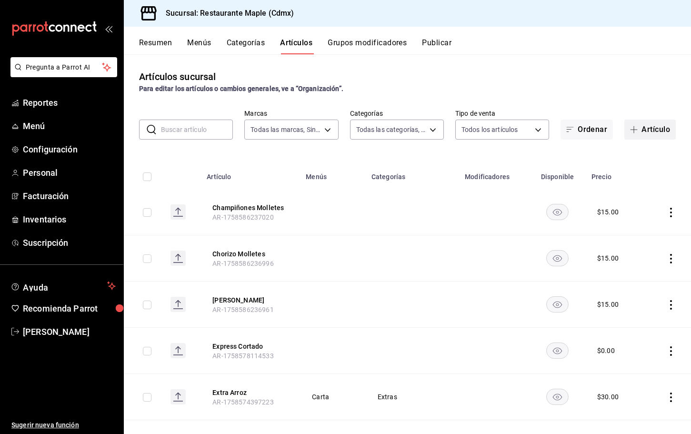
type input "a5b80c37-7917-455f-95a0-19e3c5faa88c,f7a30707-b9cf-4dff-b750-559a05d3e702,13bc9…"
click at [638, 129] on span "button" at bounding box center [635, 130] width 11 height 8
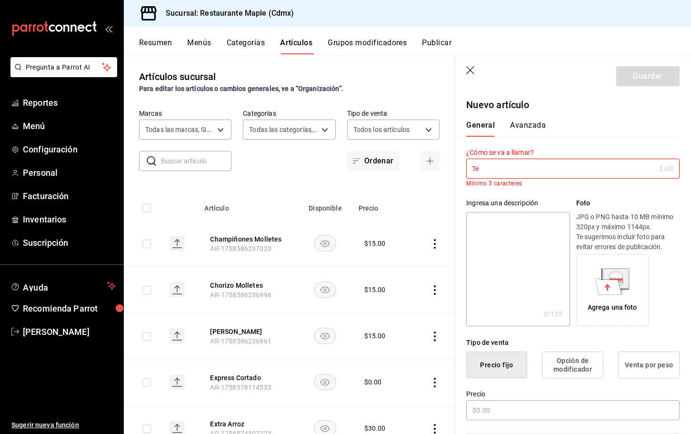
click at [516, 242] on textarea at bounding box center [517, 269] width 103 height 114
click at [499, 168] on input "Te" at bounding box center [560, 168] width 189 height 19
click at [467, 68] on icon "button" at bounding box center [471, 71] width 10 height 10
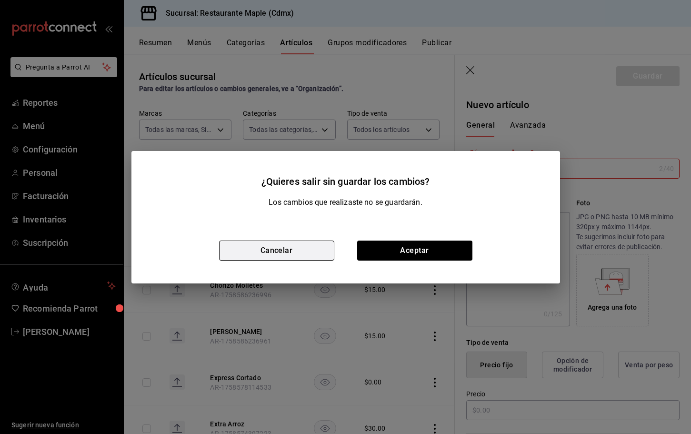
click at [296, 251] on button "Cancelar" at bounding box center [276, 250] width 115 height 20
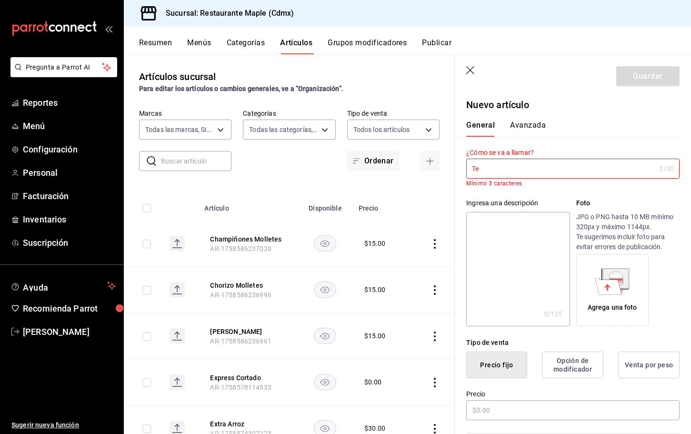
click at [488, 171] on input "Te" at bounding box center [560, 168] width 189 height 19
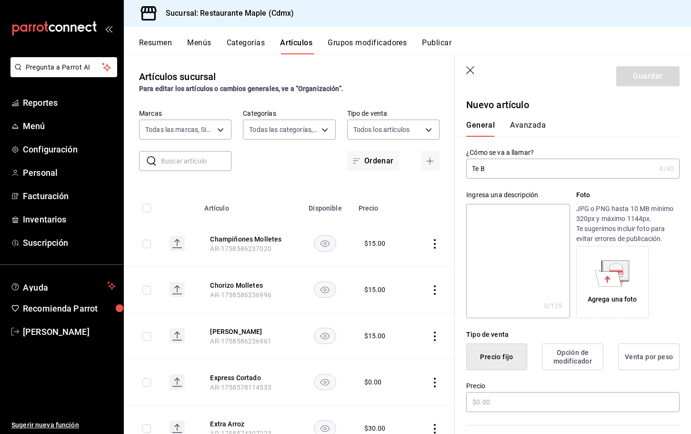
click at [479, 171] on input "Te B" at bounding box center [560, 168] width 189 height 19
click at [487, 168] on input "Té B" at bounding box center [560, 168] width 189 height 19
type input "Té B"
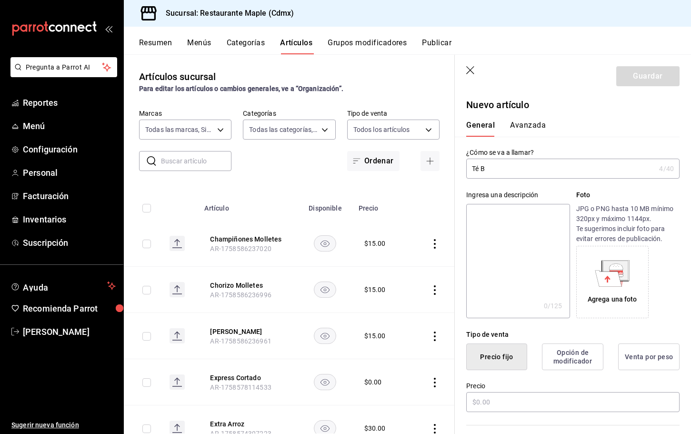
click at [501, 237] on textarea at bounding box center [517, 261] width 103 height 114
paste textarea "Té B"
type textarea "Té B"
type textarea "x"
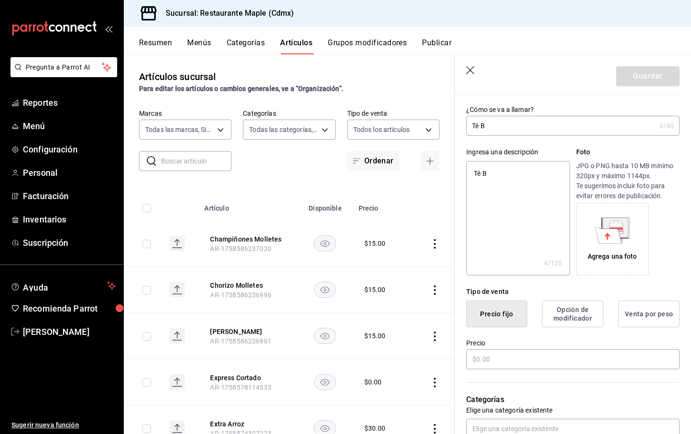
scroll to position [70, 0]
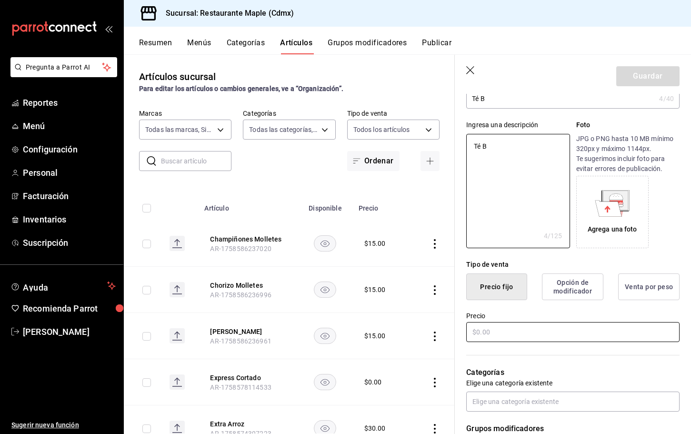
type textarea "Té B"
click at [479, 327] on input "text" at bounding box center [572, 332] width 213 height 20
type textarea "x"
type input "$35.00"
type textarea "x"
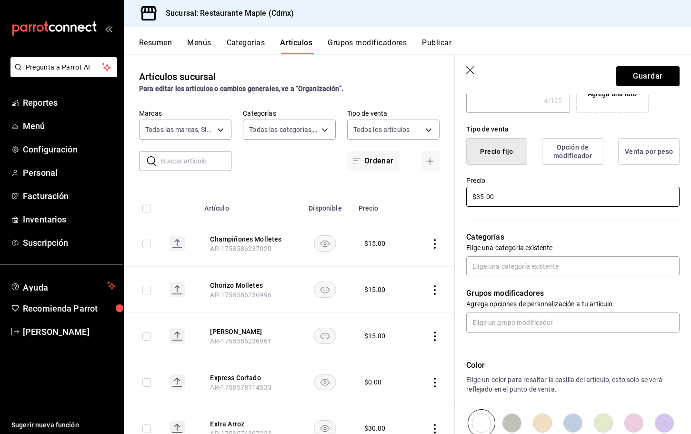
scroll to position [315, 0]
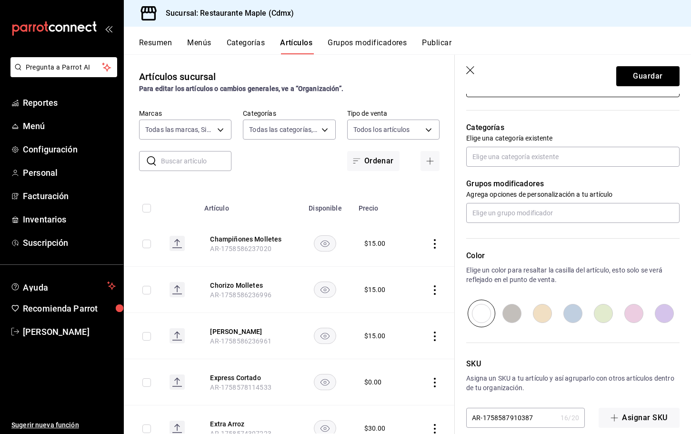
type input "$35.00"
click at [580, 313] on input "radio" at bounding box center [572, 313] width 30 height 28
radio input "true"
type textarea "x"
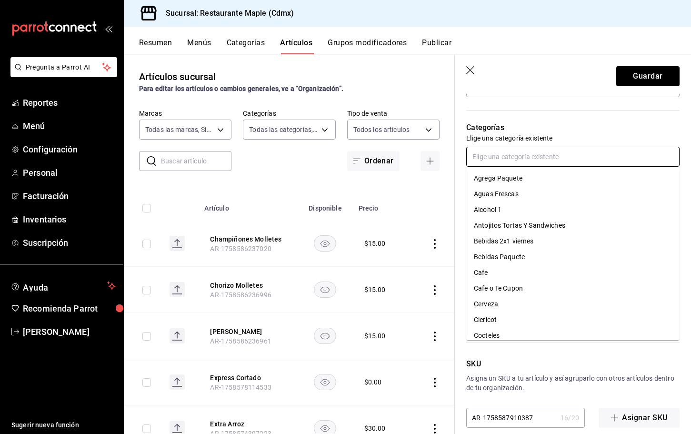
click at [503, 152] on input "text" at bounding box center [572, 157] width 213 height 20
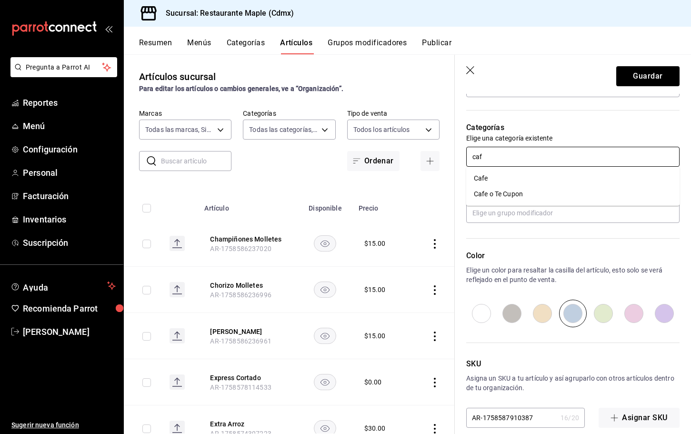
type input "cafe"
click at [497, 172] on li "Cafe" at bounding box center [572, 178] width 213 height 16
type textarea "x"
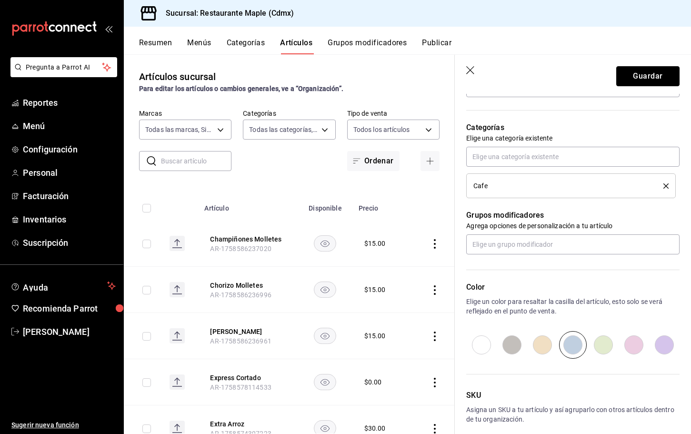
click at [634, 76] on button "Guardar" at bounding box center [647, 76] width 63 height 20
type textarea "x"
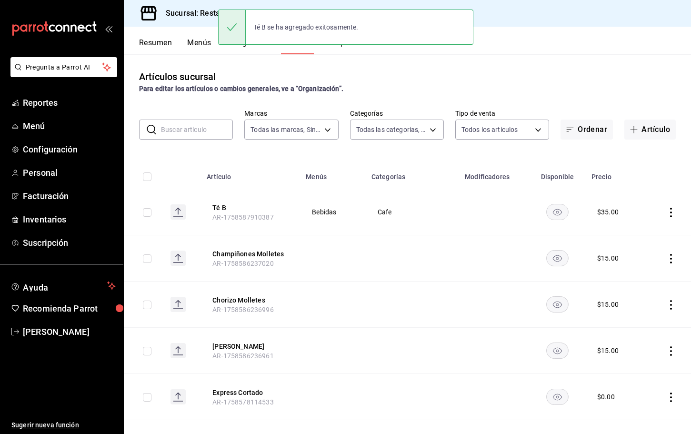
click at [442, 51] on button "Publicar" at bounding box center [437, 46] width 30 height 16
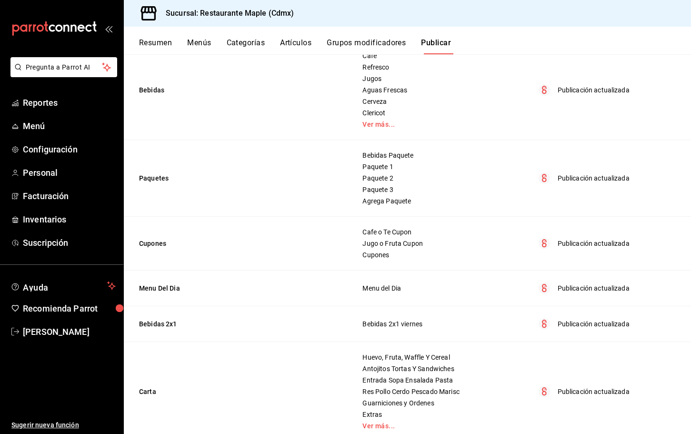
scroll to position [239, 0]
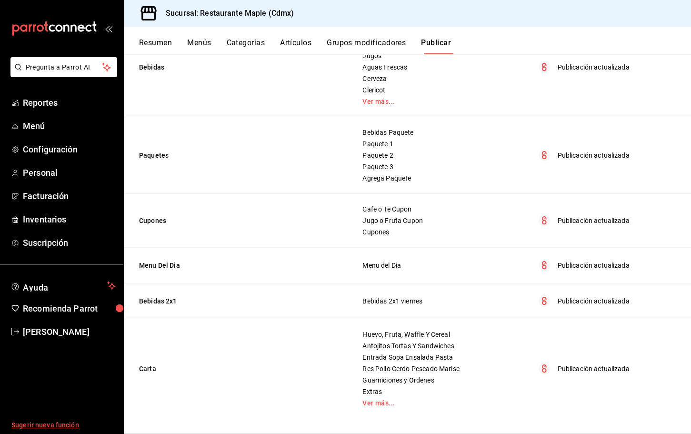
click at [39, 423] on span "Sugerir nueva función" at bounding box center [63, 425] width 104 height 10
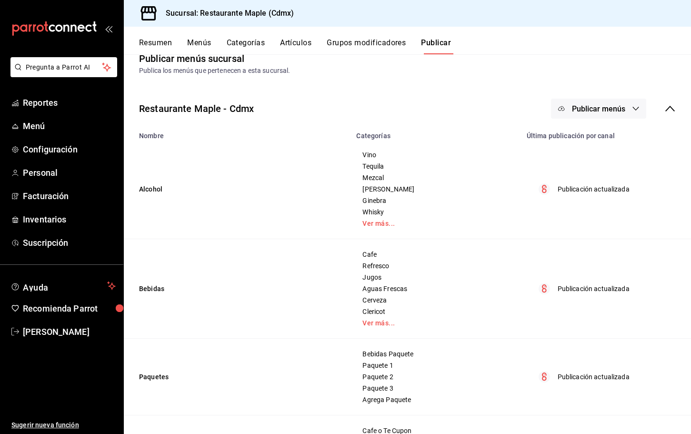
scroll to position [25, 0]
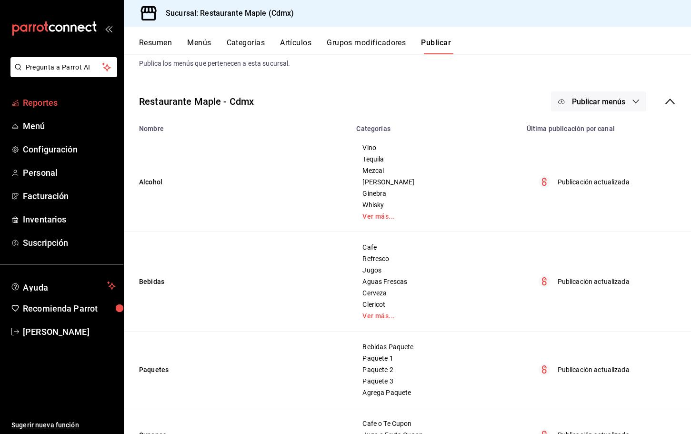
click at [49, 110] on link "Reportes" at bounding box center [61, 102] width 123 height 20
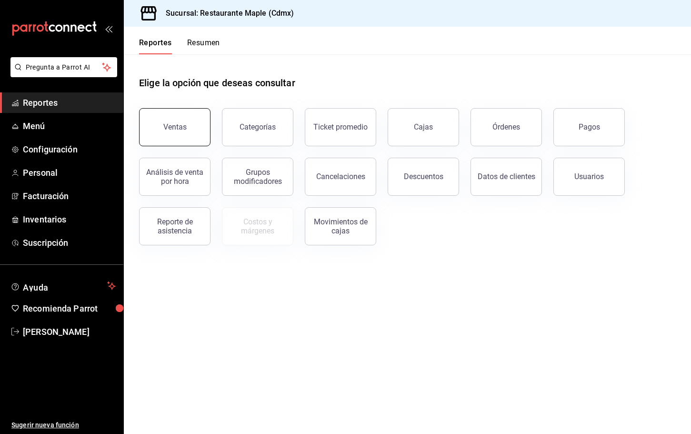
click at [161, 112] on button "Ventas" at bounding box center [174, 127] width 71 height 38
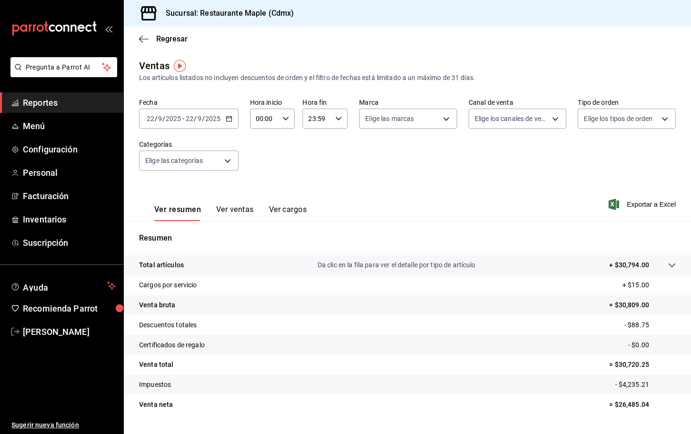
click at [229, 118] on icon "button" at bounding box center [229, 118] width 7 height 7
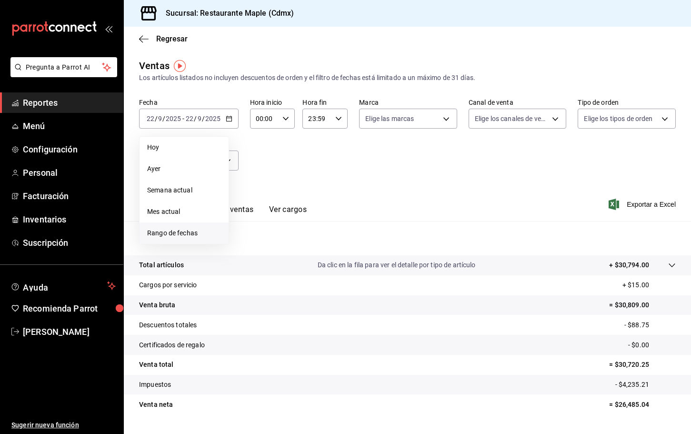
click at [183, 233] on span "Rango de fechas" at bounding box center [184, 233] width 74 height 10
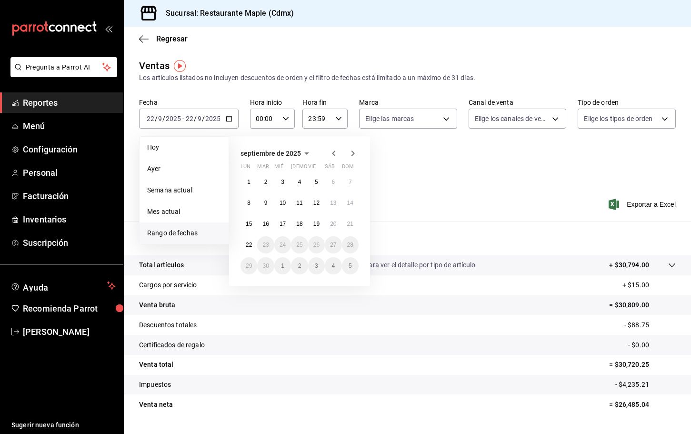
scroll to position [22, 0]
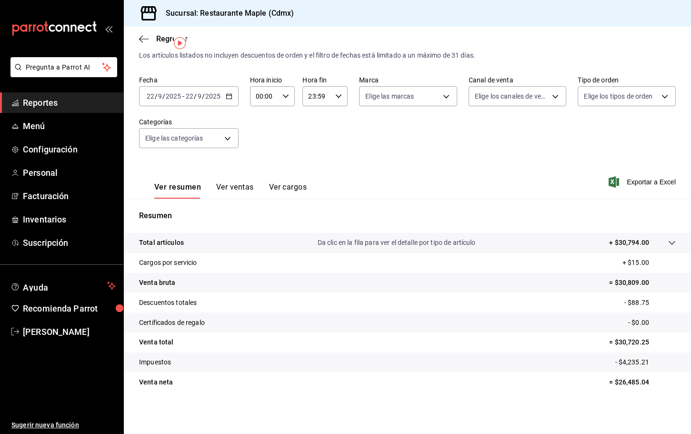
click at [436, 176] on div "Ver resumen Ver ventas Ver cargos Exportar a Excel" at bounding box center [407, 178] width 567 height 39
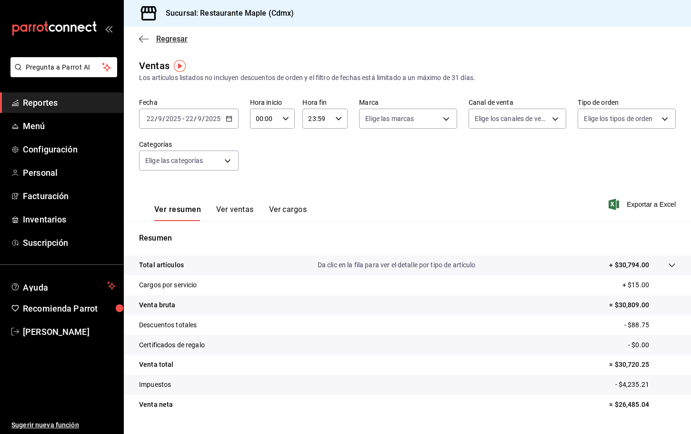
click at [145, 35] on icon "button" at bounding box center [144, 39] width 10 height 9
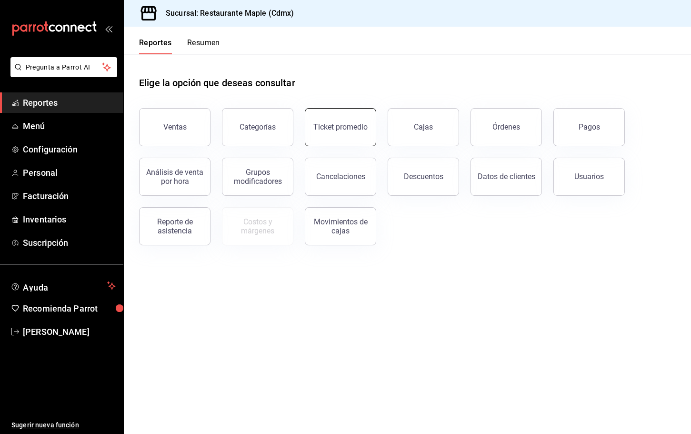
click at [348, 127] on div "Ticket promedio" at bounding box center [340, 126] width 54 height 9
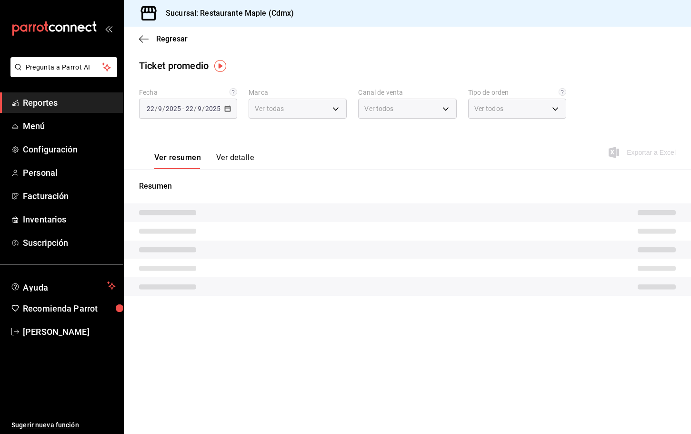
type input "9367c8d0-d5bf-442c-b6f8-a503c691c07e"
type input "PARROT,UBER_EATS,RAPPI,DIDI_FOOD,ONLINE"
type input "c2874926-3b02-42ce-9bc0-1c9d715f8c3e,1f854feb-a714-4e01-9480-9adb12524e61,bad30…"
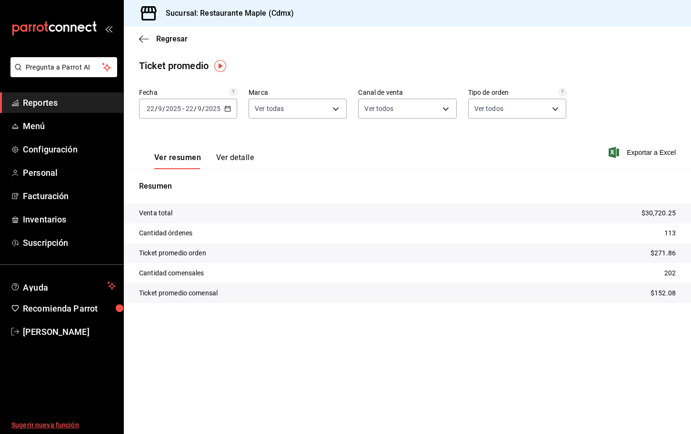
click at [78, 425] on span "Sugerir nueva función" at bounding box center [63, 425] width 104 height 10
click at [143, 41] on icon "button" at bounding box center [144, 39] width 10 height 9
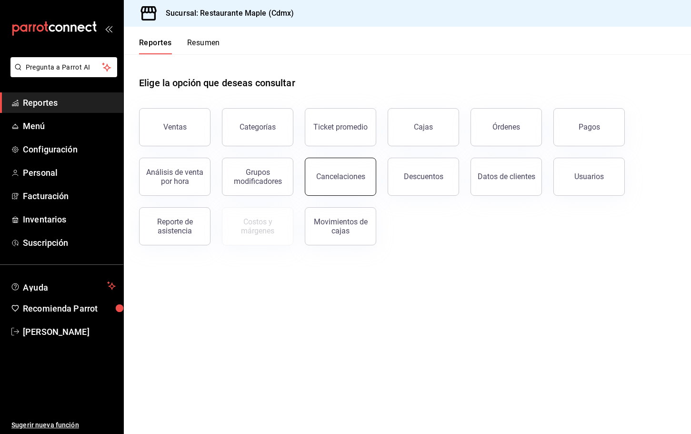
click at [336, 182] on button "Cancelaciones" at bounding box center [340, 177] width 71 height 38
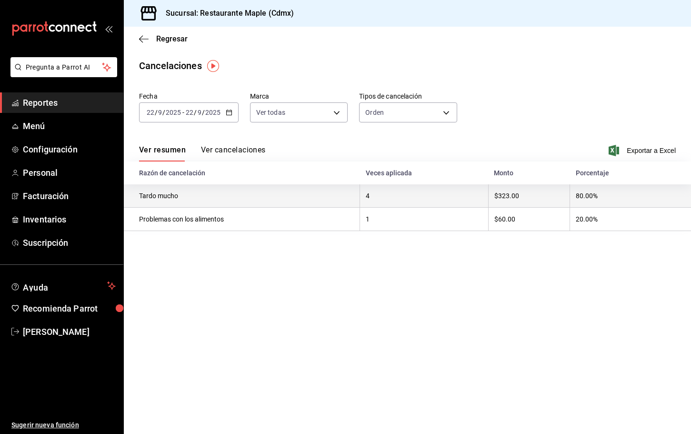
click at [172, 195] on th "Tardo mucho" at bounding box center [242, 195] width 236 height 23
click at [249, 195] on th "Tardo mucho" at bounding box center [242, 195] width 236 height 23
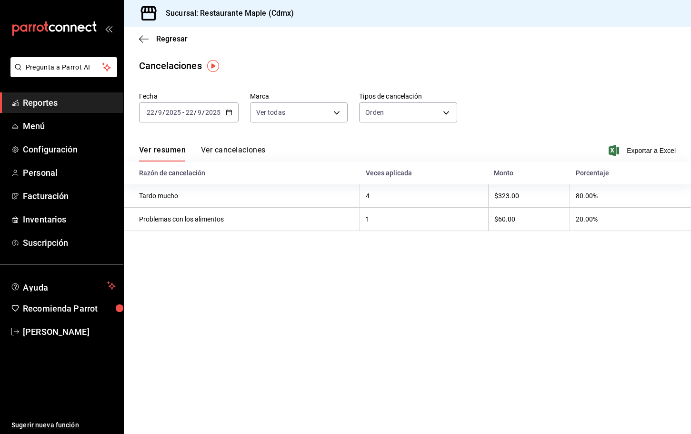
click at [236, 158] on button "Ver cancelaciones" at bounding box center [233, 153] width 65 height 16
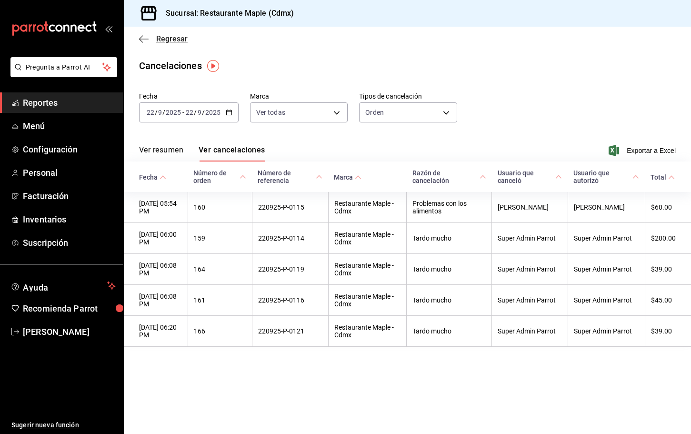
click at [141, 36] on icon "button" at bounding box center [144, 39] width 10 height 9
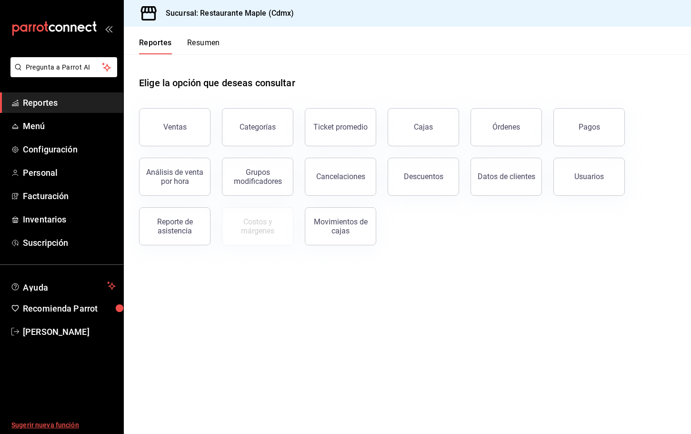
click at [44, 419] on link "Sugerir nueva función" at bounding box center [61, 425] width 123 height 18
click at [176, 127] on div "Ventas" at bounding box center [174, 126] width 23 height 9
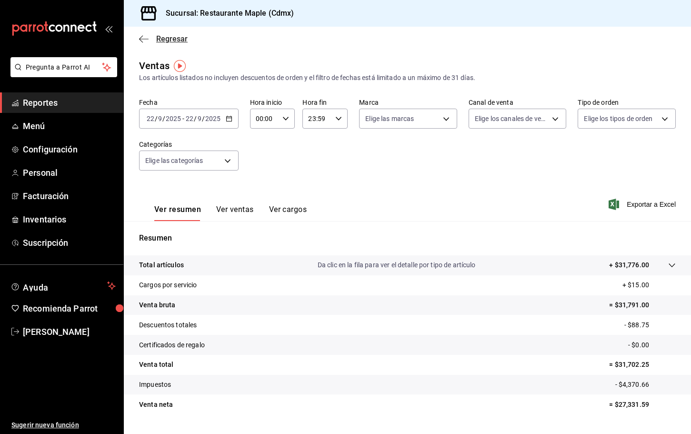
click at [141, 41] on icon "button" at bounding box center [141, 38] width 4 height 7
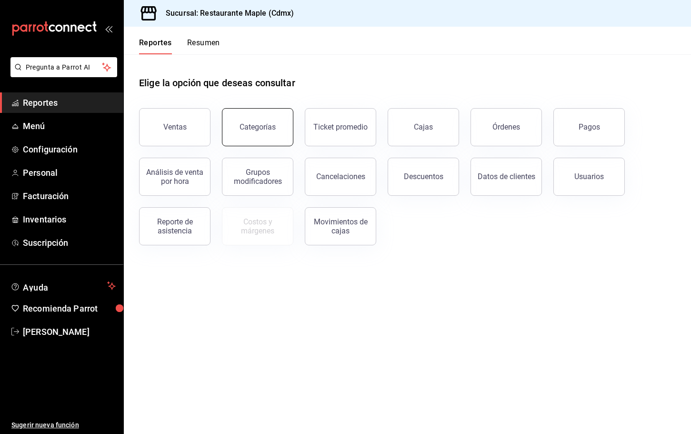
click at [267, 136] on button "Categorías" at bounding box center [257, 127] width 71 height 38
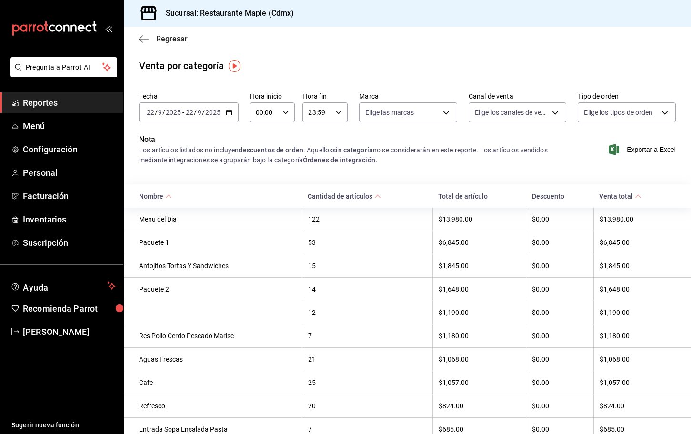
click at [140, 36] on icon "button" at bounding box center [144, 39] width 10 height 9
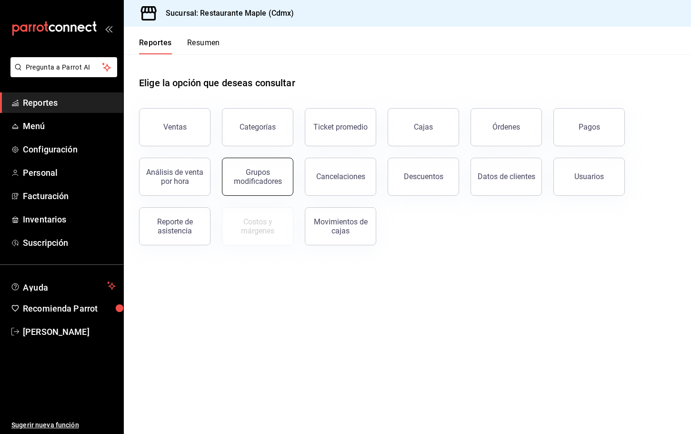
click at [275, 180] on div "Grupos modificadores" at bounding box center [257, 177] width 59 height 18
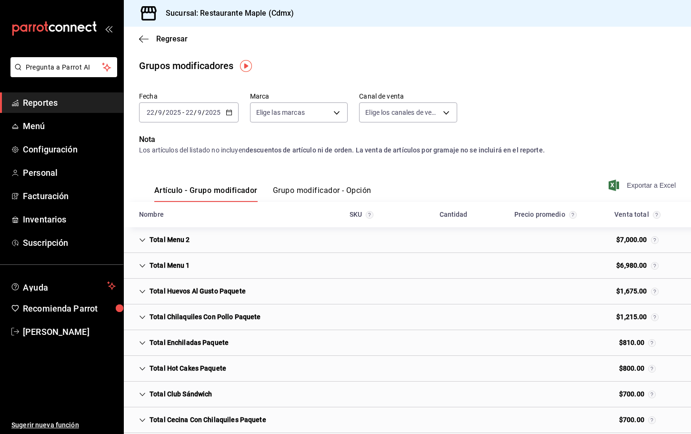
click at [635, 182] on span "Exportar a Excel" at bounding box center [642, 184] width 65 height 11
click at [623, 181] on span "Exportar a Excel" at bounding box center [642, 184] width 65 height 11
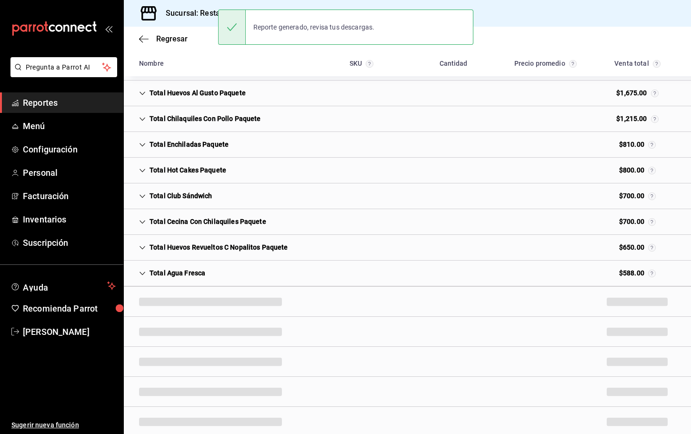
scroll to position [247, 0]
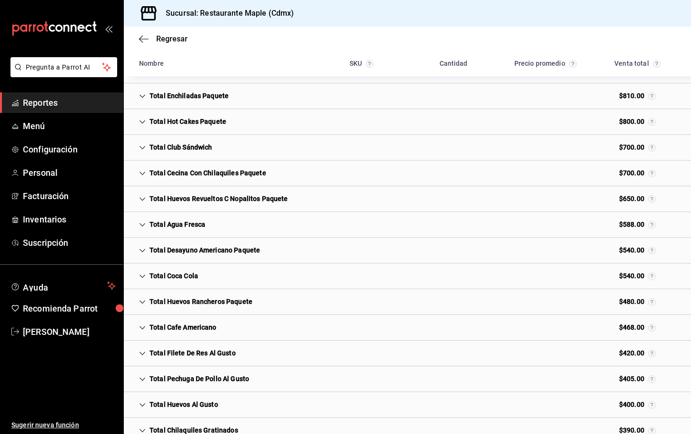
click at [144, 199] on icon "Cell" at bounding box center [142, 199] width 7 height 7
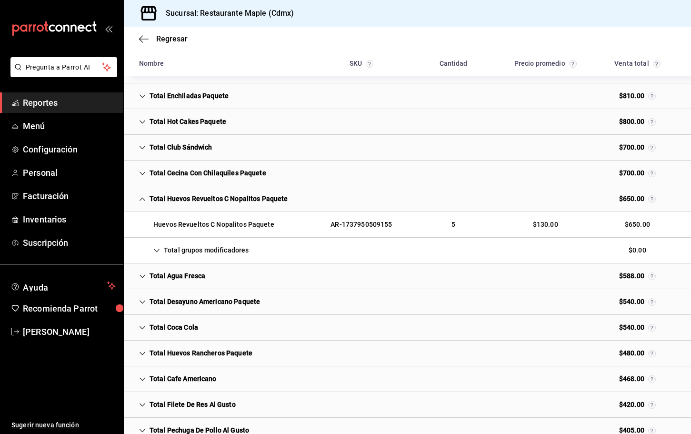
click at [158, 253] on icon "Cell" at bounding box center [156, 250] width 7 height 7
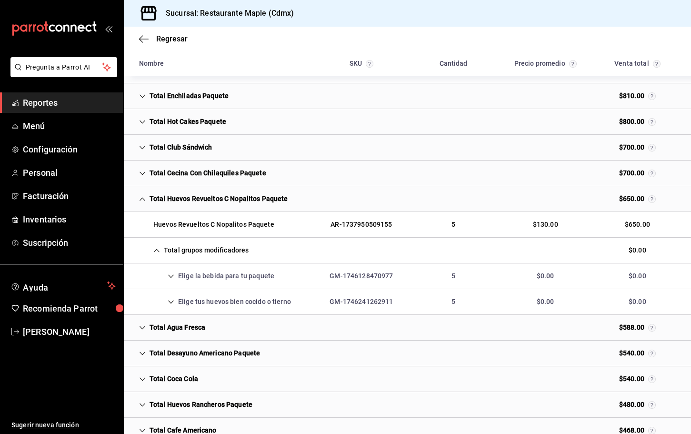
click at [174, 272] on div "Elige la bebida para tu paquete" at bounding box center [206, 276] width 150 height 18
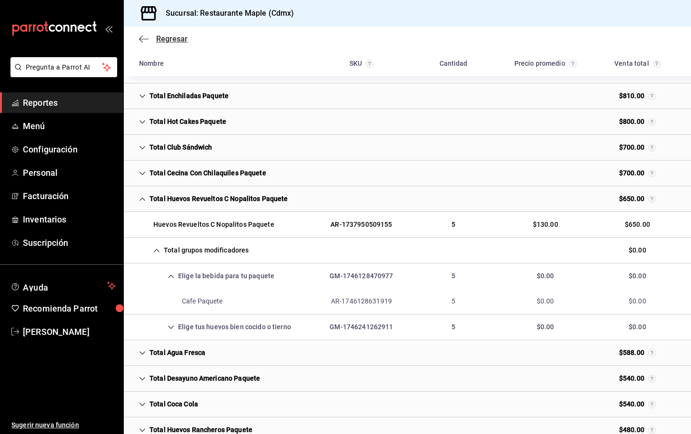
click at [146, 38] on icon "button" at bounding box center [144, 39] width 10 height 9
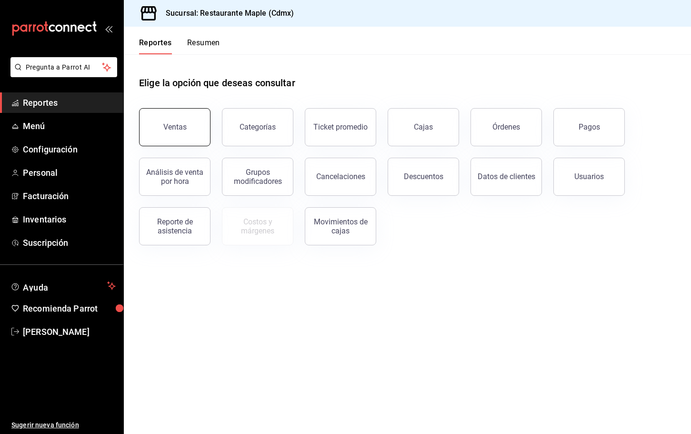
click at [189, 128] on button "Ventas" at bounding box center [174, 127] width 71 height 38
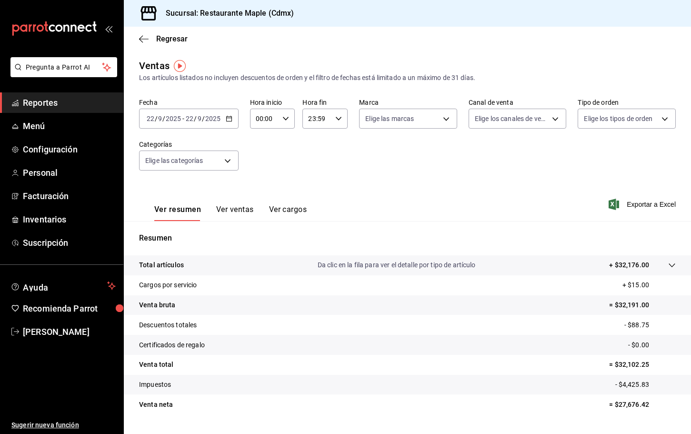
click at [623, 195] on div "Ver resumen Ver ventas Ver cargos Exportar a Excel" at bounding box center [407, 201] width 567 height 39
click at [630, 199] on span "Exportar a Excel" at bounding box center [642, 203] width 65 height 11
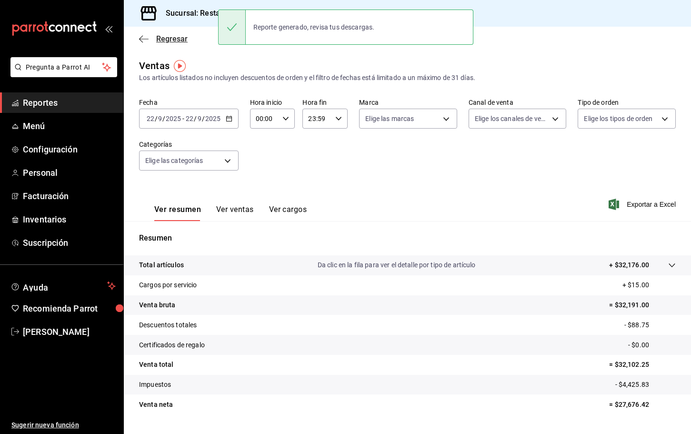
click at [144, 40] on icon "button" at bounding box center [144, 39] width 10 height 9
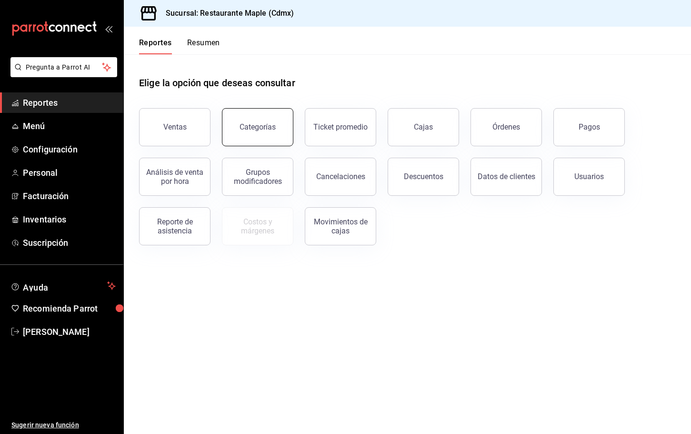
click at [259, 134] on button "Categorías" at bounding box center [257, 127] width 71 height 38
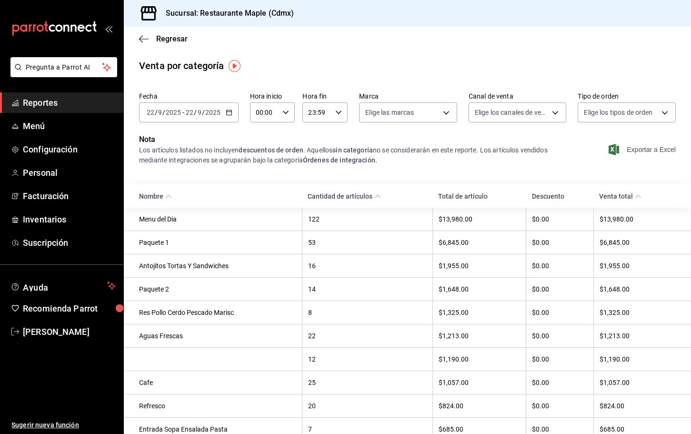
click at [630, 147] on span "Exportar a Excel" at bounding box center [642, 149] width 65 height 11
click at [159, 241] on div "Paquete 1" at bounding box center [217, 242] width 157 height 8
click at [142, 34] on span "Regresar" at bounding box center [163, 38] width 49 height 9
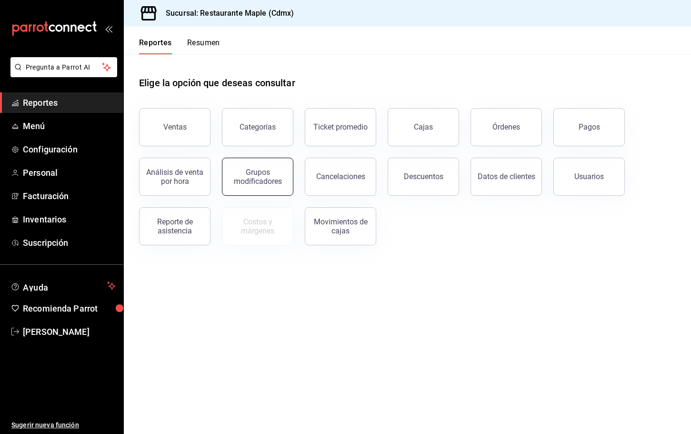
click at [266, 173] on div "Grupos modificadores" at bounding box center [257, 177] width 59 height 18
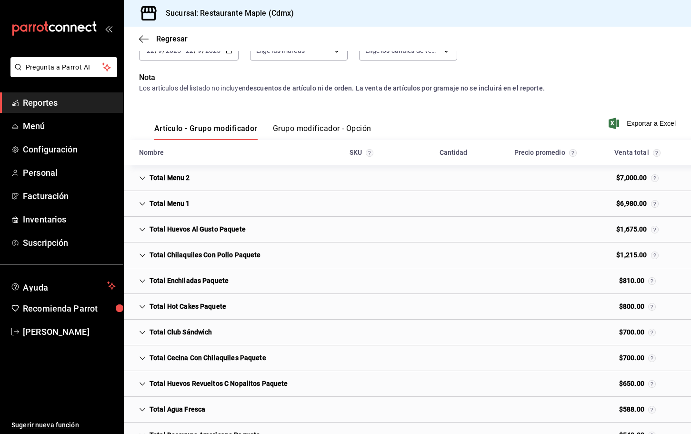
scroll to position [79, 0]
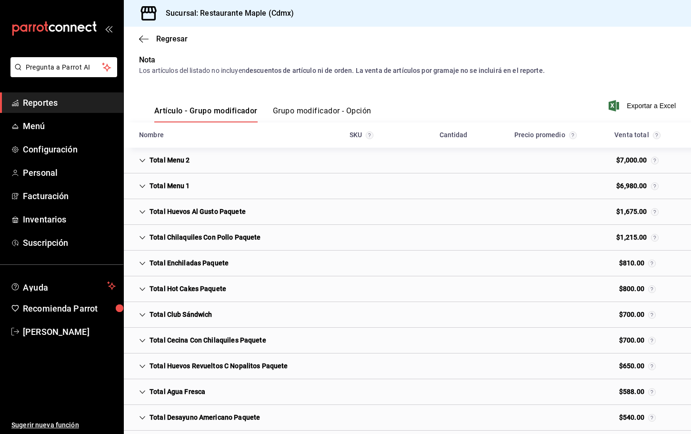
click at [144, 235] on icon "Cell" at bounding box center [142, 237] width 7 height 7
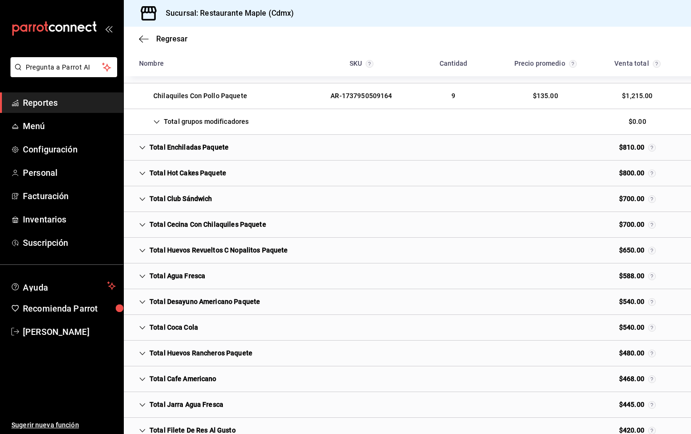
scroll to position [216, 0]
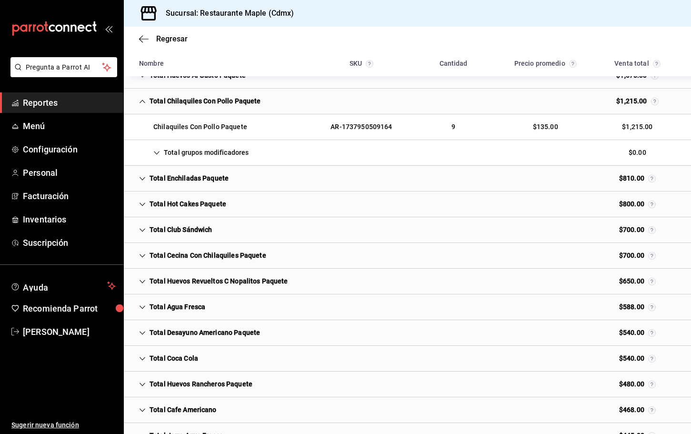
click at [141, 180] on icon "Cell" at bounding box center [142, 178] width 7 height 7
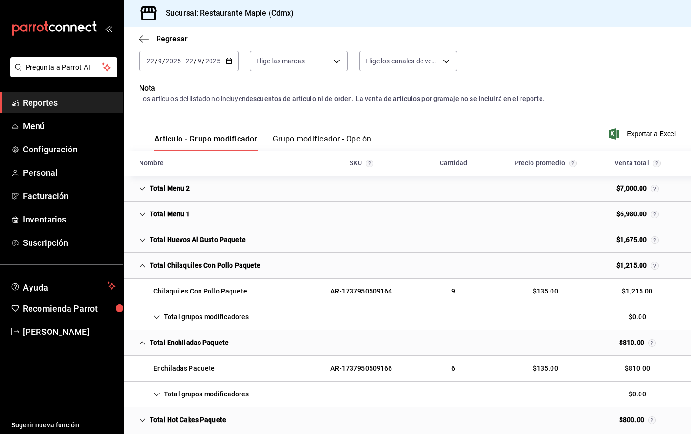
scroll to position [0, 0]
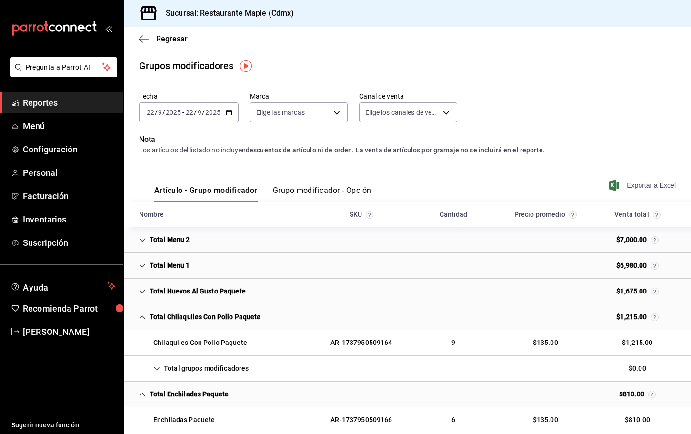
click at [635, 187] on span "Exportar a Excel" at bounding box center [642, 184] width 65 height 11
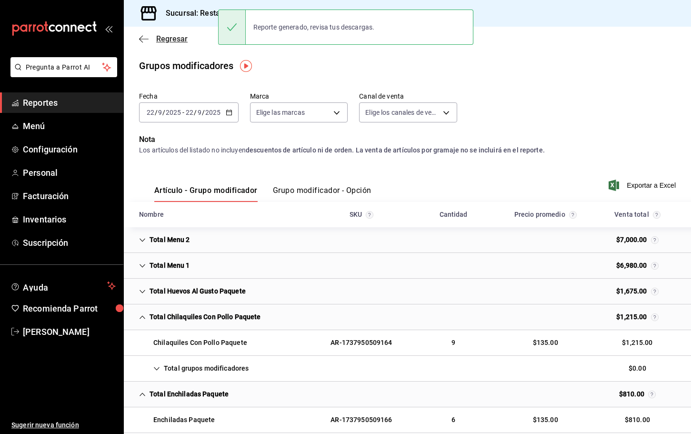
click at [143, 39] on icon "button" at bounding box center [144, 39] width 10 height 9
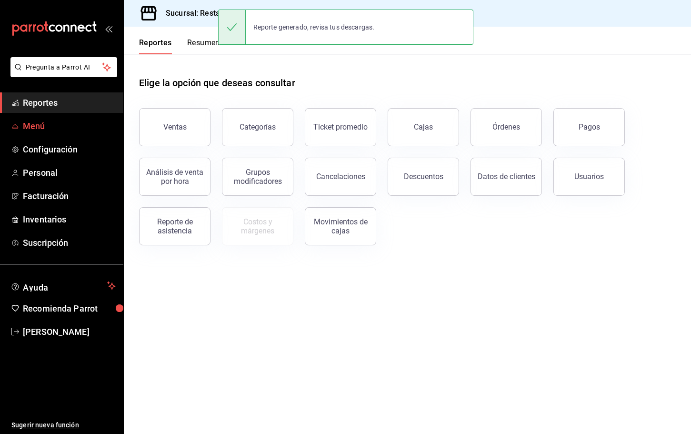
click at [42, 128] on span "Menú" at bounding box center [69, 125] width 93 height 13
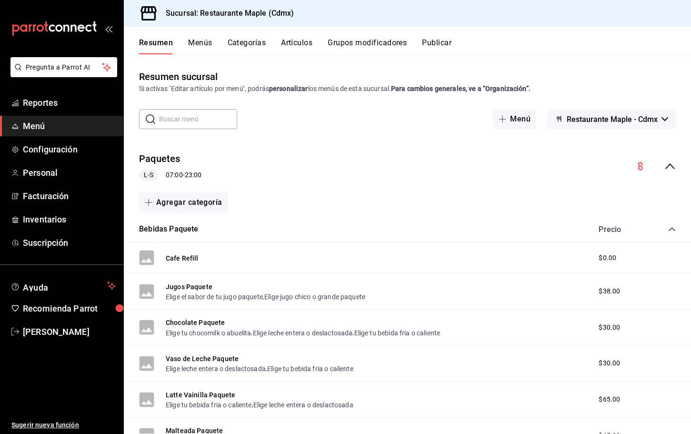
click at [249, 40] on button "Categorías" at bounding box center [247, 46] width 39 height 16
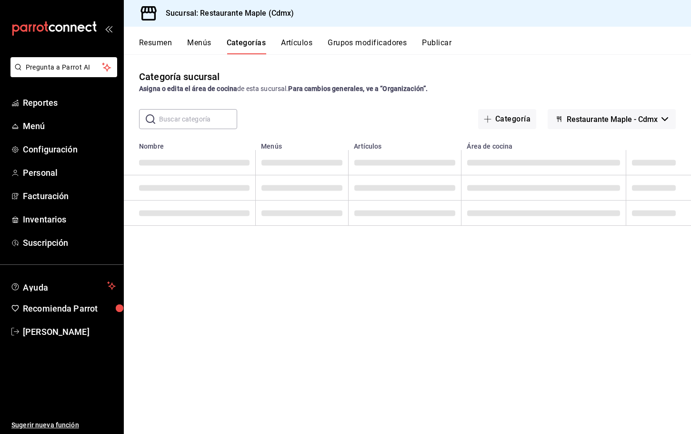
click at [181, 117] on input "text" at bounding box center [198, 118] width 78 height 19
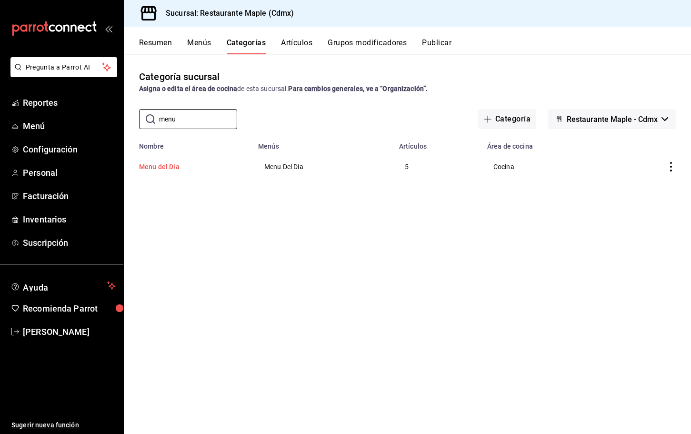
type input "menu 3"
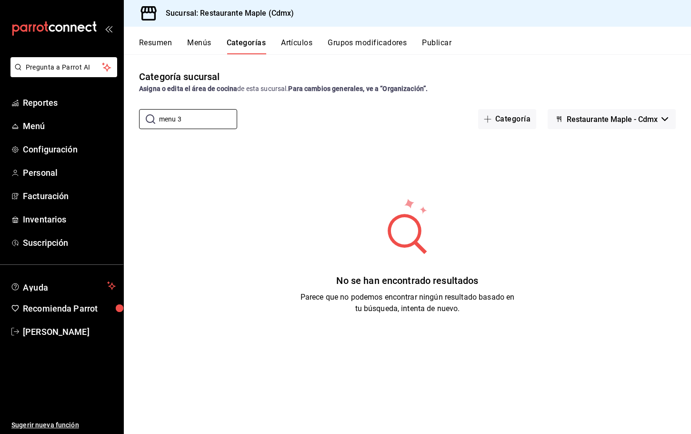
click at [282, 39] on button "Artículos" at bounding box center [296, 46] width 31 height 16
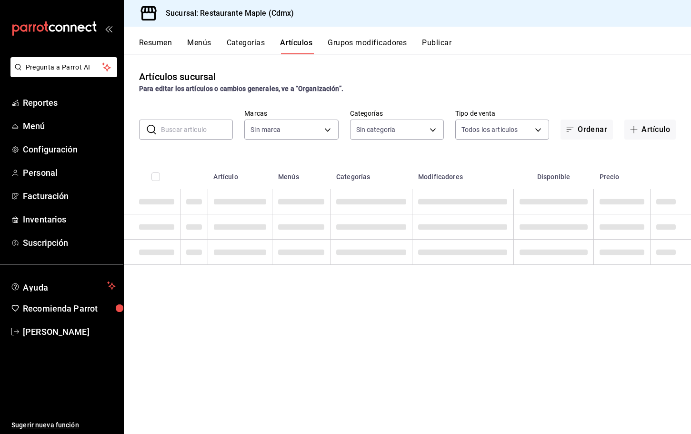
type input "9367c8d0-d5bf-442c-b6f8-a503c691c07e"
type input "a5b80c37-7917-455f-95a0-19e3c5faa88c,f7a30707-b9cf-4dff-b750-559a05d3e702,13bc9…"
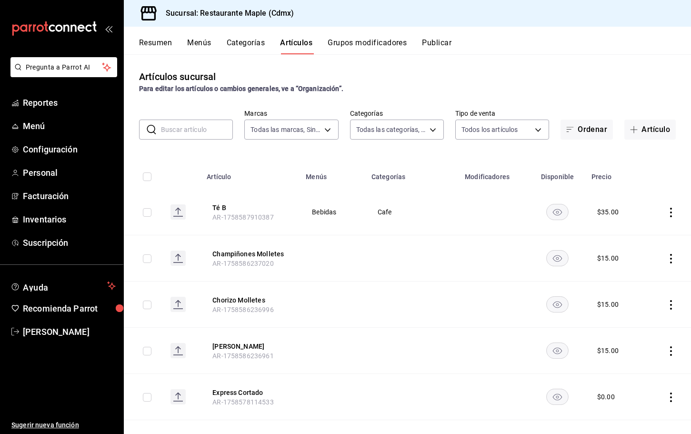
click at [192, 134] on input "text" at bounding box center [197, 129] width 72 height 19
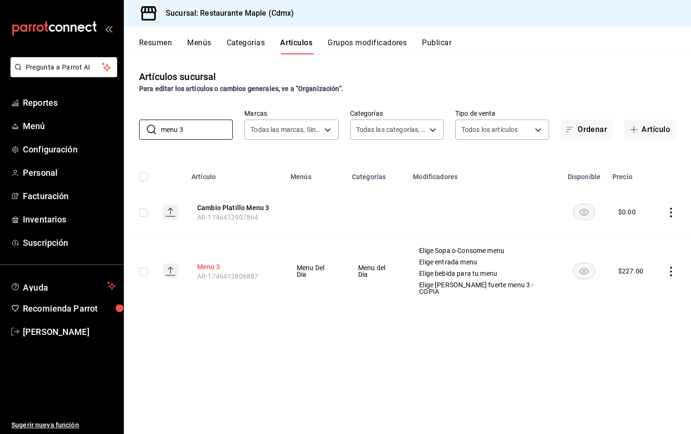
type input "menu 3"
click at [218, 263] on button "Menu 3" at bounding box center [235, 267] width 76 height 10
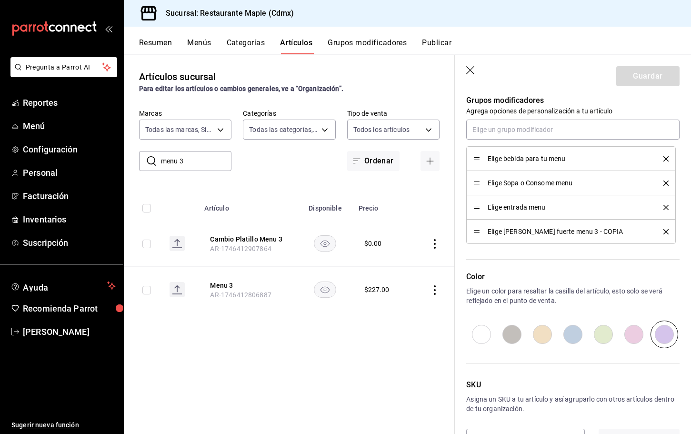
scroll to position [428, 0]
click at [344, 45] on button "Grupos modificadores" at bounding box center [366, 46] width 79 height 16
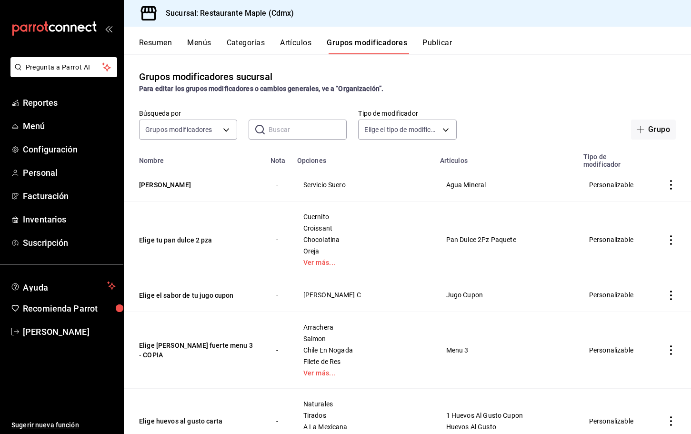
click at [296, 125] on input "text" at bounding box center [307, 129] width 78 height 19
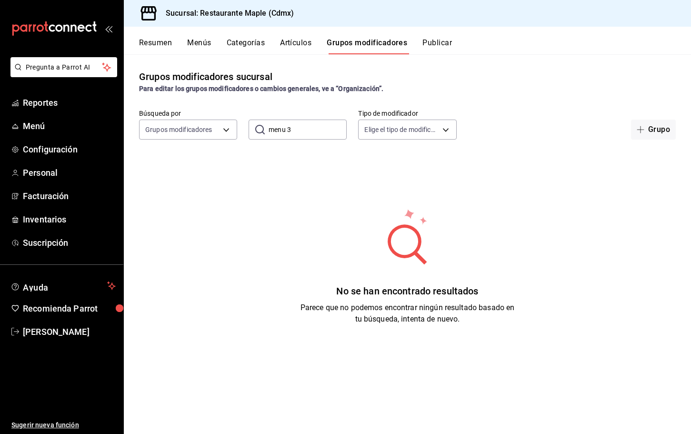
click at [300, 131] on input "menu 3" at bounding box center [307, 129] width 78 height 19
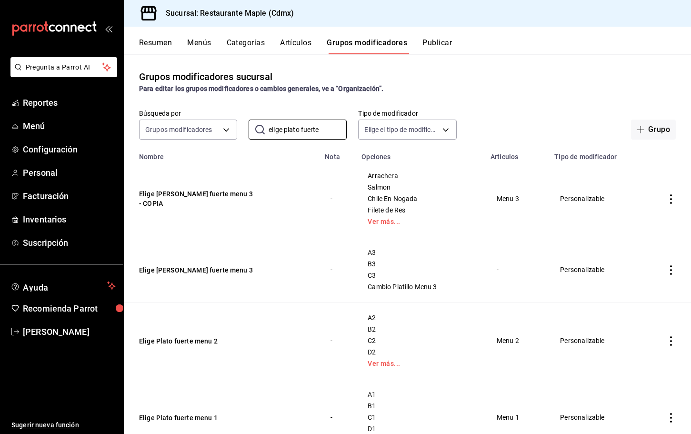
type input "elige plato fuerte"
click at [670, 265] on icon "actions" at bounding box center [671, 270] width 2 height 10
click at [637, 322] on li "Eliminar" at bounding box center [633, 331] width 57 height 20
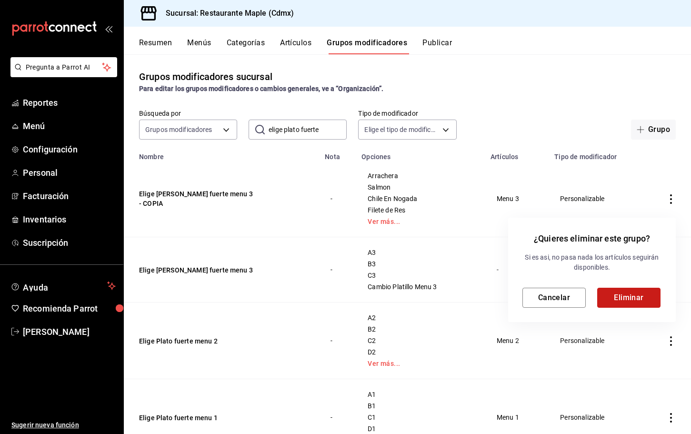
click at [622, 293] on button "Eliminar" at bounding box center [628, 298] width 63 height 20
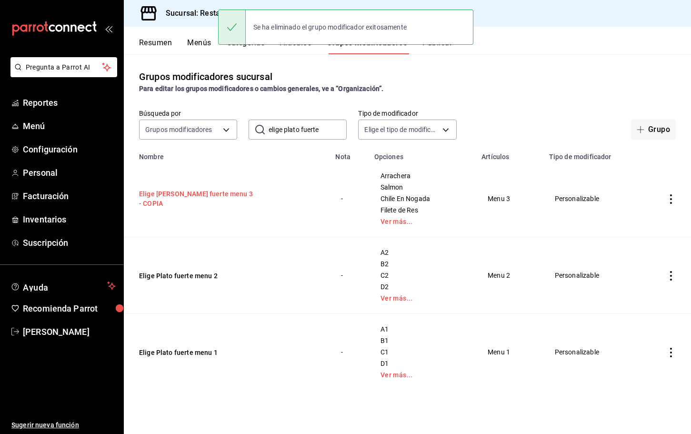
click at [218, 198] on button "Elige [PERSON_NAME] fuerte menu 3 - COPIA" at bounding box center [196, 198] width 114 height 19
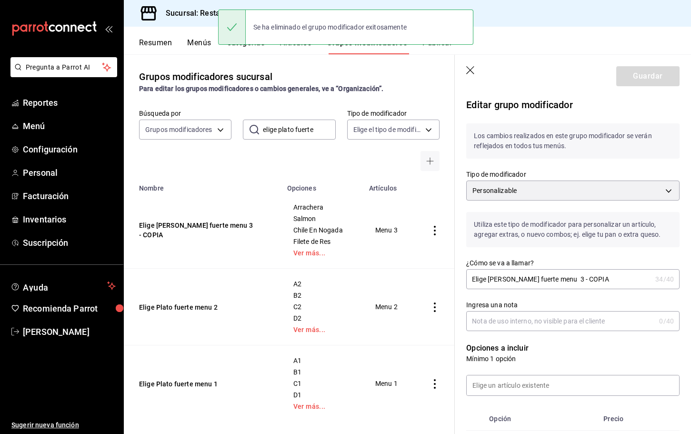
click at [585, 278] on input "Elige [PERSON_NAME] fuerte menu 3 - COPIA" at bounding box center [558, 278] width 185 height 19
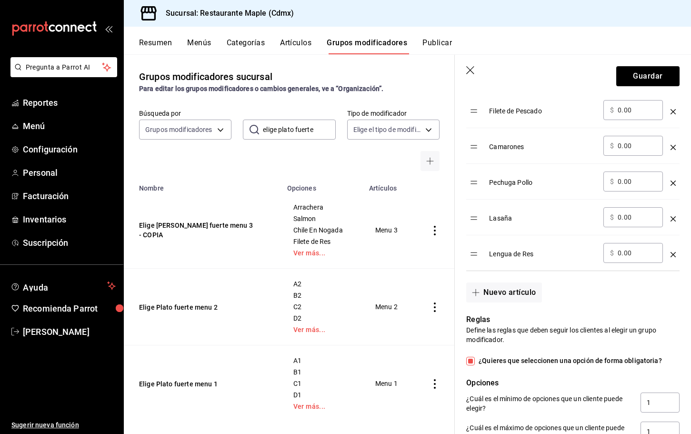
scroll to position [459, 0]
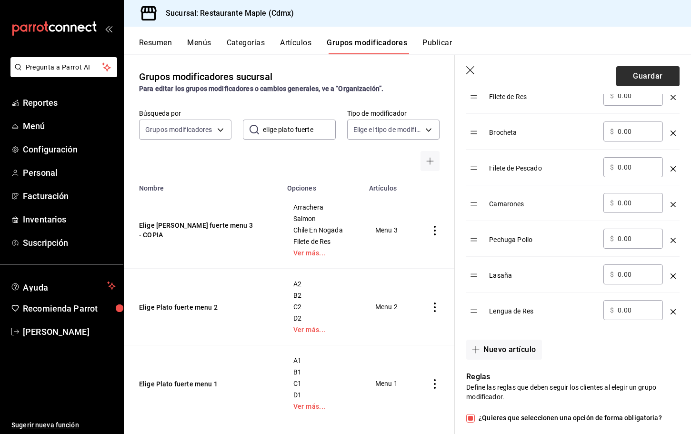
type input "Elige [PERSON_NAME] fuerte menu 3"
click at [632, 71] on button "Guardar" at bounding box center [647, 76] width 63 height 20
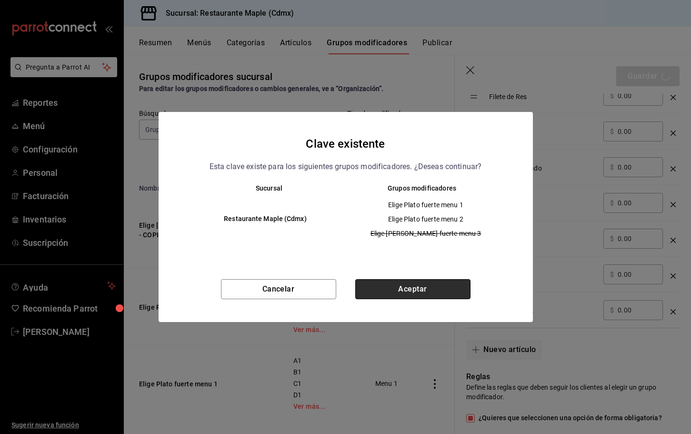
click at [423, 282] on button "Aceptar" at bounding box center [412, 289] width 115 height 20
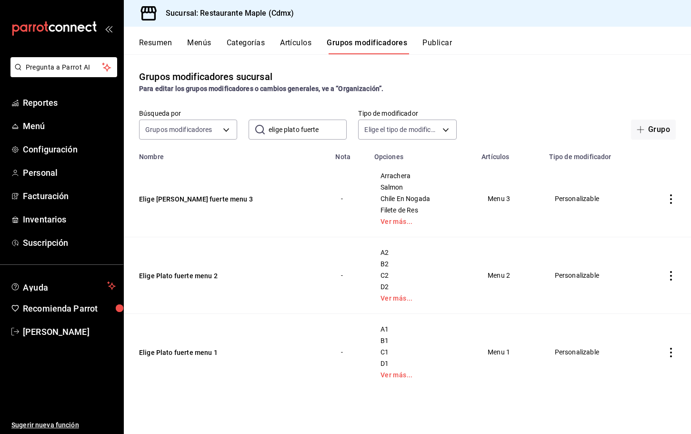
click at [311, 46] on button "Artículos" at bounding box center [295, 46] width 31 height 16
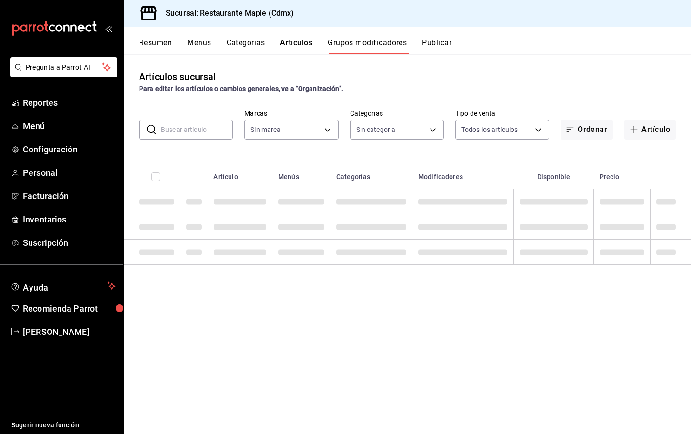
type input "9367c8d0-d5bf-442c-b6f8-a503c691c07e"
click at [252, 46] on button "Categorías" at bounding box center [246, 46] width 39 height 16
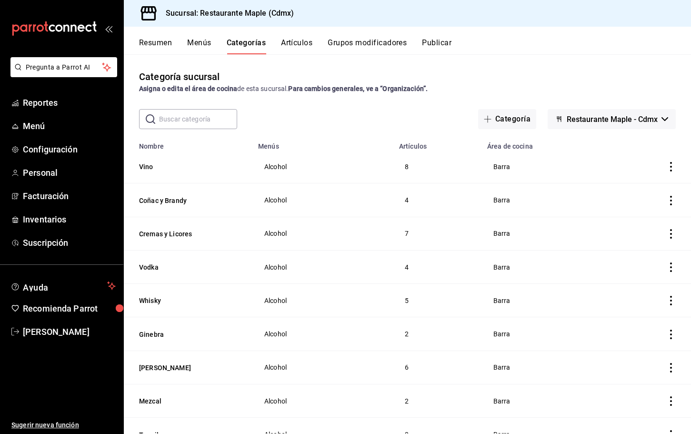
click at [308, 47] on button "Artículos" at bounding box center [296, 46] width 31 height 16
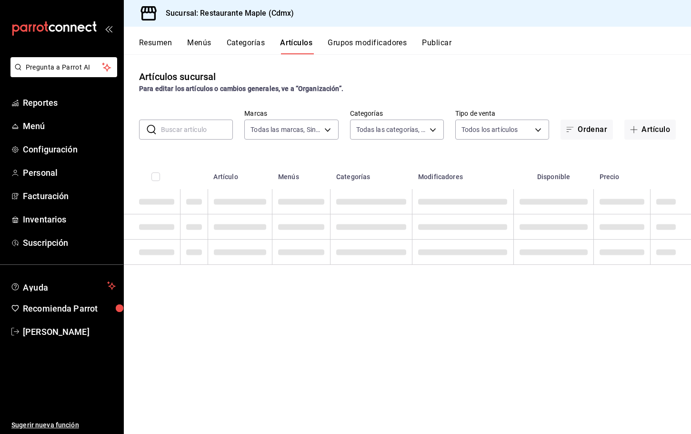
type input "9367c8d0-d5bf-442c-b6f8-a503c691c07e"
click at [197, 133] on input "text" at bounding box center [197, 129] width 72 height 19
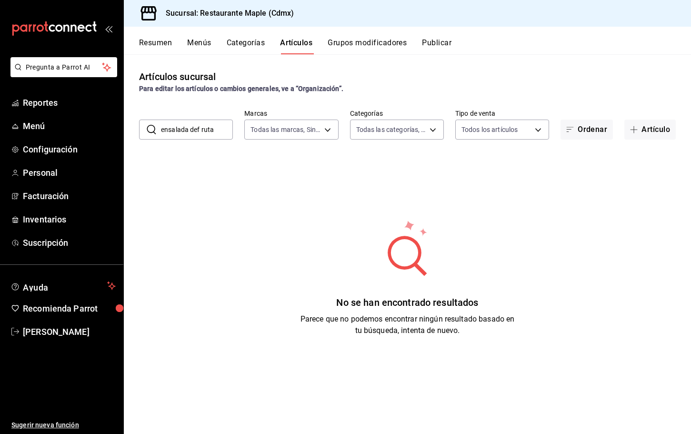
click at [202, 129] on input "ensalada def ruta" at bounding box center [197, 129] width 72 height 19
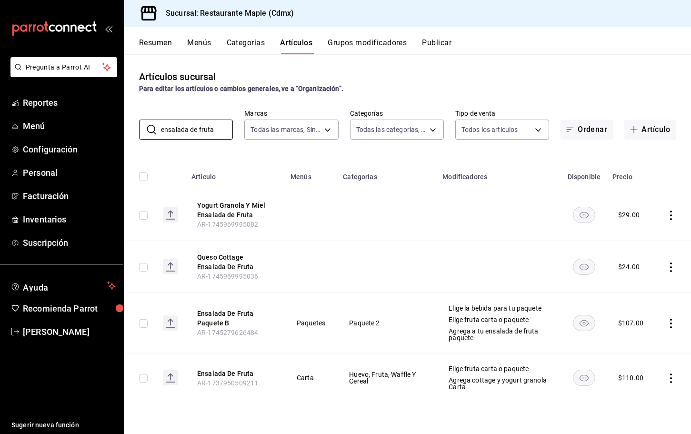
type input "ensalada de fruta"
click at [365, 42] on button "Grupos modificadores" at bounding box center [366, 46] width 79 height 16
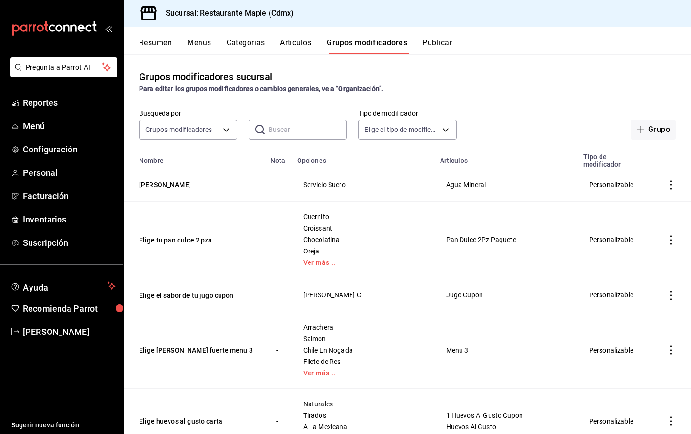
click at [301, 129] on input "text" at bounding box center [307, 129] width 78 height 19
click at [280, 129] on input "text" at bounding box center [307, 129] width 78 height 19
click at [302, 43] on button "Artículos" at bounding box center [295, 46] width 31 height 16
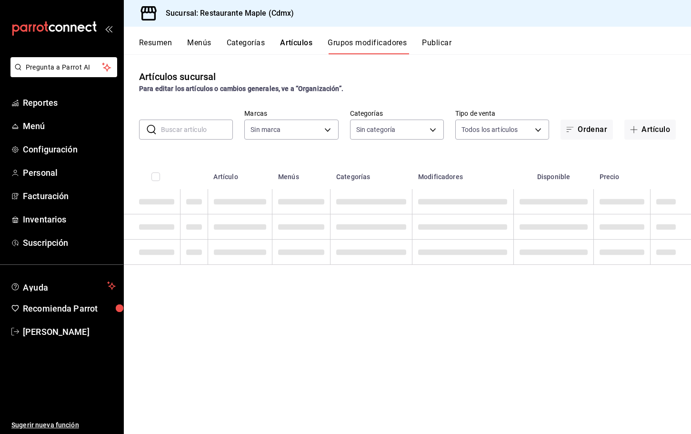
type input "9367c8d0-d5bf-442c-b6f8-a503c691c07e"
type input "a5b80c37-7917-455f-95a0-19e3c5faa88c,f7a30707-b9cf-4dff-b750-559a05d3e702,13bc9…"
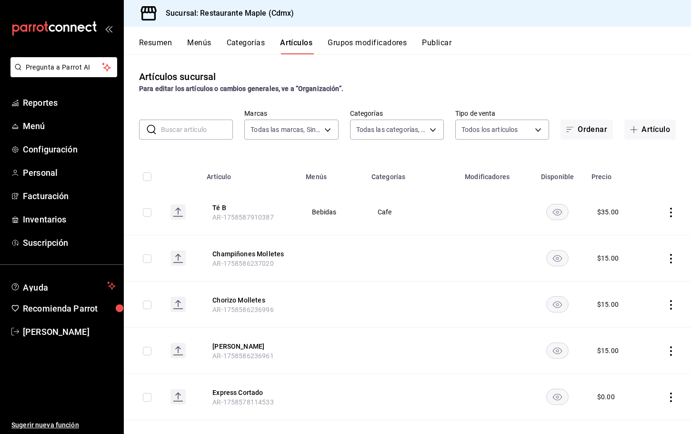
click at [194, 125] on input "text" at bounding box center [197, 129] width 72 height 19
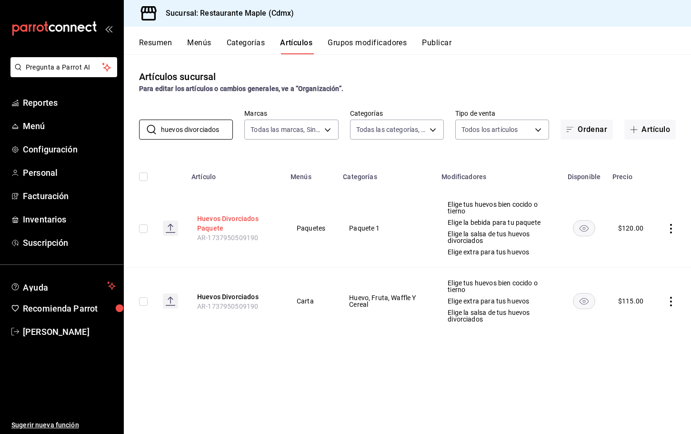
type input "huevos divorciados"
click at [222, 219] on button "Huevos Divorciados Paquete" at bounding box center [235, 223] width 76 height 19
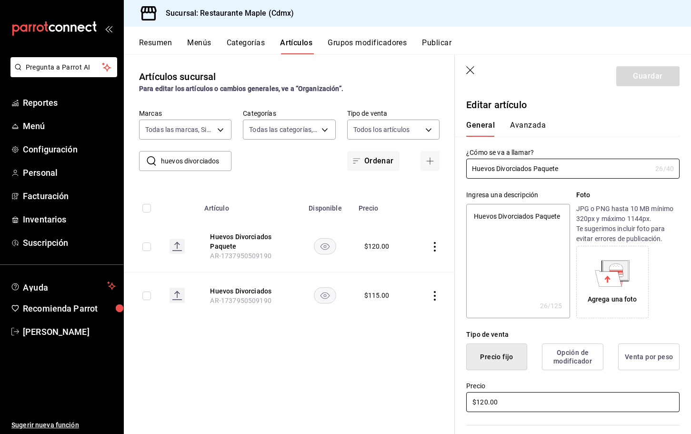
click at [484, 399] on input "$120.00" at bounding box center [572, 402] width 213 height 20
type textarea "x"
type input "$10.00"
type textarea "x"
type input "$130.00"
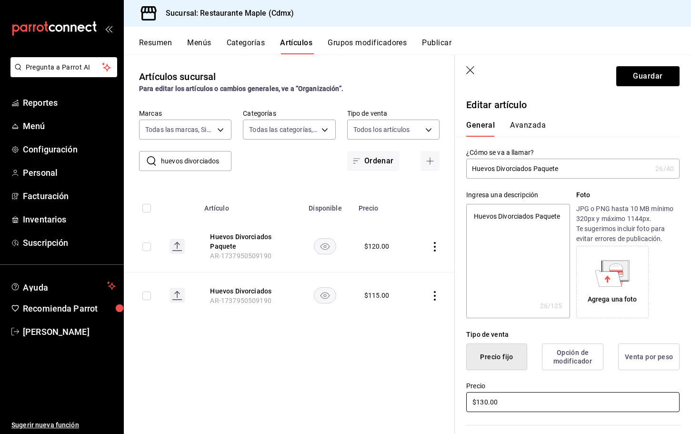
type textarea "x"
type input "$1300.00"
type textarea "x"
type input "$130.00"
click at [620, 85] on button "Guardar" at bounding box center [647, 76] width 63 height 20
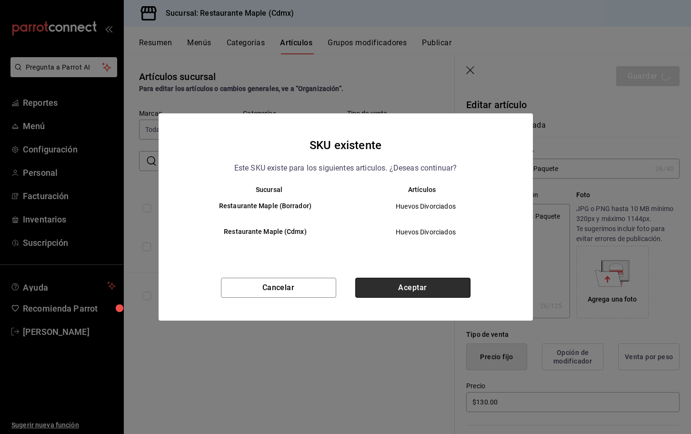
click at [364, 292] on button "Aceptar" at bounding box center [412, 288] width 115 height 20
type textarea "x"
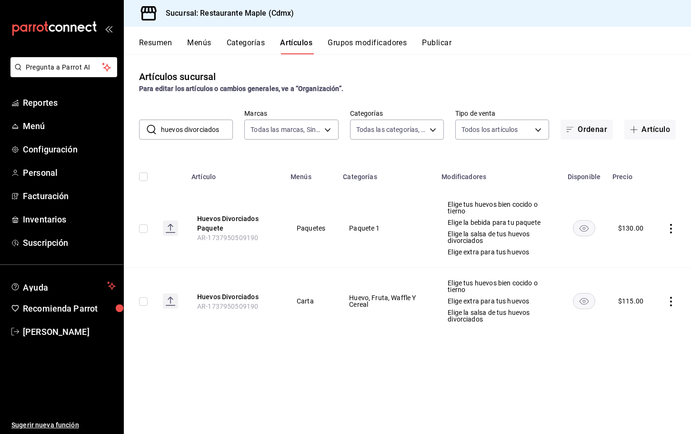
click at [225, 131] on input "huevos divorciados" at bounding box center [197, 129] width 72 height 19
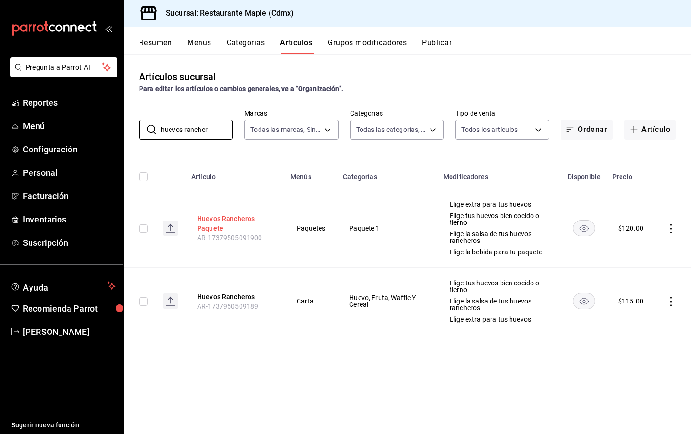
type input "huevos rancher"
click at [218, 215] on button "Huevos Rancheros Paquete" at bounding box center [235, 223] width 76 height 19
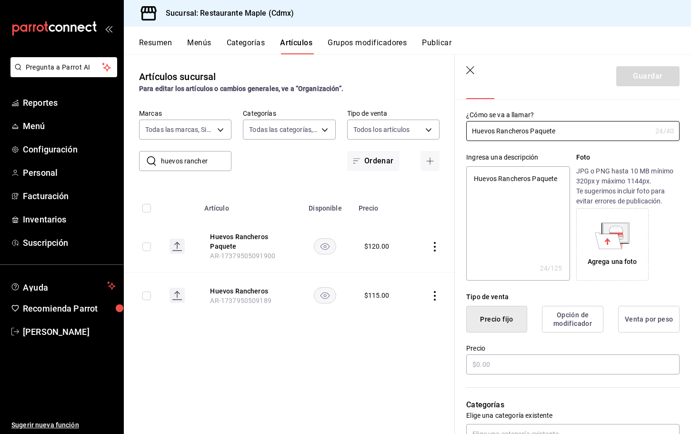
type textarea "x"
type input "$120.00"
radio input "false"
radio input "true"
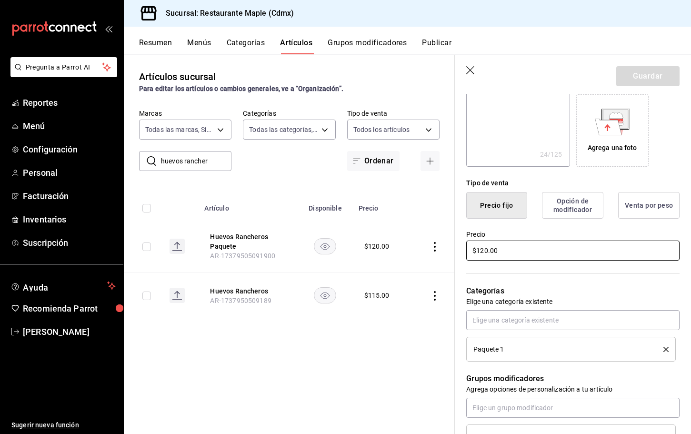
click at [482, 253] on input "$120.00" at bounding box center [572, 250] width 213 height 20
type textarea "x"
type input "$10.00"
type textarea "x"
type input "$130.00"
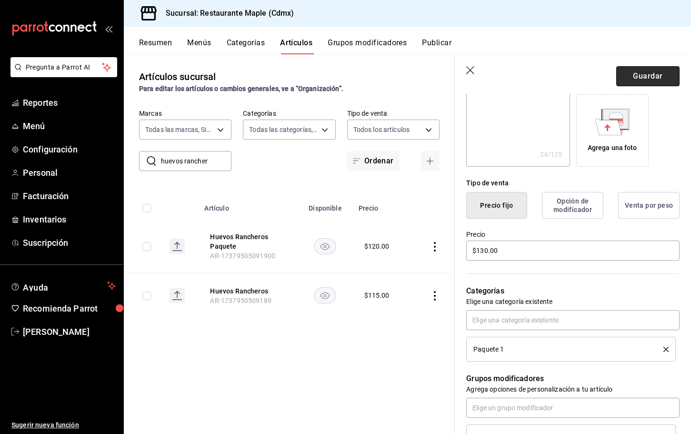
click at [635, 81] on button "Guardar" at bounding box center [647, 76] width 63 height 20
type textarea "x"
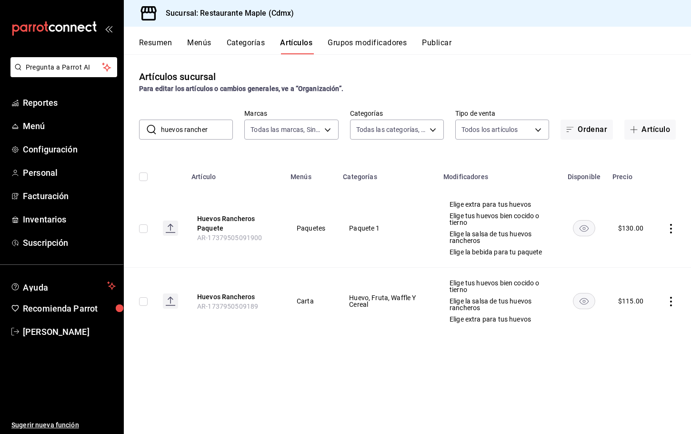
click at [169, 43] on button "Resumen" at bounding box center [155, 46] width 33 height 16
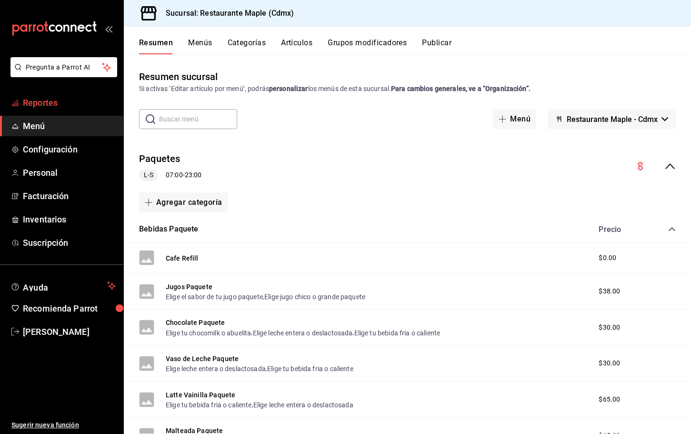
click at [56, 105] on span "Reportes" at bounding box center [69, 102] width 93 height 13
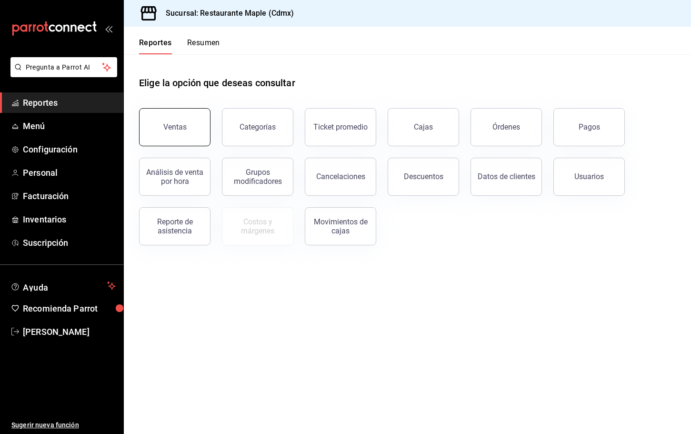
click at [187, 141] on button "Ventas" at bounding box center [174, 127] width 71 height 38
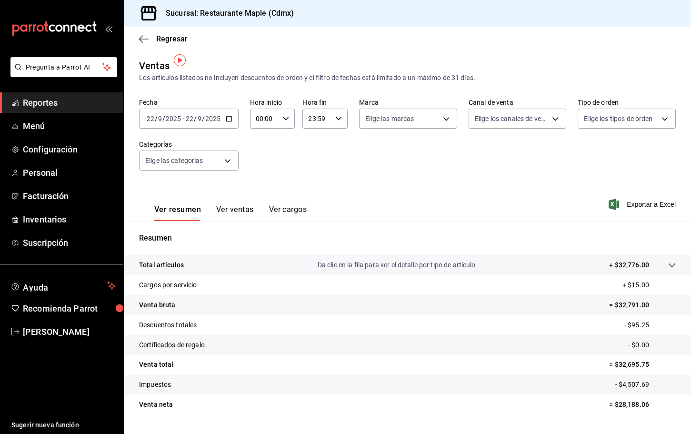
scroll to position [22, 0]
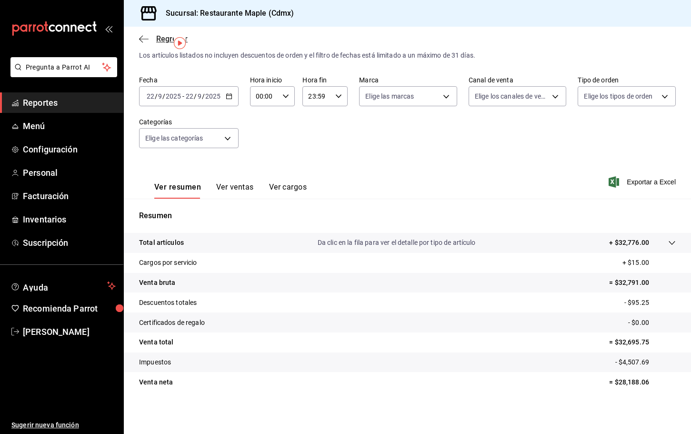
click at [142, 41] on icon "button" at bounding box center [144, 39] width 10 height 9
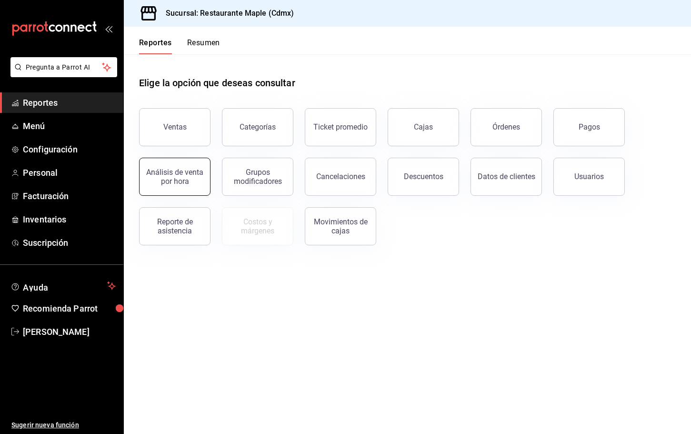
click at [193, 188] on button "Análisis de venta por hora" at bounding box center [174, 177] width 71 height 38
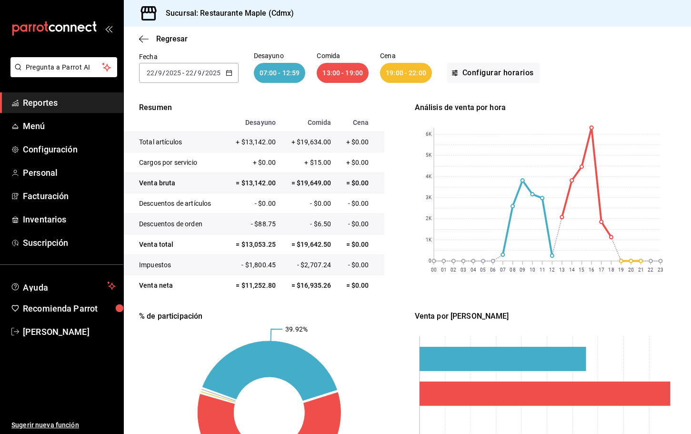
scroll to position [66, 0]
click at [277, 83] on div "07:00 - 12:59" at bounding box center [280, 73] width 52 height 20
click at [277, 77] on div "07:00 - 12:59" at bounding box center [280, 73] width 52 height 20
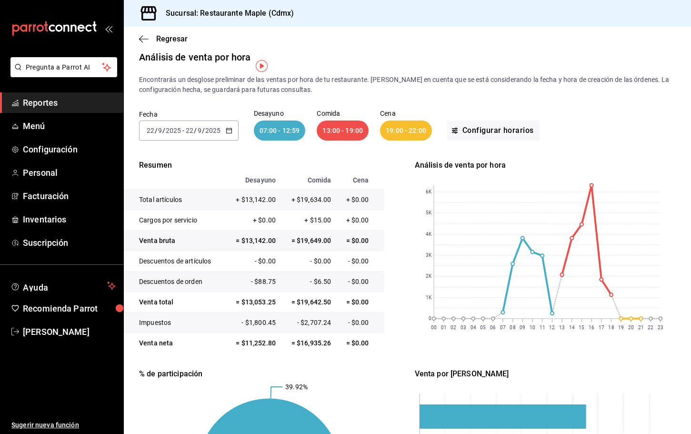
scroll to position [0, 0]
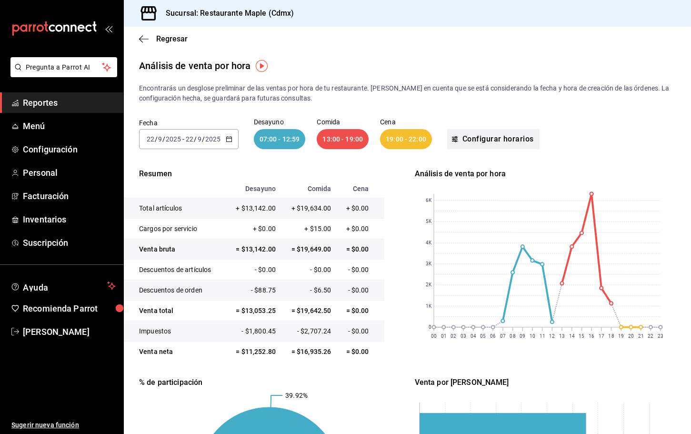
click at [476, 135] on button "Configurar horarios" at bounding box center [493, 139] width 92 height 20
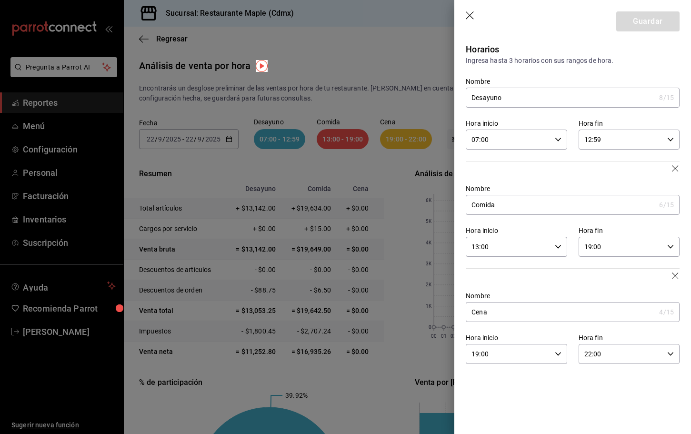
click at [475, 10] on header "Guardar" at bounding box center [572, 19] width 237 height 39
click at [466, 20] on icon "button" at bounding box center [471, 16] width 10 height 10
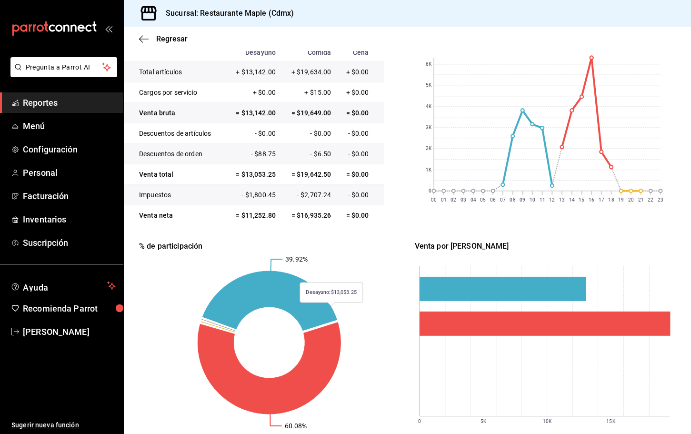
scroll to position [166, 0]
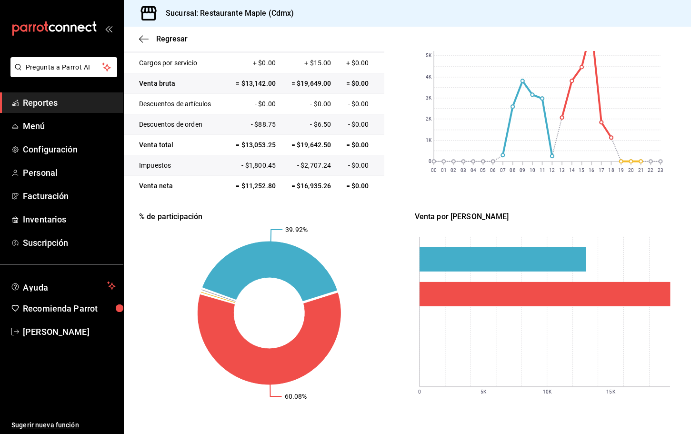
click at [141, 48] on div "Regresar" at bounding box center [407, 39] width 567 height 24
click at [141, 31] on div "Regresar" at bounding box center [407, 39] width 567 height 24
click at [141, 33] on div "Regresar" at bounding box center [407, 39] width 567 height 24
click at [141, 35] on icon "button" at bounding box center [144, 39] width 10 height 9
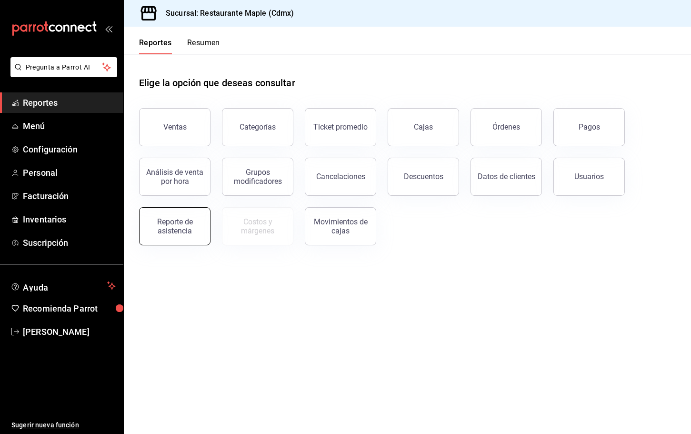
click at [171, 236] on button "Reporte de asistencia" at bounding box center [174, 226] width 71 height 38
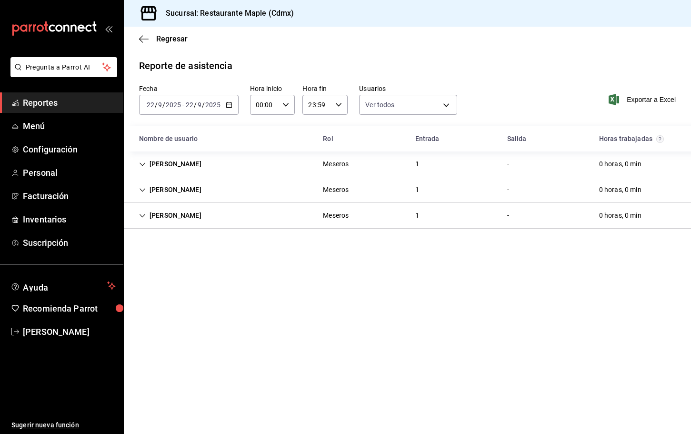
click at [141, 168] on div "Luna G" at bounding box center [170, 164] width 78 height 18
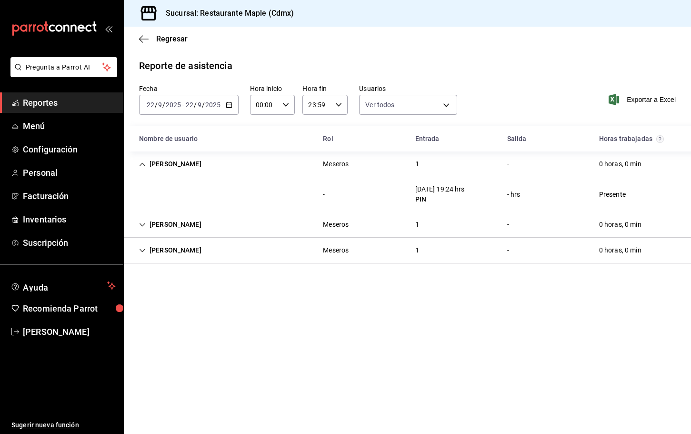
click at [149, 227] on div "[PERSON_NAME]" at bounding box center [170, 225] width 78 height 18
click at [142, 283] on icon "Cell" at bounding box center [142, 285] width 7 height 7
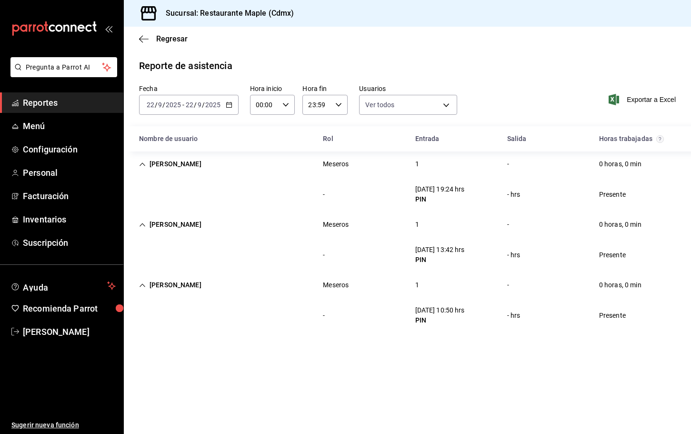
click at [143, 161] on icon "Cell" at bounding box center [142, 164] width 7 height 7
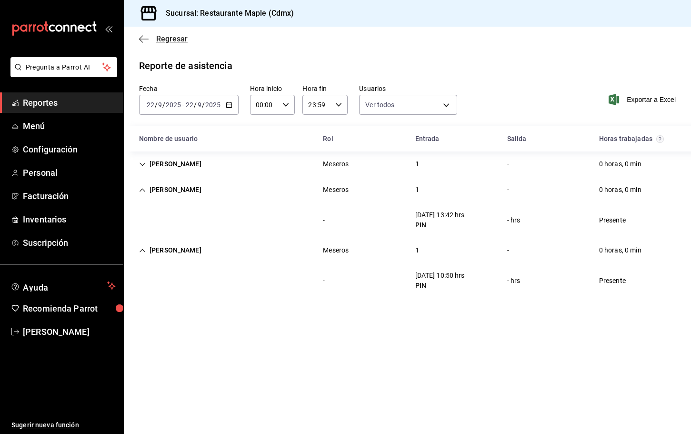
click at [139, 41] on icon "button" at bounding box center [144, 39] width 10 height 9
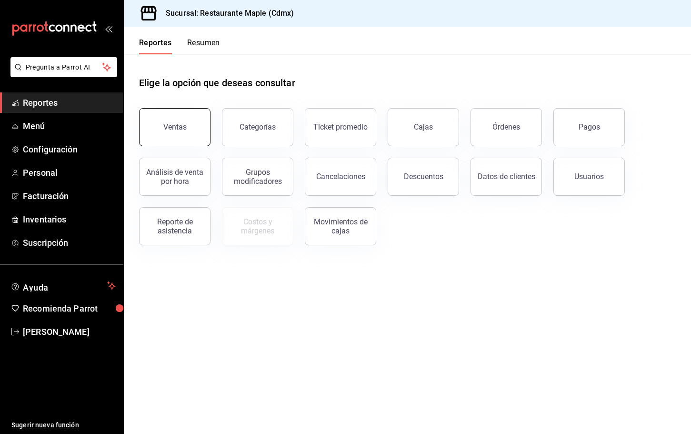
click at [189, 144] on button "Ventas" at bounding box center [174, 127] width 71 height 38
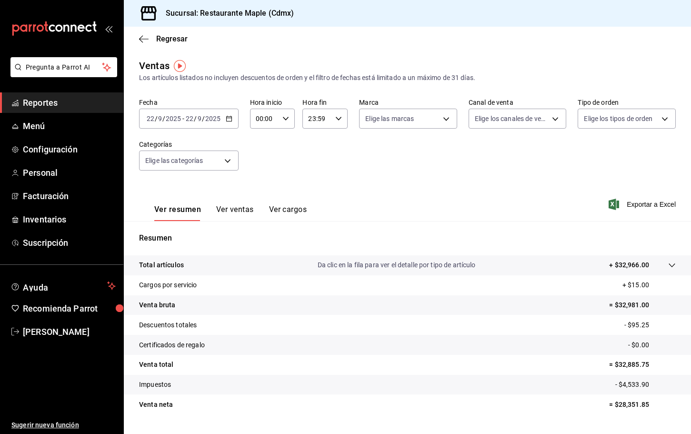
click at [142, 31] on div "Regresar" at bounding box center [407, 39] width 567 height 24
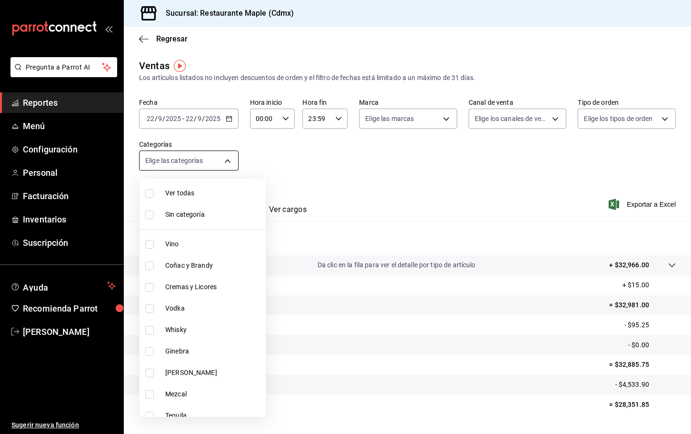
click at [174, 164] on body "Pregunta a Parrot AI Reportes Menú Configuración Personal Facturación Inventari…" at bounding box center [345, 217] width 691 height 434
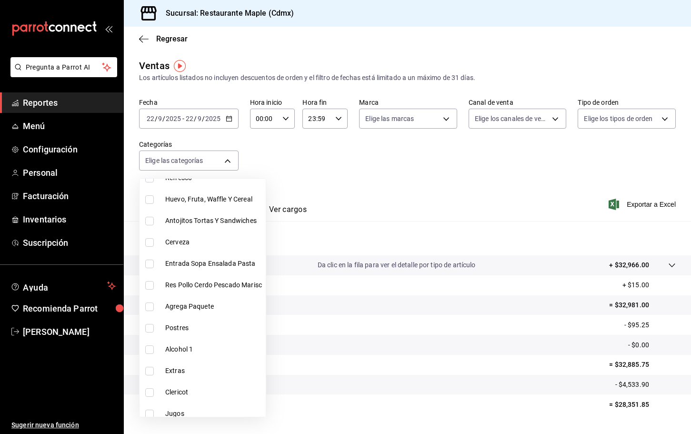
scroll to position [545, 0]
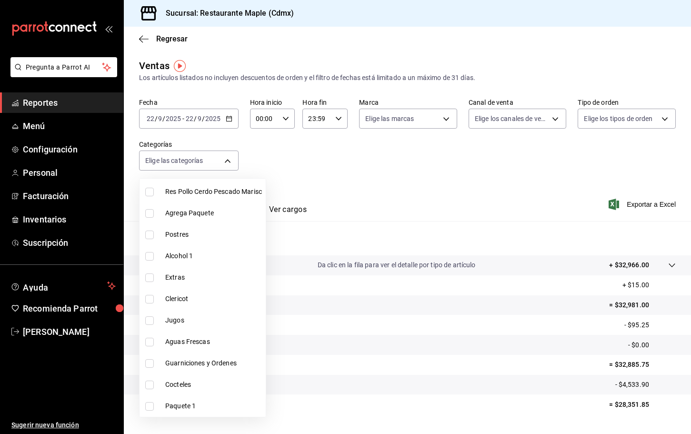
click at [369, 163] on div at bounding box center [345, 217] width 691 height 434
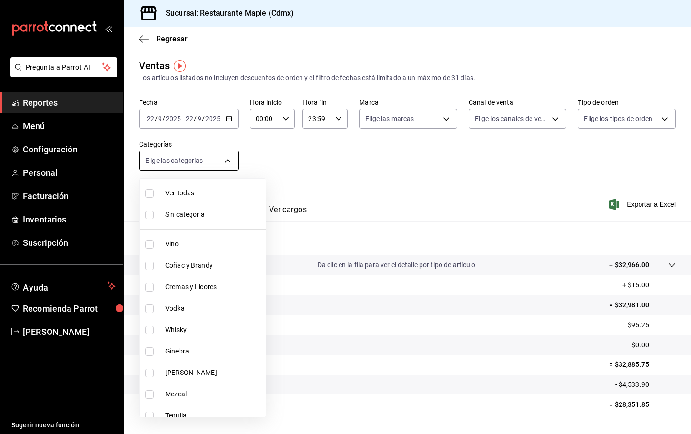
click at [198, 161] on body "Pregunta a Parrot AI Reportes Menú Configuración Personal Facturación Inventari…" at bounding box center [345, 217] width 691 height 434
click at [153, 221] on li "Sin categoría" at bounding box center [202, 214] width 126 height 21
checkbox input "true"
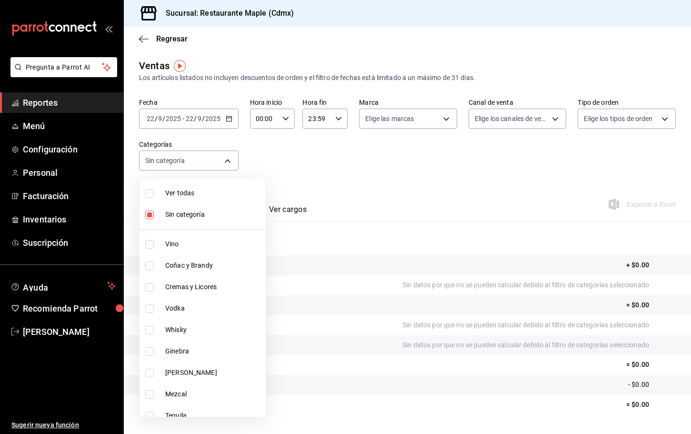
click at [410, 176] on div at bounding box center [345, 217] width 691 height 434
click at [218, 168] on body "Pregunta a Parrot AI Reportes Menú Configuración Personal Facturación Inventari…" at bounding box center [345, 217] width 691 height 434
click at [175, 209] on span "Sin categoría" at bounding box center [213, 214] width 97 height 10
checkbox input "false"
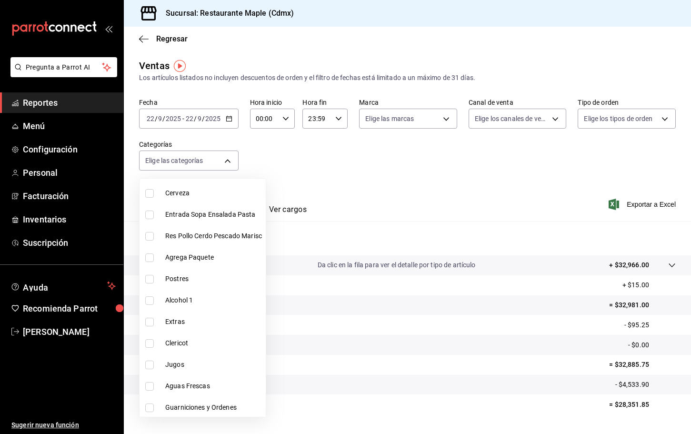
scroll to position [545, 0]
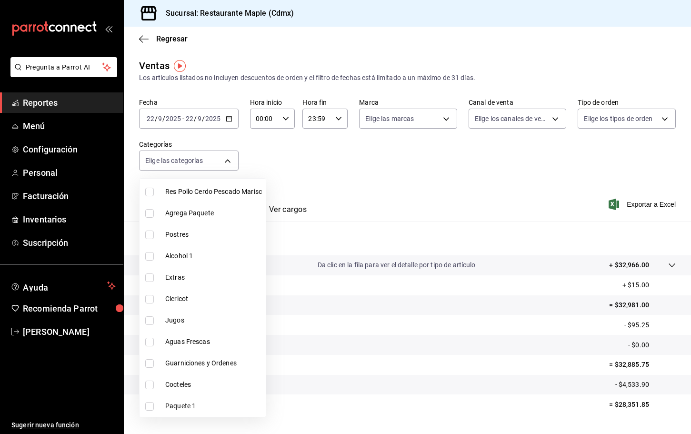
click at [189, 402] on span "Paquete 1" at bounding box center [213, 406] width 97 height 10
type input "83171d72-8dc8-4f5a-8b38-964668ba93aa"
checkbox input "true"
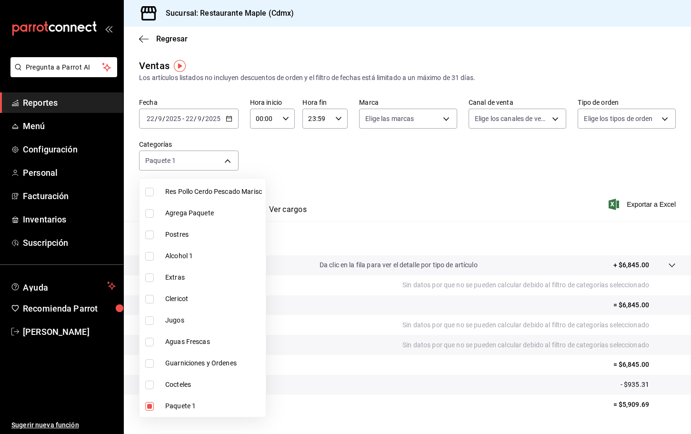
click at [365, 192] on div at bounding box center [345, 217] width 691 height 434
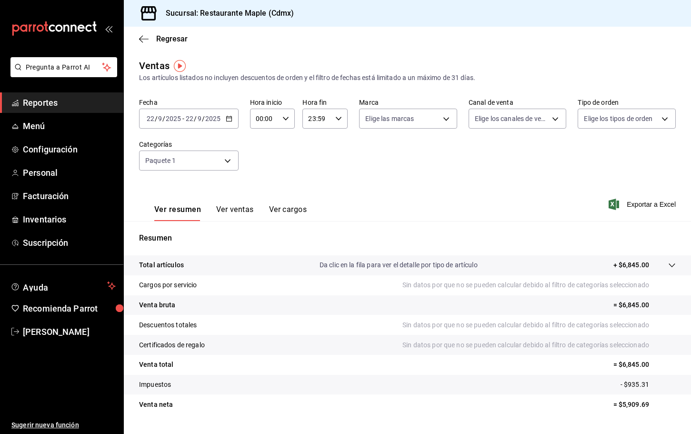
click at [634, 267] on p "+ $6,845.00" at bounding box center [631, 265] width 36 height 10
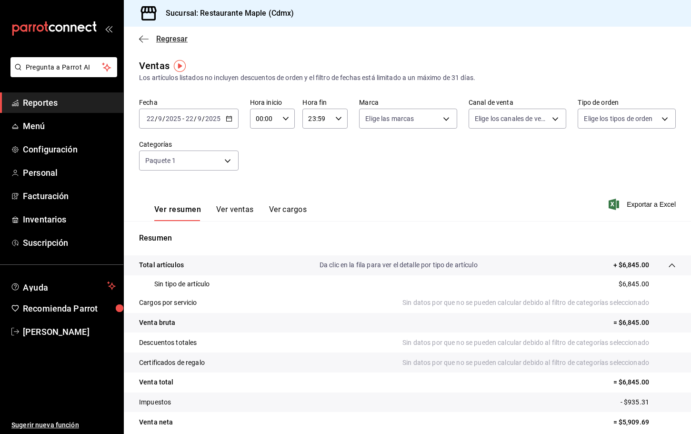
click at [142, 42] on icon "button" at bounding box center [144, 39] width 10 height 9
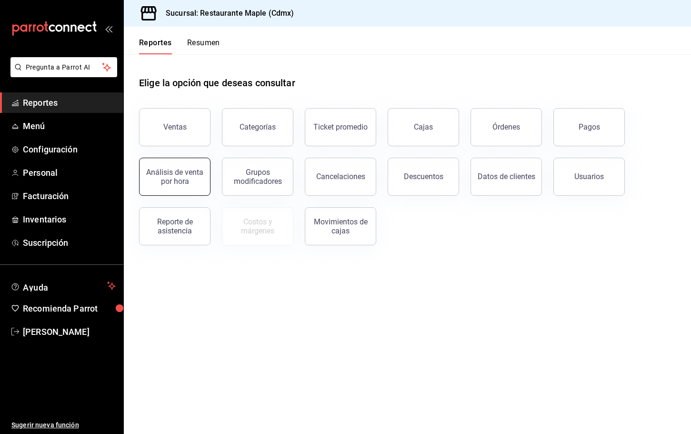
click at [202, 171] on button "Análisis de venta por hora" at bounding box center [174, 177] width 71 height 38
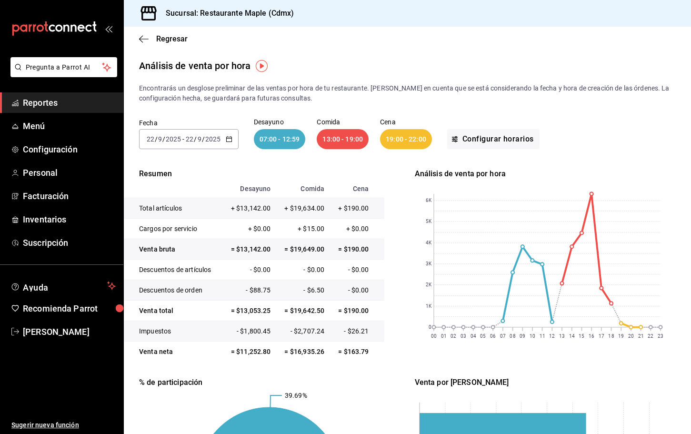
click at [278, 141] on div "07:00 - 12:59" at bounding box center [280, 139] width 52 height 20
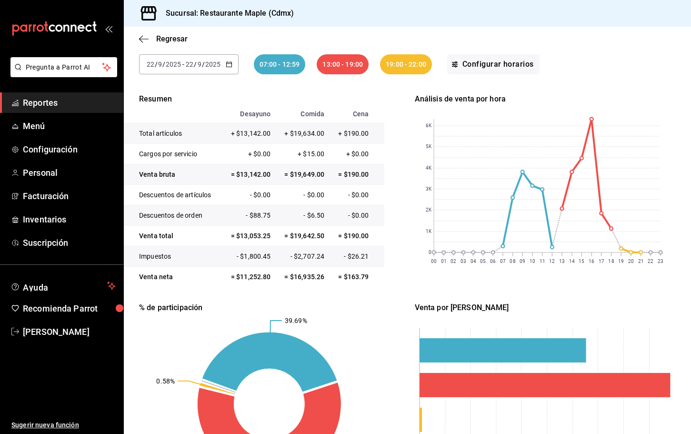
scroll to position [74, 0]
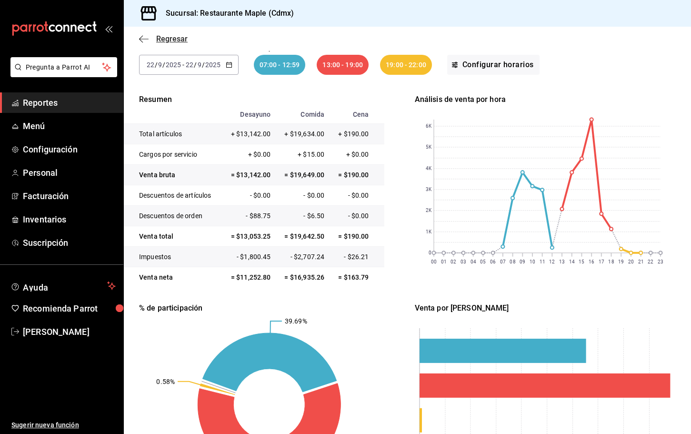
click at [146, 41] on icon "button" at bounding box center [144, 39] width 10 height 9
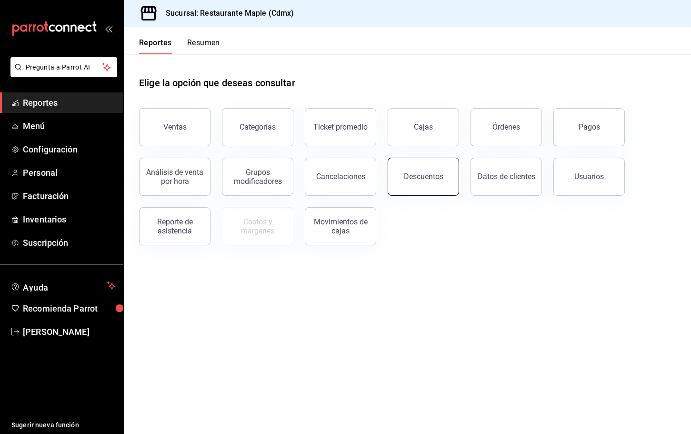
click at [412, 180] on button "Descuentos" at bounding box center [422, 177] width 71 height 38
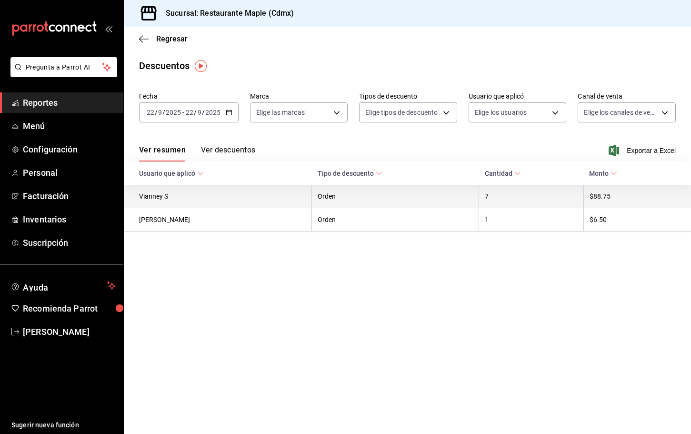
click at [171, 202] on th "Vianney S" at bounding box center [218, 196] width 188 height 23
click at [328, 198] on th "Orden" at bounding box center [395, 196] width 167 height 23
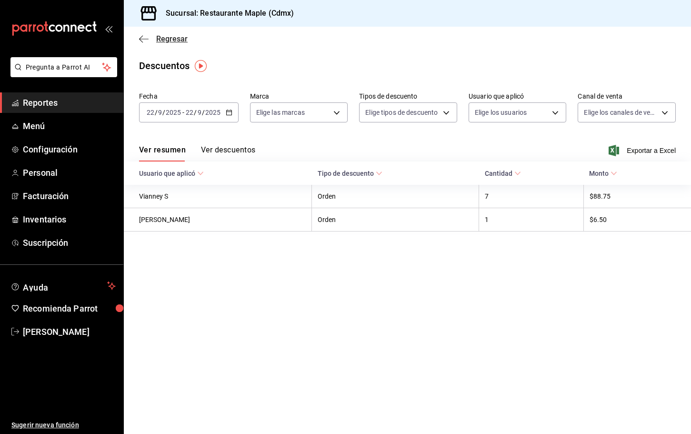
click at [140, 35] on icon "button" at bounding box center [144, 39] width 10 height 9
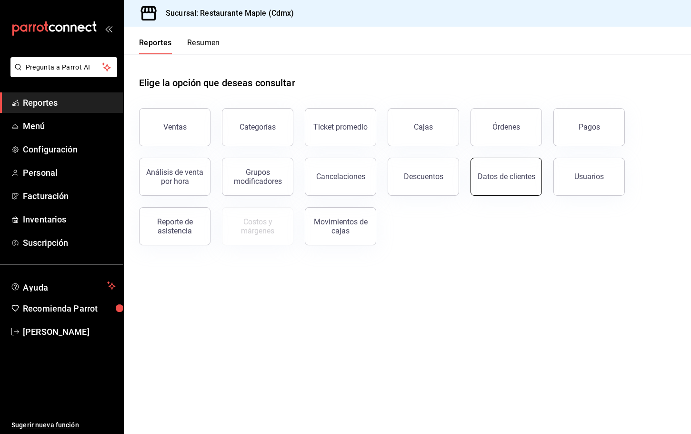
click at [529, 189] on button "Datos de clientes" at bounding box center [505, 177] width 71 height 38
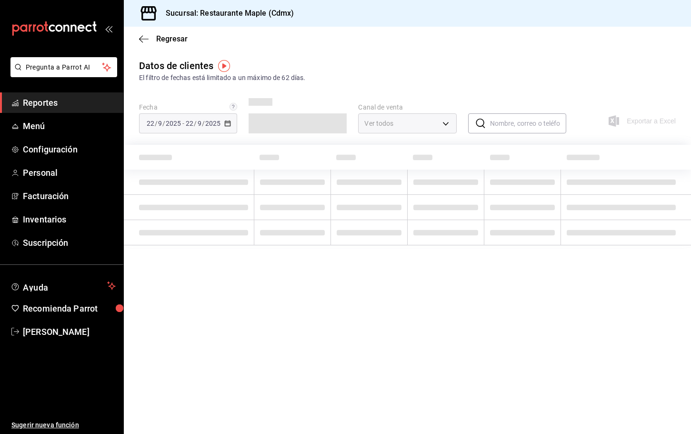
type input "PARROT,DIDI_FOOD,ONLINE"
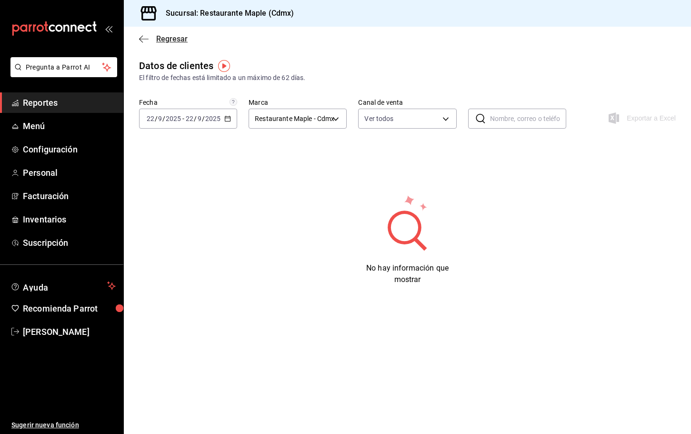
click at [143, 38] on icon "button" at bounding box center [144, 39] width 10 height 9
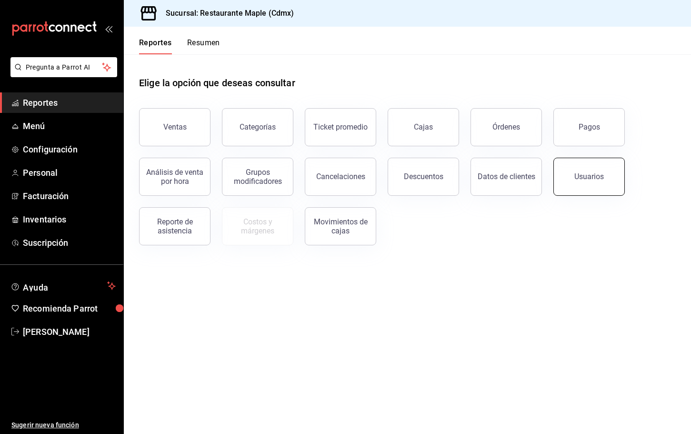
click at [573, 187] on button "Usuarios" at bounding box center [588, 177] width 71 height 38
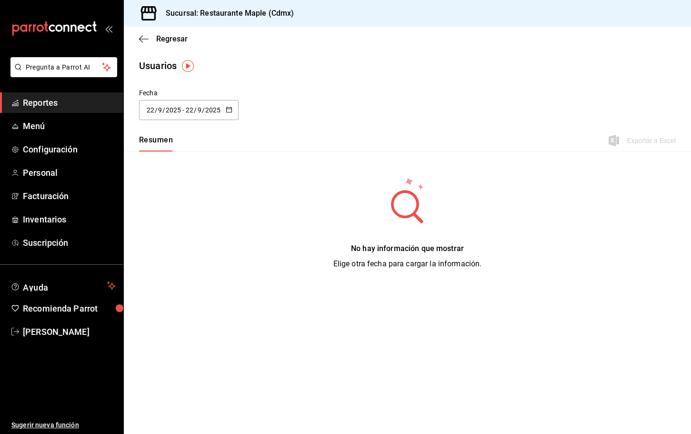
click at [187, 67] on img "button" at bounding box center [188, 66] width 12 height 12
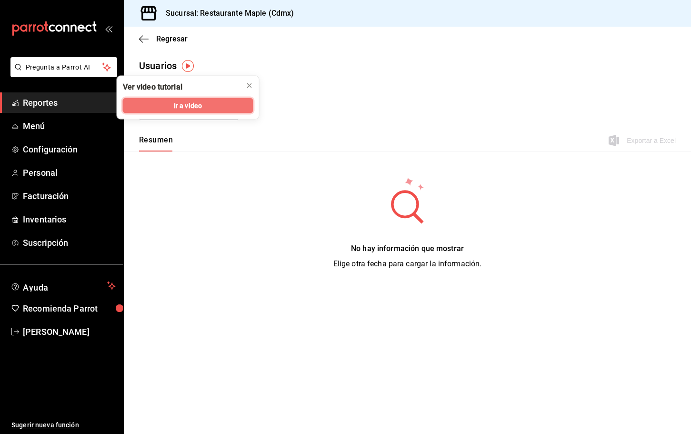
click at [205, 101] on button "Ir a video" at bounding box center [188, 105] width 130 height 15
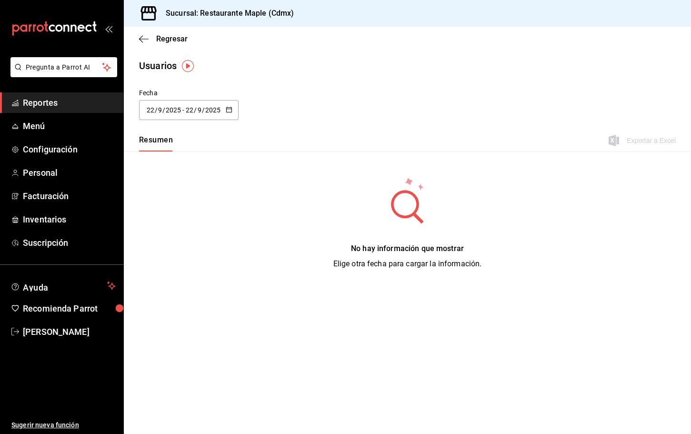
click at [219, 107] on input "2025" at bounding box center [213, 110] width 16 height 8
click at [159, 141] on li "Hoy" at bounding box center [184, 139] width 90 height 21
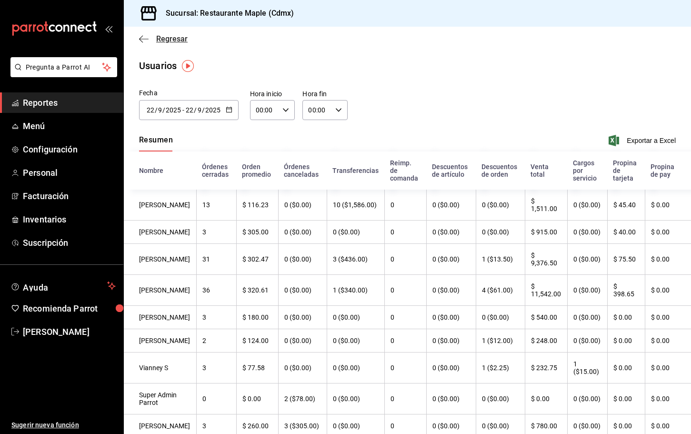
click at [141, 40] on icon "button" at bounding box center [141, 38] width 4 height 7
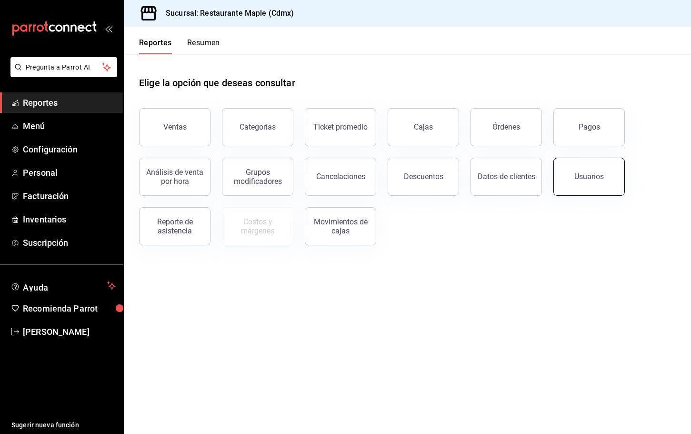
click at [567, 177] on button "Usuarios" at bounding box center [588, 177] width 71 height 38
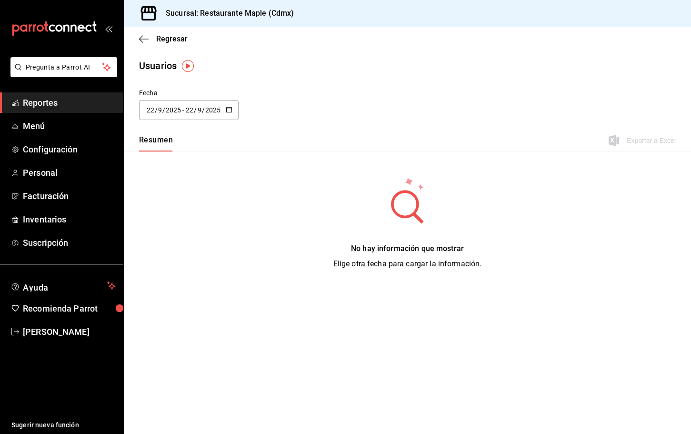
click at [153, 101] on div "2025-09-22 22 / 9 / 2025 - 2025-09-22 22 / 9 / 2025" at bounding box center [188, 110] width 99 height 20
click at [159, 146] on li "Hoy" at bounding box center [184, 139] width 90 height 21
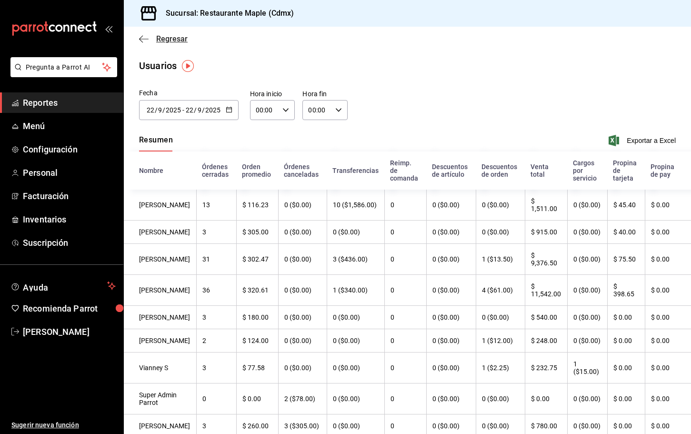
click at [144, 37] on icon "button" at bounding box center [144, 39] width 10 height 9
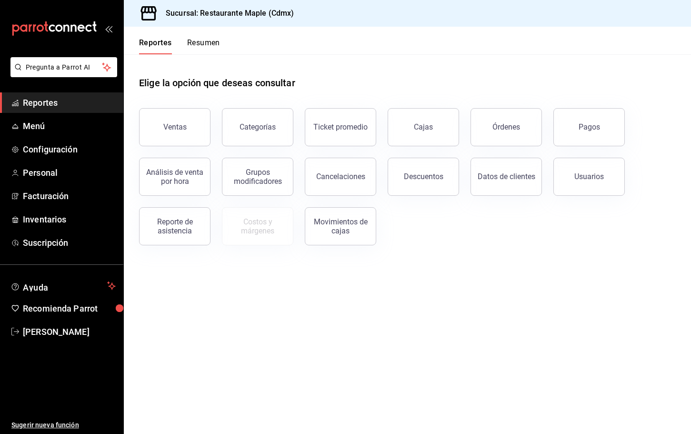
click at [333, 57] on div "Elige la opción que deseas consultar" at bounding box center [407, 75] width 536 height 42
click at [75, 60] on button "Pregunta a Parrot AI" at bounding box center [63, 67] width 107 height 20
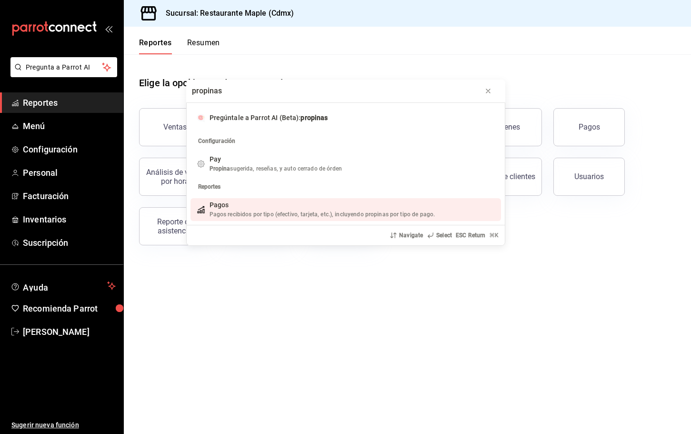
type input "propinas"
click at [53, 153] on div "propinas Pregúntale a Parrot AI (Beta): propinas Configuración Pay Propina suge…" at bounding box center [345, 217] width 691 height 434
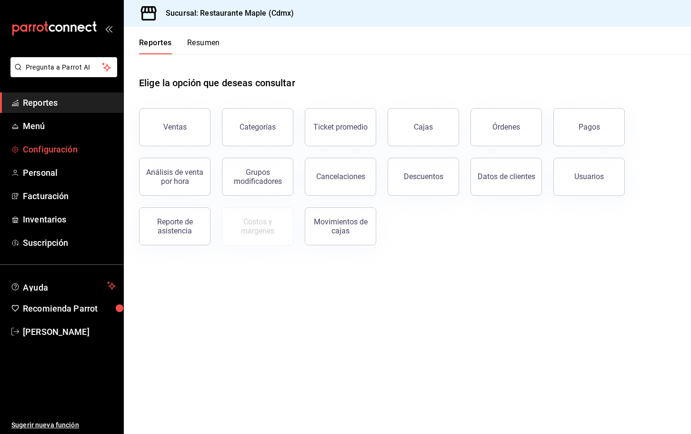
click at [63, 151] on span "Configuración" at bounding box center [69, 149] width 93 height 13
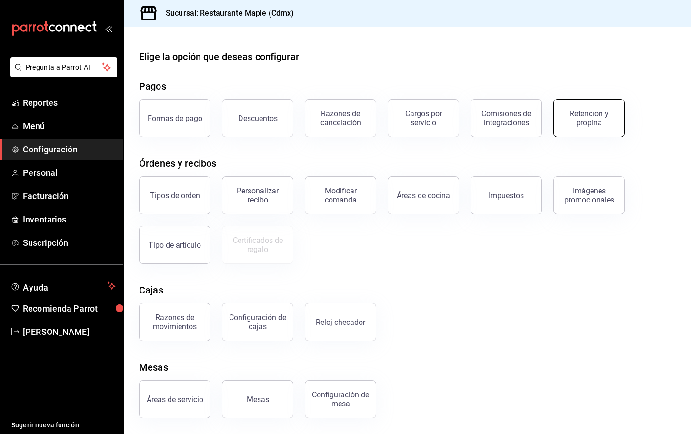
click at [574, 120] on div "Retención y propina" at bounding box center [588, 118] width 59 height 18
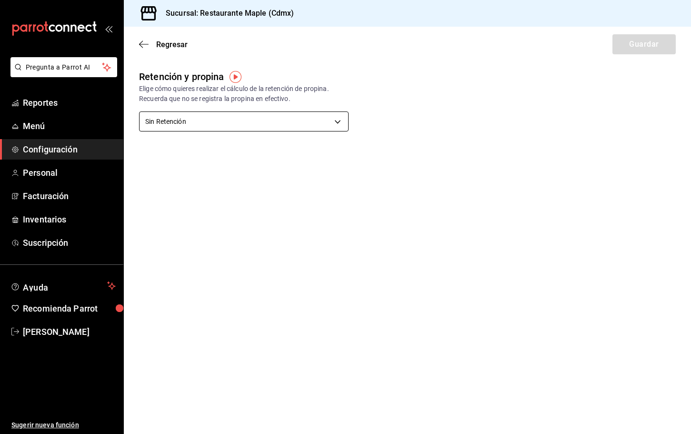
click at [243, 120] on body "Pregunta a Parrot AI Reportes Menú Configuración Personal Facturación Inventari…" at bounding box center [345, 217] width 691 height 434
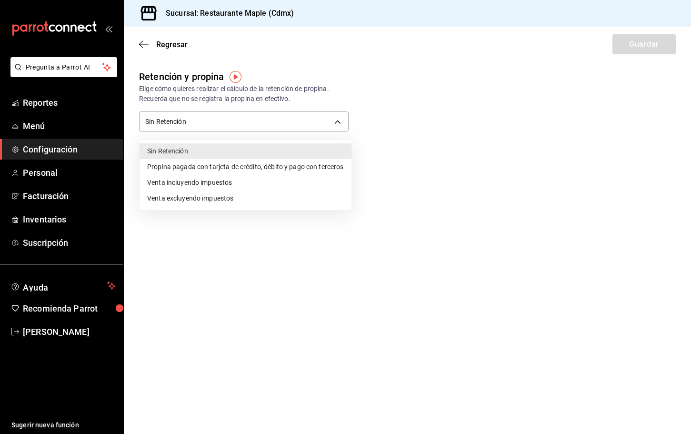
click at [235, 79] on img "button" at bounding box center [235, 77] width 12 height 12
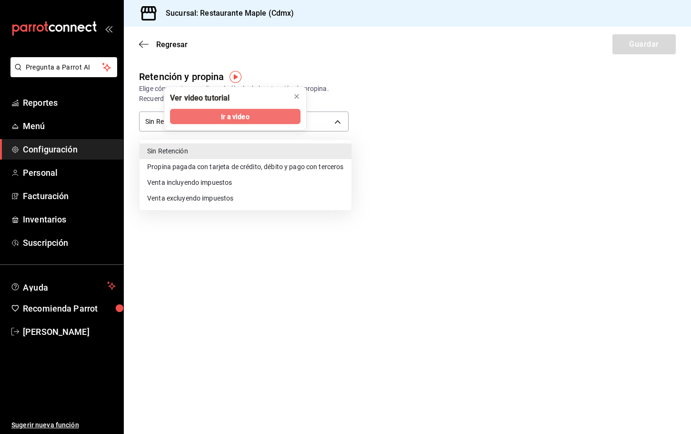
click at [235, 117] on span "Ir a video" at bounding box center [235, 116] width 28 height 10
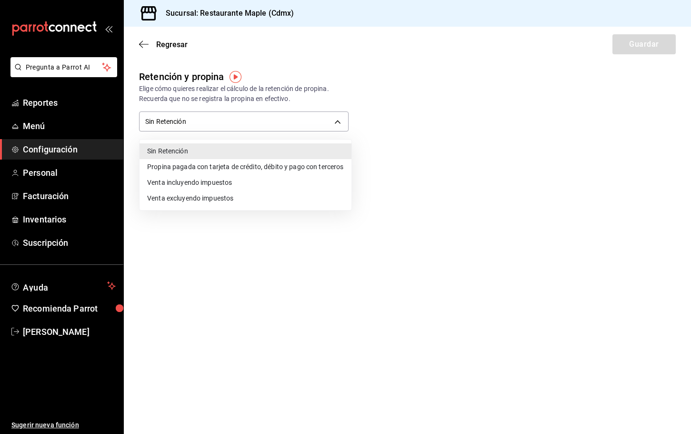
click at [38, 147] on div at bounding box center [345, 217] width 691 height 434
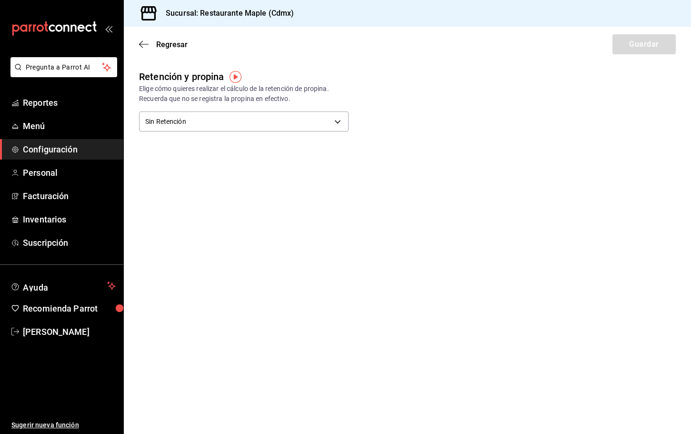
click at [47, 149] on span "Configuración" at bounding box center [69, 149] width 93 height 13
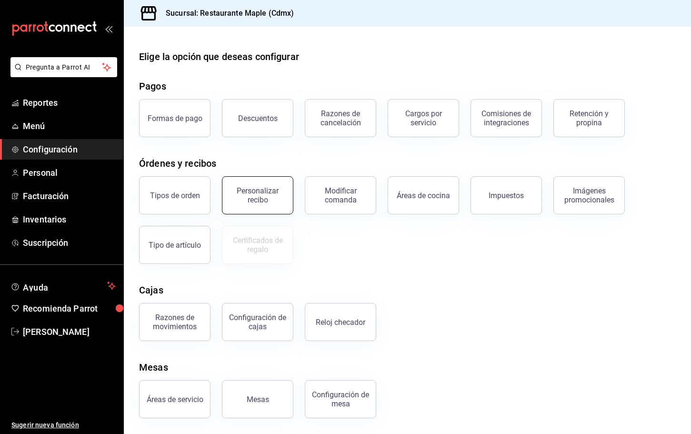
click at [289, 192] on button "Personalizar recibo" at bounding box center [257, 195] width 71 height 38
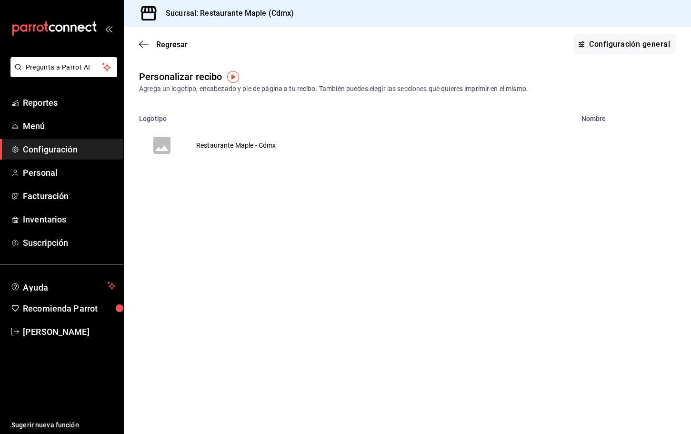
click at [220, 149] on td "Restaurante Maple - Cdmx" at bounding box center [236, 145] width 103 height 46
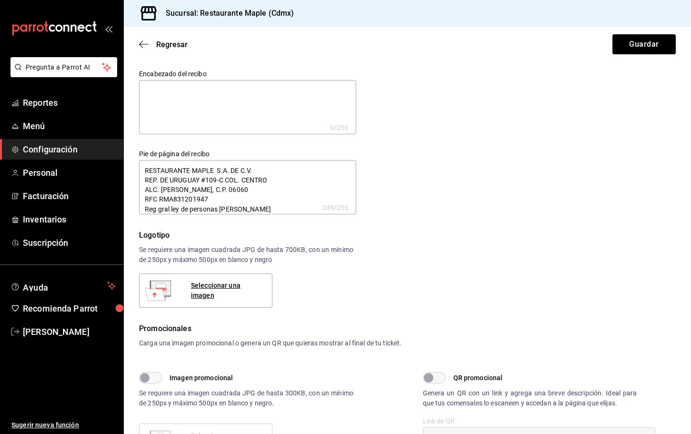
scroll to position [34, 0]
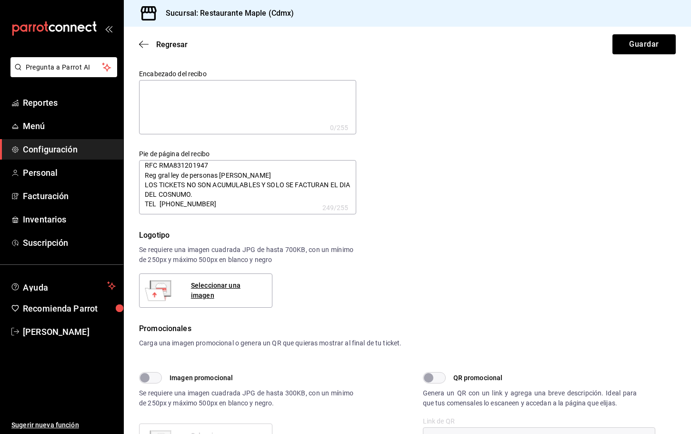
type textarea "x"
click at [185, 195] on textarea "RESTAURANTE MAPLE S.A. DE C.V. REP. DE URUGUAY #109-C COL. CENTRO ALC. CUAUHTEM…" at bounding box center [247, 187] width 217 height 54
type textarea "RESTAURANTE MAPLE S.A. DE C.V. REP. DE URUGUAY #109-C COL. CENTRO ALC. CUAUHTEM…"
type textarea "x"
type textarea "RESTAURANTE MAPLE S.A. DE C.V. REP. DE URUGUAY #109-C COL. CENTRO ALC. CUAUHTEM…"
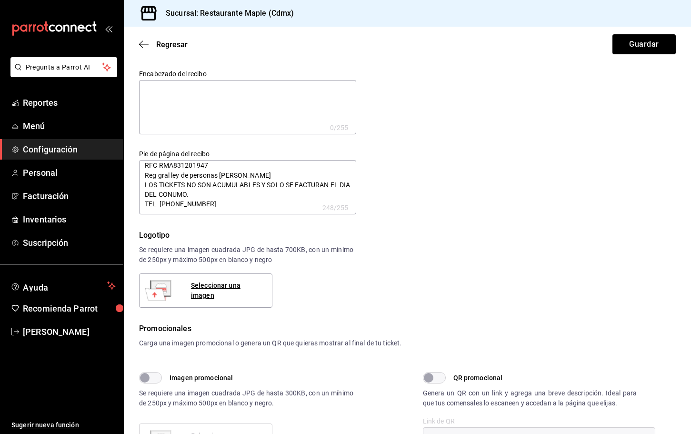
type textarea "x"
type textarea "RESTAURANTE MAPLE S.A. DE C.V. REP. DE URUGUAY #109-C COL. CENTRO ALC. CUAUHTEM…"
type textarea "x"
type textarea "RESTAURANTE MAPLE S.A. DE C.V. REP. DE URUGUAY #109-C COL. CENTRO ALC. CUAUHTEM…"
type textarea "x"
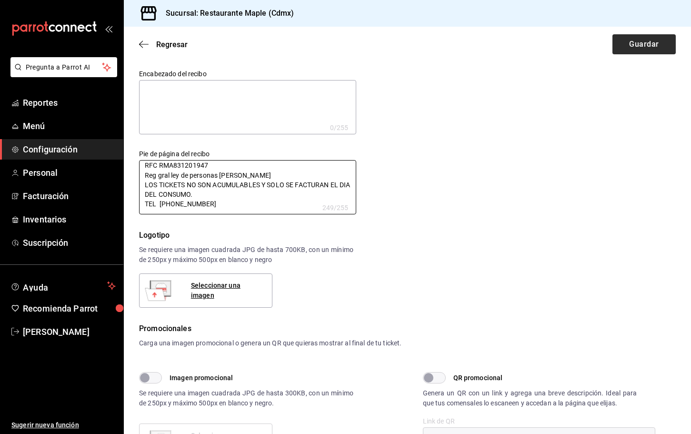
type textarea "RESTAURANTE MAPLE S.A. DE C.V. REP. DE URUGUAY #109-C COL. CENTRO ALC. CUAUHTEM…"
click at [655, 46] on button "Guardar" at bounding box center [643, 44] width 63 height 20
type textarea "x"
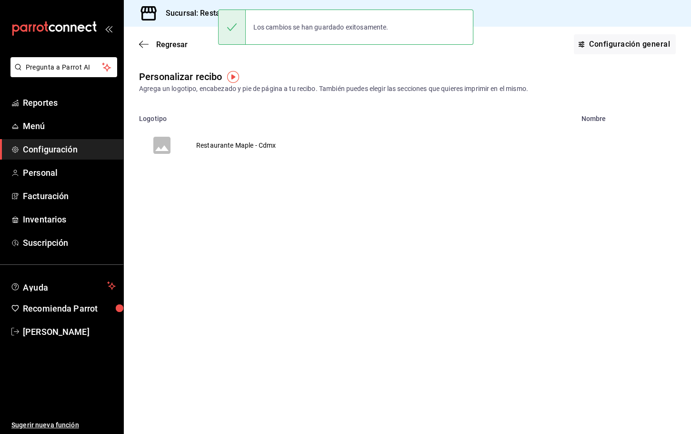
click at [45, 144] on span "Configuración" at bounding box center [69, 149] width 93 height 13
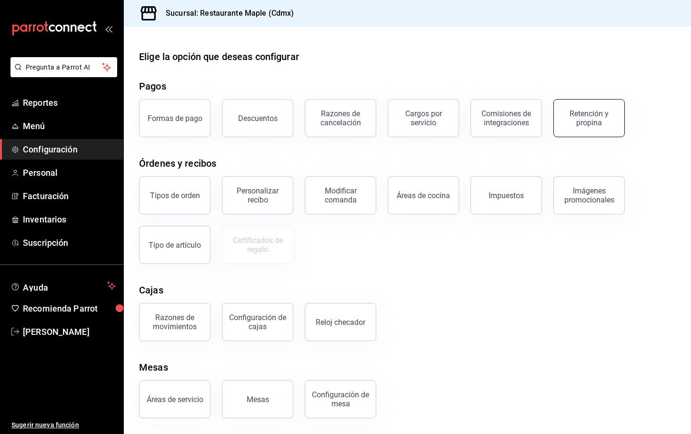
click at [579, 120] on div "Retención y propina" at bounding box center [588, 118] width 59 height 18
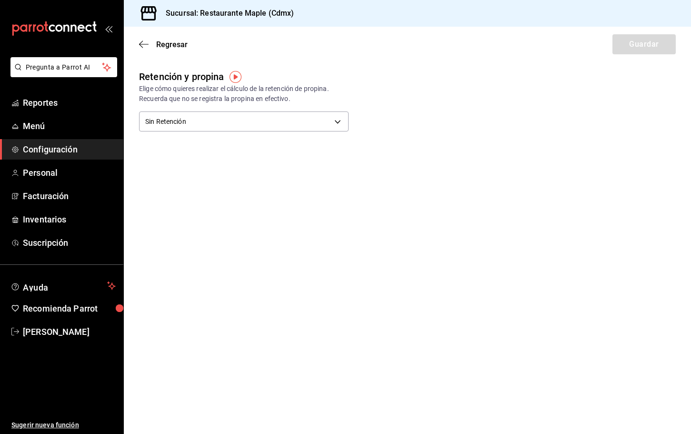
click at [235, 71] on img "button" at bounding box center [235, 77] width 12 height 12
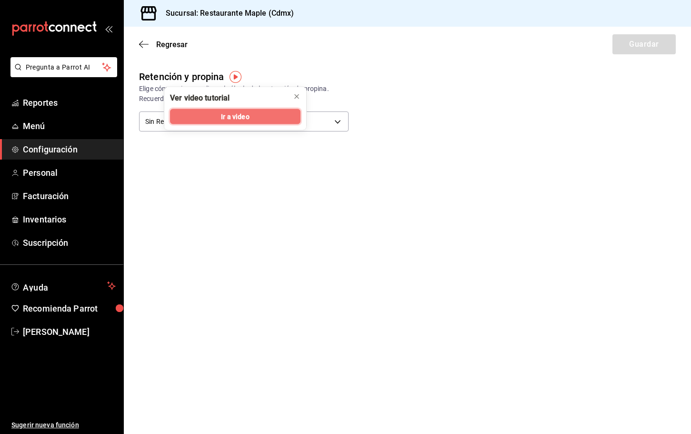
click at [230, 114] on span "Ir a video" at bounding box center [235, 116] width 28 height 10
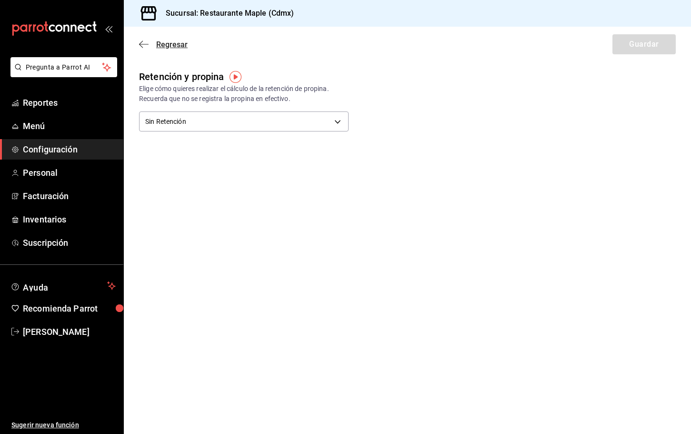
click at [143, 45] on icon "button" at bounding box center [144, 44] width 10 height 9
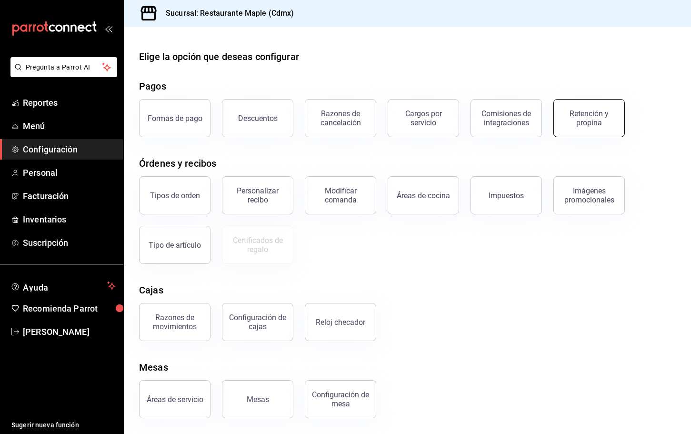
click at [588, 113] on div "Retención y propina" at bounding box center [588, 118] width 59 height 18
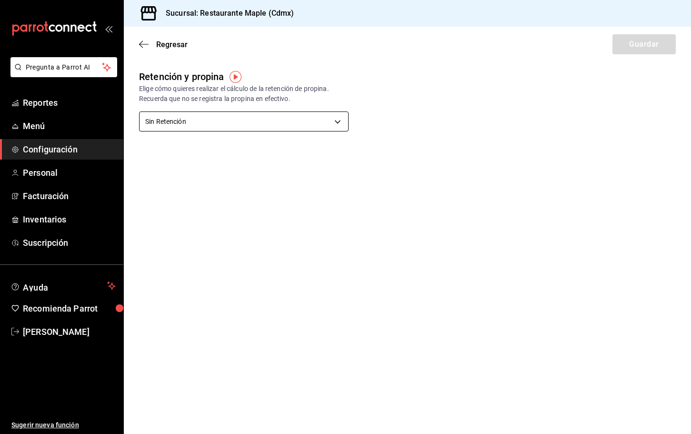
click at [254, 128] on body "Pregunta a Parrot AI Reportes Menú Configuración Personal Facturación Inventari…" at bounding box center [345, 217] width 691 height 434
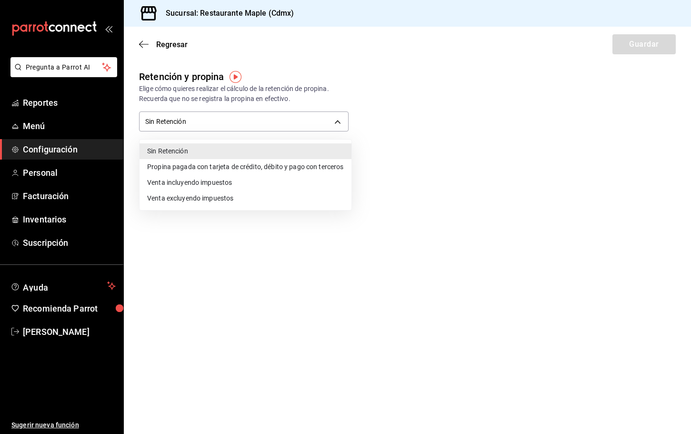
click at [214, 169] on li "Propina pagada con tarjeta de crédito, débito y pago con terceros" at bounding box center [245, 167] width 212 height 16
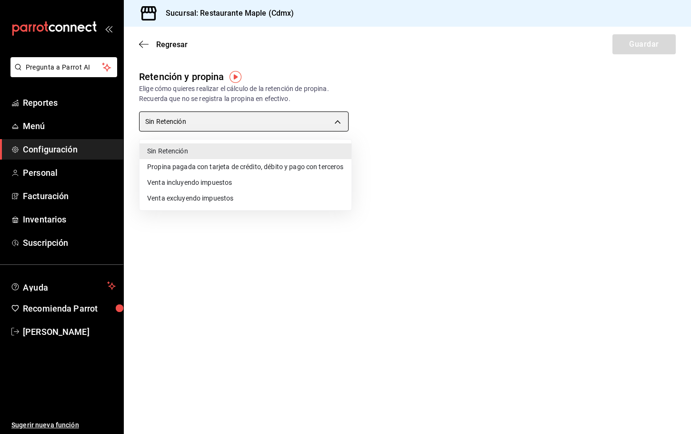
type input "CARD_PAYMENT"
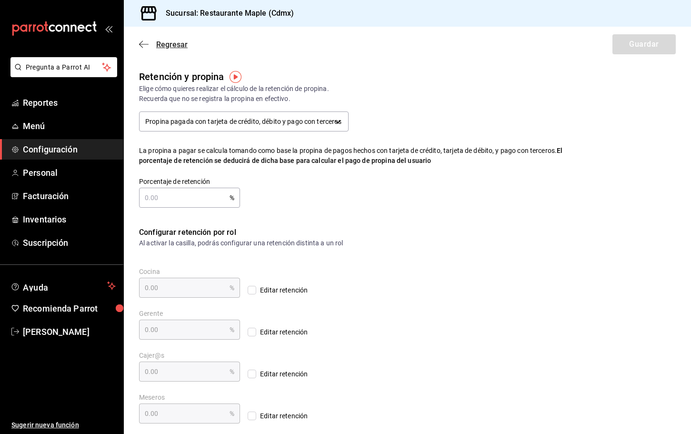
click at [145, 45] on icon "button" at bounding box center [144, 44] width 10 height 9
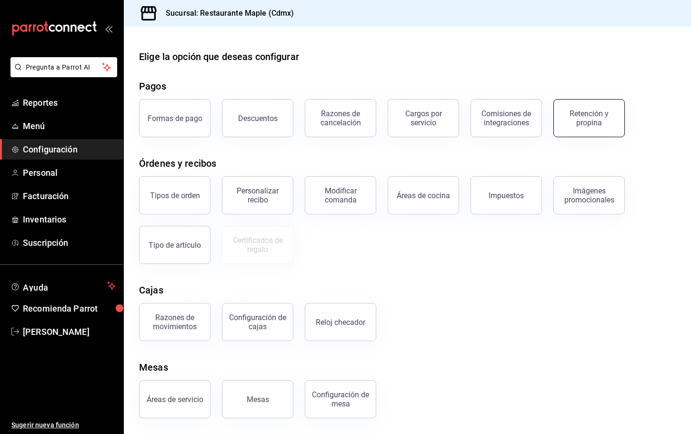
click at [605, 134] on button "Retención y propina" at bounding box center [588, 118] width 71 height 38
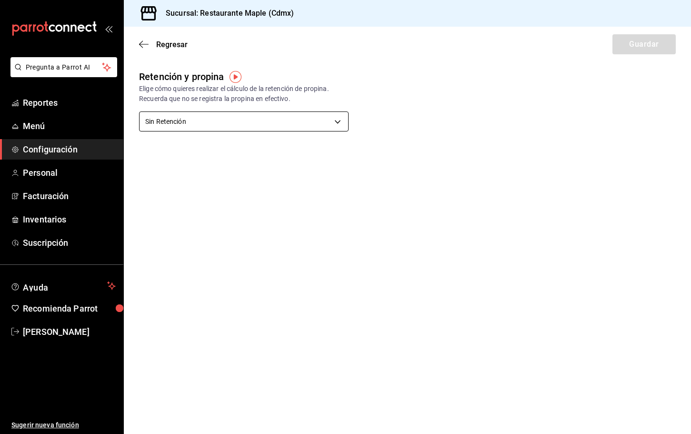
click at [258, 122] on body "Pregunta a Parrot AI Reportes Menú Configuración Personal Facturación Inventari…" at bounding box center [345, 217] width 691 height 434
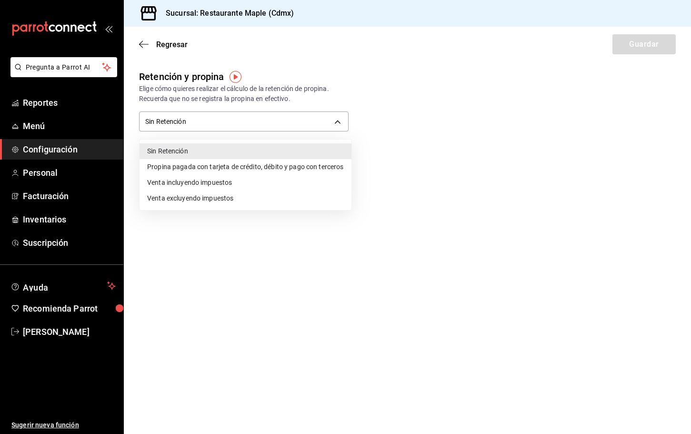
click at [223, 180] on li "Venta incluyendo impuestos" at bounding box center [245, 183] width 212 height 16
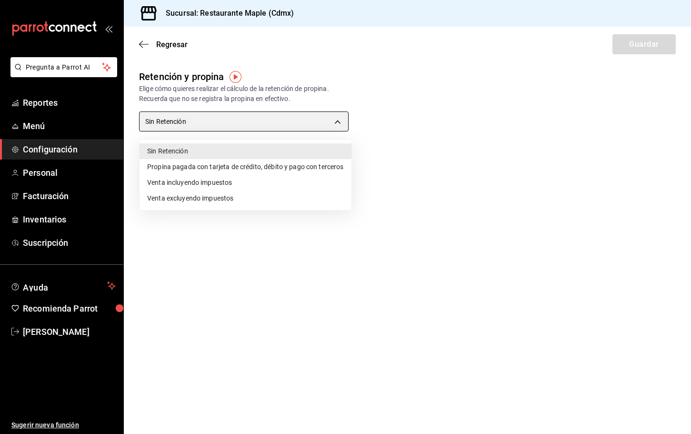
type input "TOTAL_SALE_WITH_TAXES"
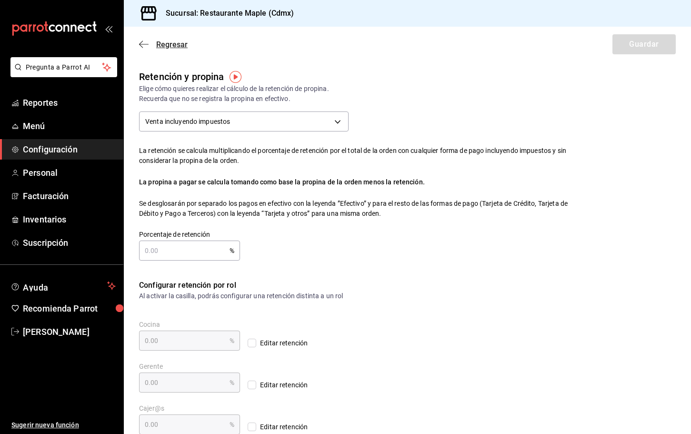
click at [147, 43] on icon "button" at bounding box center [144, 44] width 10 height 9
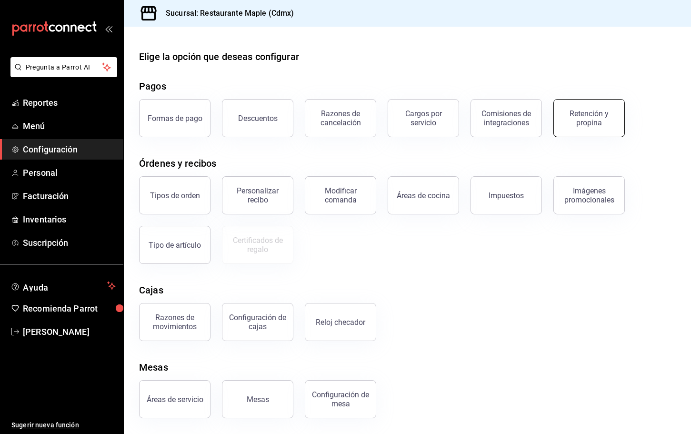
click at [575, 125] on div "Retención y propina" at bounding box center [588, 118] width 59 height 18
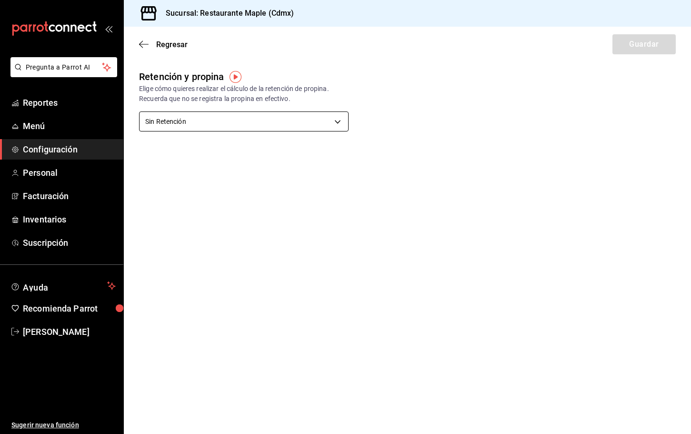
click at [272, 121] on body "Pregunta a Parrot AI Reportes Menú Configuración Personal Facturación Inventari…" at bounding box center [345, 217] width 691 height 434
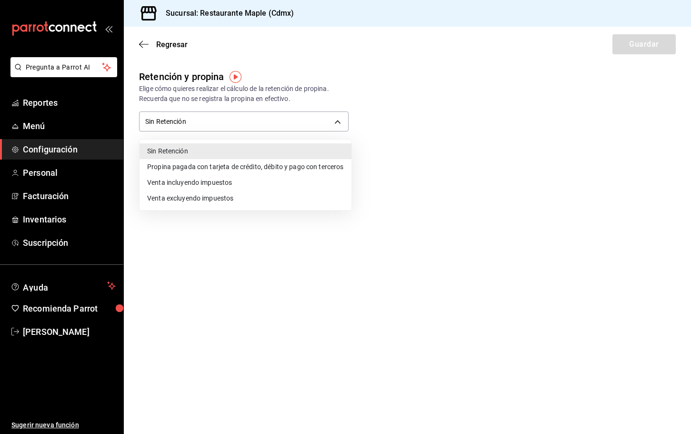
click at [253, 163] on li "Propina pagada con tarjeta de crédito, débito y pago con terceros" at bounding box center [245, 167] width 212 height 16
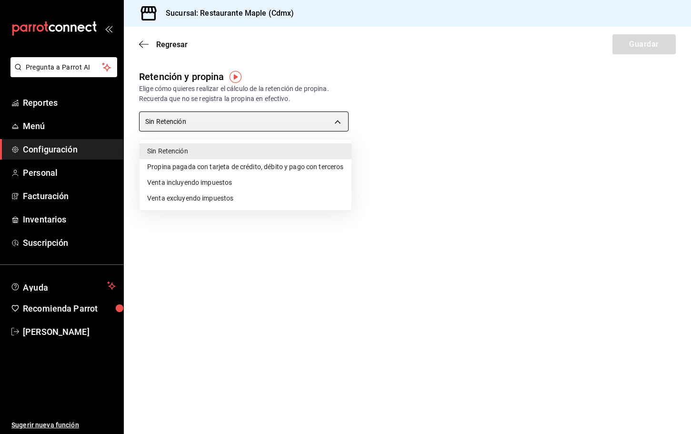
type input "CARD_PAYMENT"
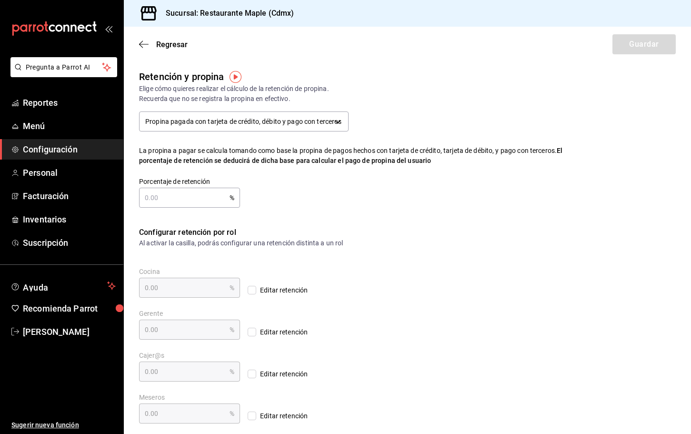
click at [142, 49] on div "Regresar Guardar" at bounding box center [407, 44] width 567 height 35
click at [141, 45] on icon "button" at bounding box center [144, 44] width 10 height 9
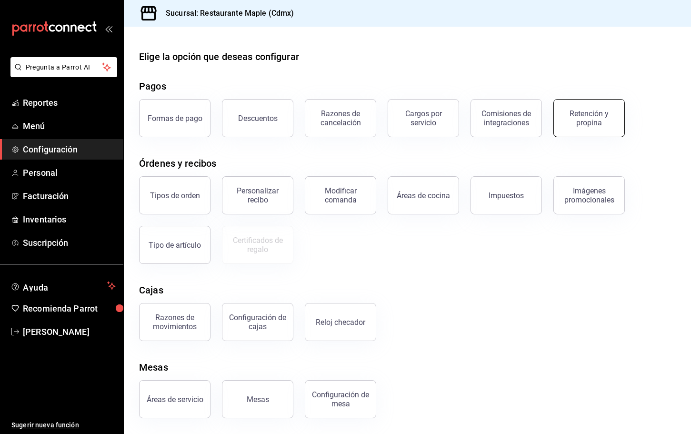
click at [596, 127] on button "Retención y propina" at bounding box center [588, 118] width 71 height 38
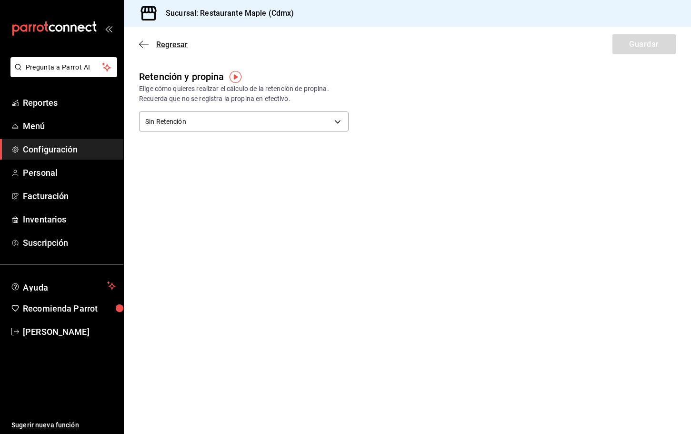
click at [145, 41] on icon "button" at bounding box center [144, 44] width 10 height 9
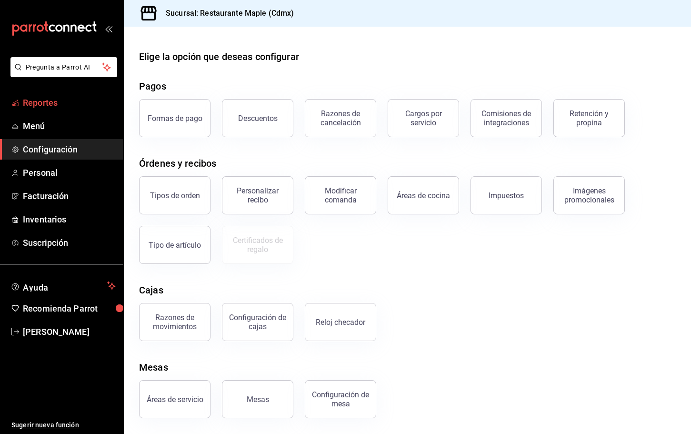
click at [43, 104] on span "Reportes" at bounding box center [69, 102] width 93 height 13
